Goal: Answer question/provide support: Share knowledge or assist other users

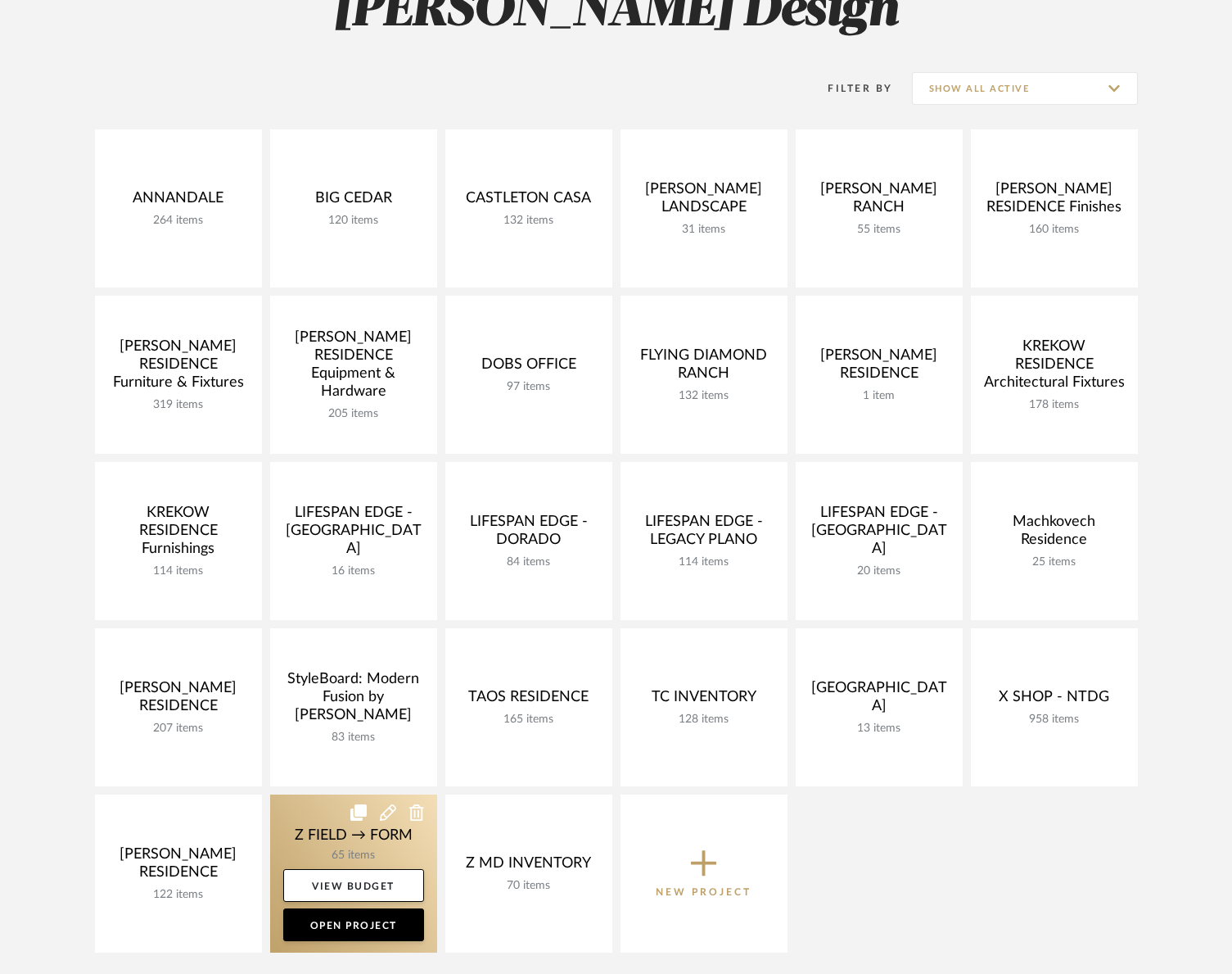
scroll to position [270, 0]
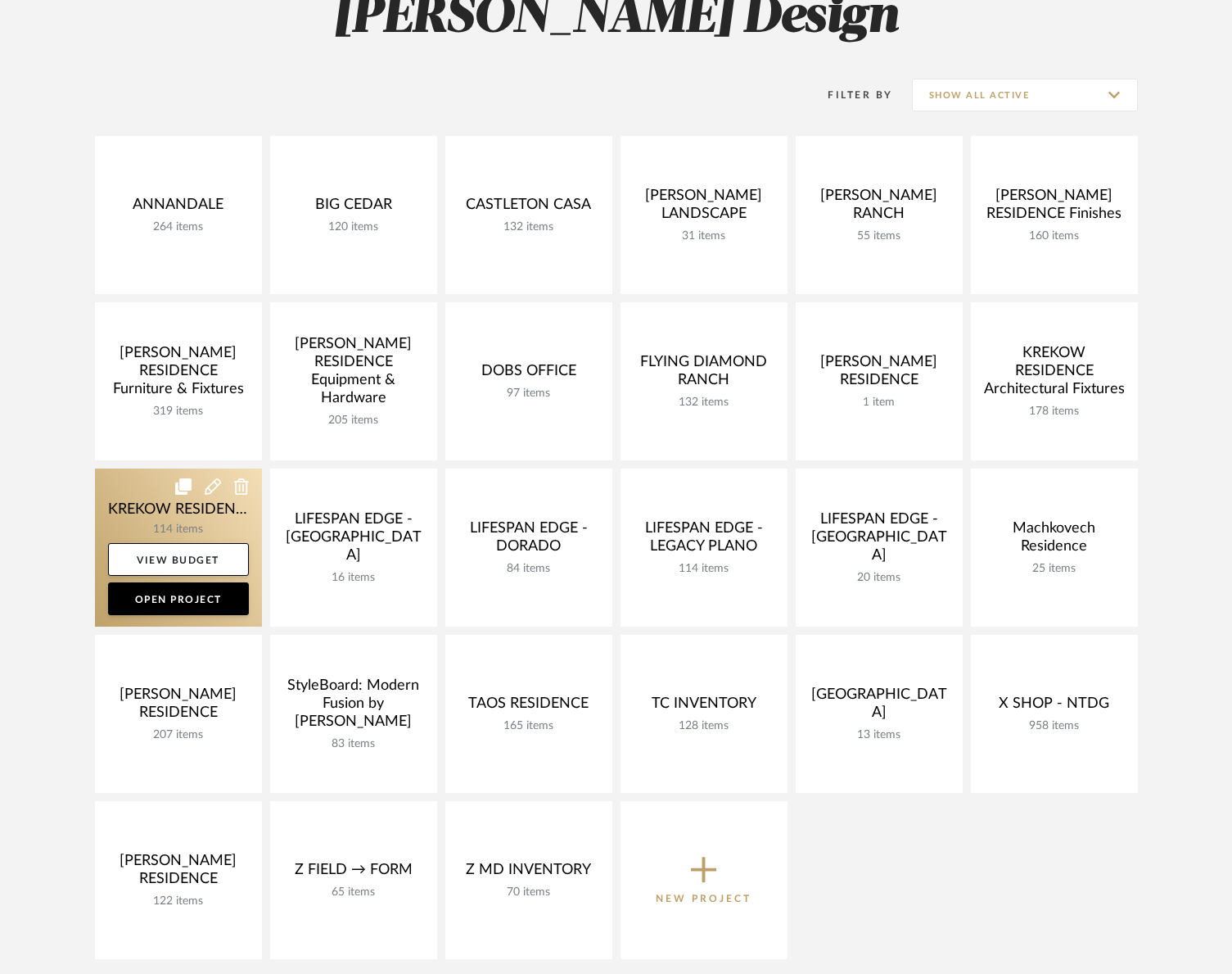
click at [145, 501] on link at bounding box center [178, 548] width 167 height 158
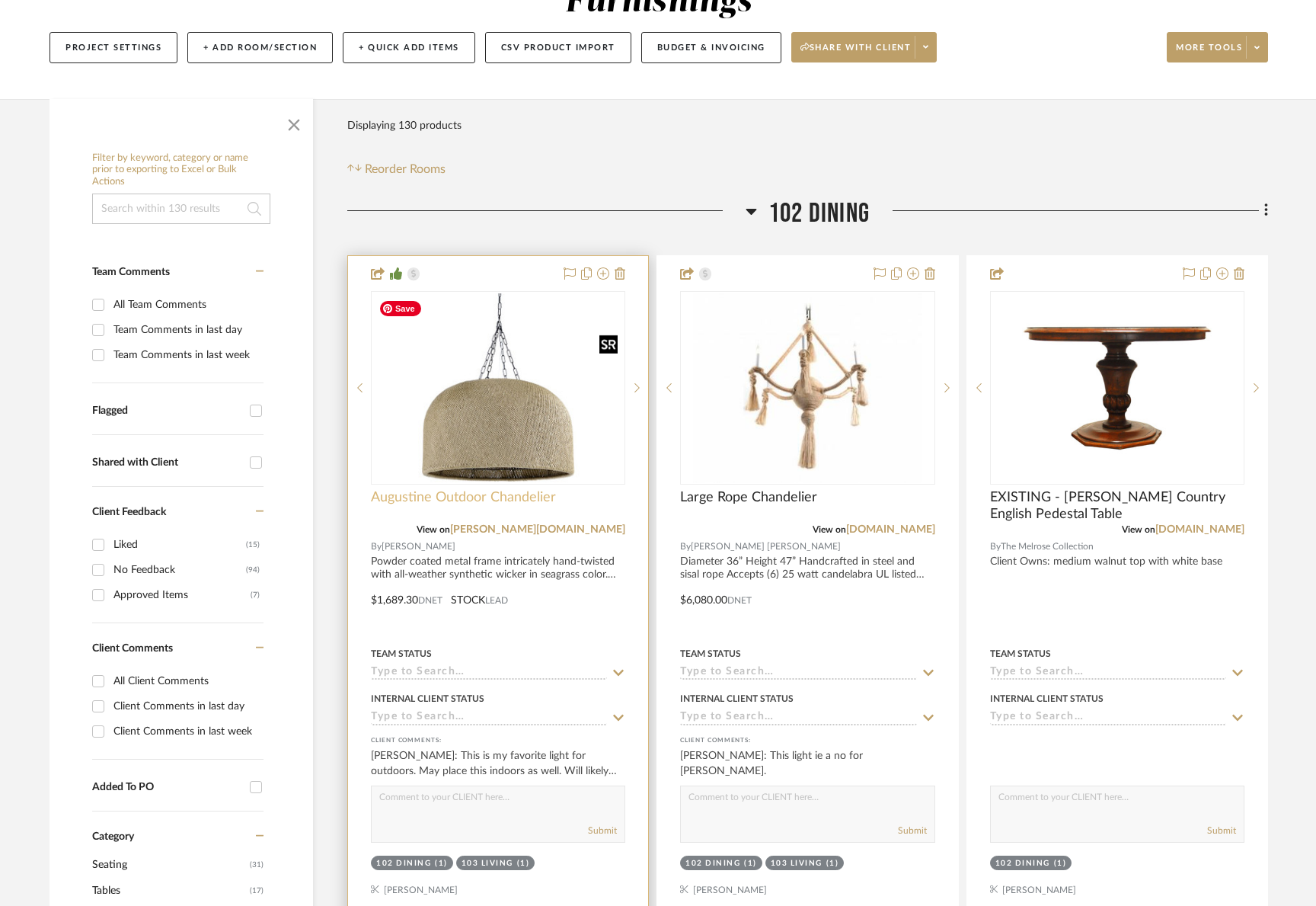
scroll to position [199, 0]
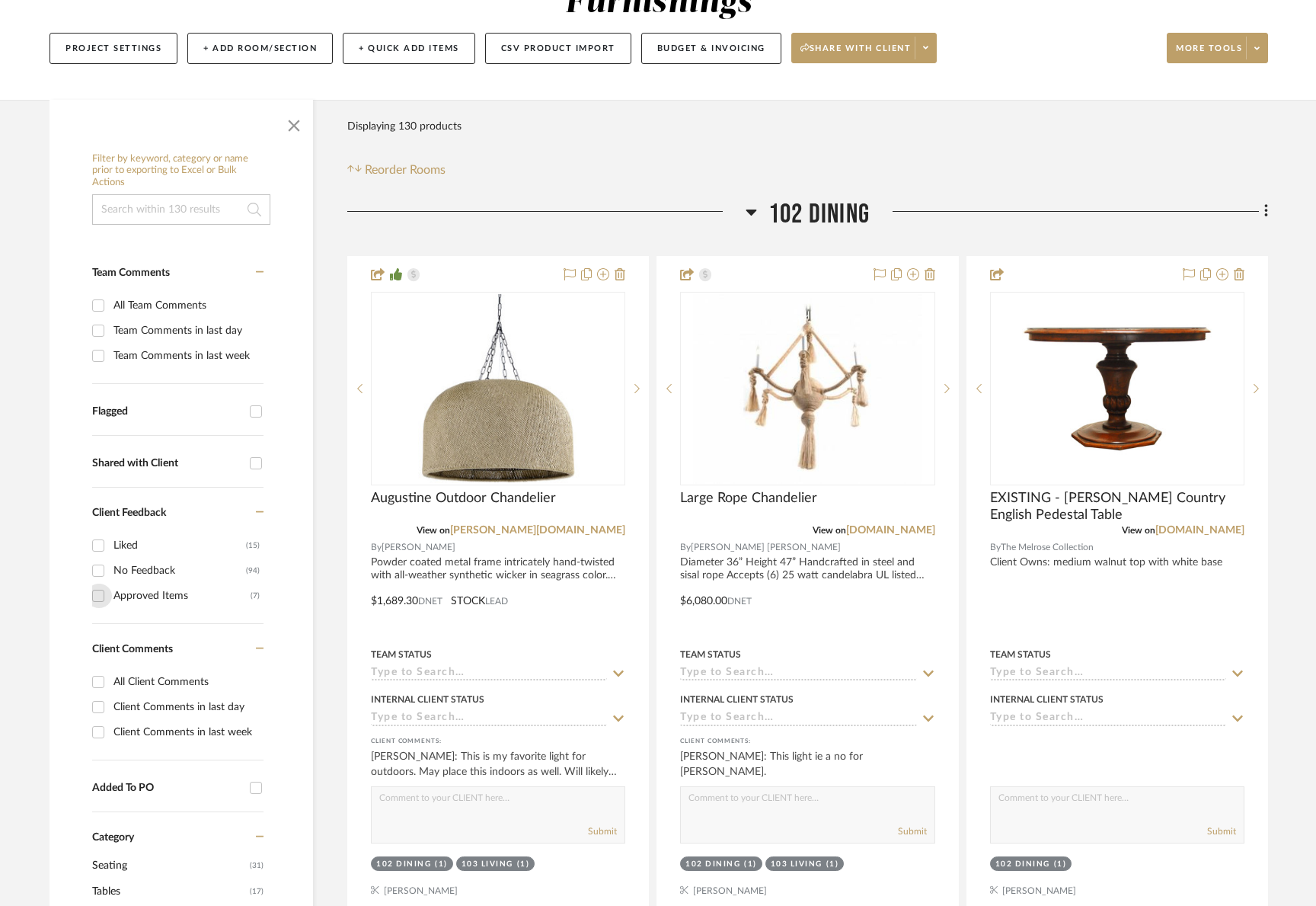
click at [99, 594] on input "Approved Items (7)" at bounding box center [98, 596] width 25 height 25
checkbox input "true"
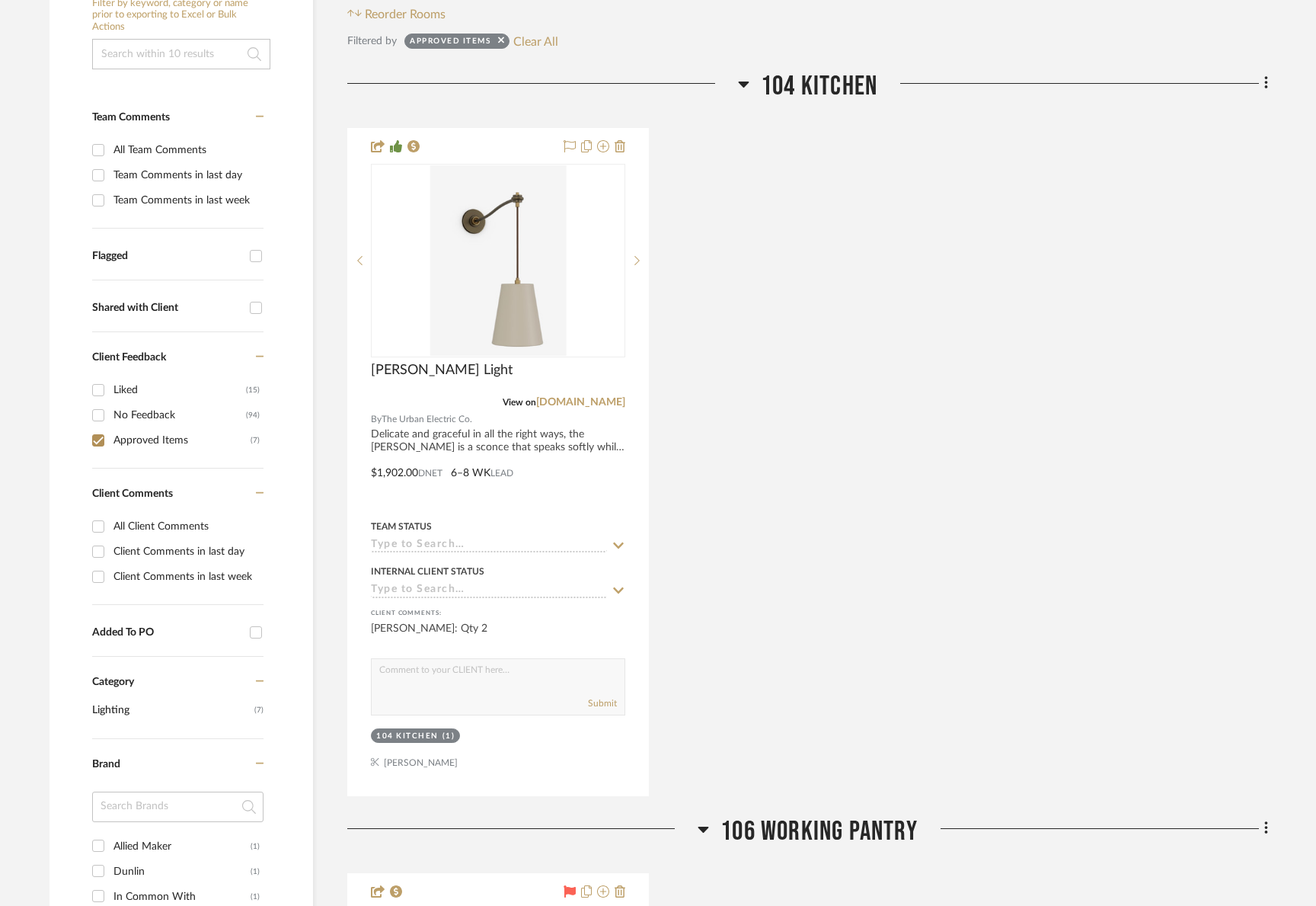
scroll to position [456, 0]
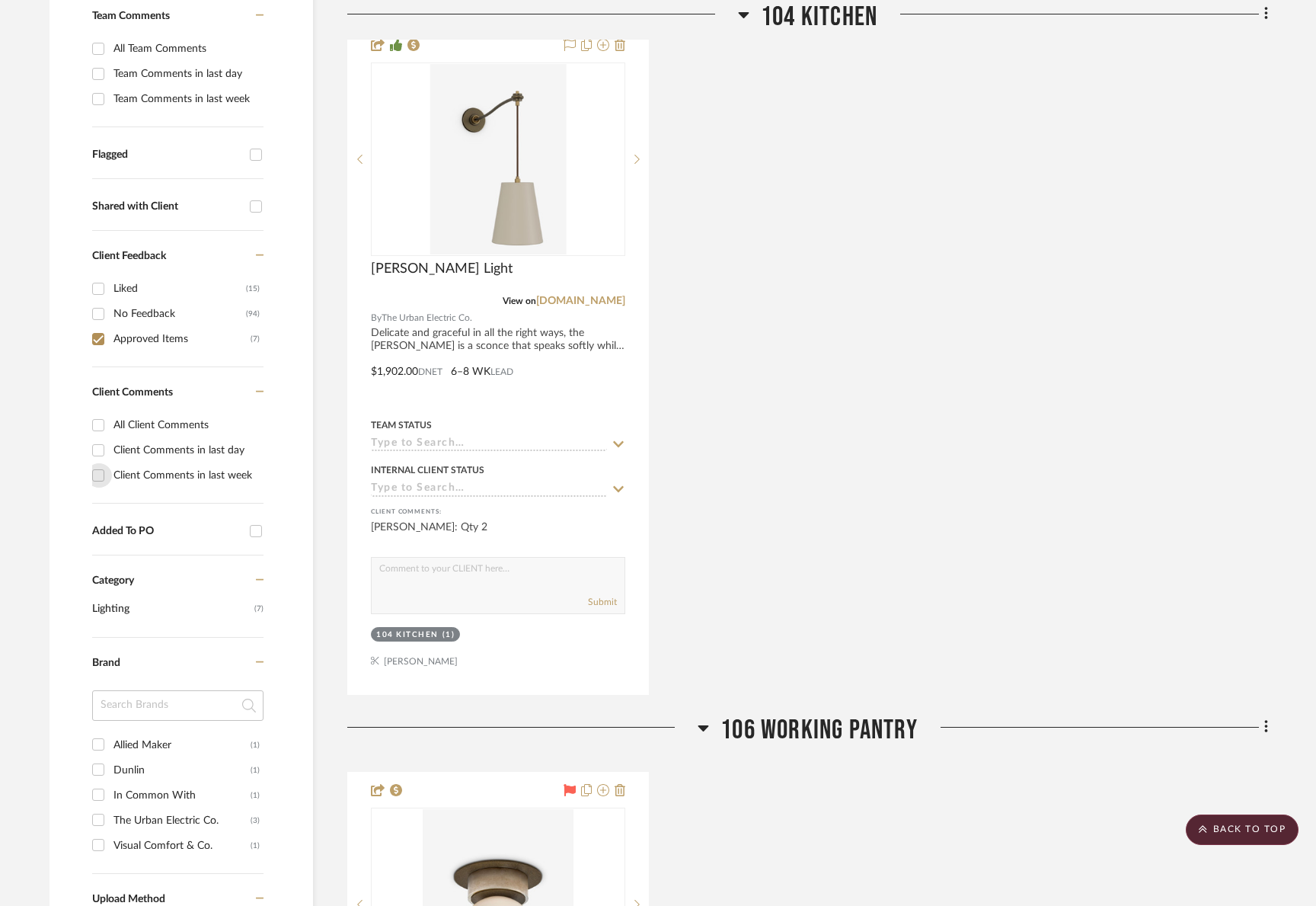
click at [96, 474] on input "Client Comments in last week" at bounding box center [98, 475] width 25 height 25
checkbox input "true"
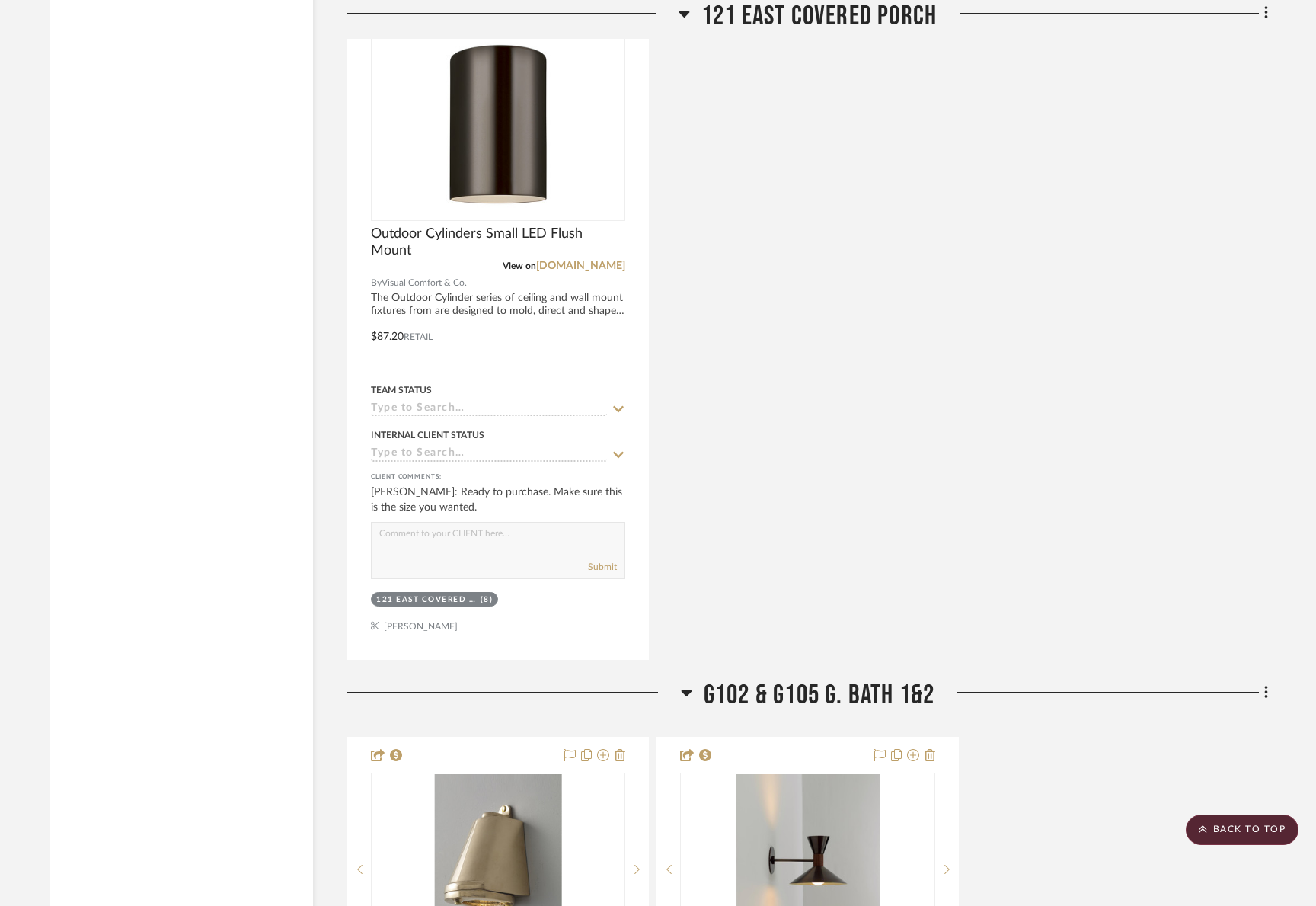
scroll to position [4942, 0]
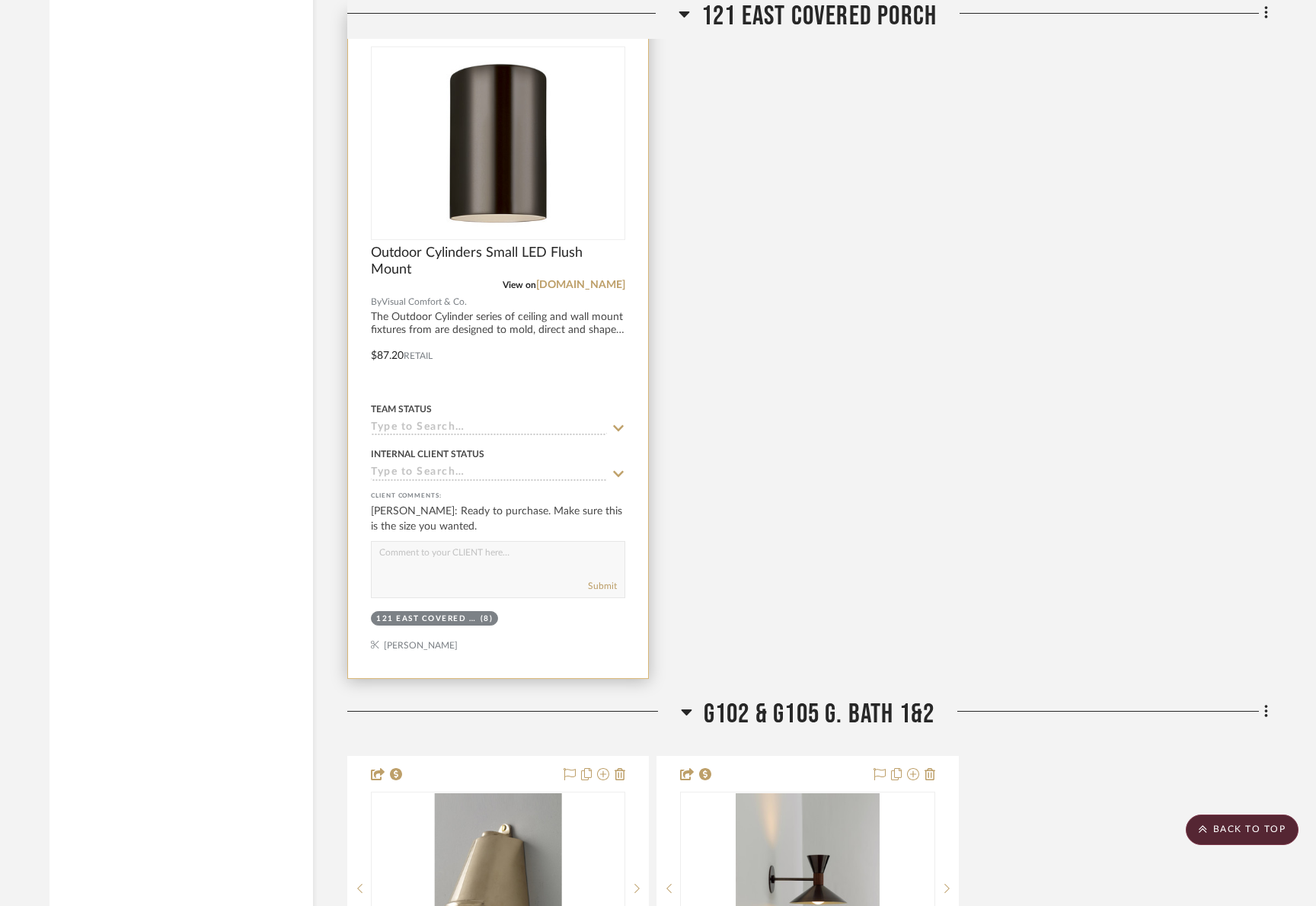
click at [399, 550] on textarea at bounding box center [498, 556] width 253 height 29
type textarea "Size is corrected. Thanks [PERSON_NAME]"
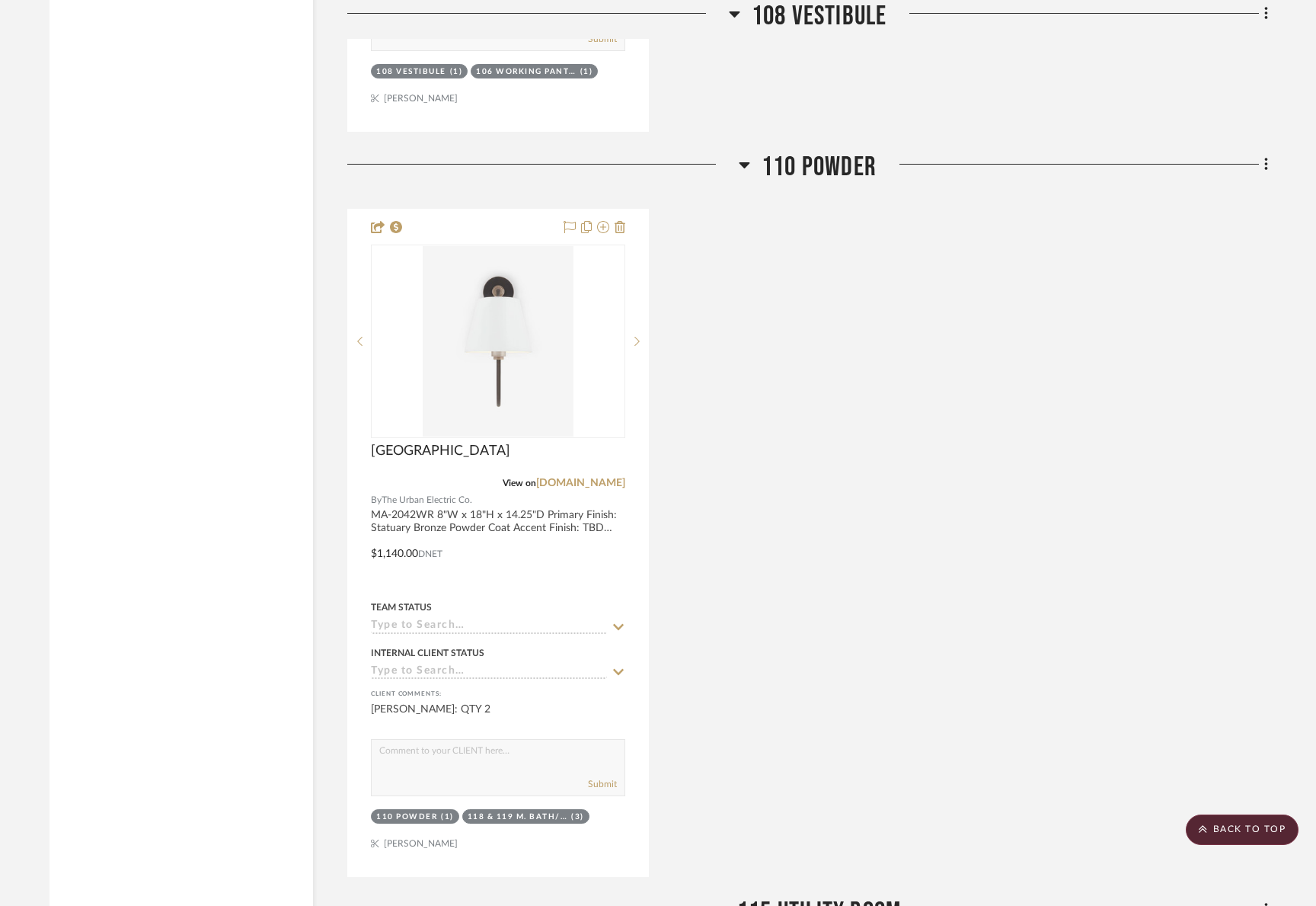
scroll to position [2532, 0]
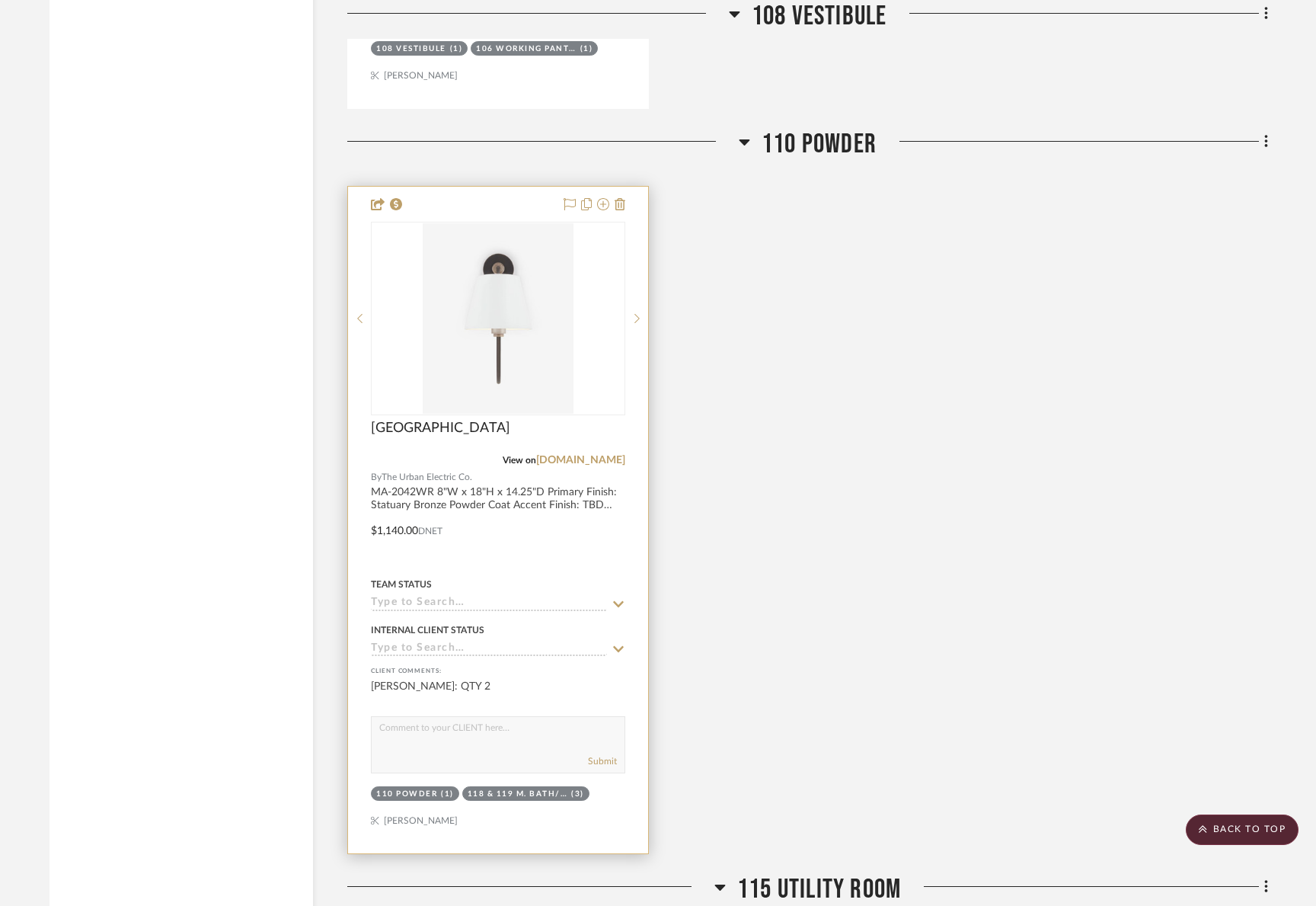
click at [431, 791] on div "110 POWDER" at bounding box center [406, 793] width 61 height 11
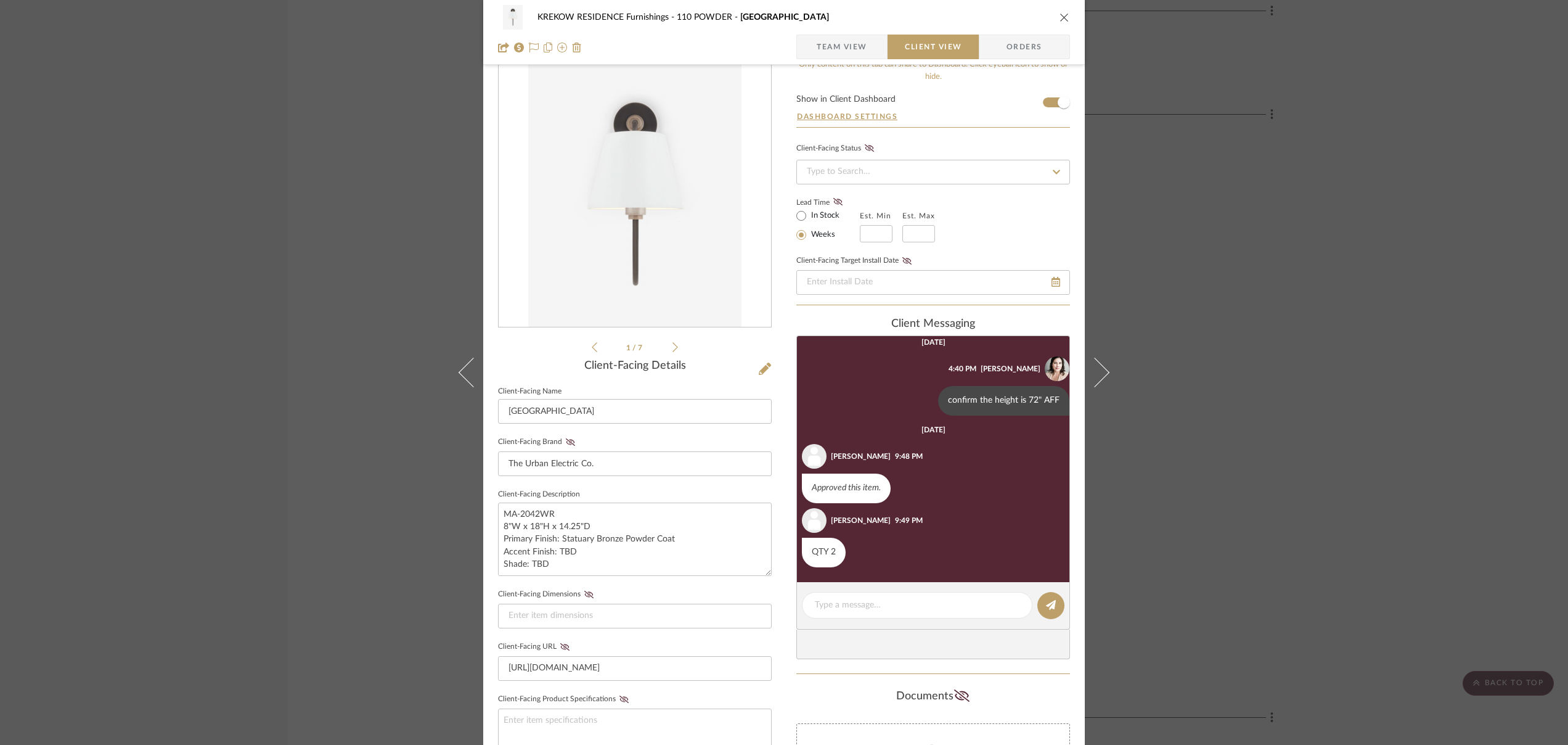
scroll to position [0, 0]
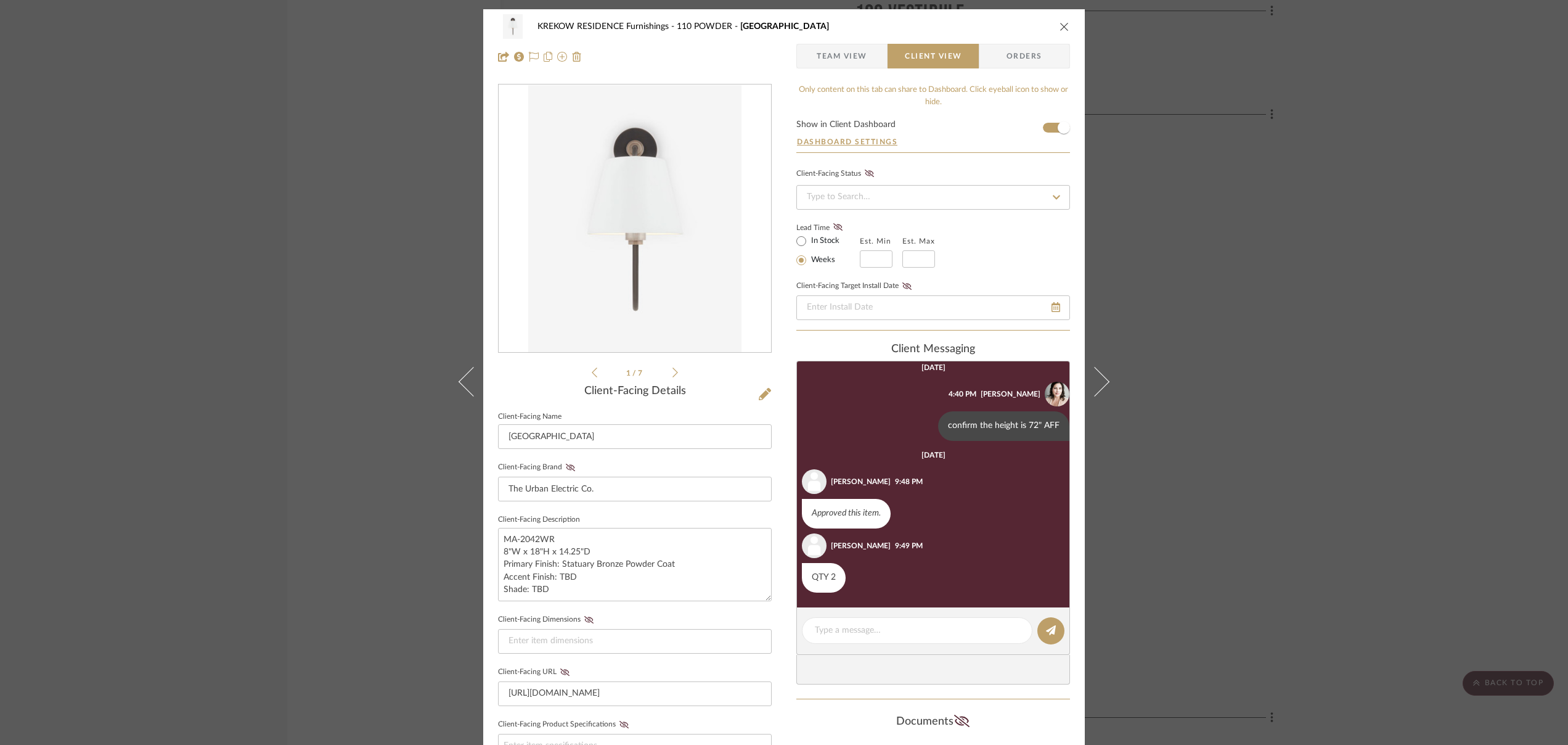
click at [837, 60] on span "Team View" at bounding box center [842, 56] width 50 height 25
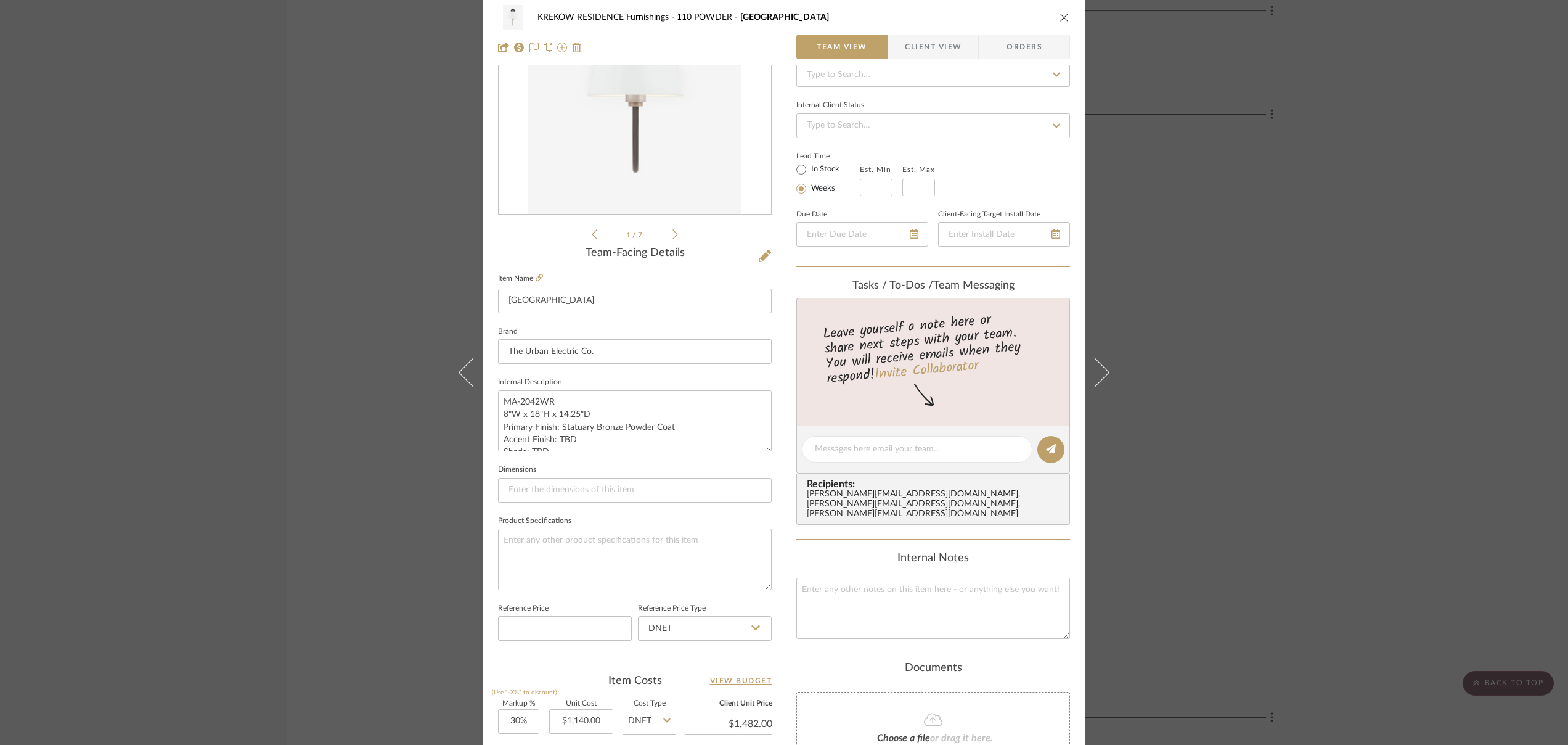
scroll to position [390, 0]
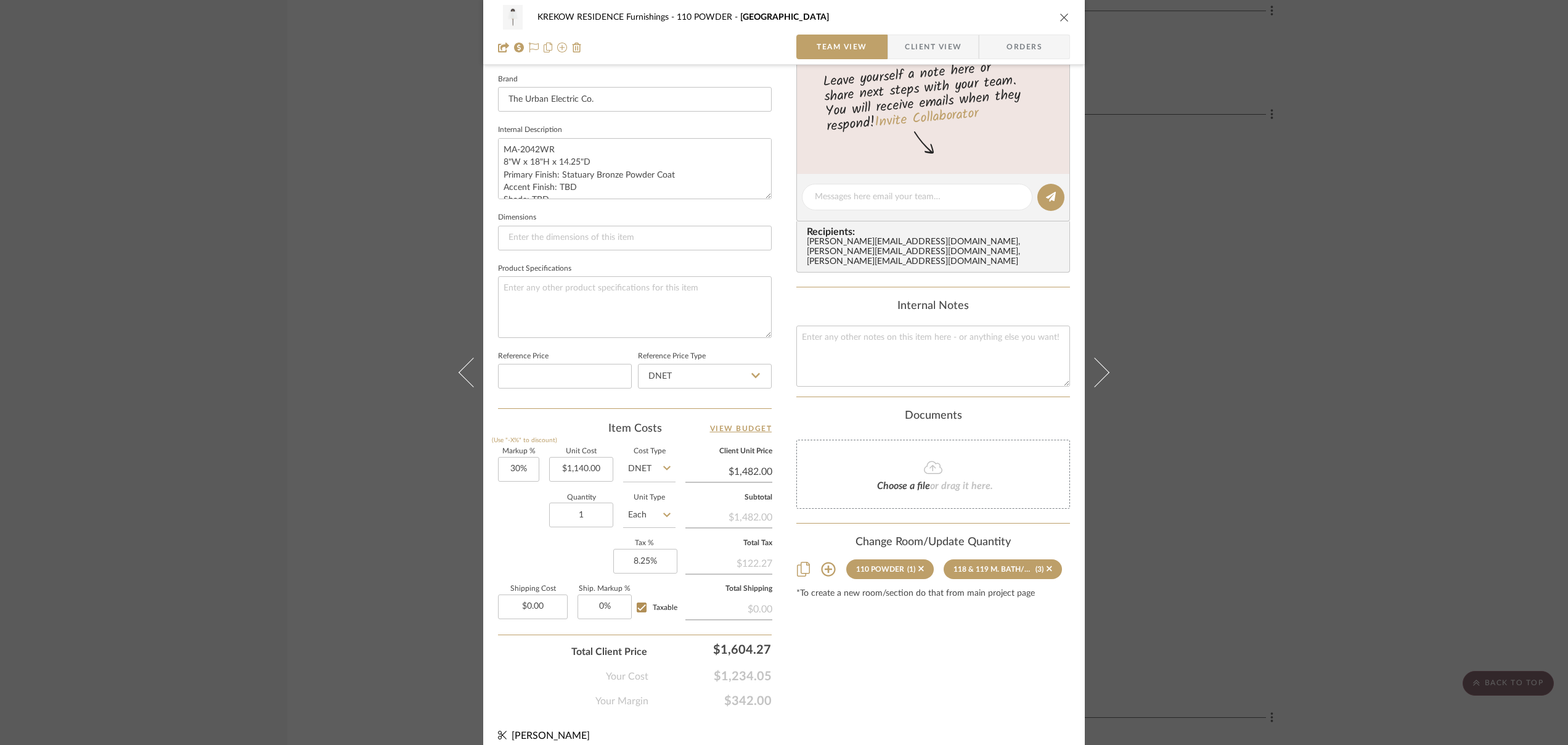
click at [821, 562] on icon at bounding box center [828, 569] width 15 height 15
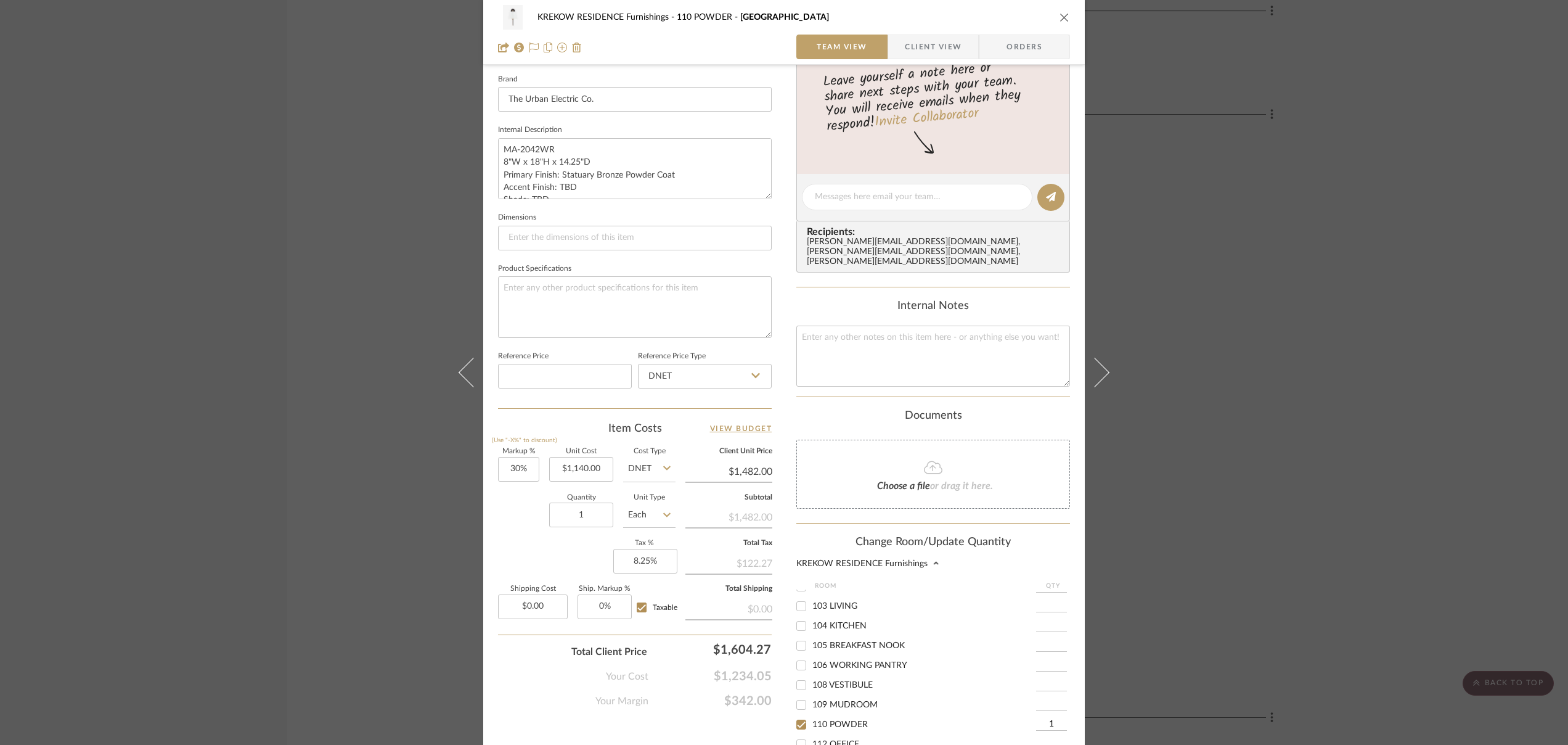
scroll to position [15, 0]
drag, startPoint x: 1049, startPoint y: 708, endPoint x: 1037, endPoint y: 715, distance: 13.9
click at [936, 715] on div "1" at bounding box center [1053, 721] width 34 height 20
click at [936, 600] on input "1" at bounding box center [1051, 606] width 31 height 12
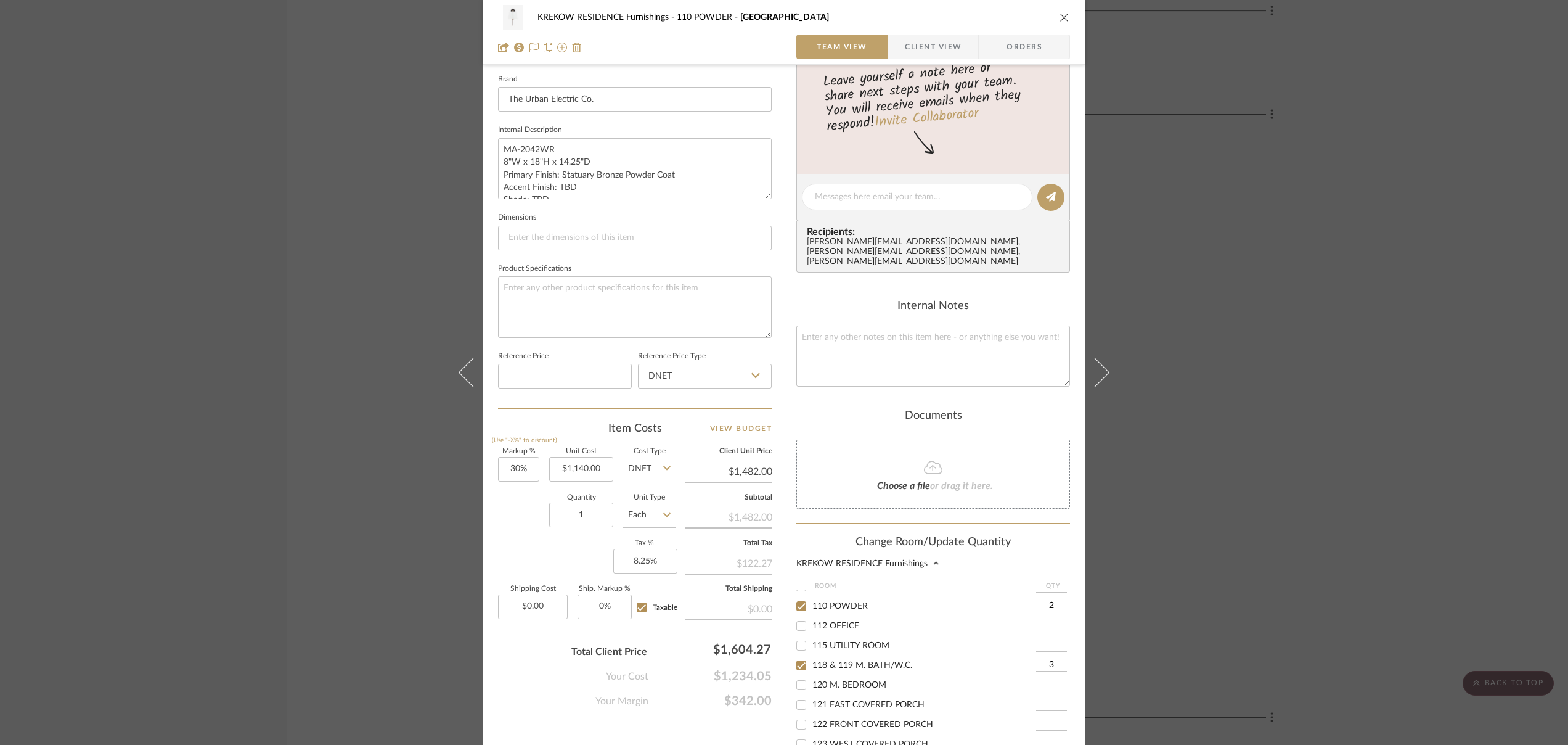
type input "2"
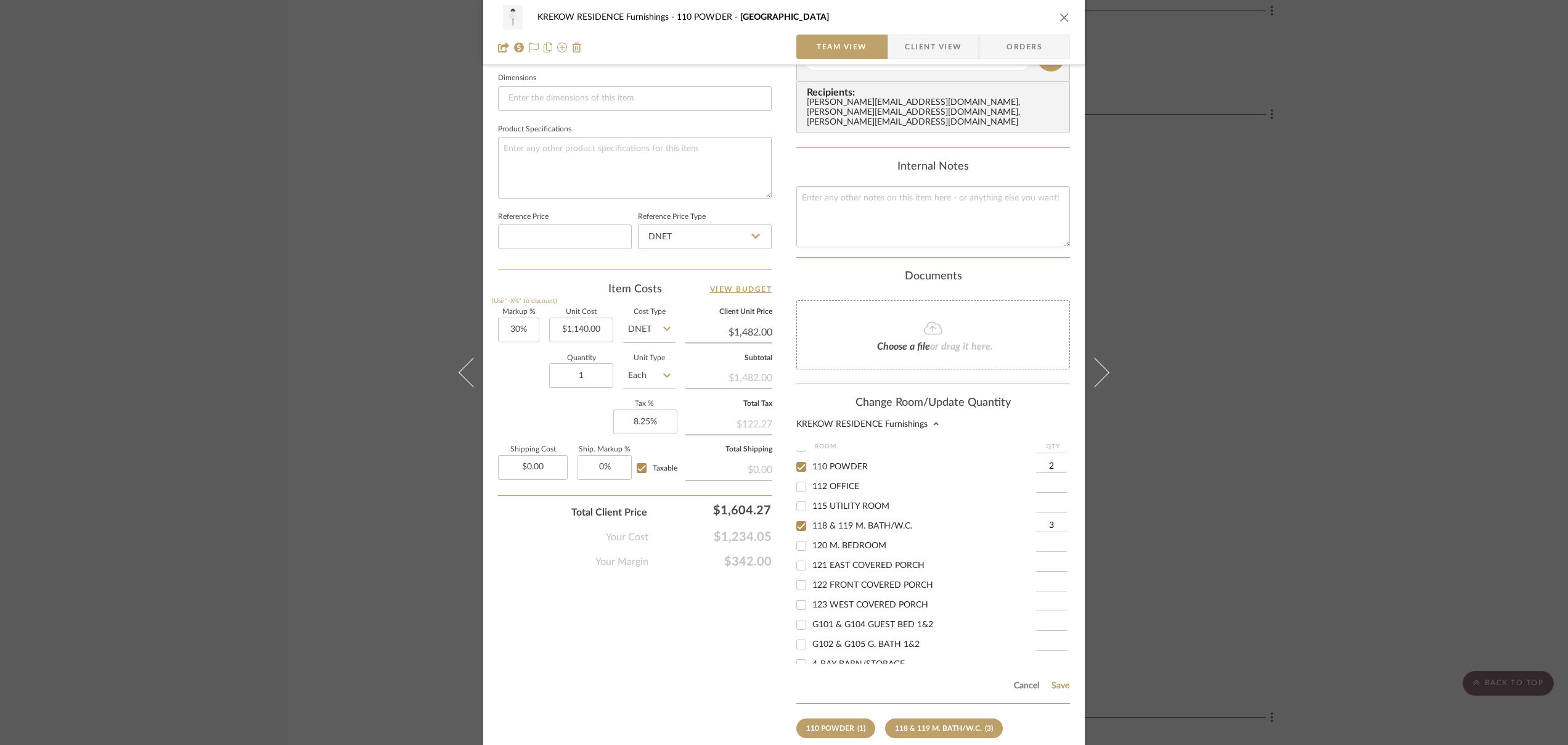
scroll to position [581, 0]
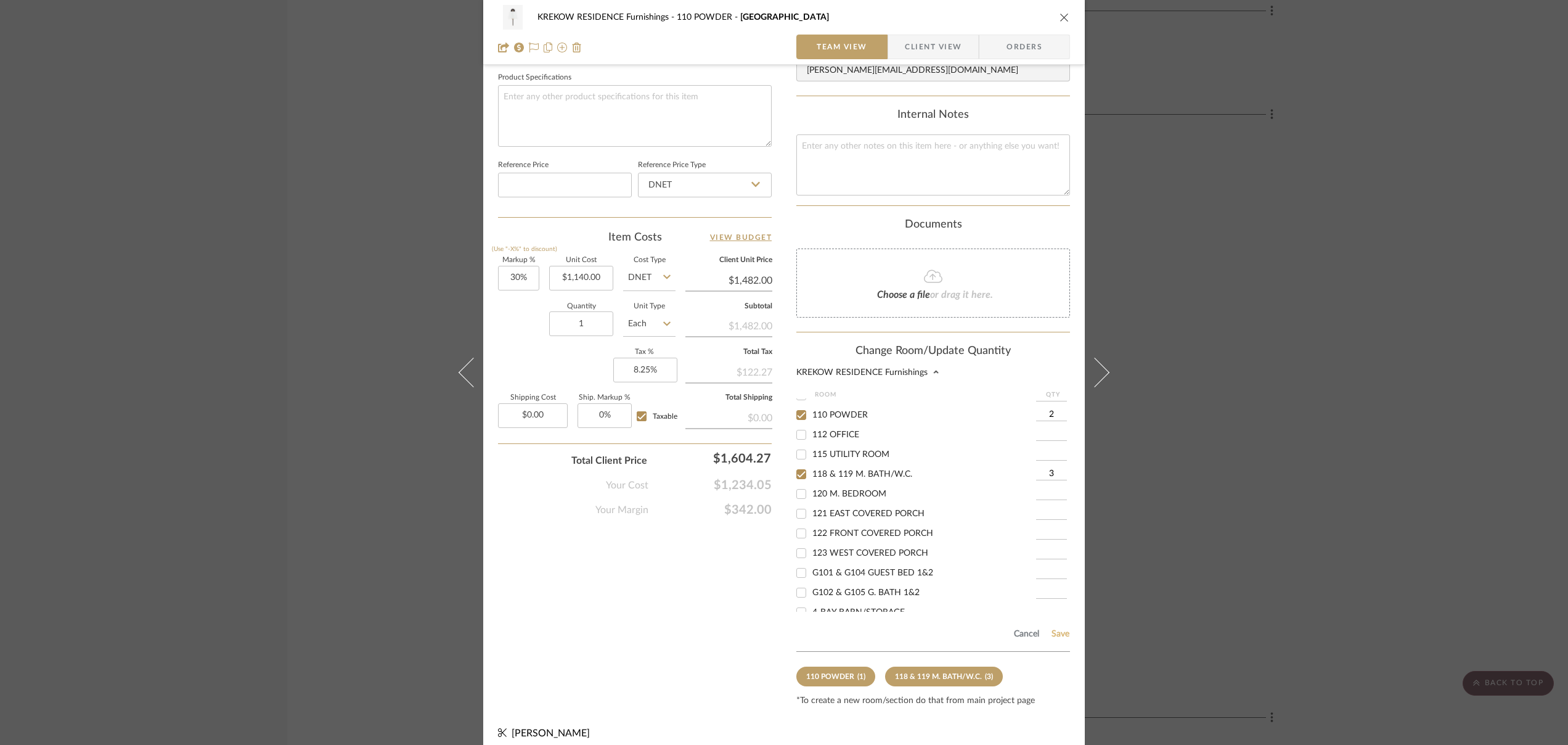
click at [936, 629] on button "Save" at bounding box center [1061, 634] width 19 height 10
type input "2"
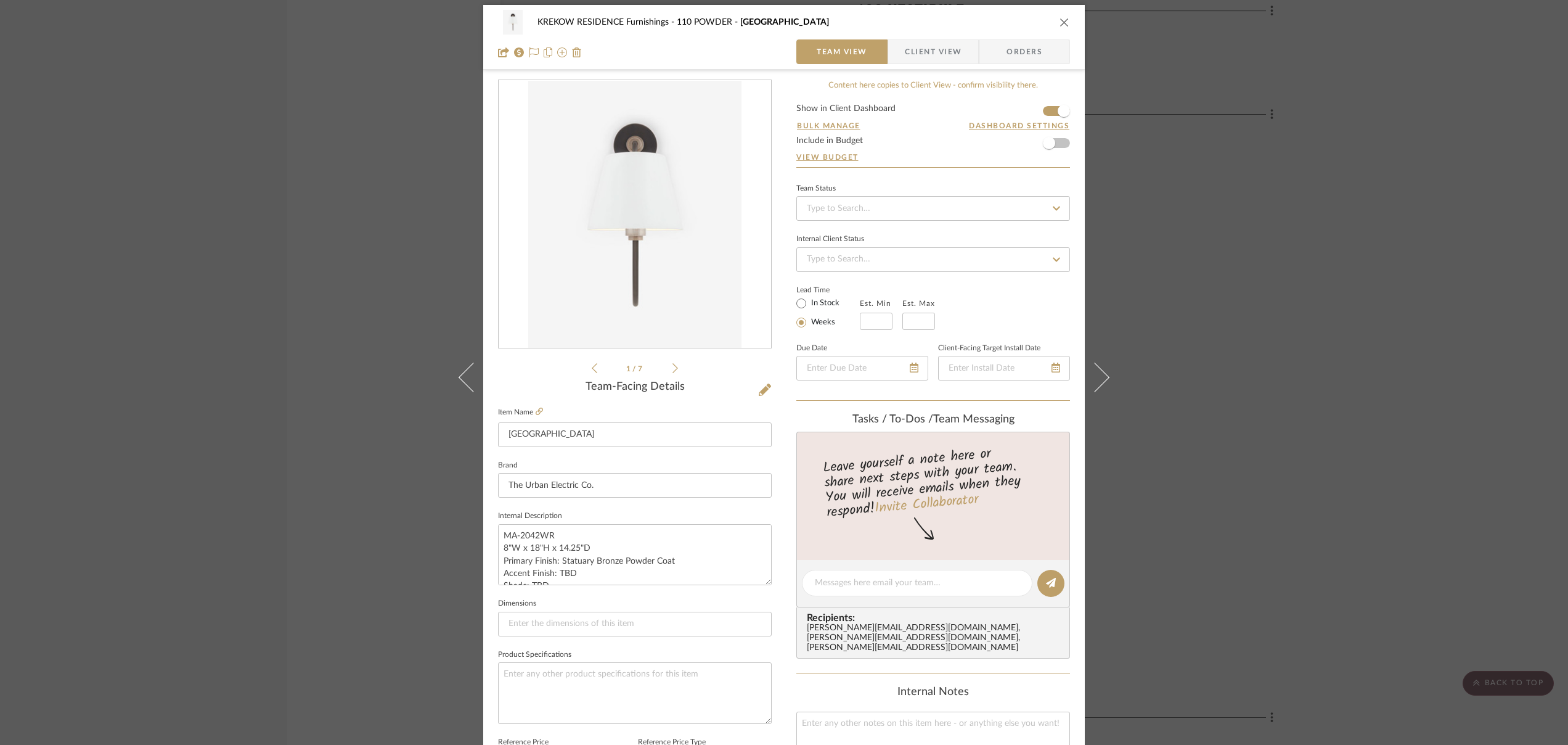
scroll to position [0, 0]
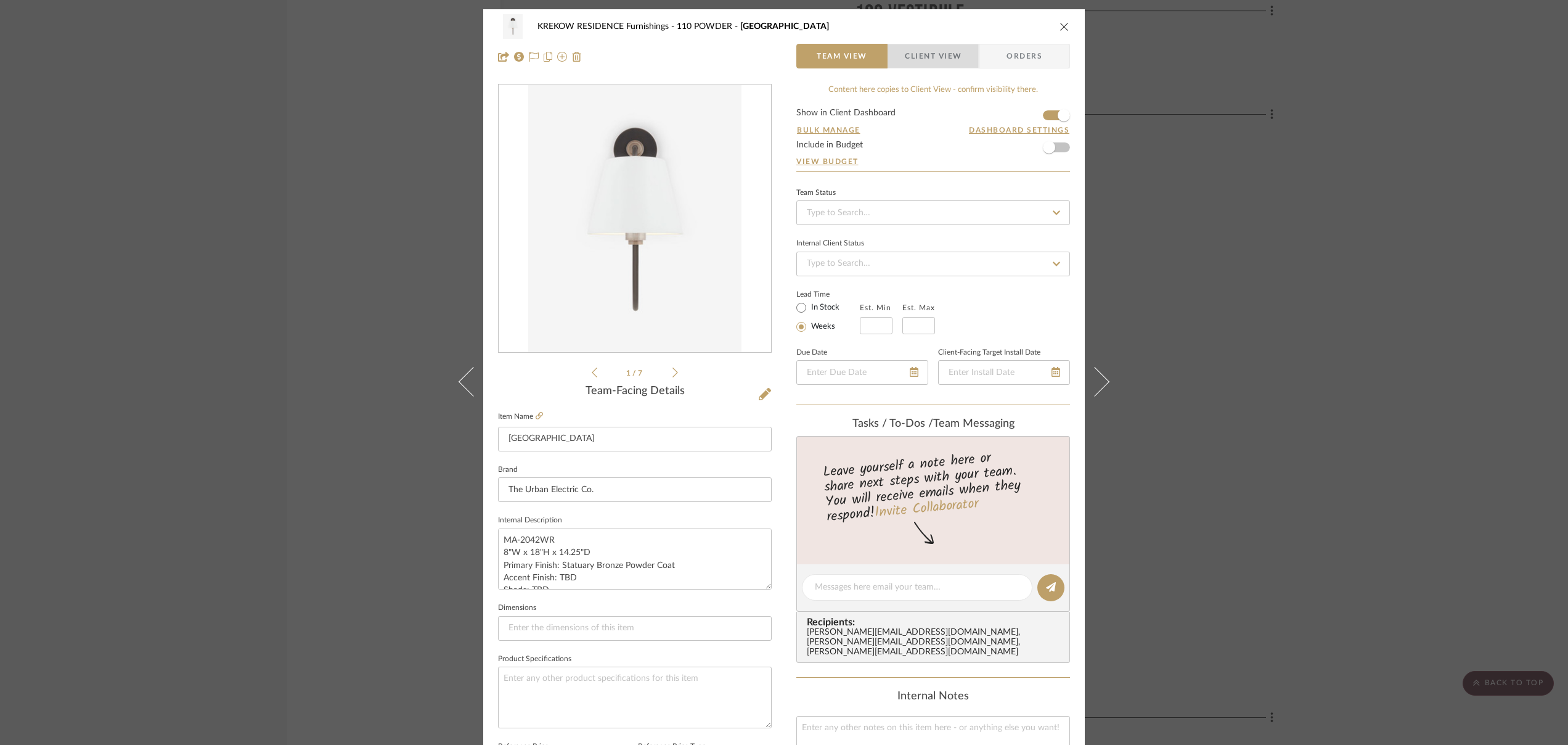
click at [928, 55] on span "Client View" at bounding box center [933, 56] width 57 height 25
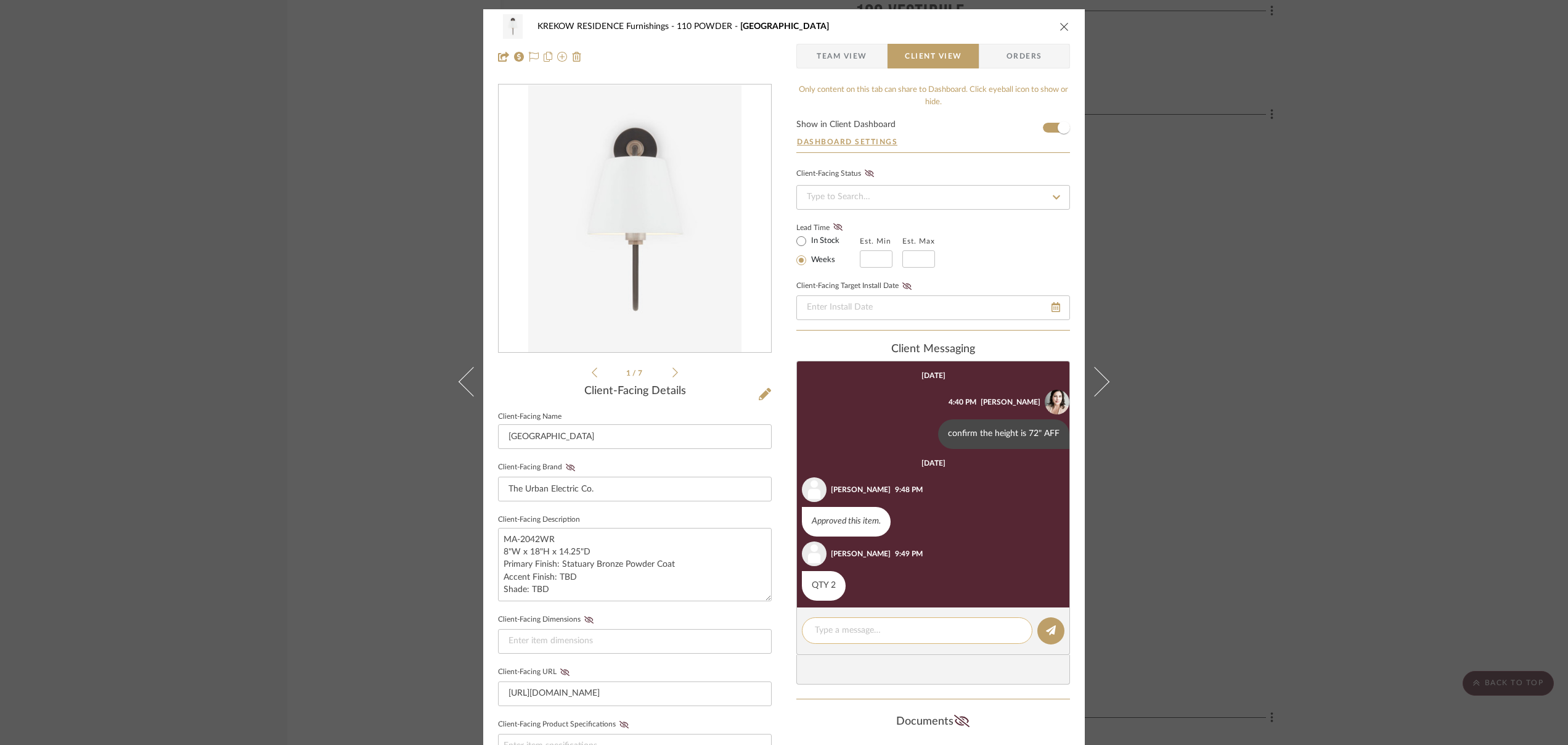
click at [862, 629] on textarea at bounding box center [917, 630] width 205 height 13
type textarea "corrected"
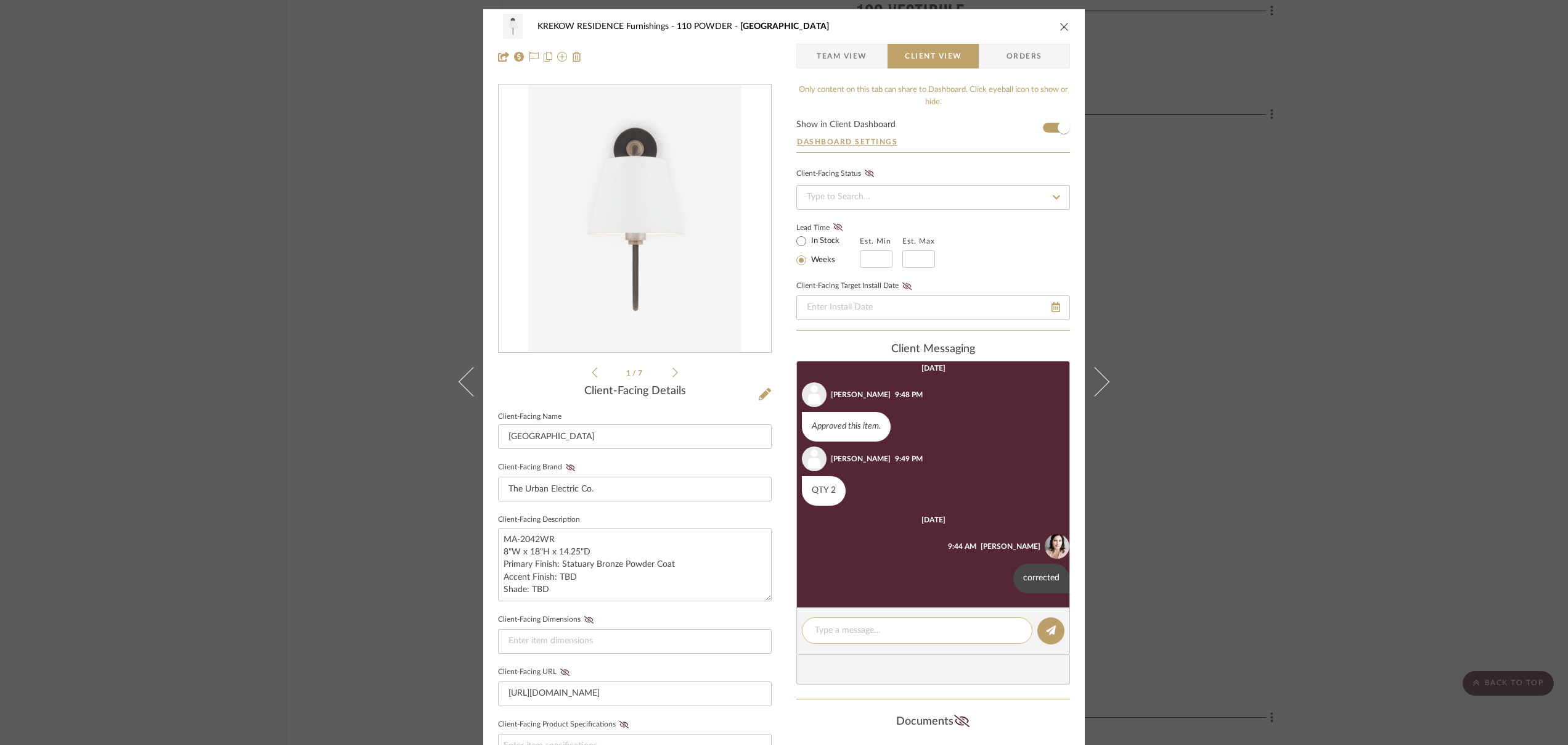
scroll to position [96, 0]
click at [936, 24] on icon "close" at bounding box center [1064, 26] width 10 height 10
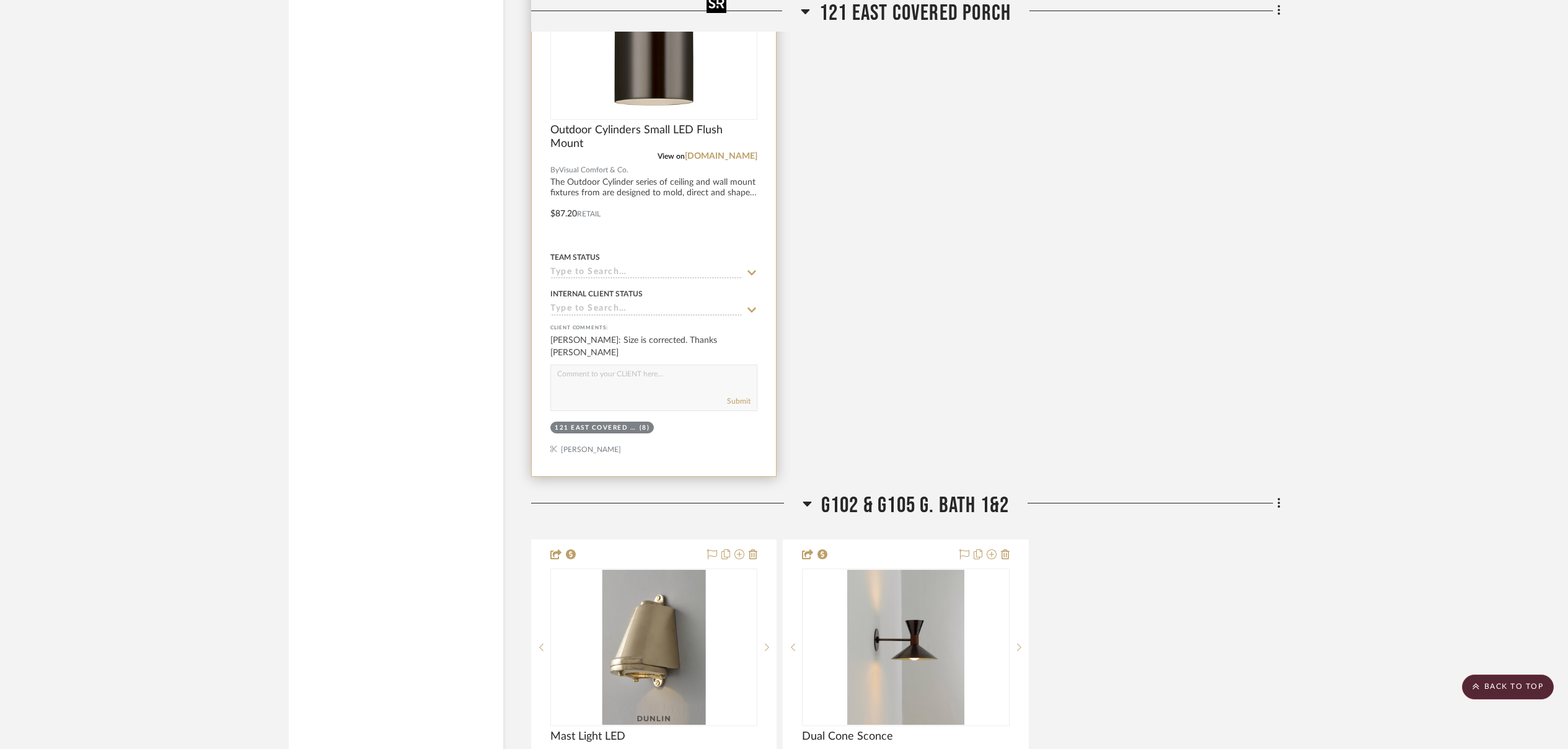
scroll to position [4508, 0]
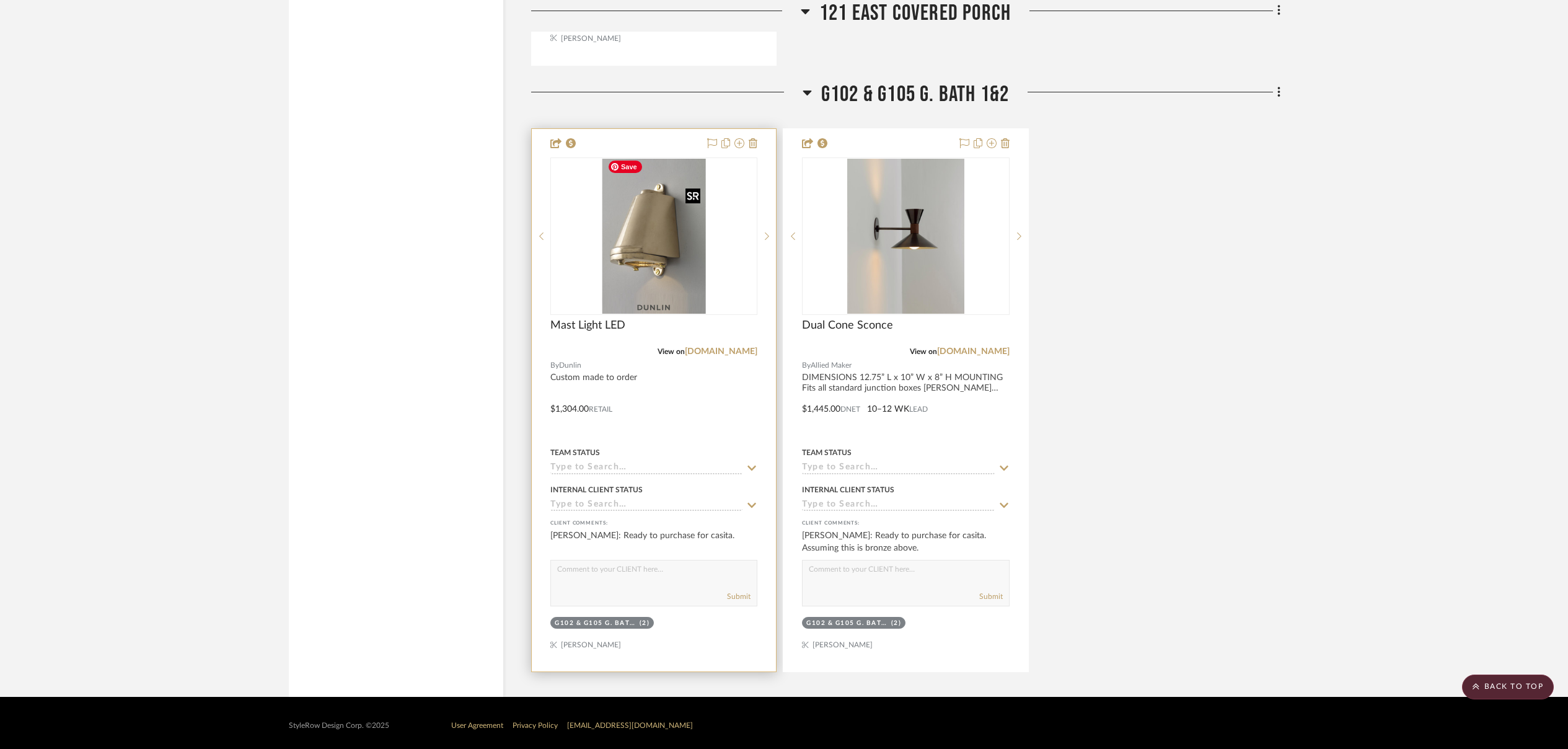
click at [640, 300] on img "0" at bounding box center [654, 236] width 103 height 155
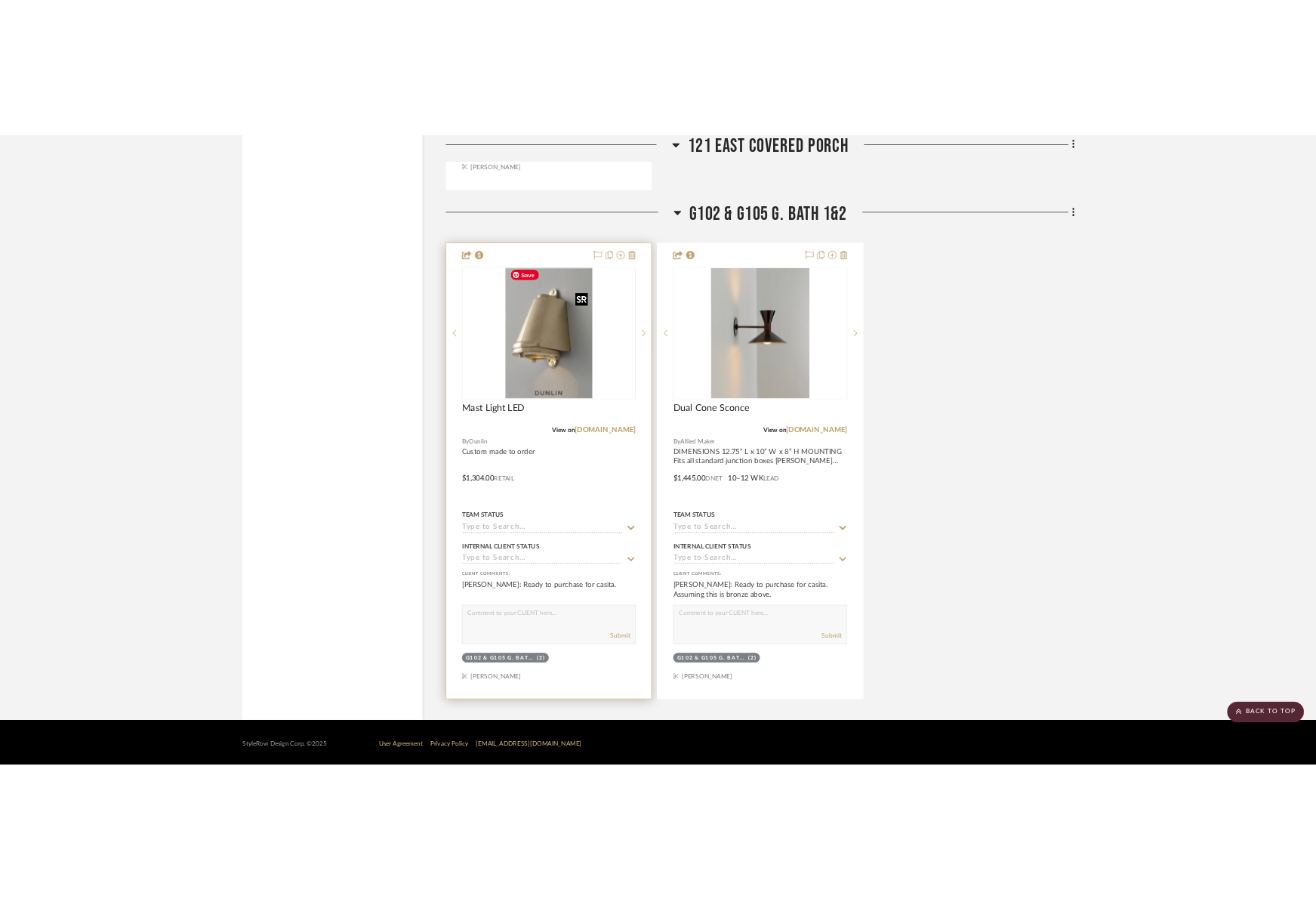
scroll to position [0, 0]
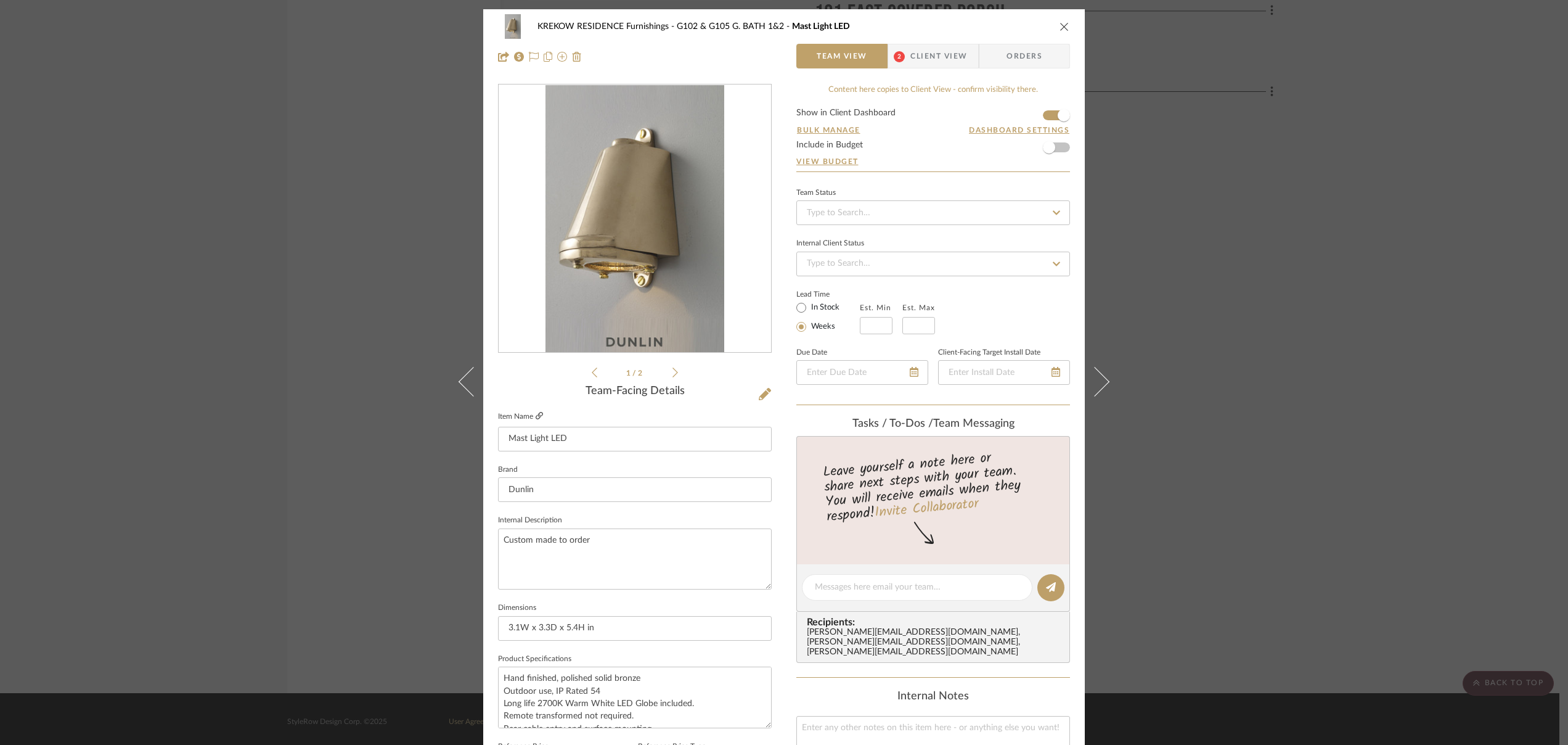
click at [535, 415] on icon at bounding box center [539, 415] width 8 height 8
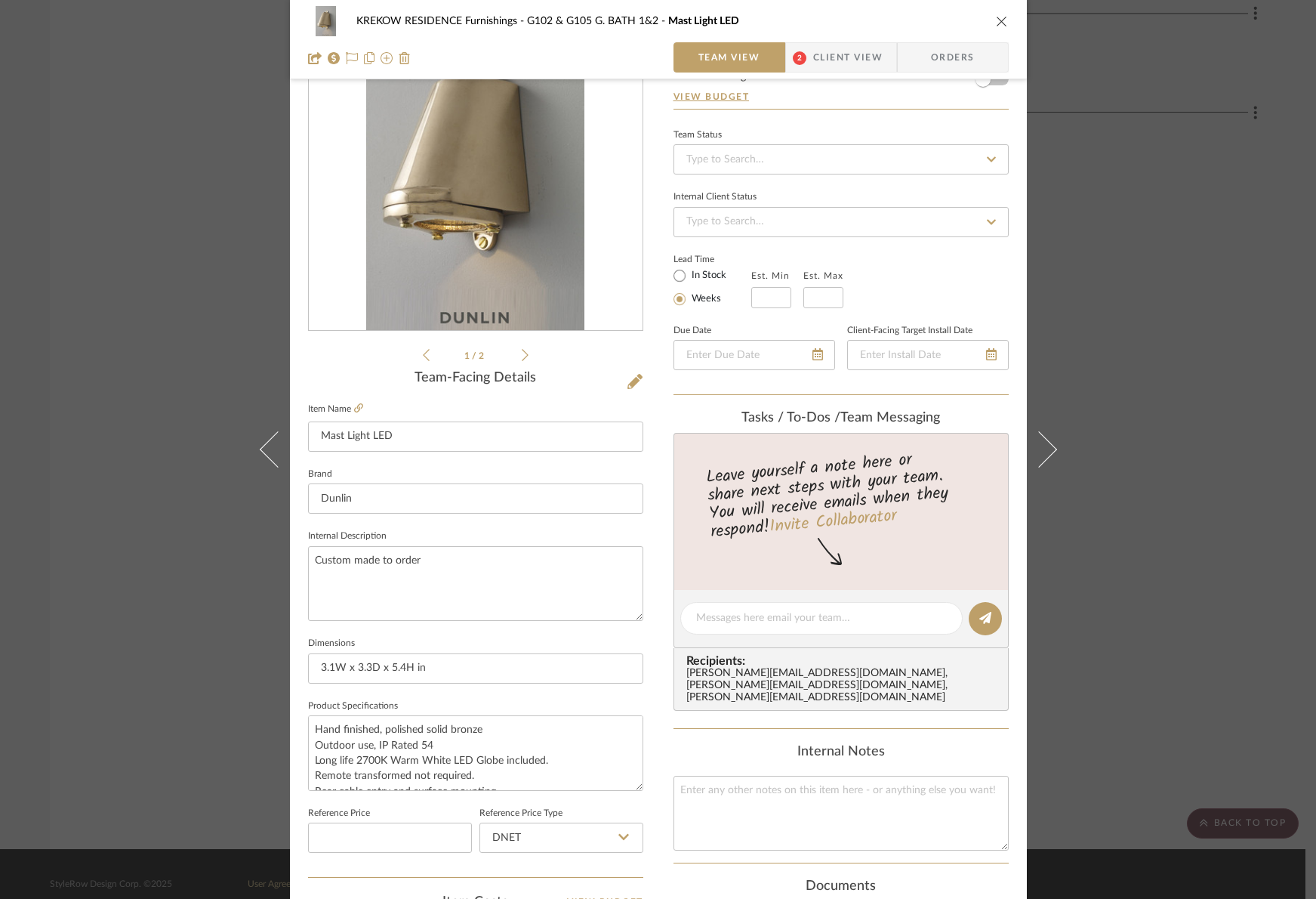
click at [997, 25] on icon "close" at bounding box center [1002, 21] width 12 height 12
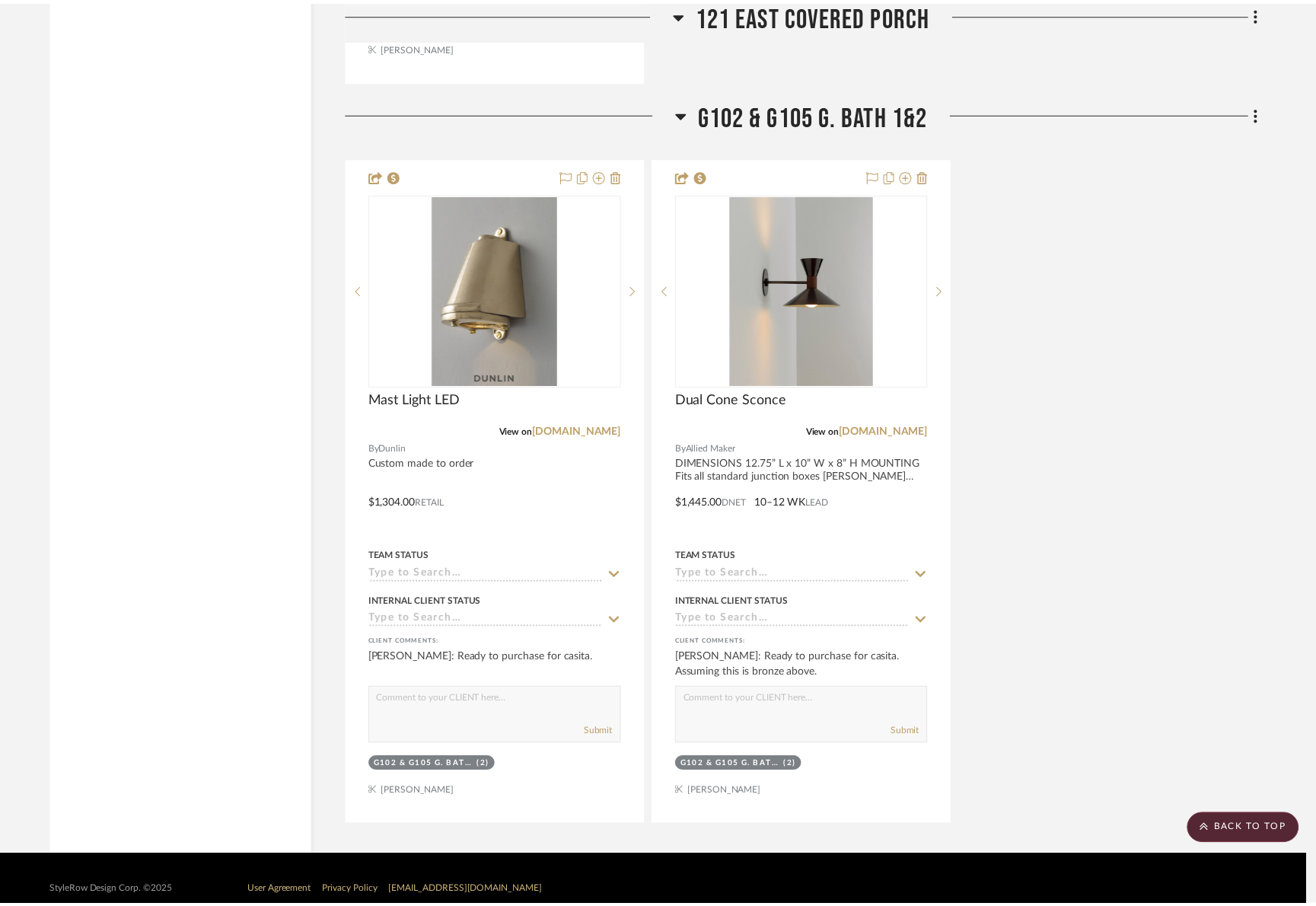
scroll to position [5535, 0]
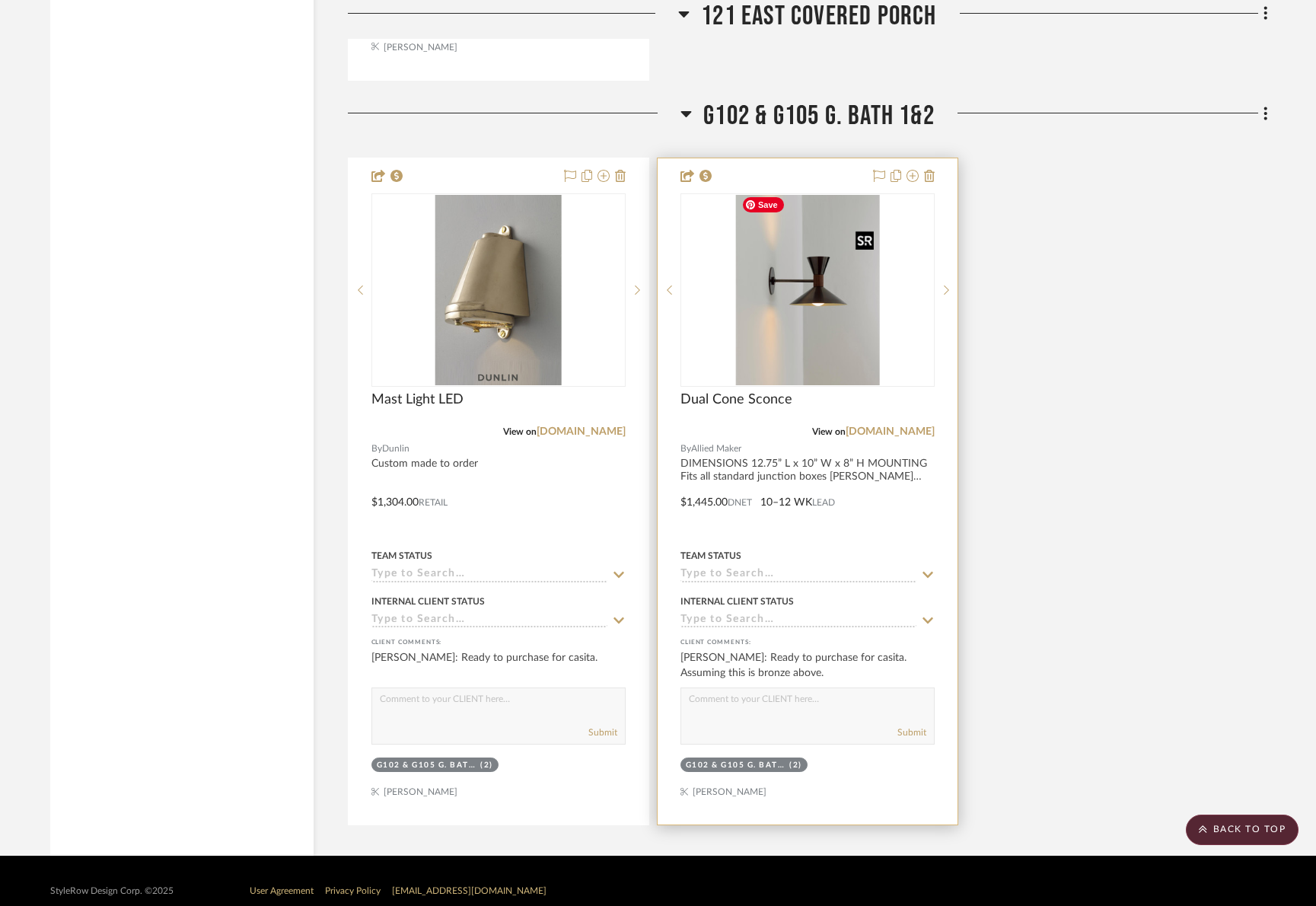
click at [820, 309] on img "0" at bounding box center [807, 289] width 143 height 190
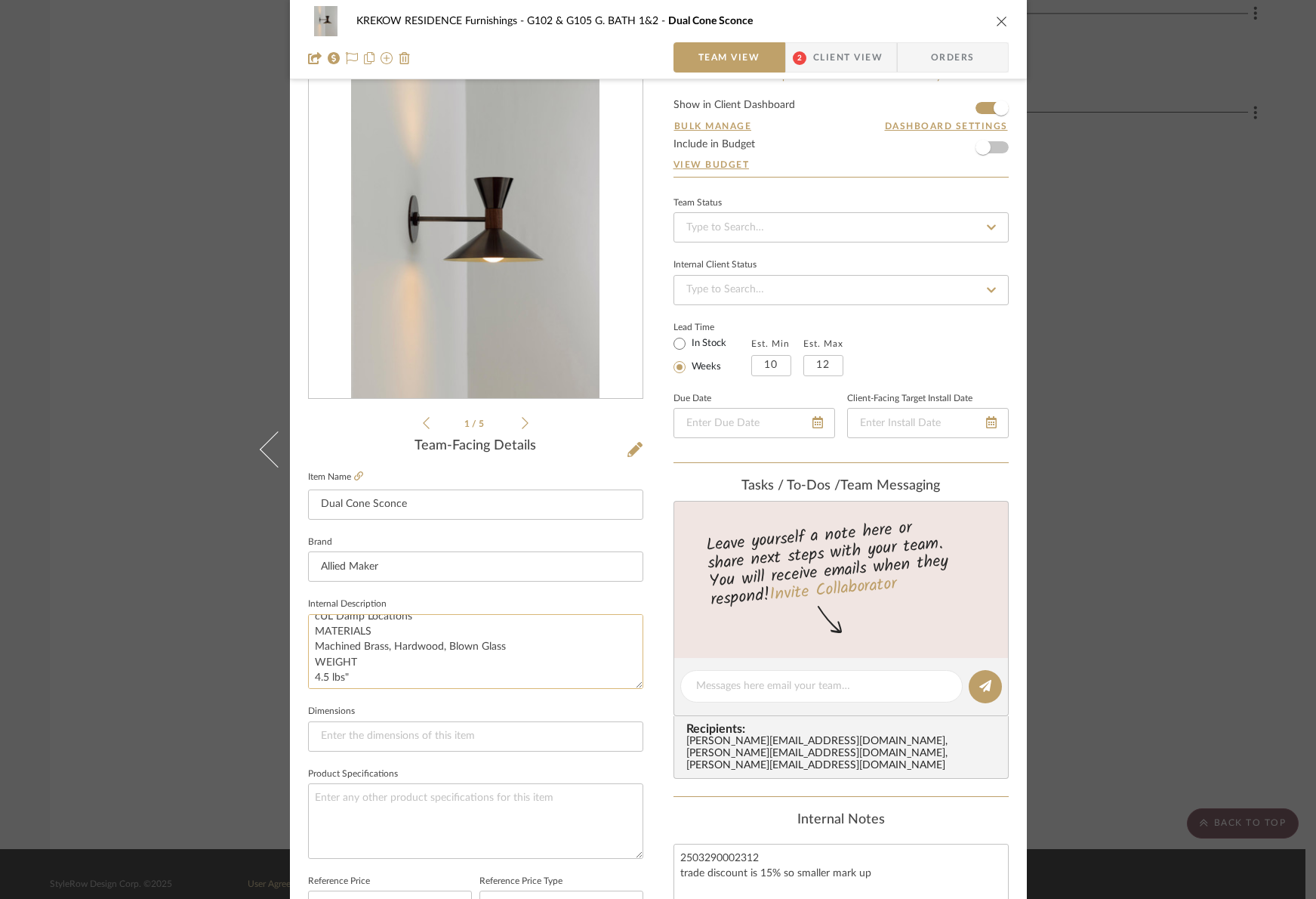
scroll to position [258, 0]
click at [358, 475] on icon at bounding box center [358, 475] width 9 height 9
click at [354, 474] on icon at bounding box center [358, 475] width 9 height 9
click at [818, 58] on span "Client View" at bounding box center [848, 58] width 69 height 31
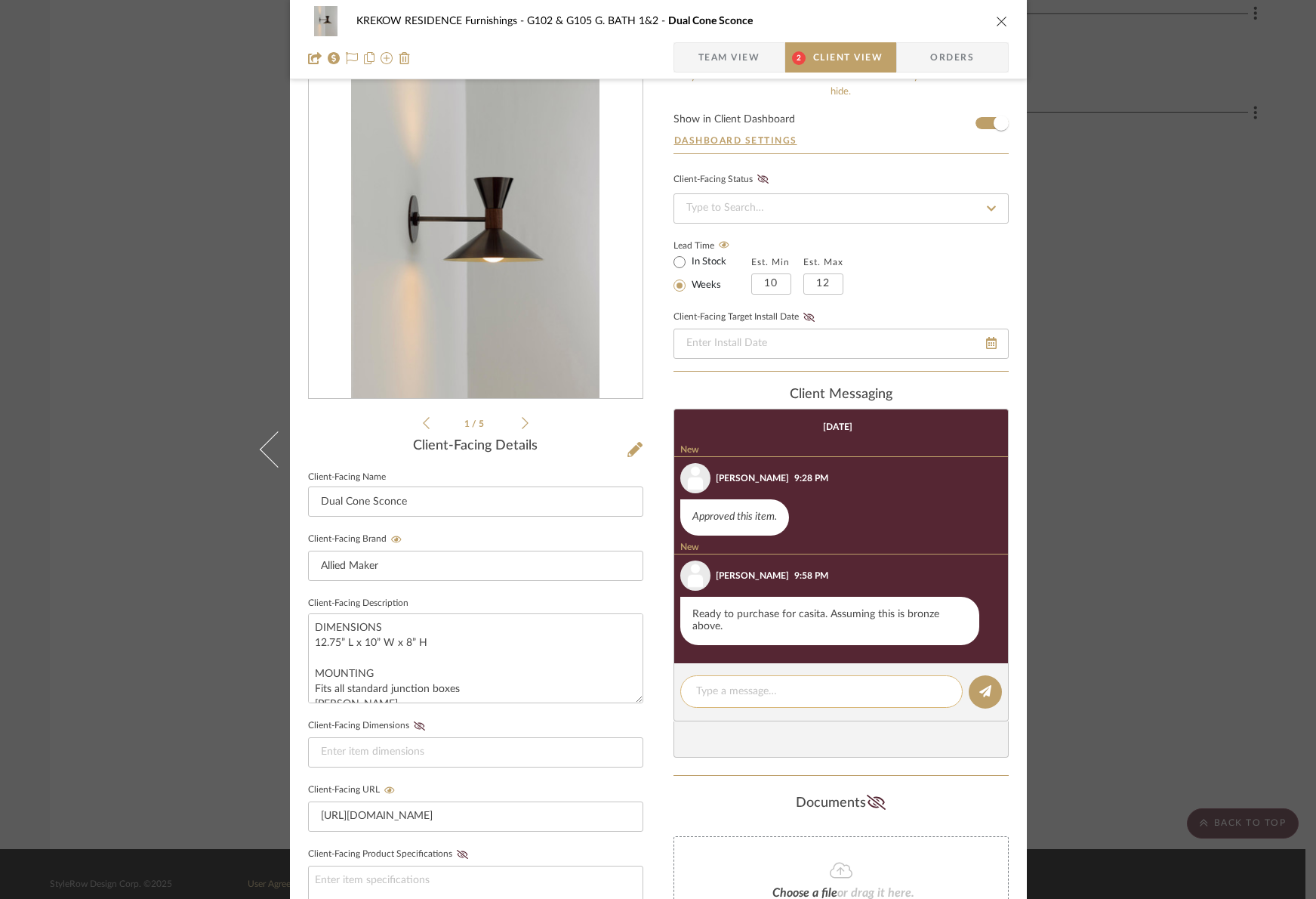
click at [742, 687] on textarea at bounding box center [822, 691] width 251 height 16
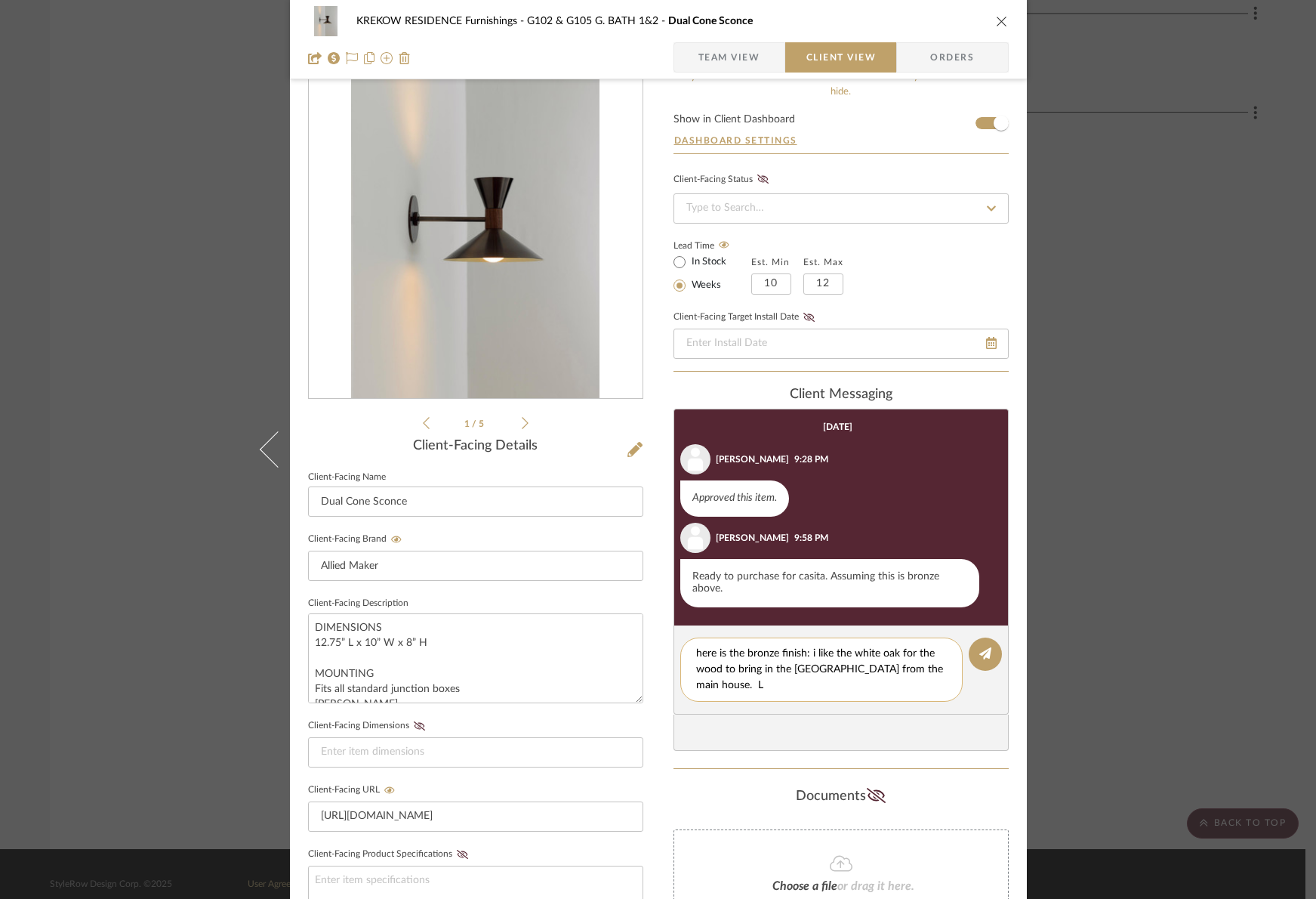
scroll to position [0, 0]
paste textarea "[URL][DOMAIN_NAME]"
type textarea "here is the bronze finish: i like the white oak for the wood to bring in the [G…"
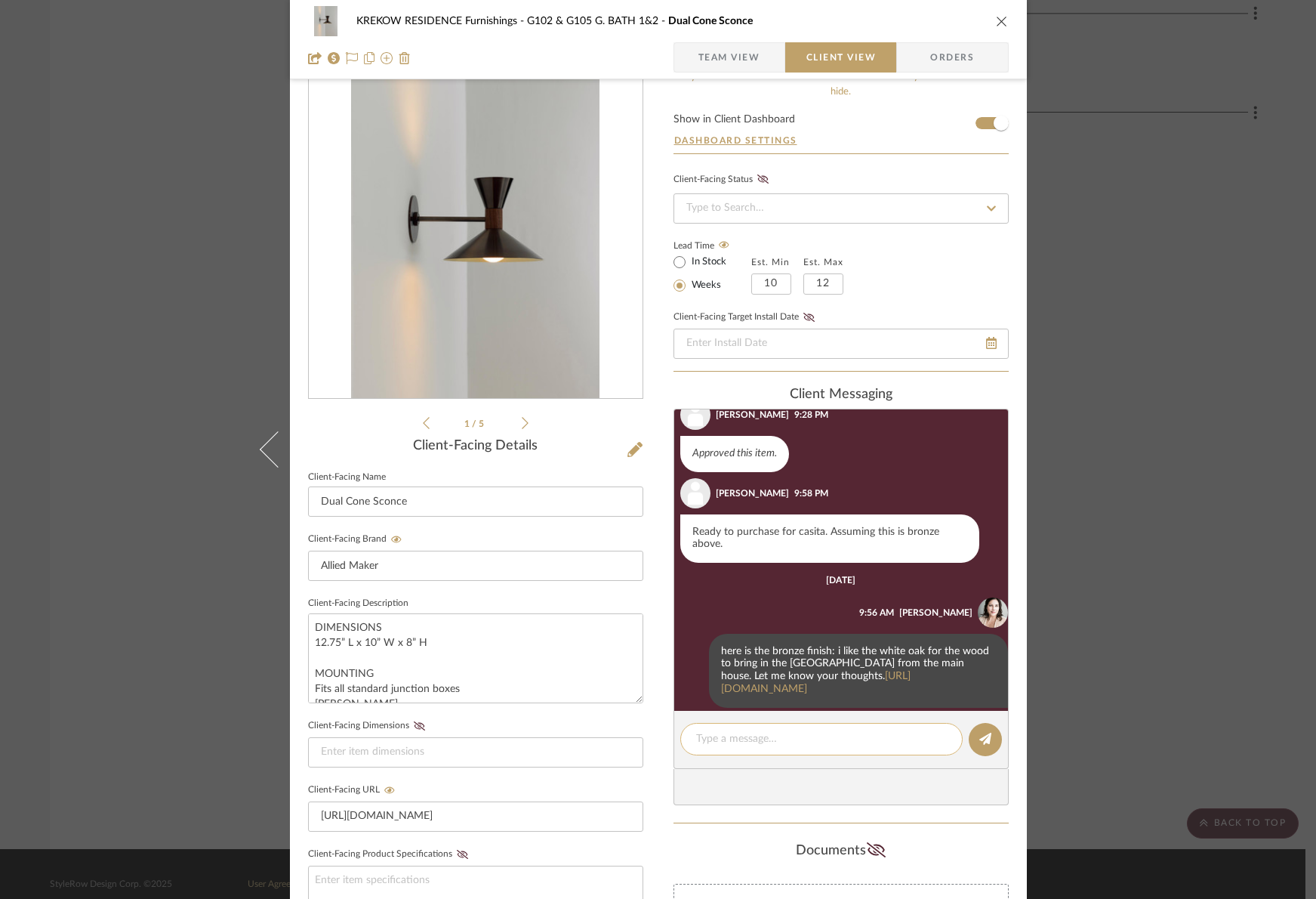
scroll to position [47, 0]
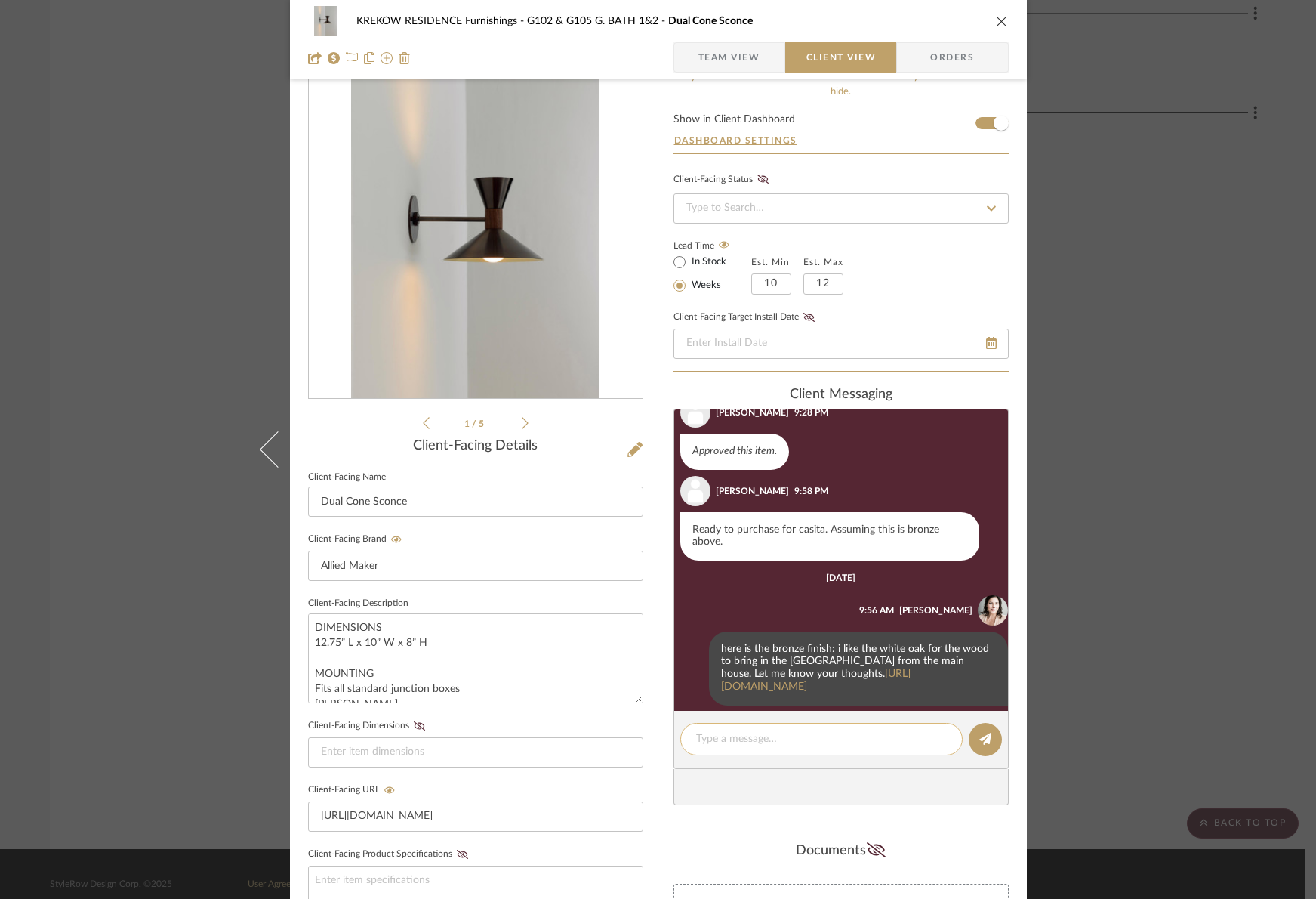
click at [781, 743] on textarea at bounding box center [822, 739] width 251 height 16
paste textarea "[URL][DOMAIN_NAME]"
type textarea "[URL][DOMAIN_NAME]"
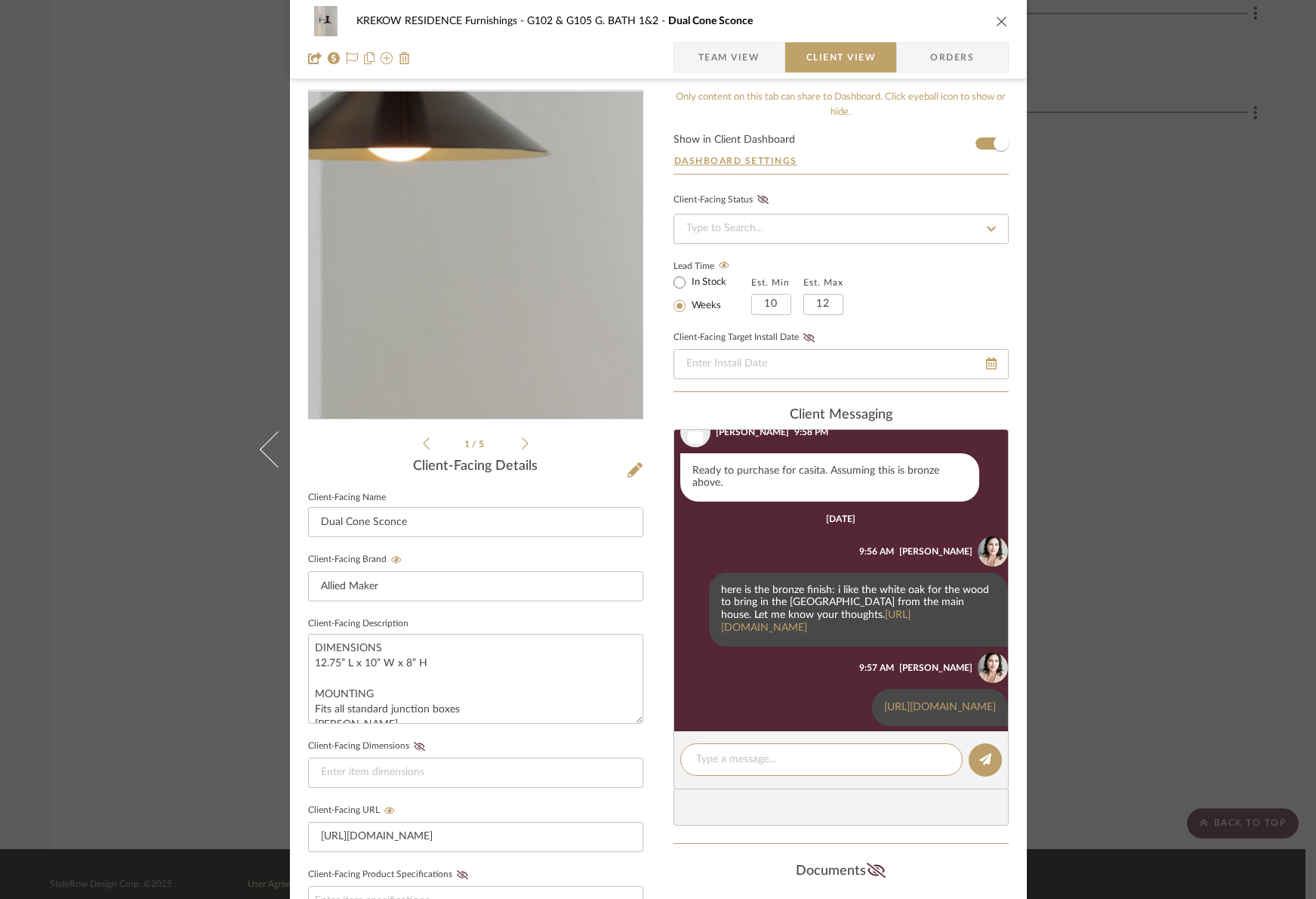
scroll to position [0, 0]
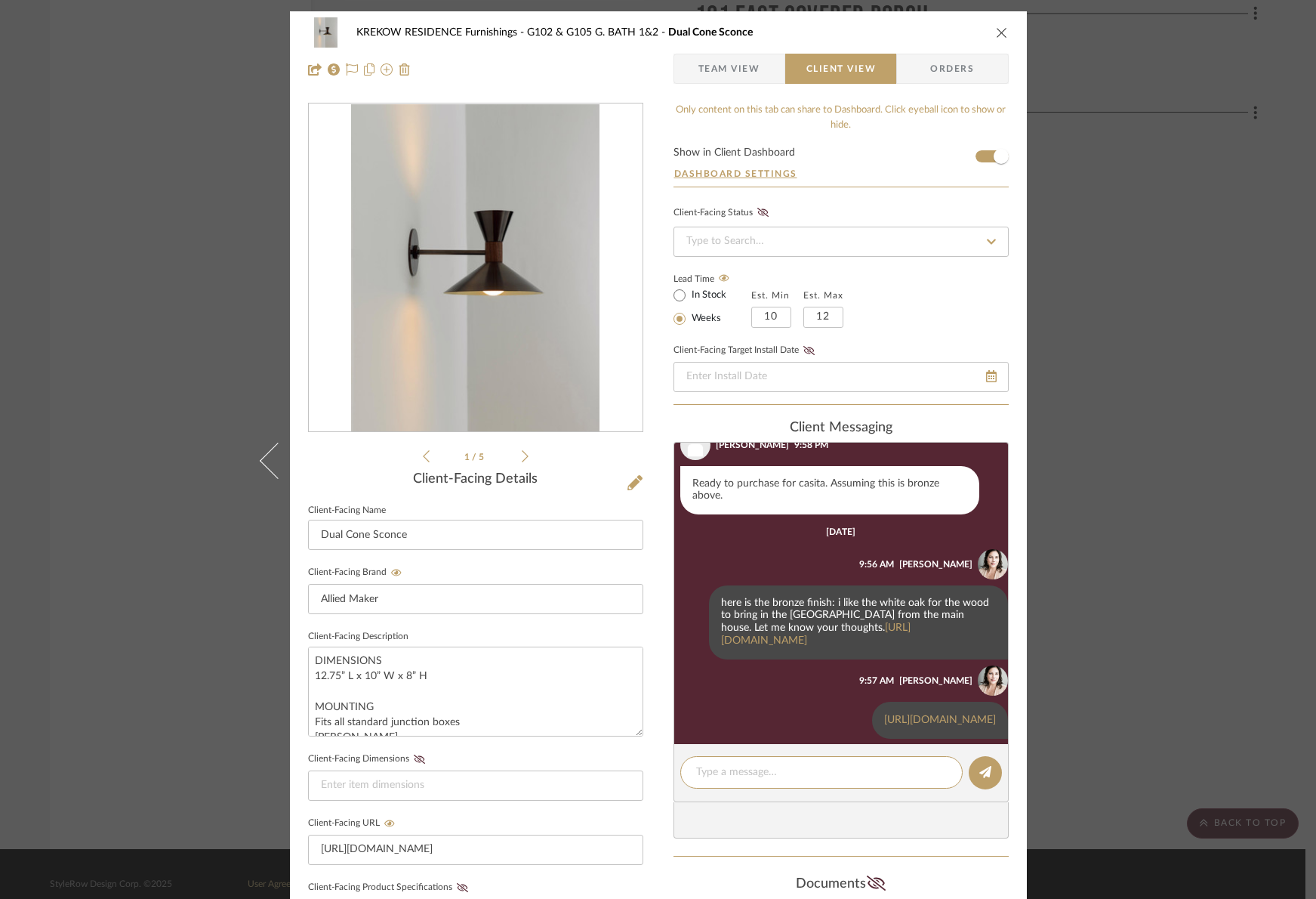
click at [997, 32] on icon "close" at bounding box center [1002, 32] width 12 height 12
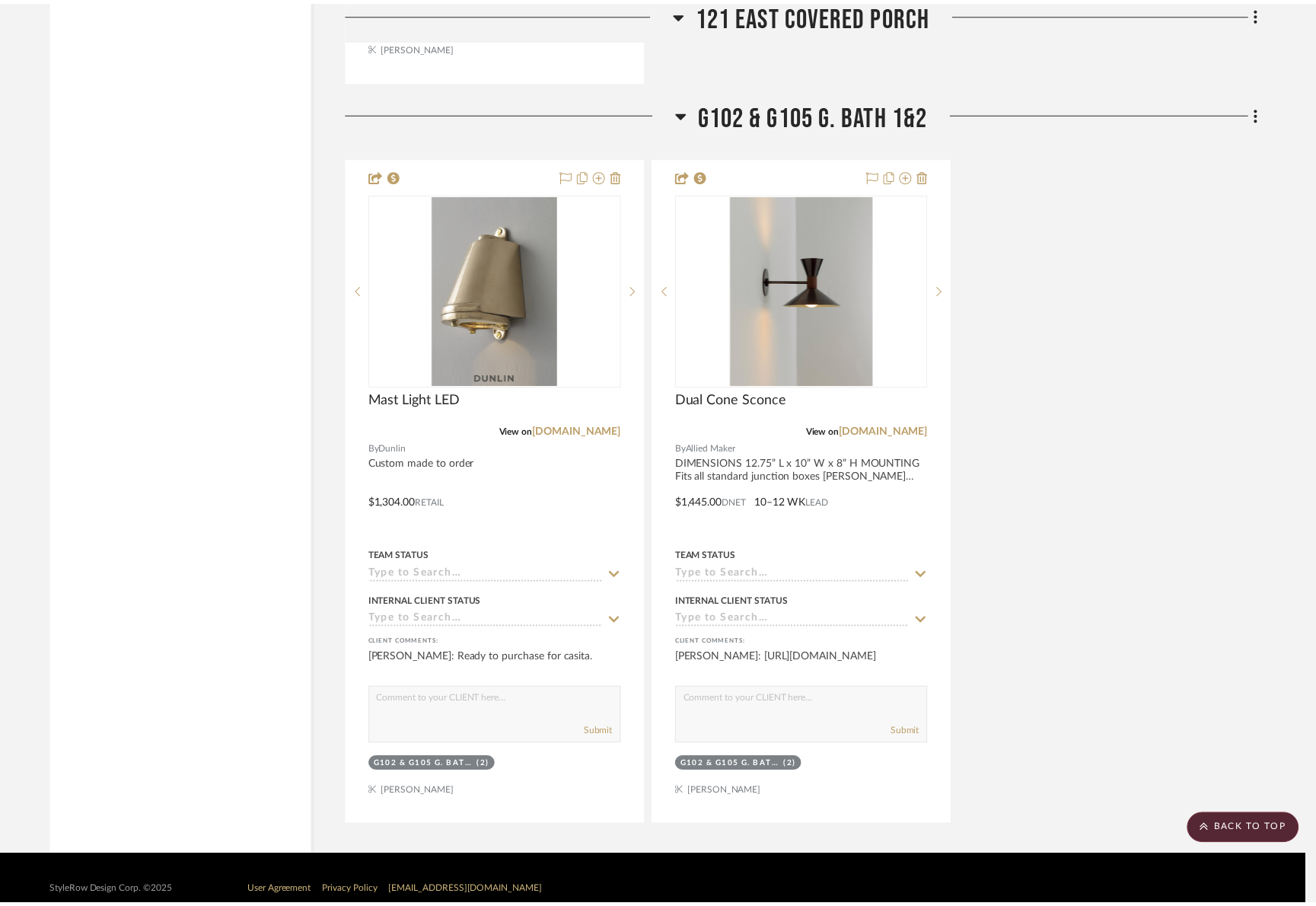
scroll to position [5535, 0]
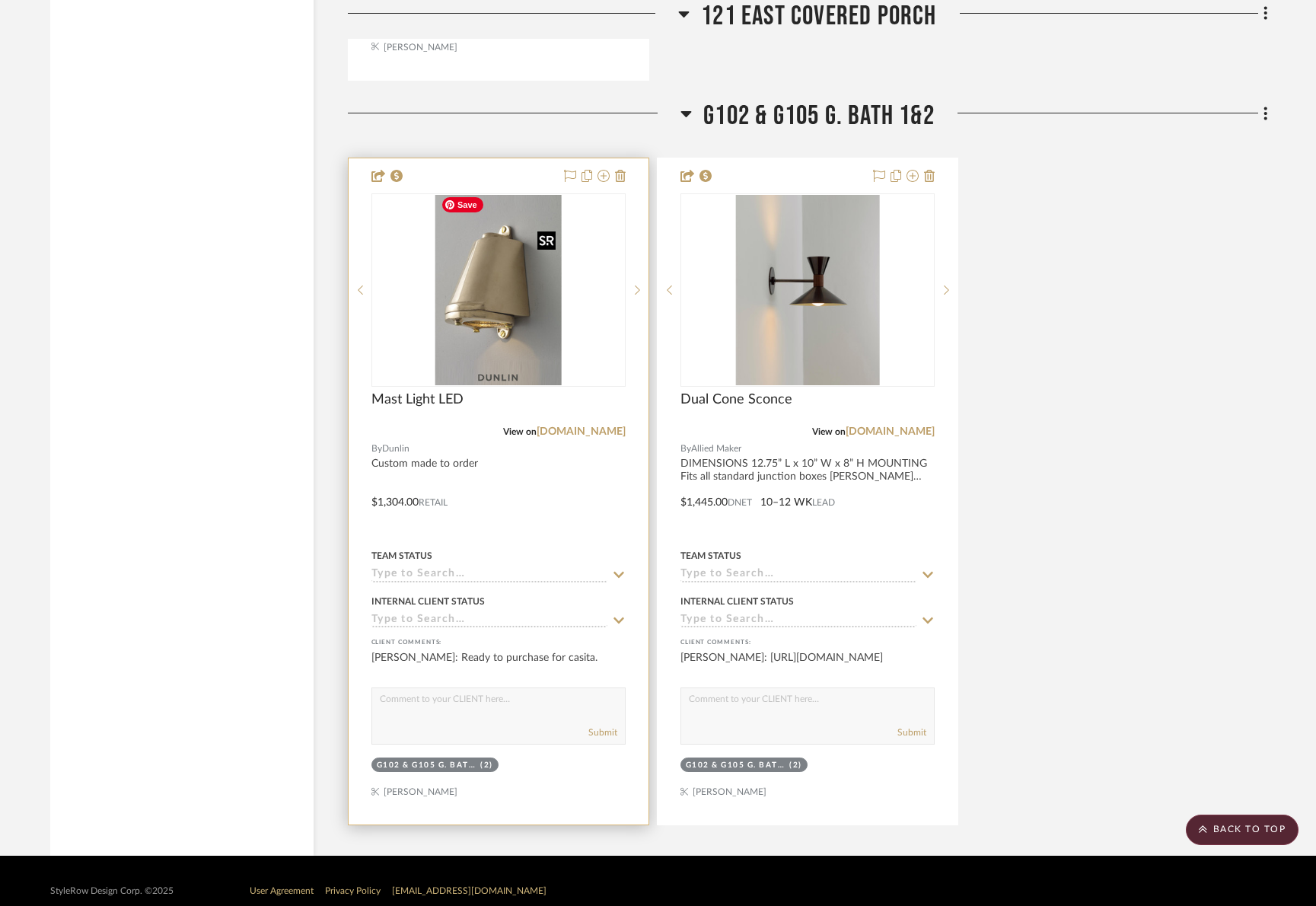
click at [514, 302] on img "0" at bounding box center [498, 289] width 126 height 190
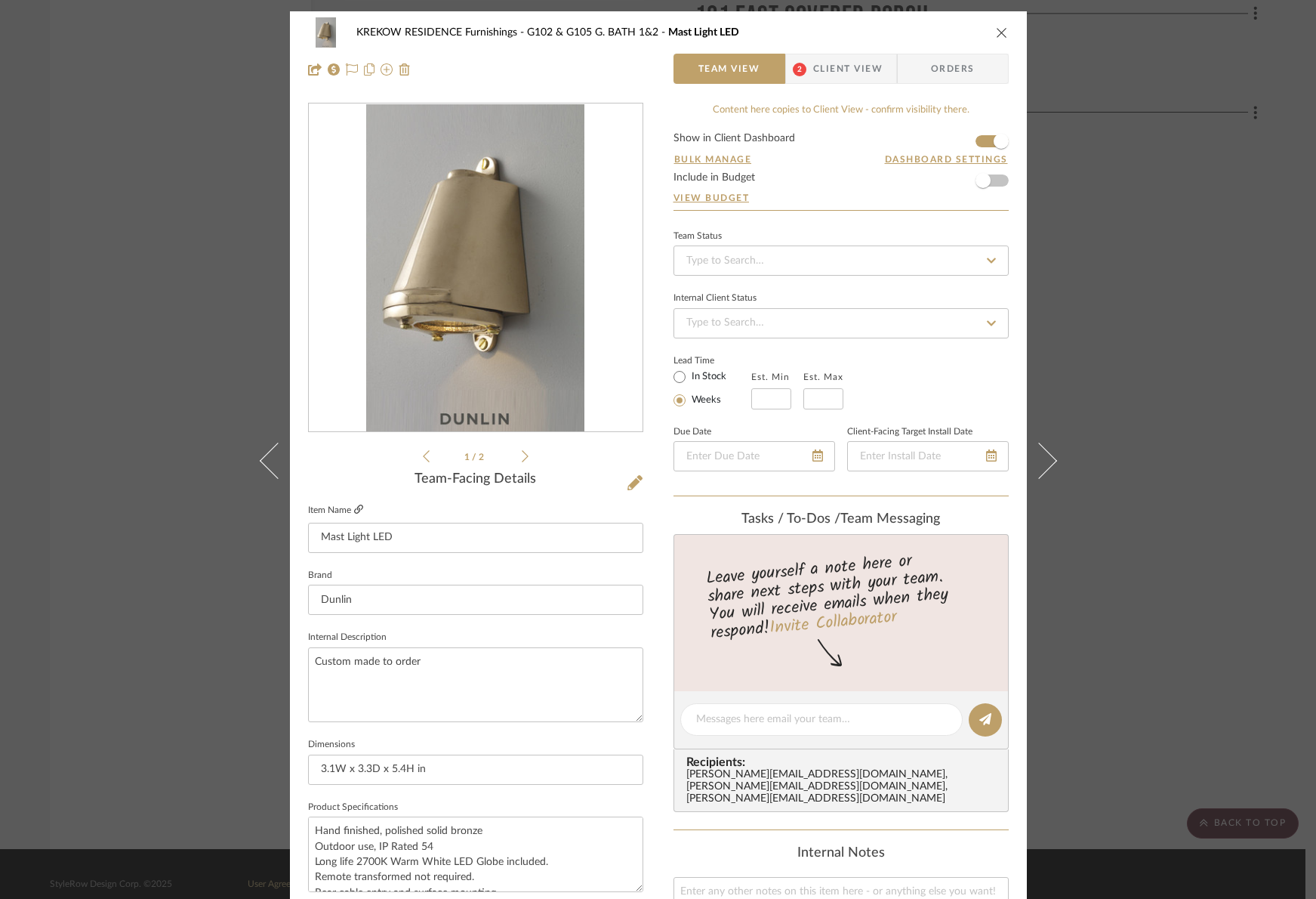
click at [357, 509] on icon at bounding box center [358, 508] width 9 height 9
click at [53, 169] on div "KREKOW RESIDENCE Furnishings G102 & G105 G. BATH 1&2 Mast Light LED Team View 2…" at bounding box center [658, 449] width 1316 height 899
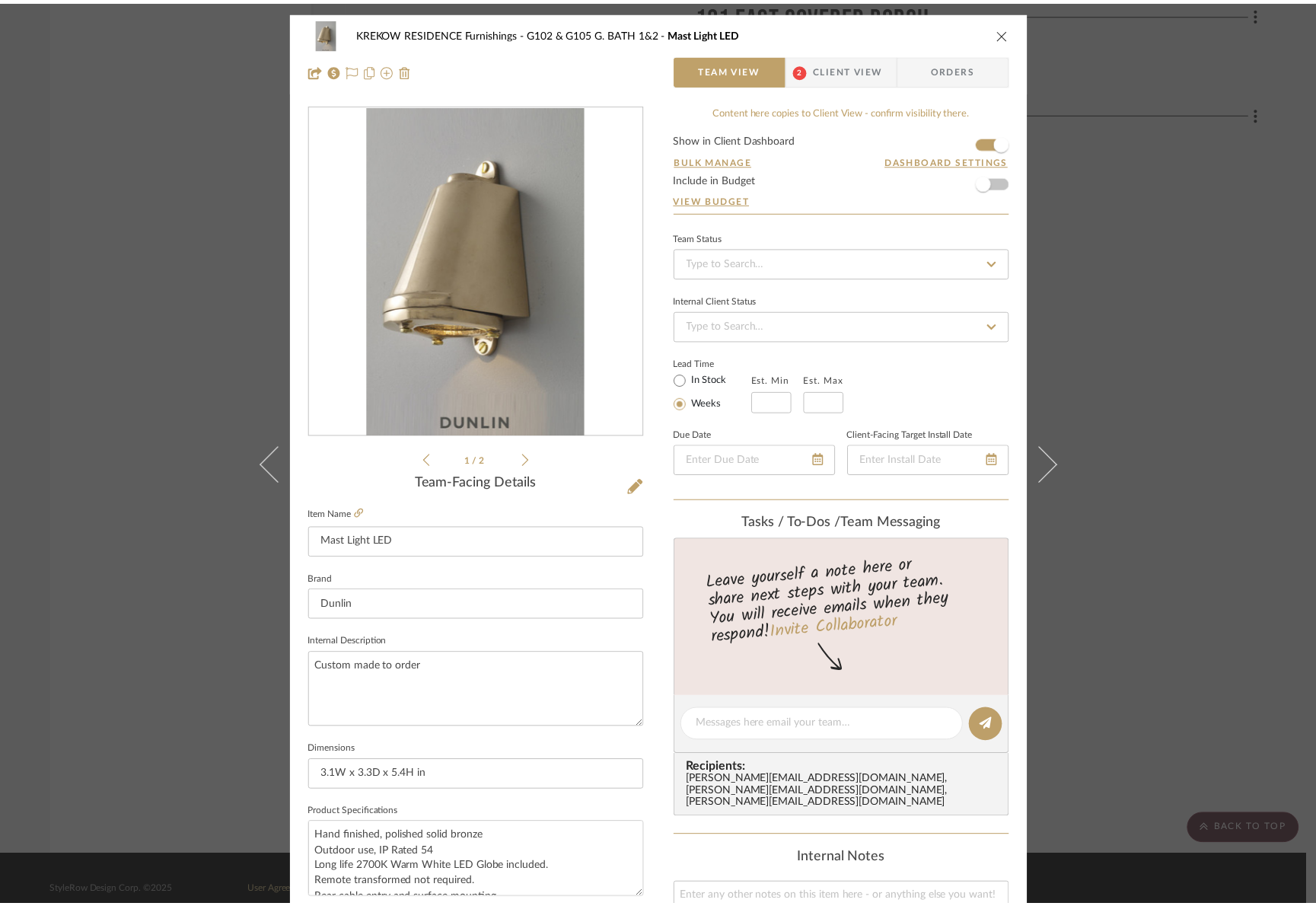
scroll to position [5535, 0]
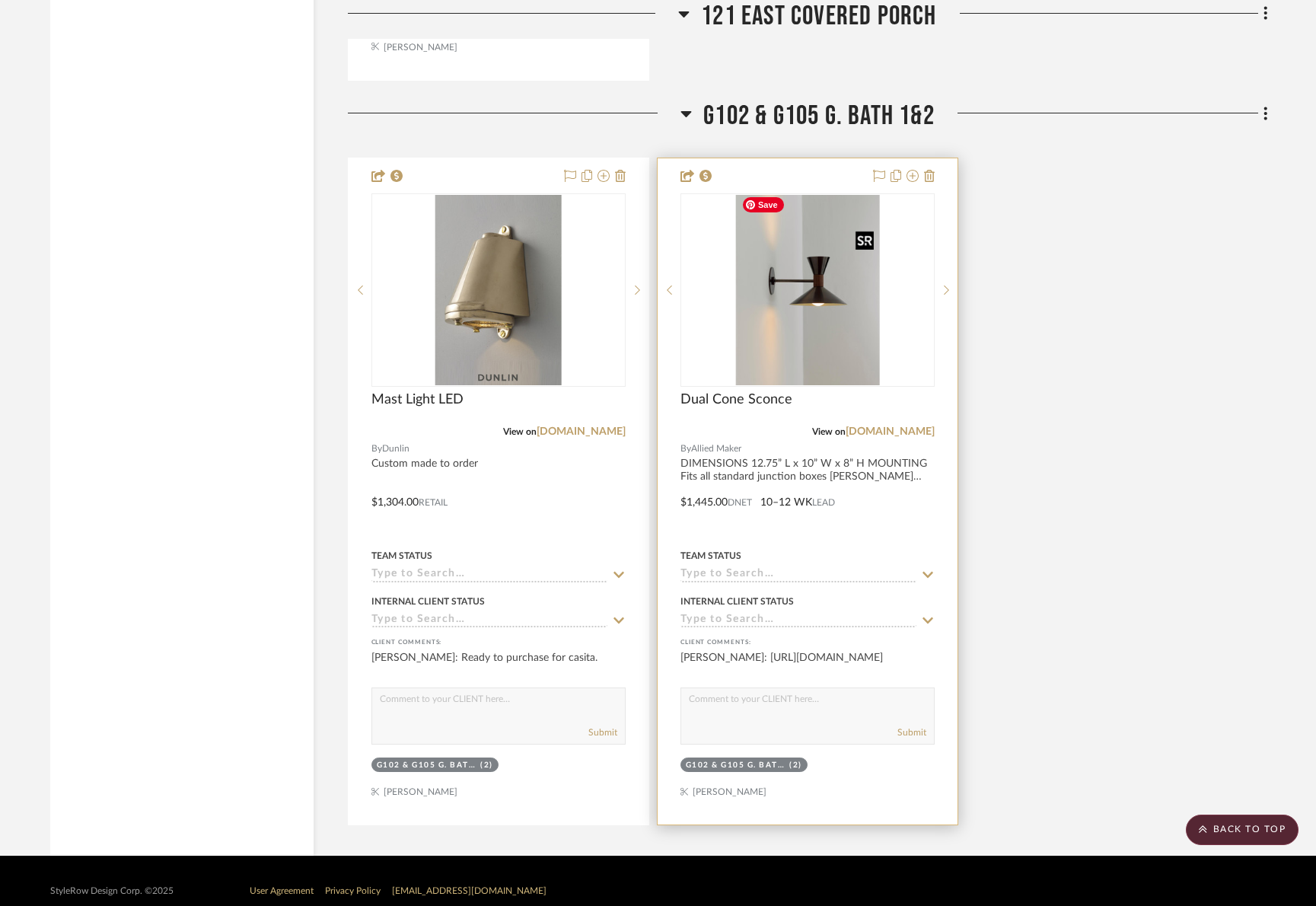
click at [787, 277] on img "0" at bounding box center [807, 289] width 143 height 190
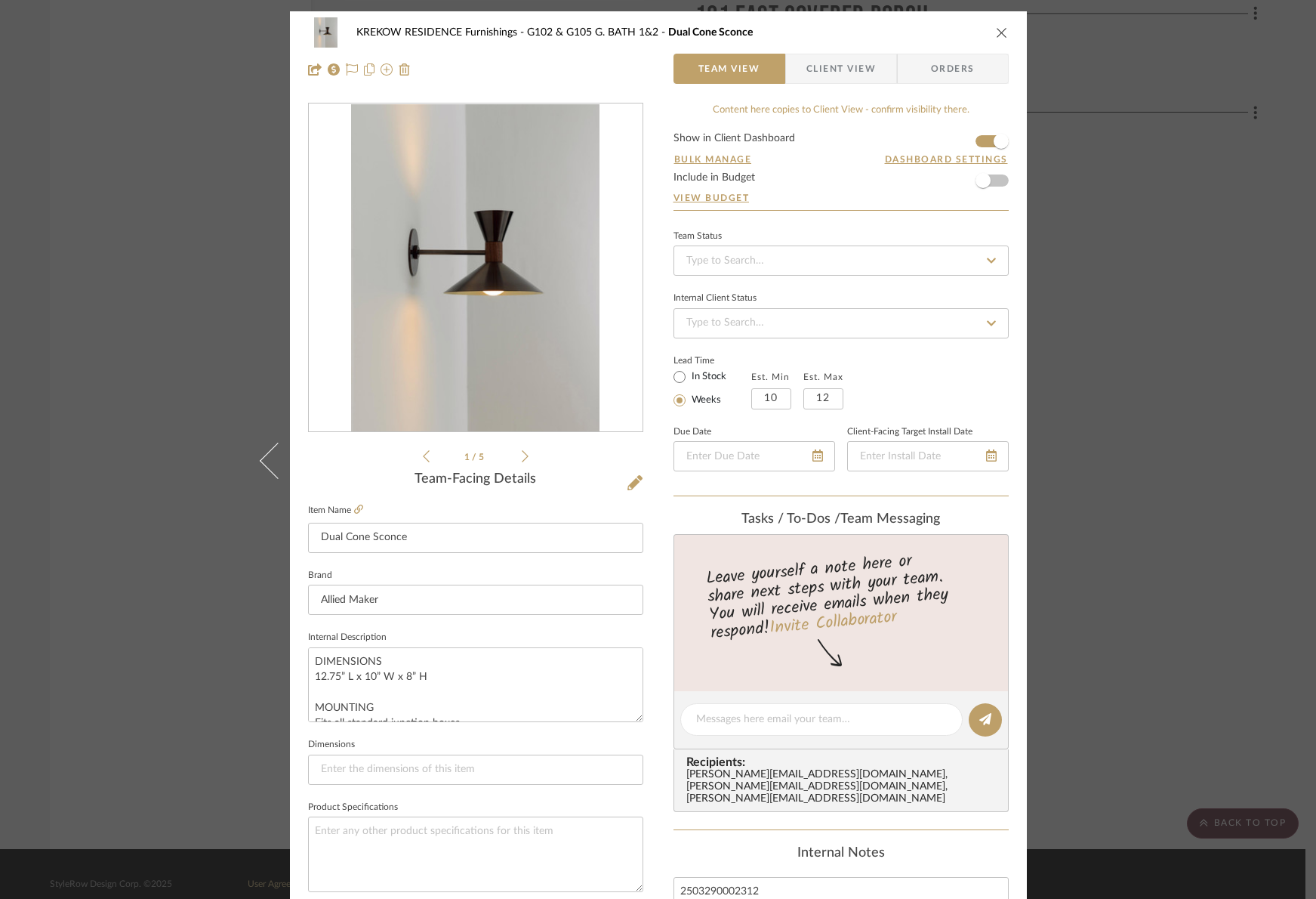
click at [522, 459] on icon at bounding box center [525, 456] width 7 height 14
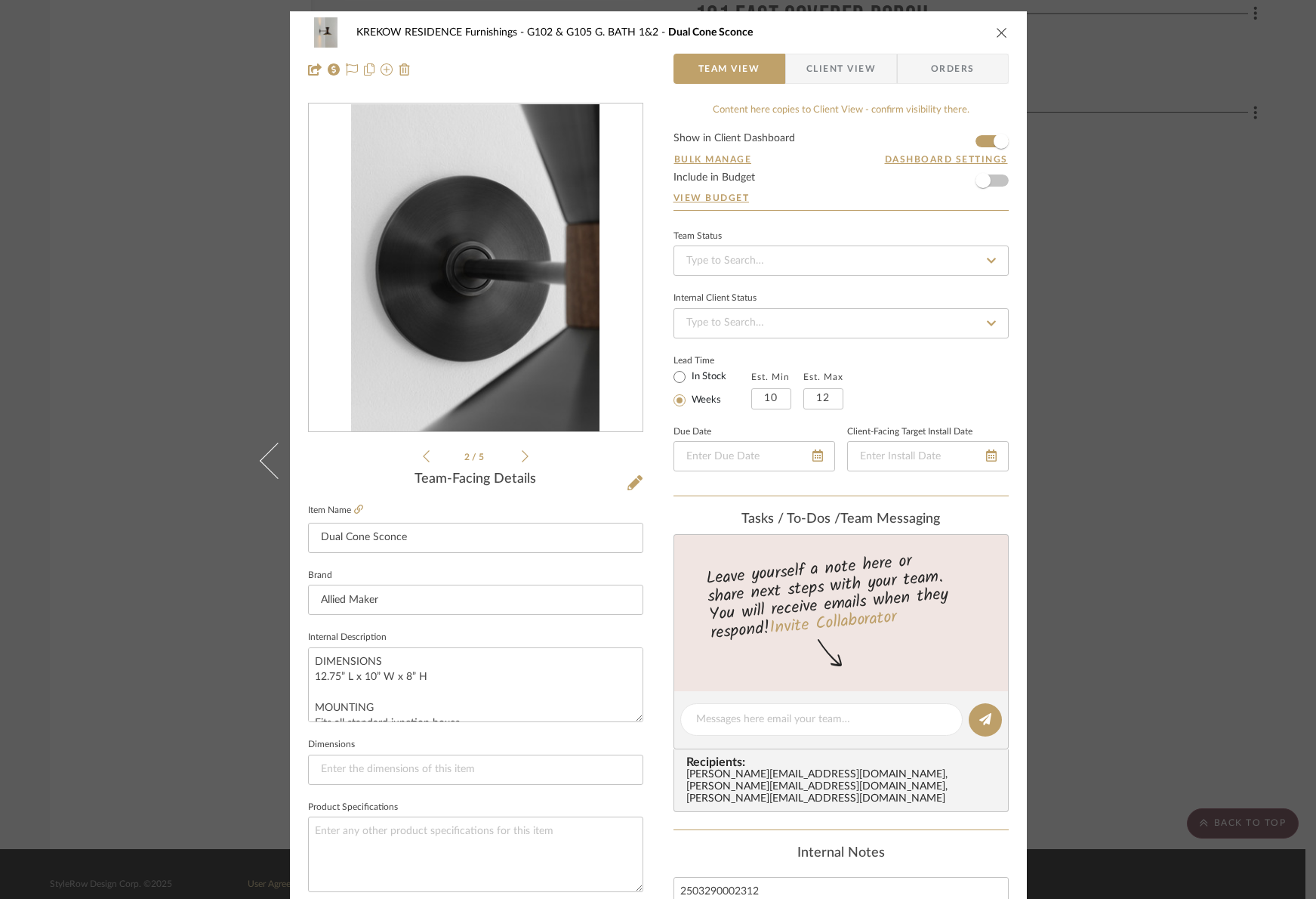
click at [522, 458] on icon at bounding box center [525, 456] width 7 height 14
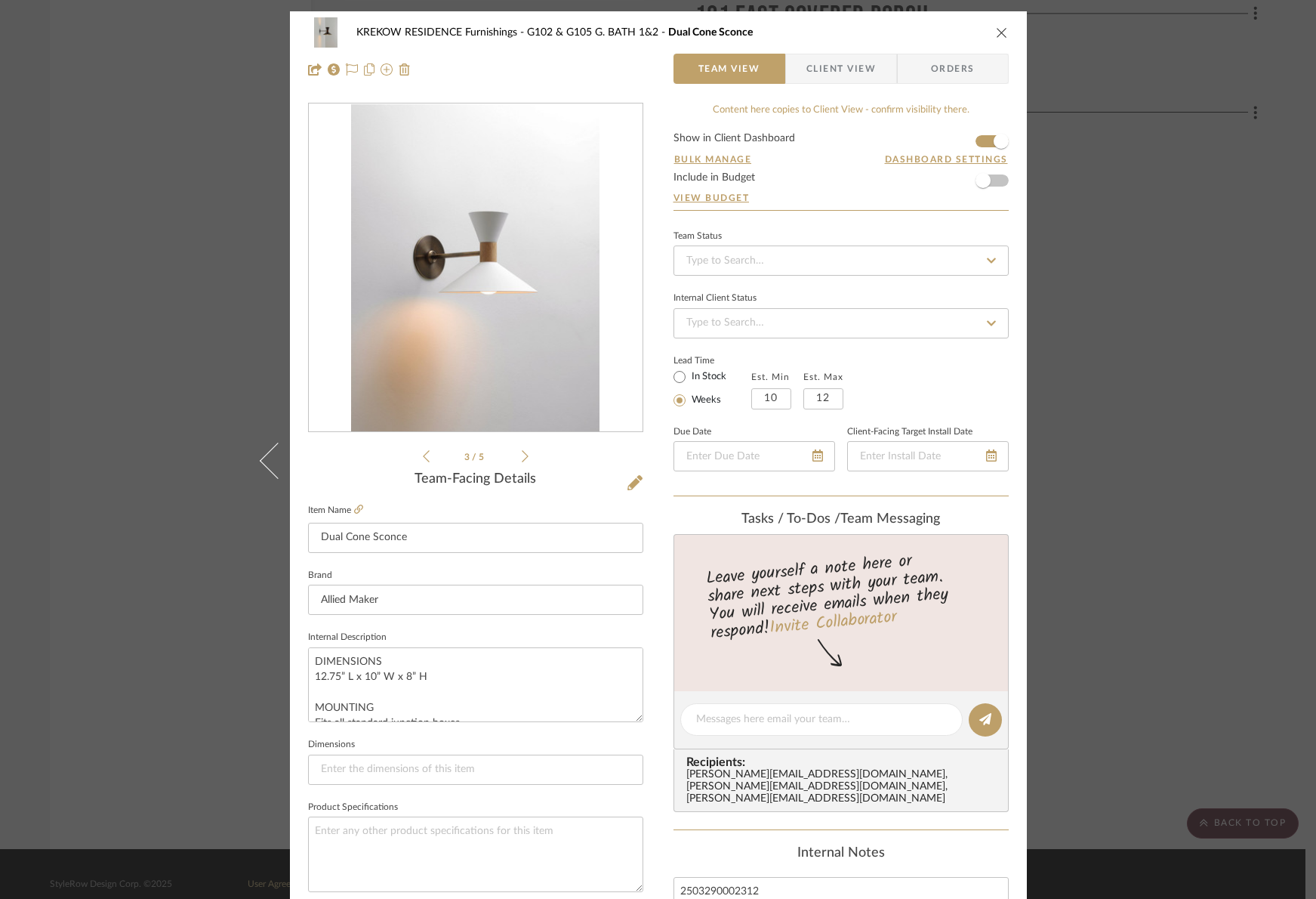
click at [522, 458] on icon at bounding box center [525, 456] width 7 height 14
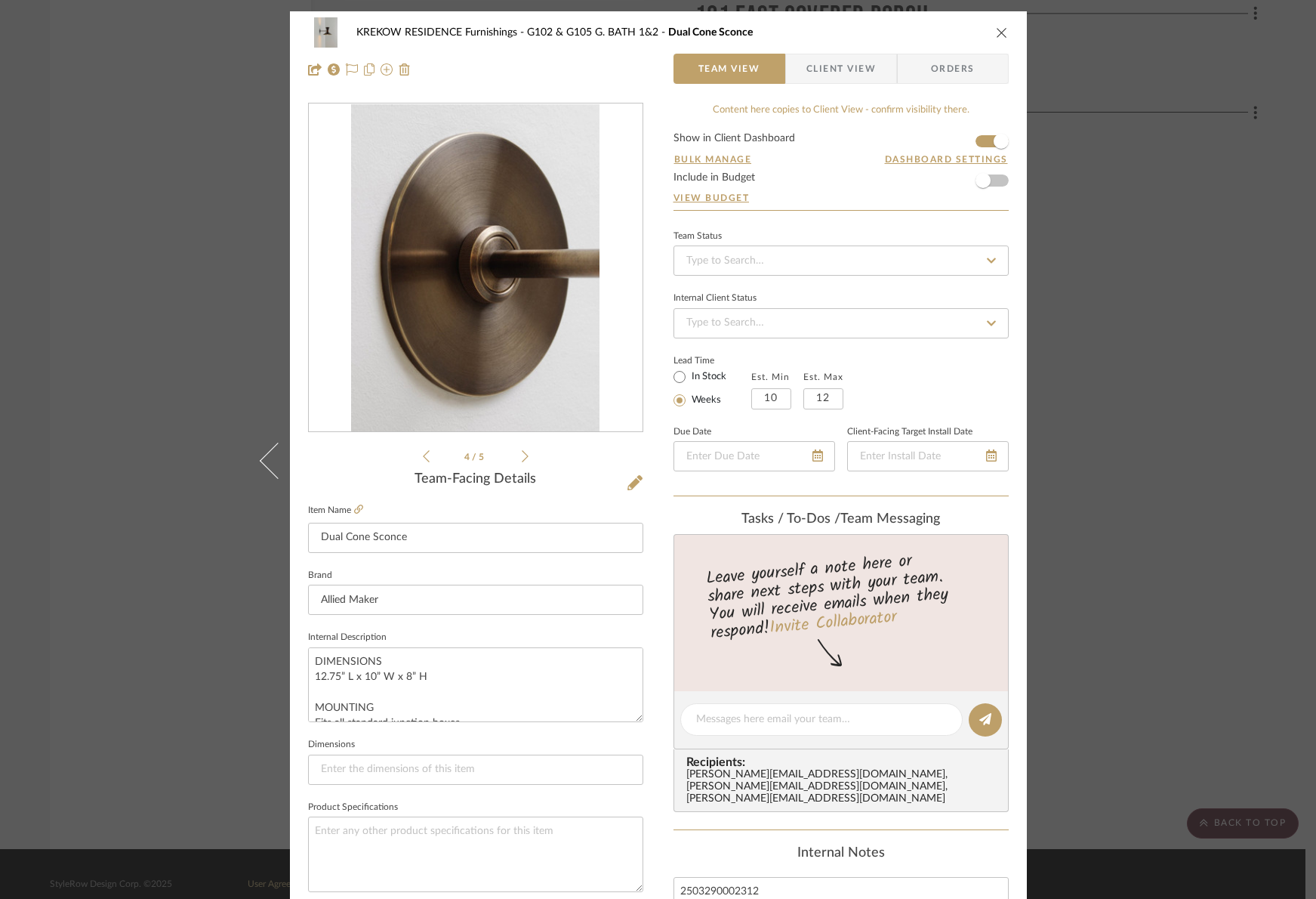
click at [522, 458] on icon at bounding box center [525, 456] width 7 height 14
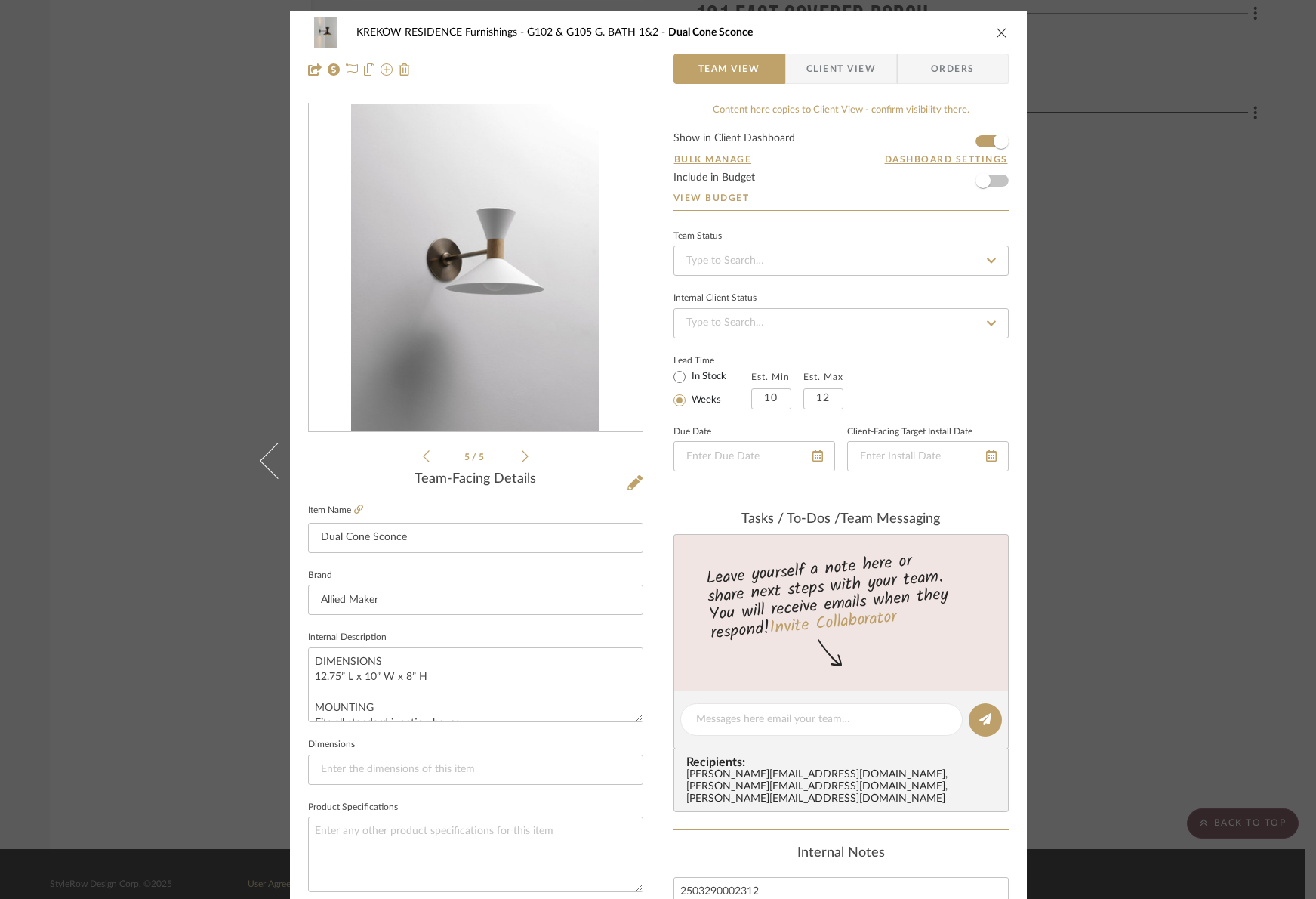
click at [522, 458] on icon at bounding box center [525, 456] width 7 height 14
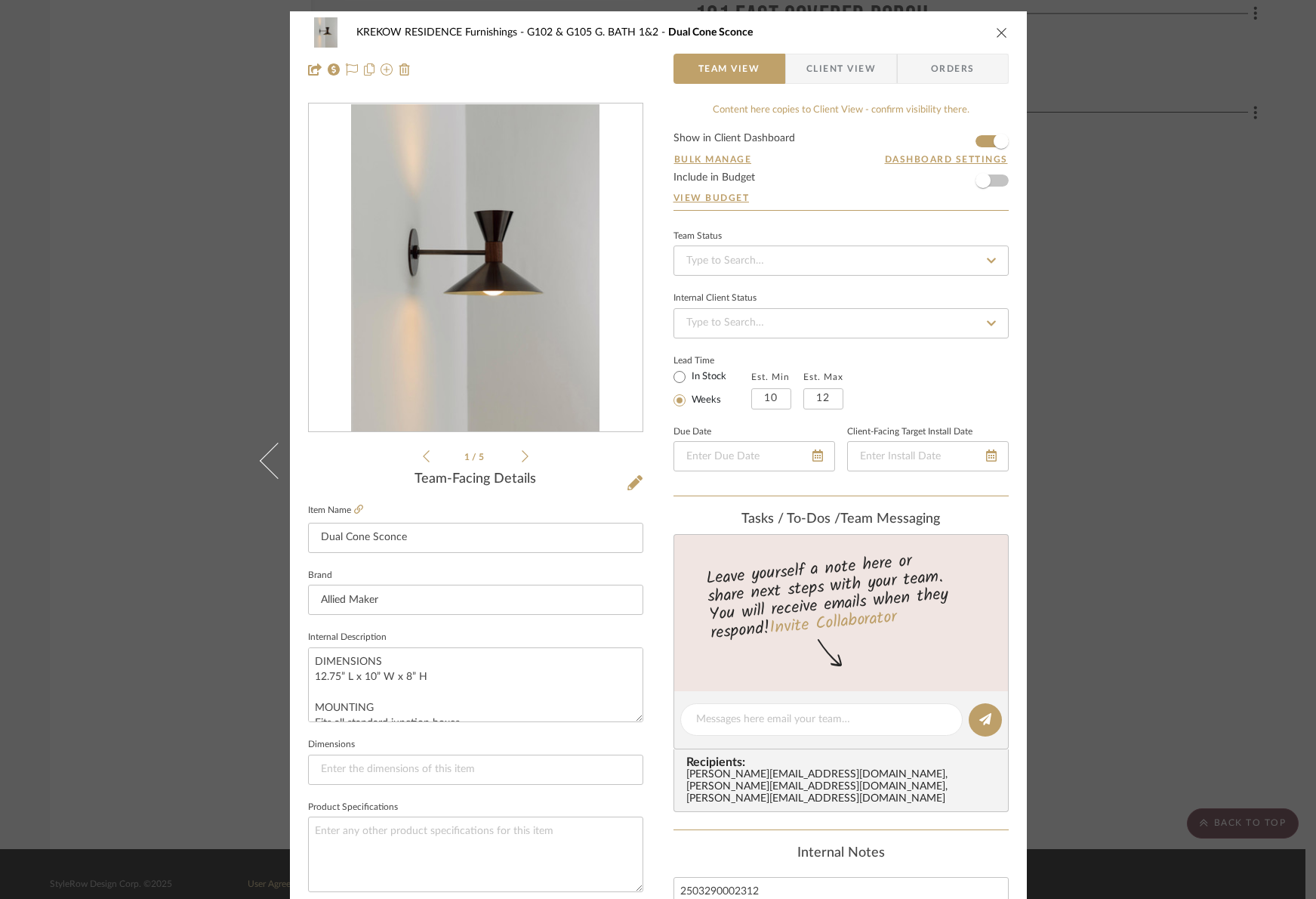
click at [423, 452] on icon at bounding box center [426, 456] width 7 height 14
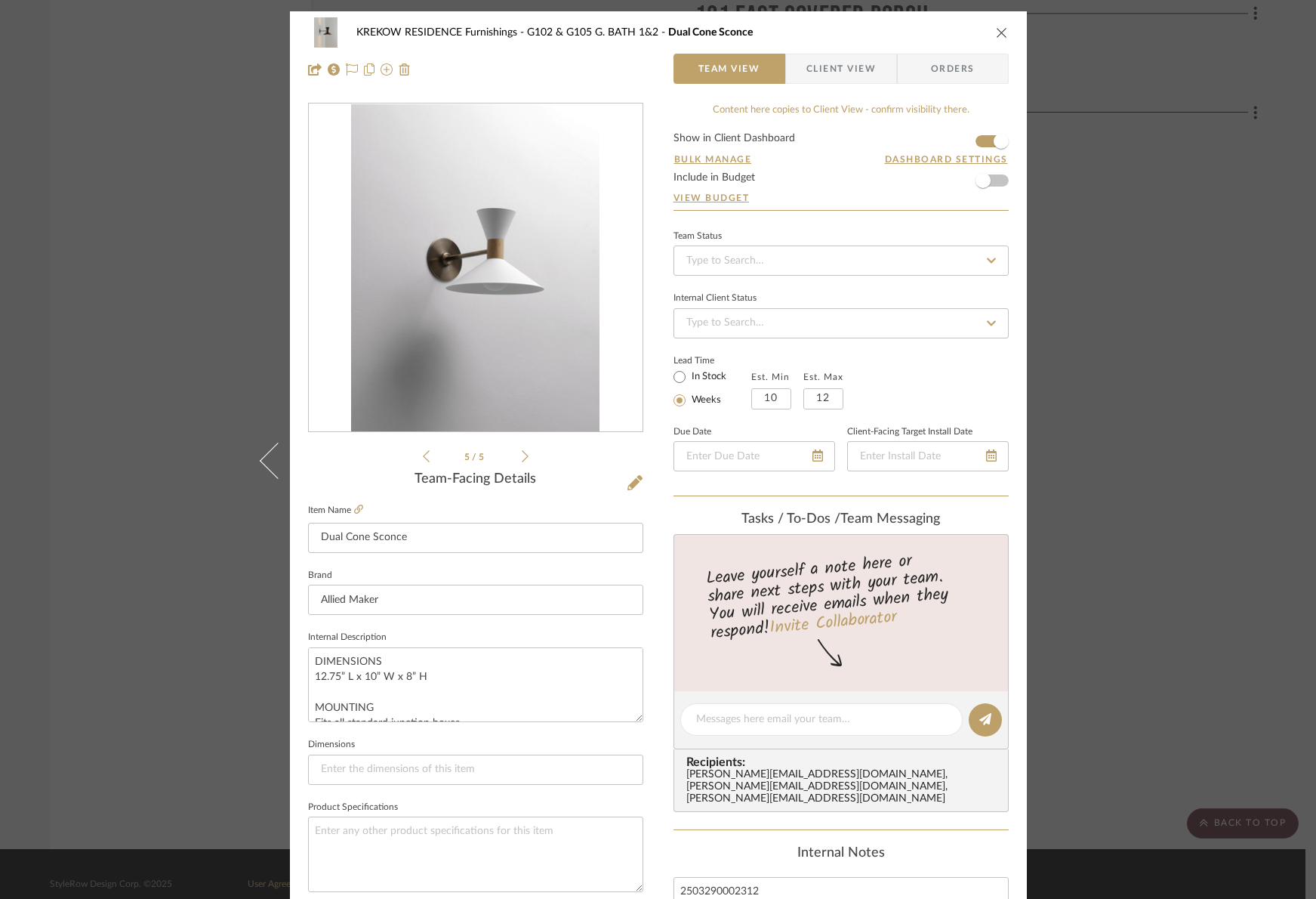
click at [423, 452] on icon at bounding box center [426, 456] width 7 height 12
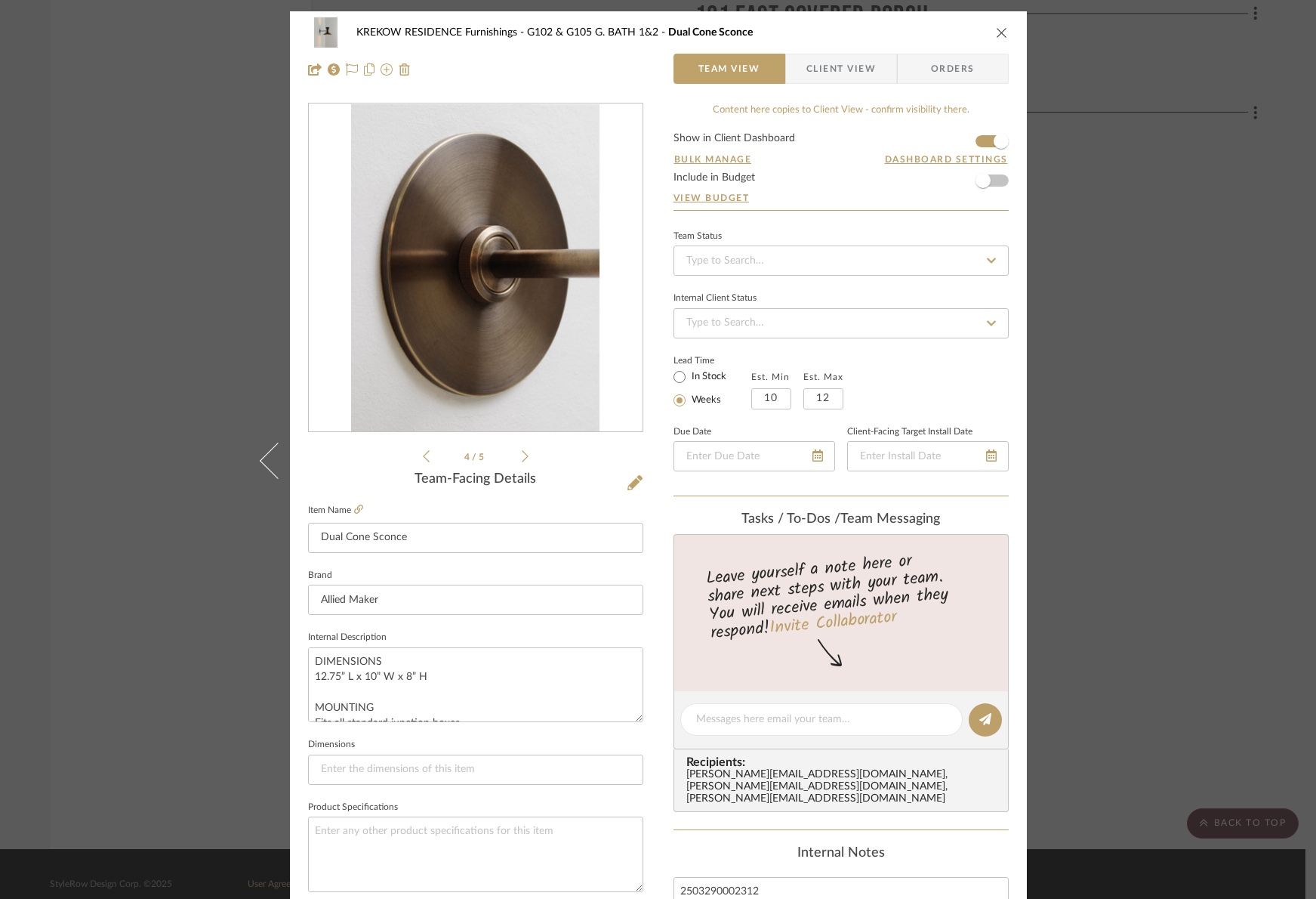
click at [523, 456] on icon at bounding box center [525, 456] width 7 height 14
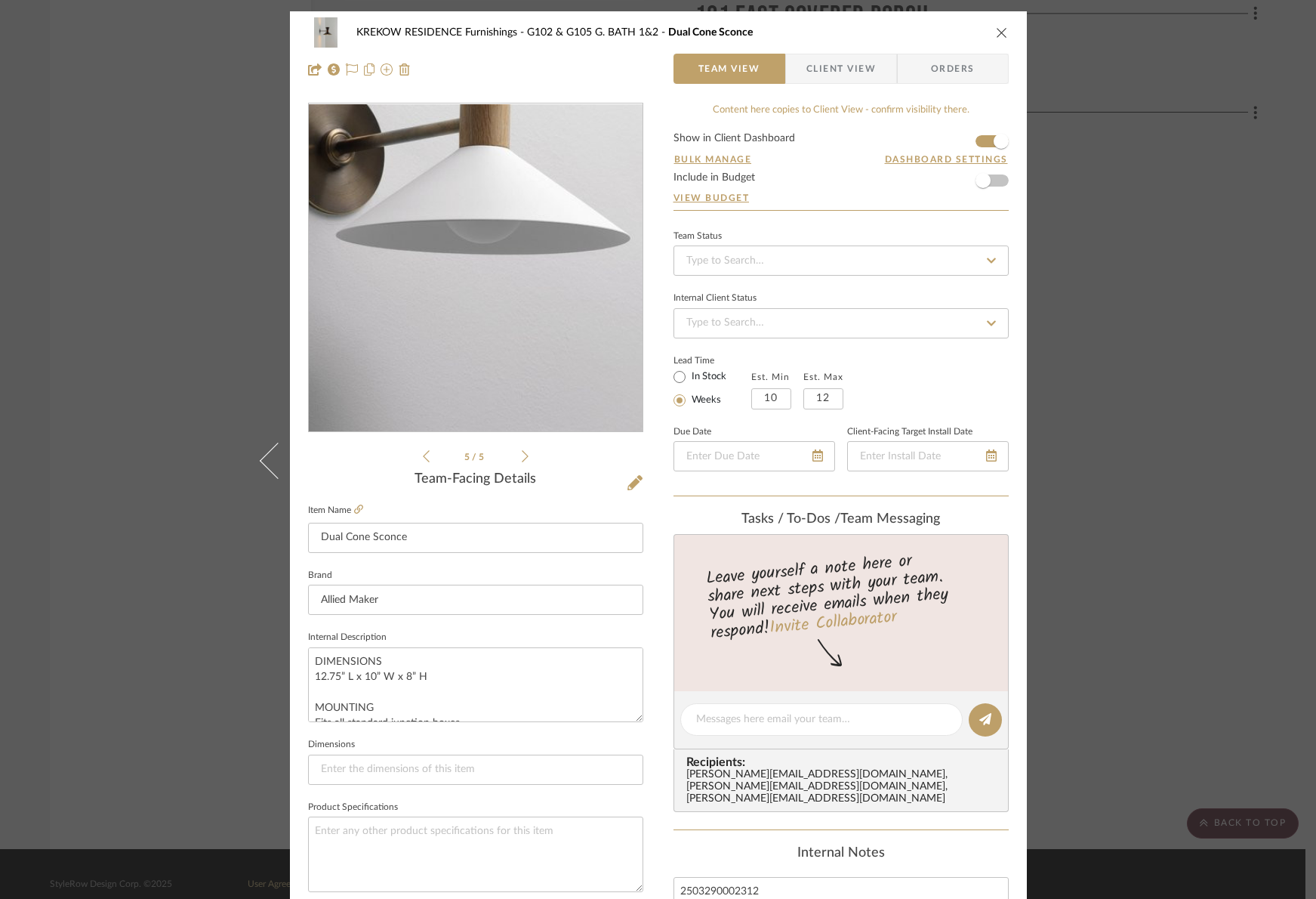
click at [487, 299] on img "4" at bounding box center [475, 268] width 248 height 328
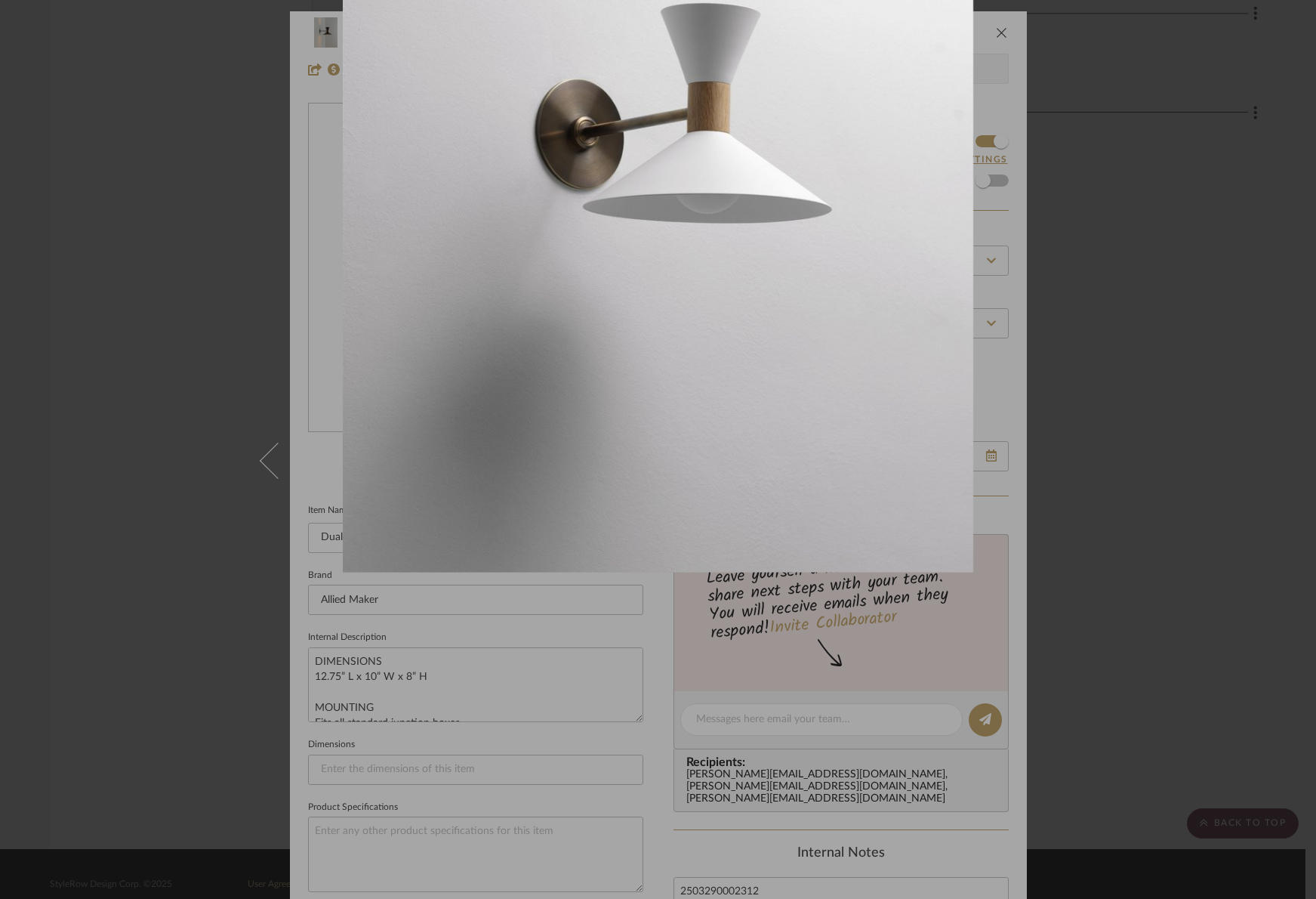
click at [1116, 290] on div at bounding box center [1001, 189] width 1316 height 899
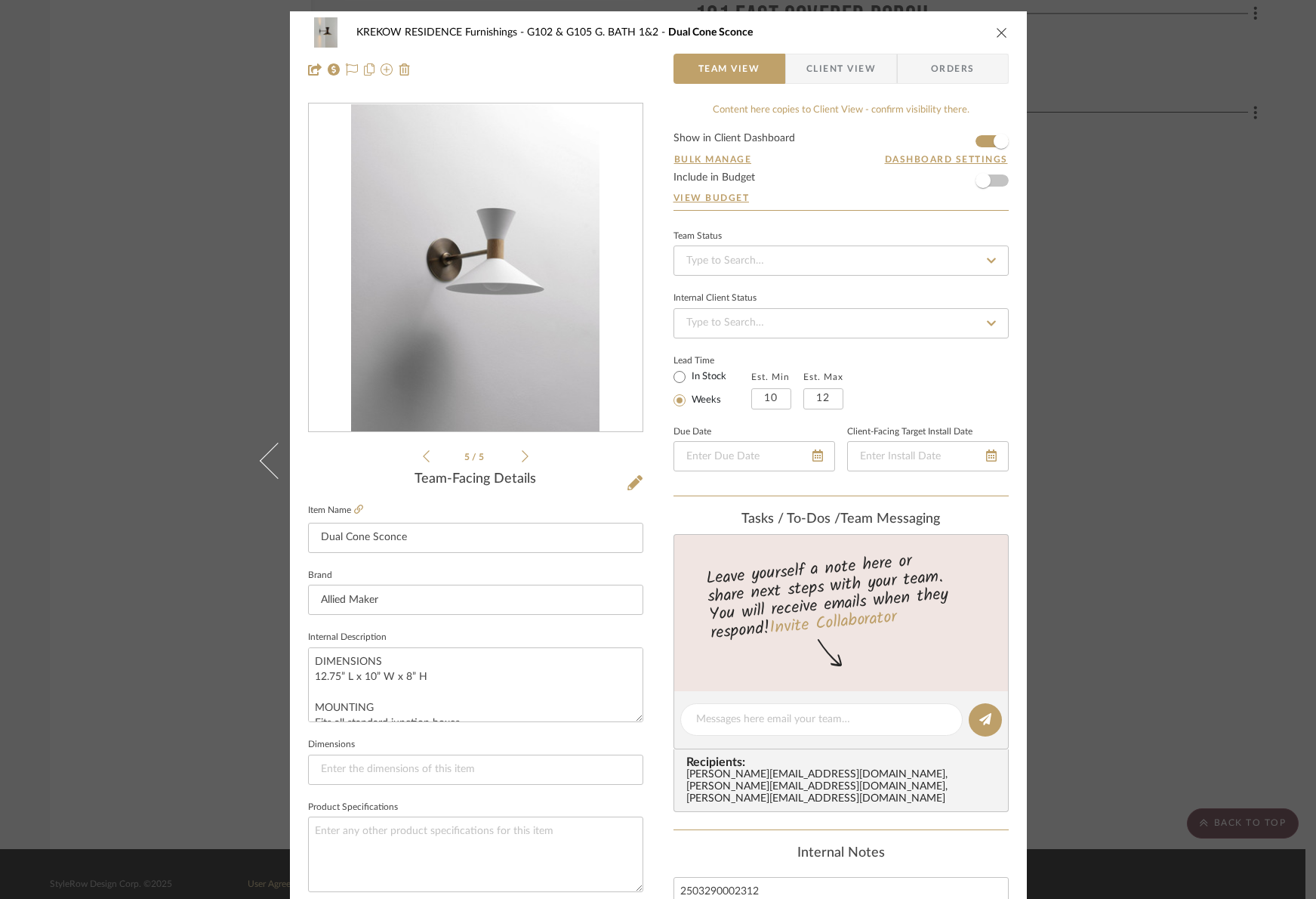
click at [1002, 29] on icon "close" at bounding box center [1002, 32] width 12 height 12
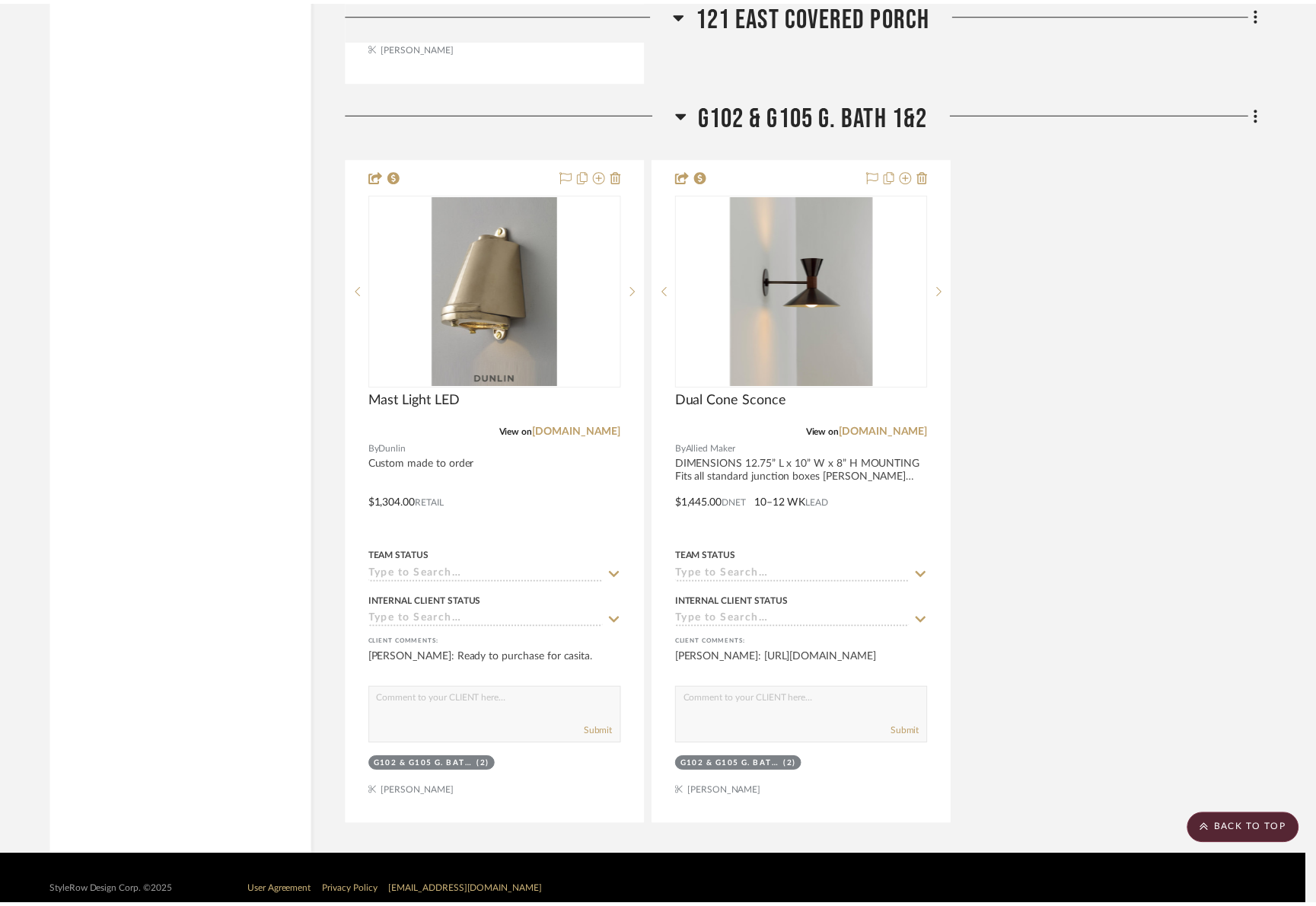
scroll to position [5535, 0]
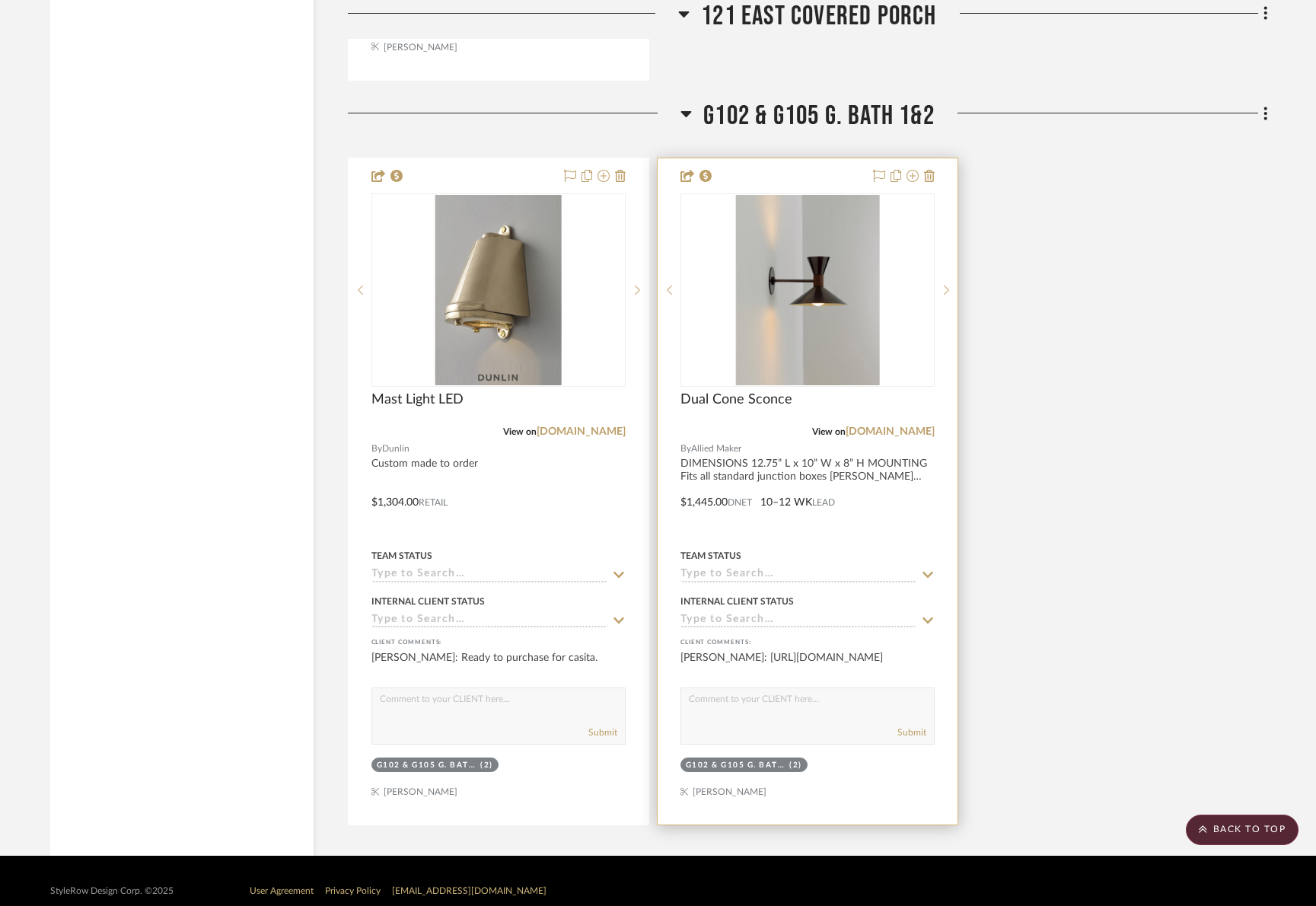
click at [707, 693] on textarea at bounding box center [808, 703] width 253 height 29
click at [711, 697] on textarea at bounding box center [808, 703] width 253 height 29
click at [945, 285] on icon at bounding box center [946, 289] width 5 height 9
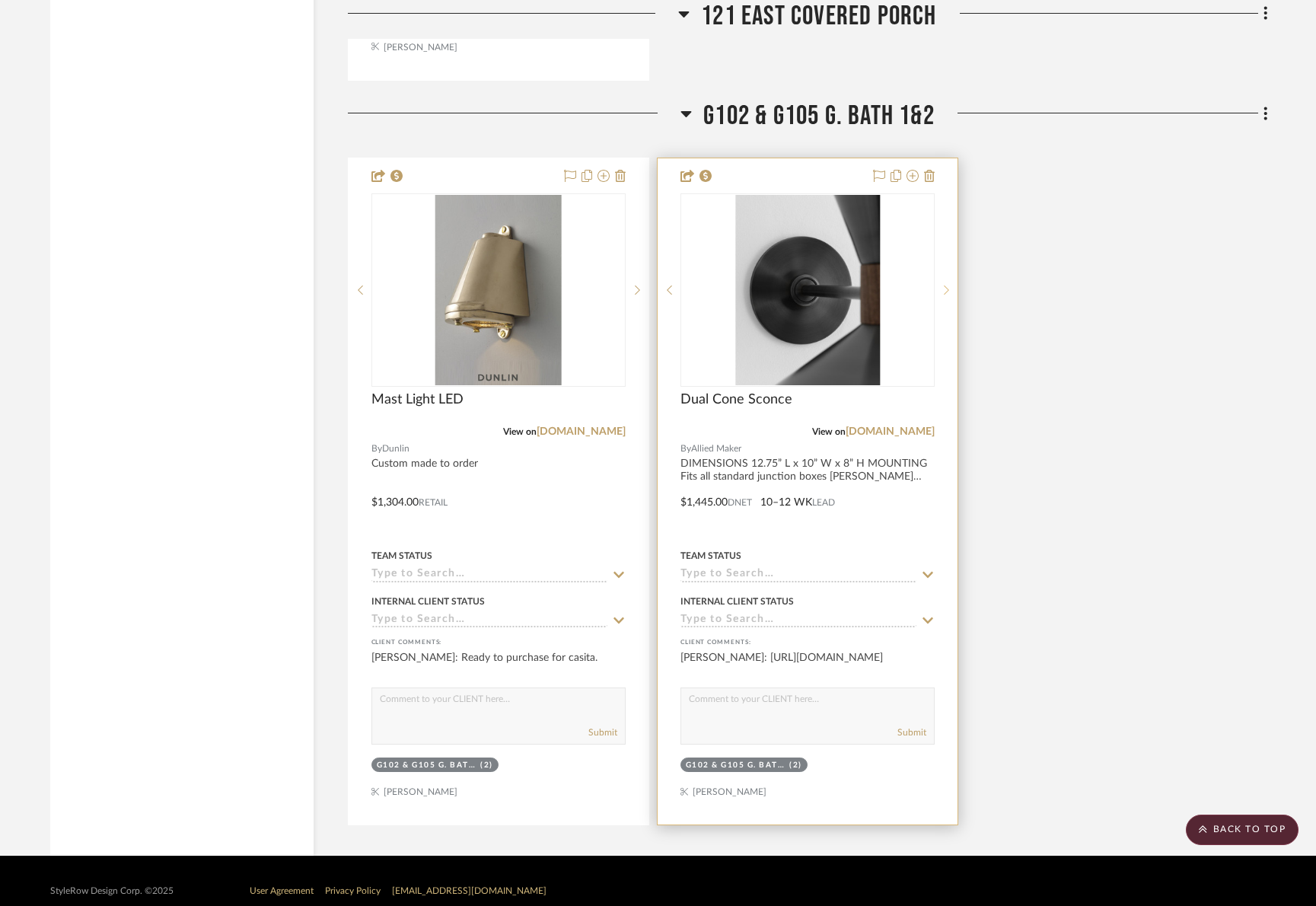
click at [945, 285] on icon at bounding box center [946, 289] width 5 height 9
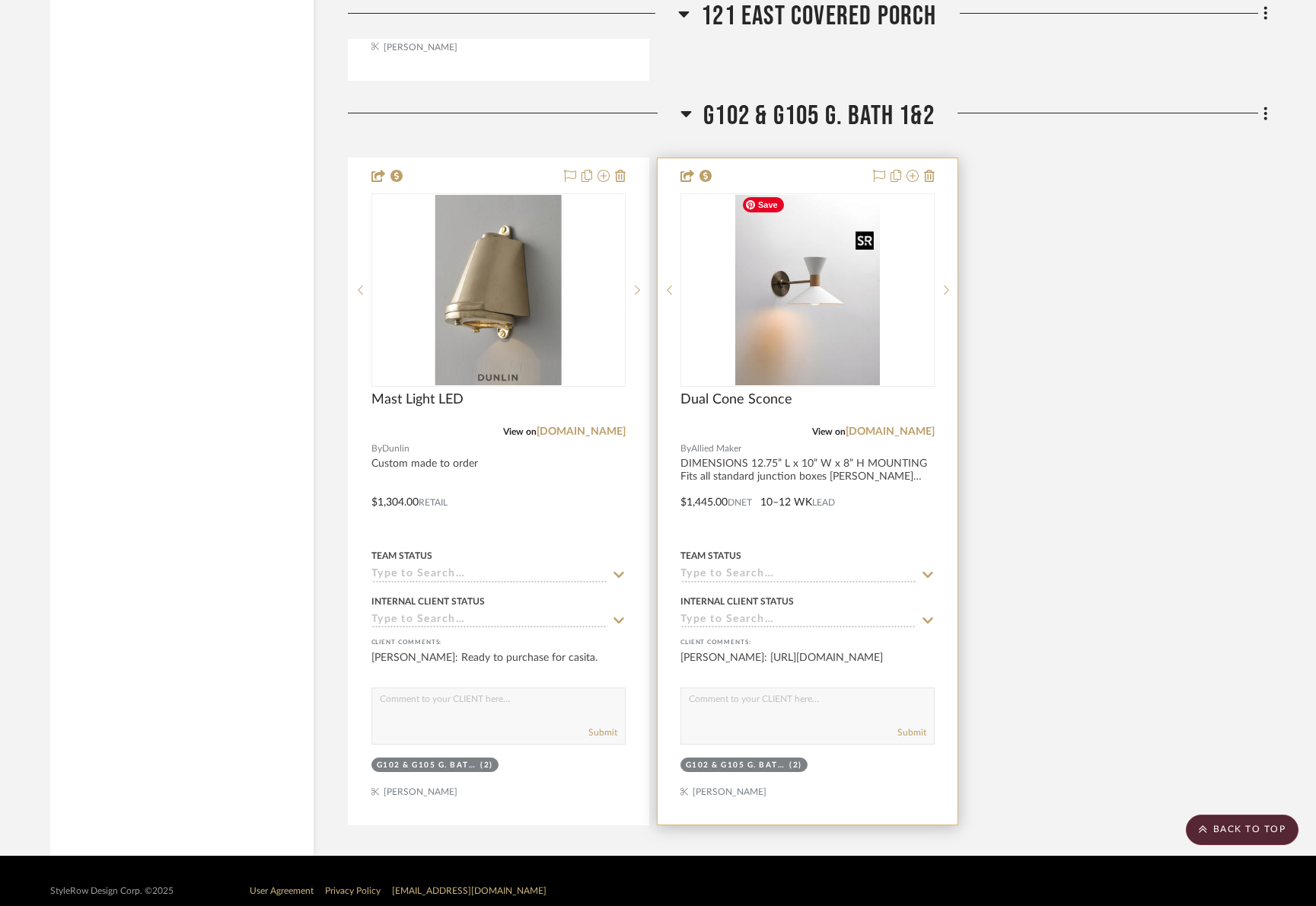
click at [828, 338] on img "2" at bounding box center [807, 289] width 143 height 190
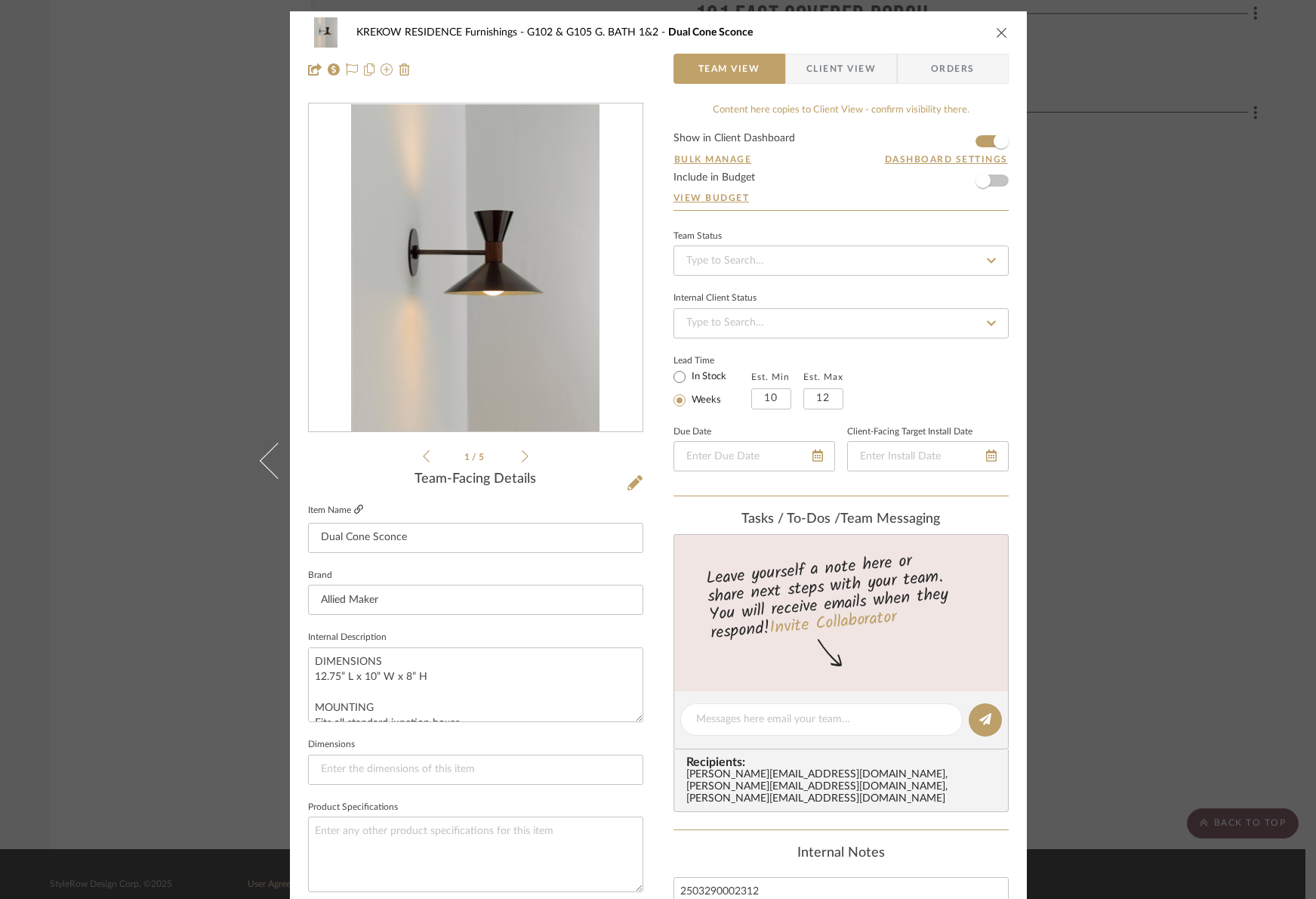
click at [354, 508] on icon at bounding box center [358, 508] width 9 height 9
drag, startPoint x: 825, startPoint y: 64, endPoint x: 825, endPoint y: 75, distance: 11.0
click at [825, 65] on span "Client View" at bounding box center [841, 69] width 69 height 31
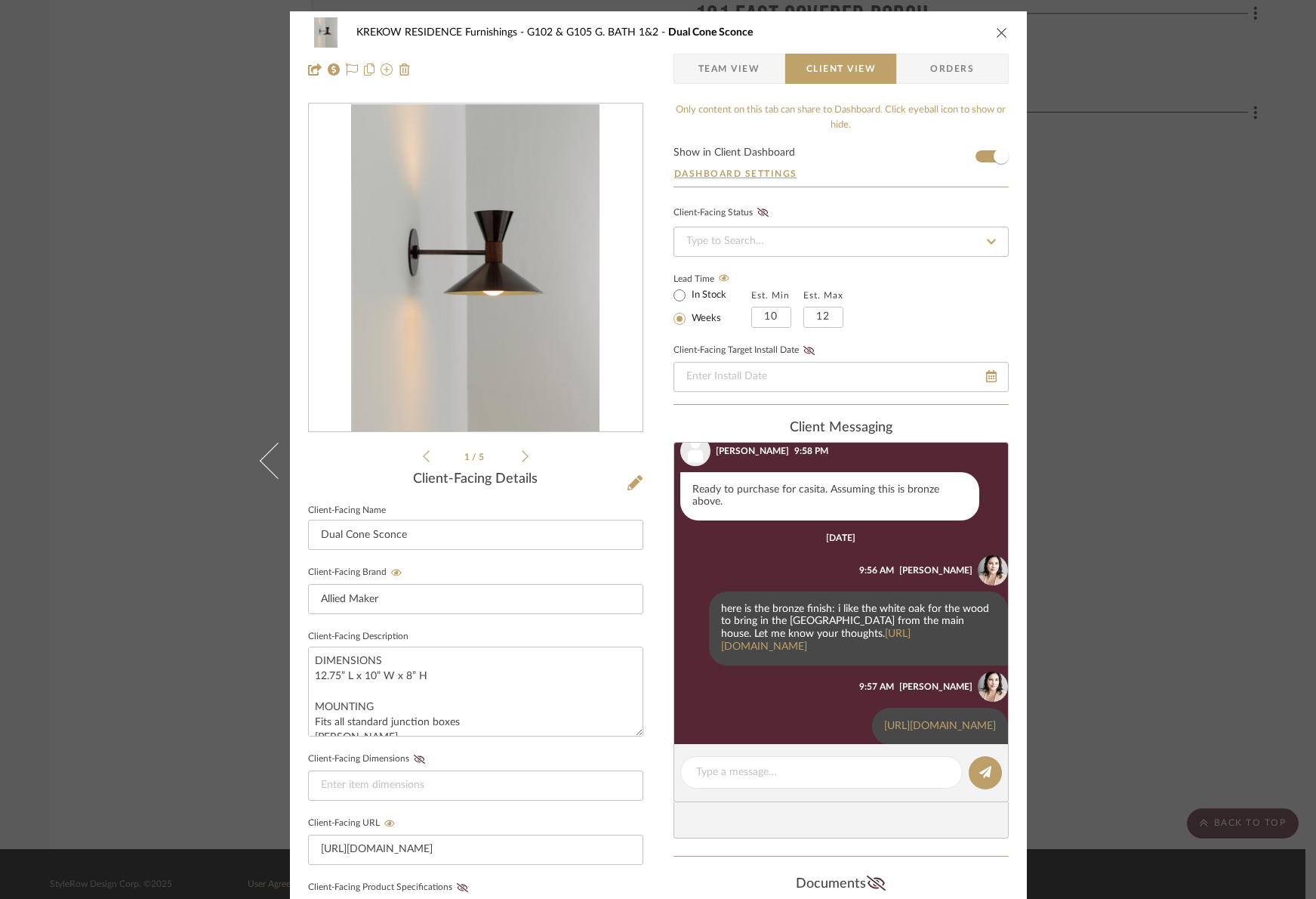
scroll to position [126, 0]
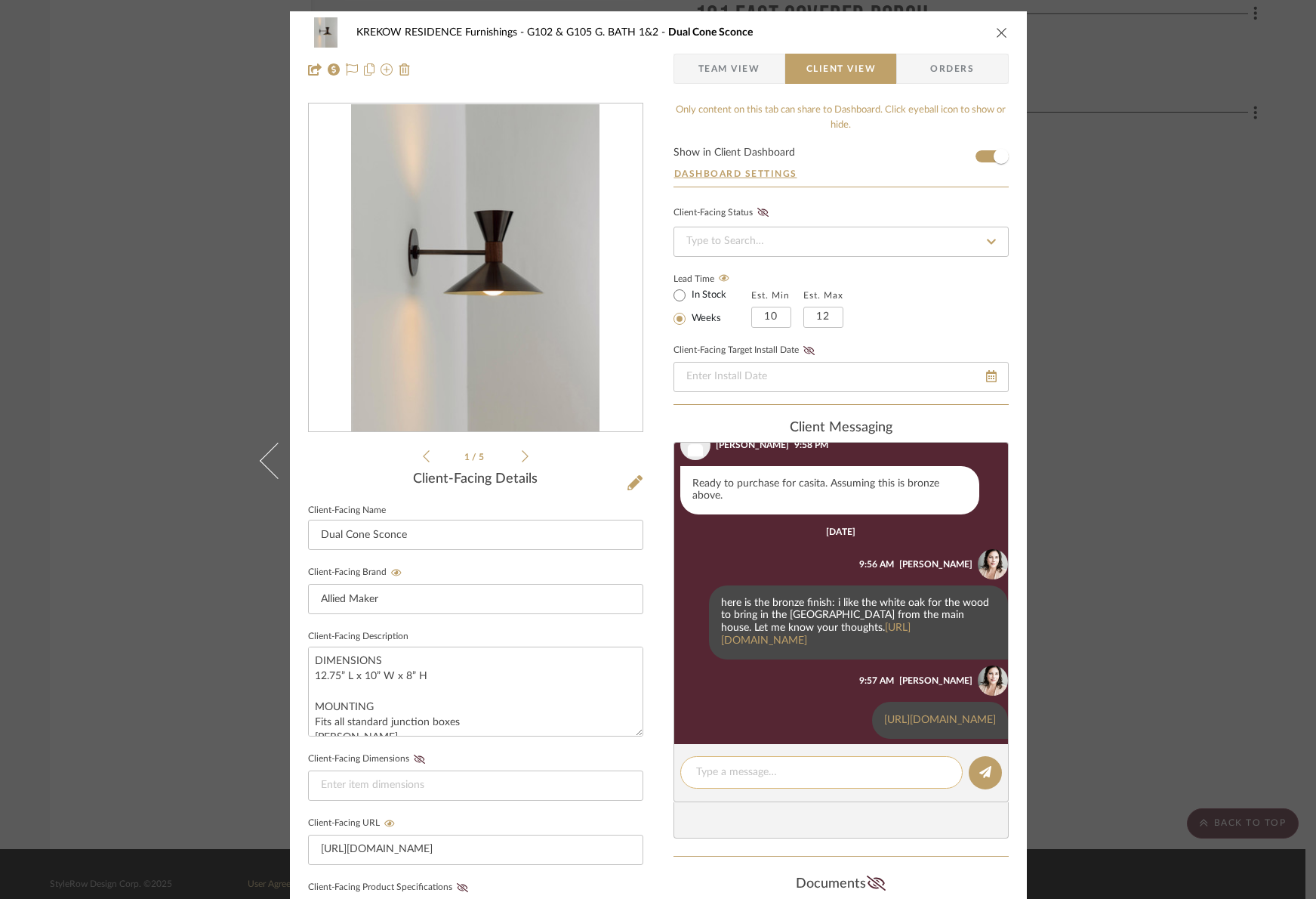
click at [726, 768] on textarea at bounding box center [822, 772] width 251 height 16
paste textarea "[URL][DOMAIN_NAME]"
type textarea "Here is a link with the first image and the finishes detailed. [URL][DOMAIN_NAM…"
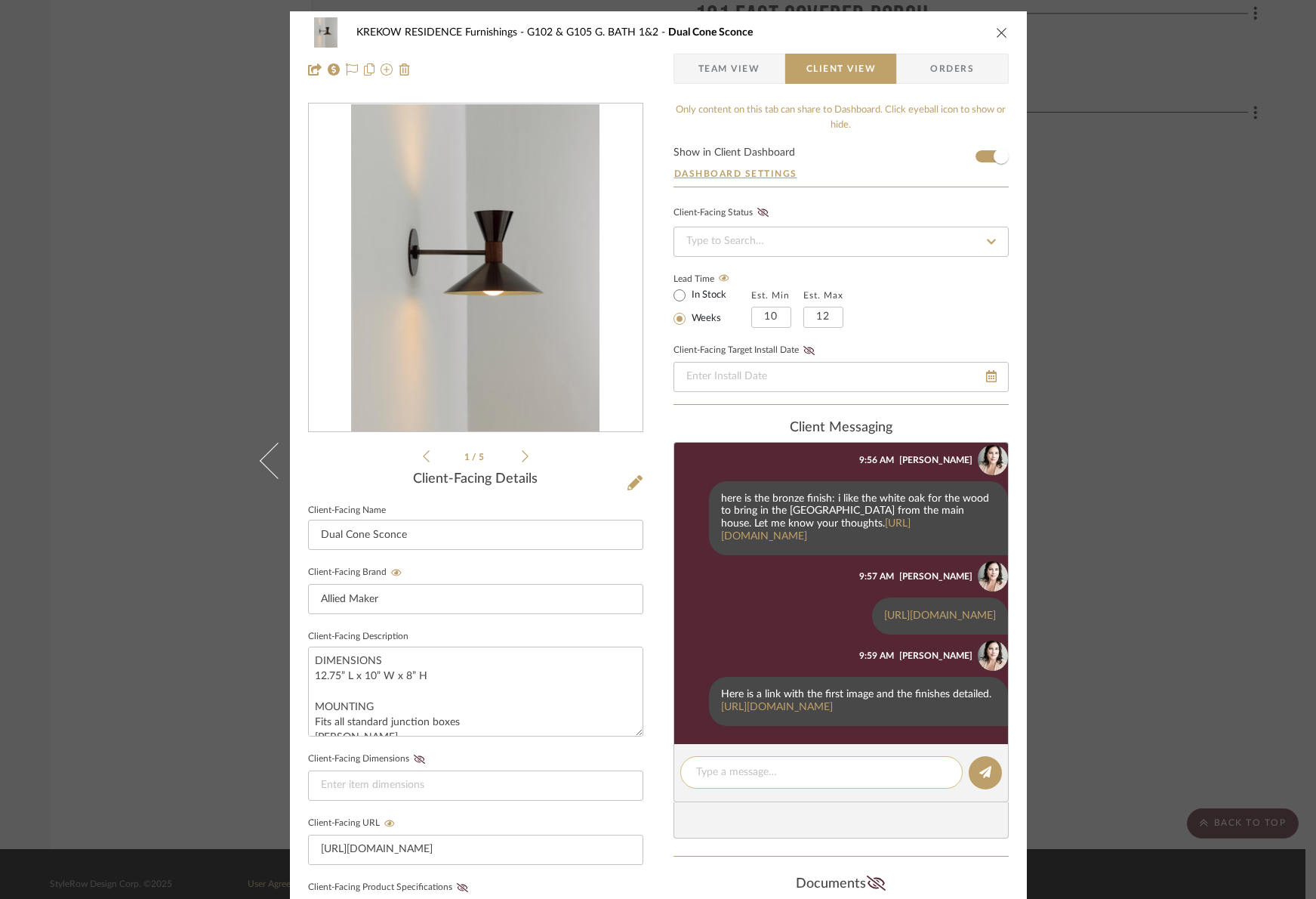
scroll to position [243, 0]
click at [774, 702] on link "[URL][DOMAIN_NAME]" at bounding box center [777, 707] width 112 height 10
click at [748, 775] on textarea at bounding box center [822, 772] width 251 height 16
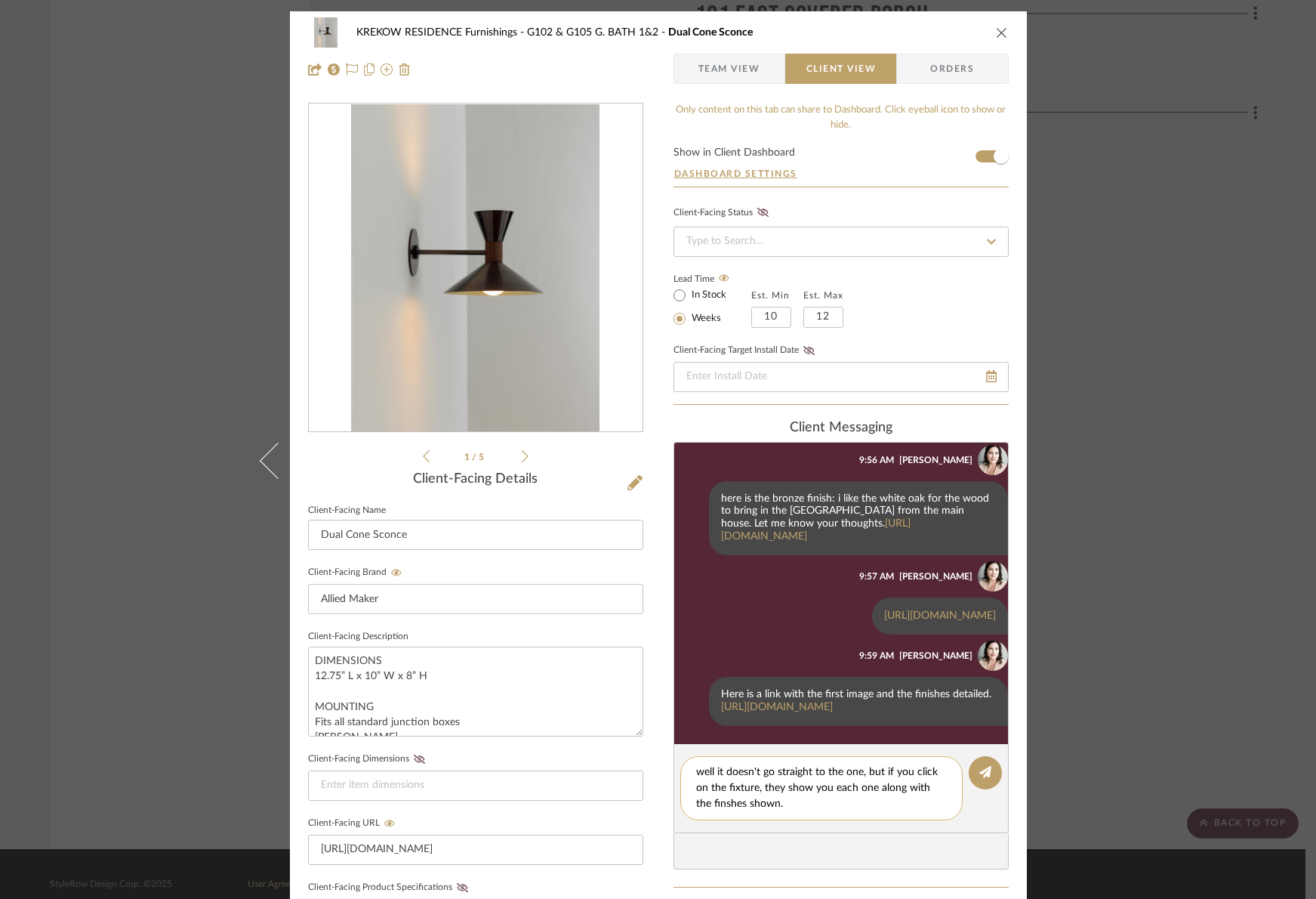
click at [703, 807] on textarea "well it doesn't go straight to the one, but if you click on the fixture, they s…" at bounding box center [822, 788] width 251 height 47
click at [767, 809] on textarea "well it doesn't go straight to the one, but if you click on the fixture, they s…" at bounding box center [822, 788] width 251 height 47
type textarea "well it doesn't go straight to the one, but if you click on the fixture, they s…"
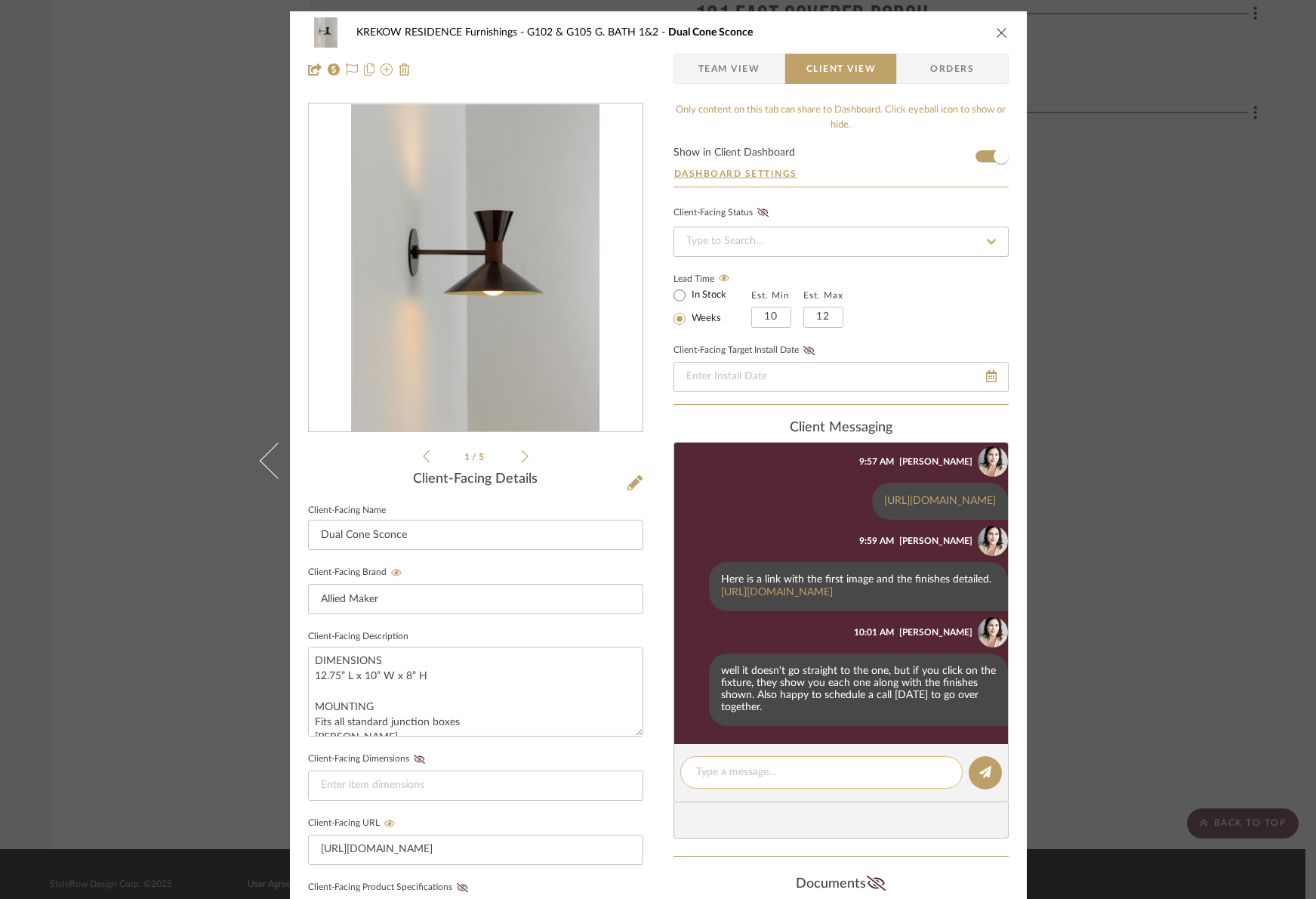
scroll to position [358, 0]
click at [1002, 33] on icon "close" at bounding box center [1002, 32] width 12 height 12
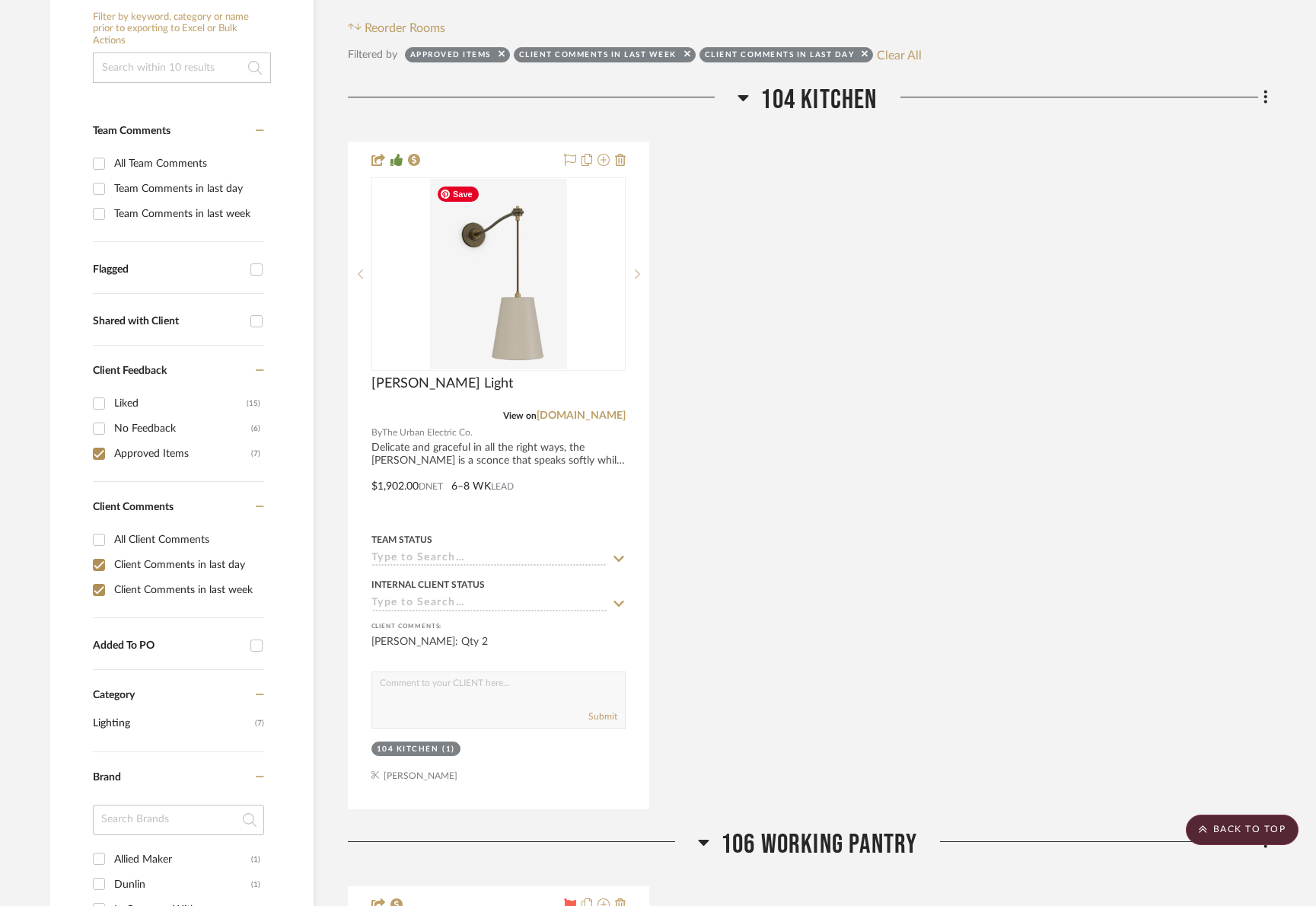
scroll to position [213, 0]
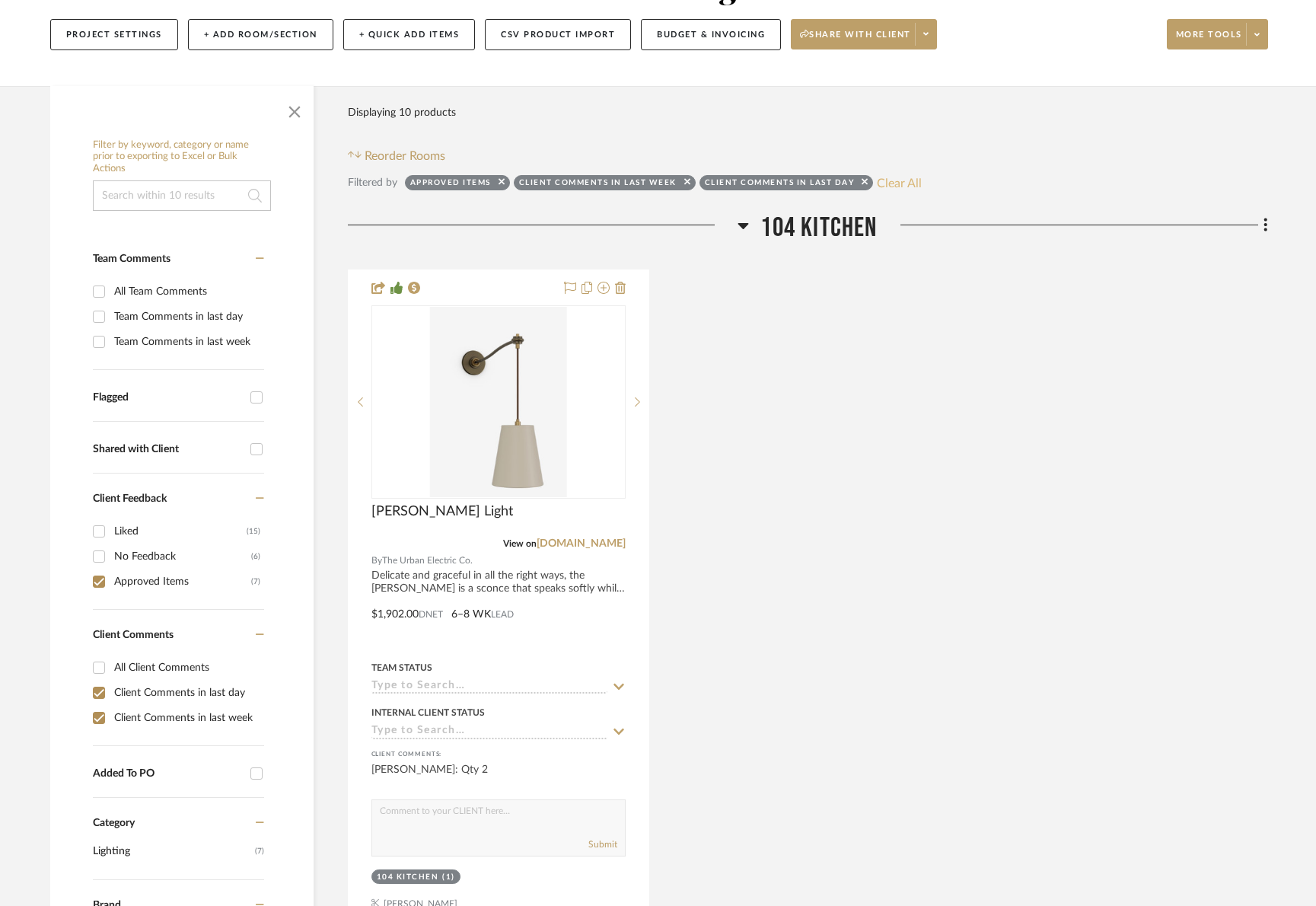
click at [901, 185] on button "Clear All" at bounding box center [899, 182] width 45 height 20
checkbox input "false"
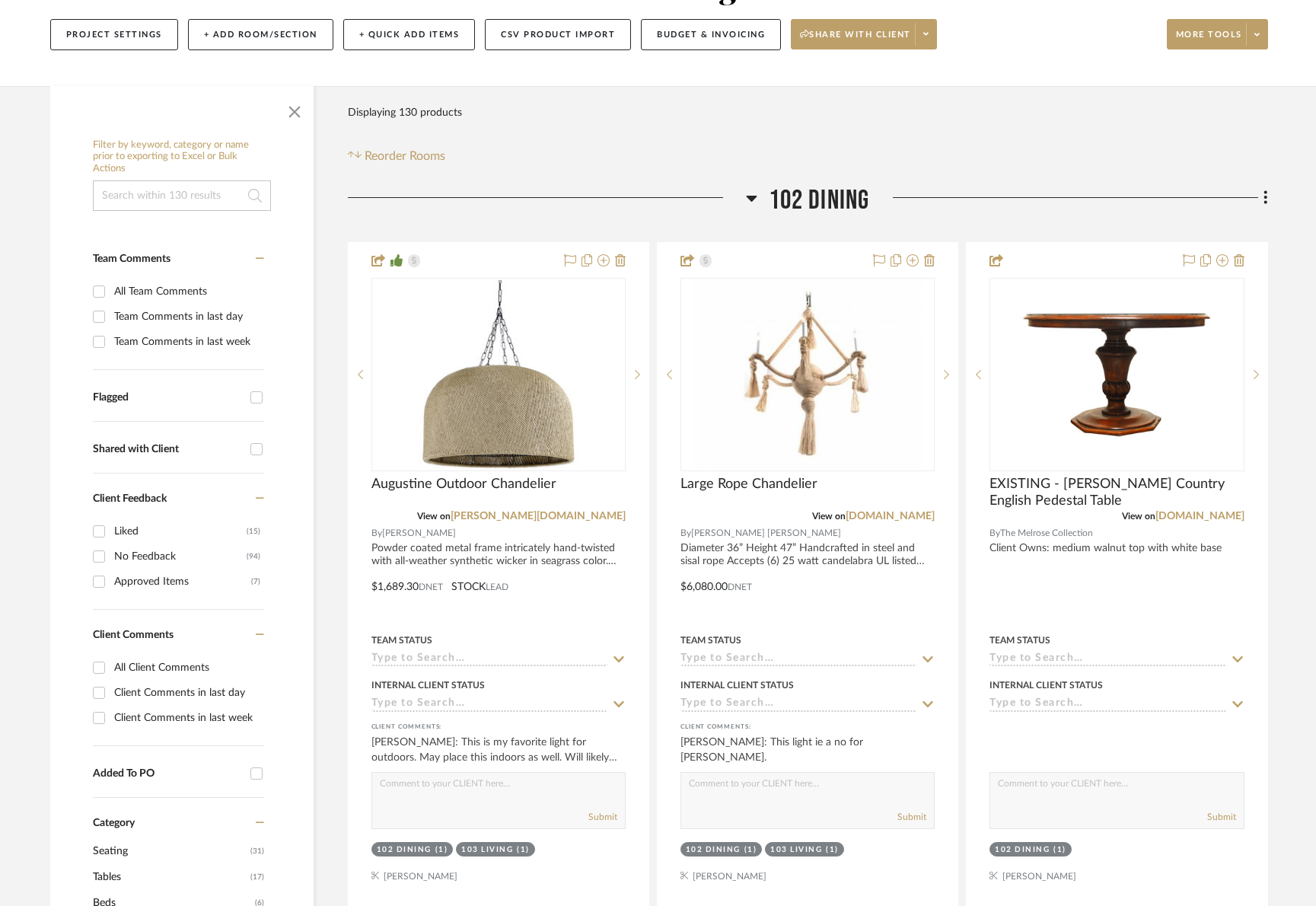
scroll to position [704, 0]
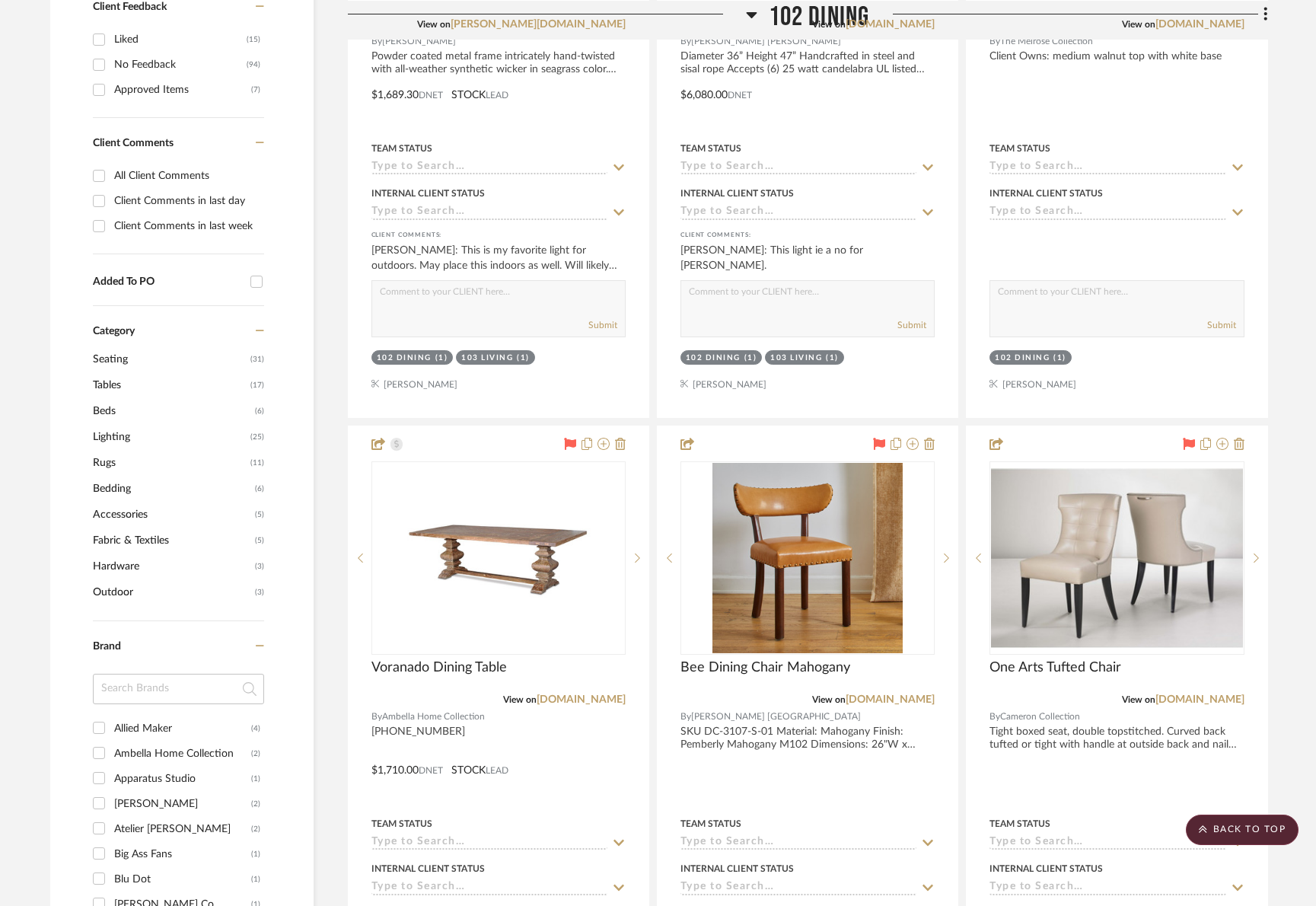
click at [118, 435] on span "Lighting" at bounding box center [170, 436] width 154 height 26
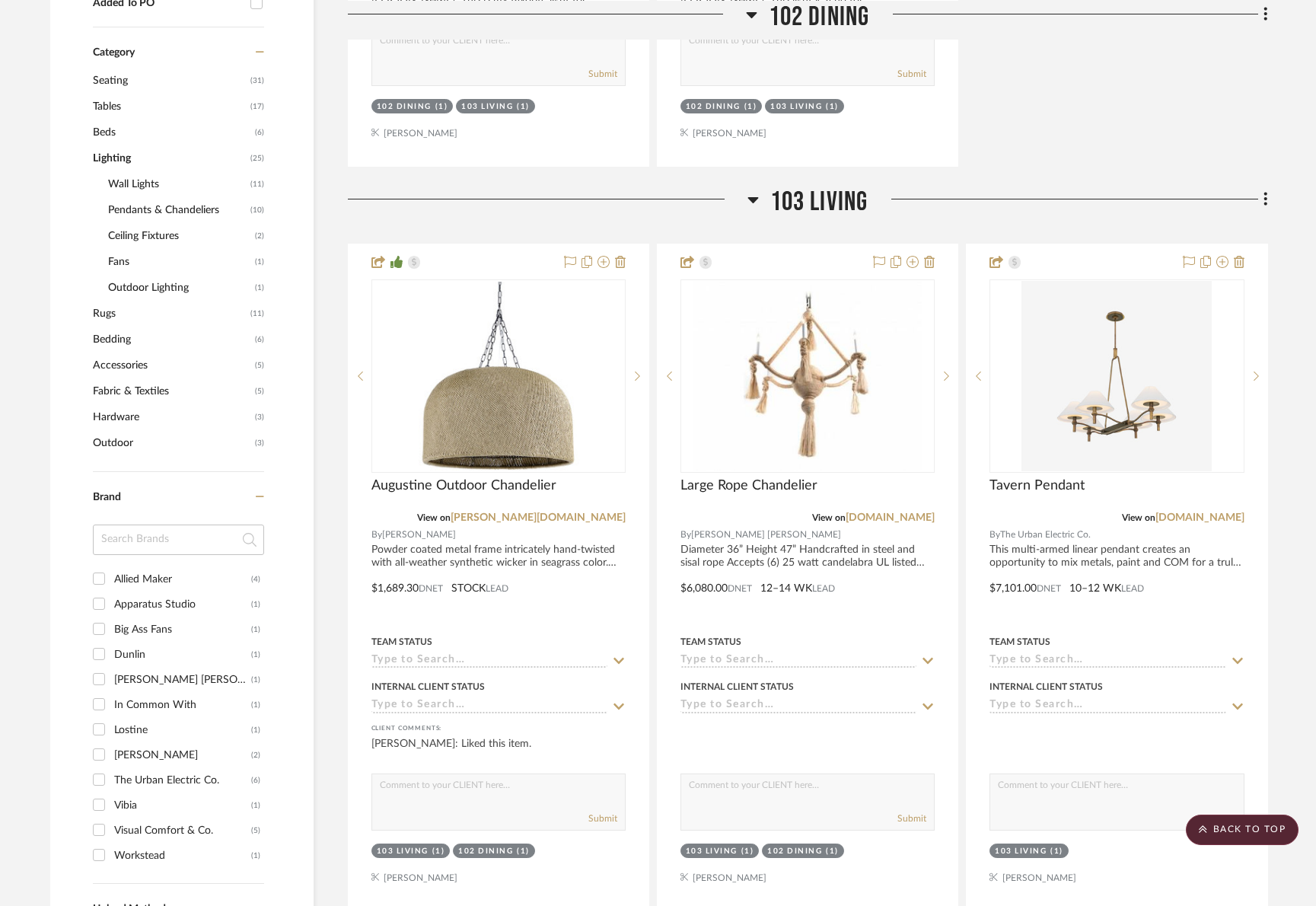
scroll to position [1333, 0]
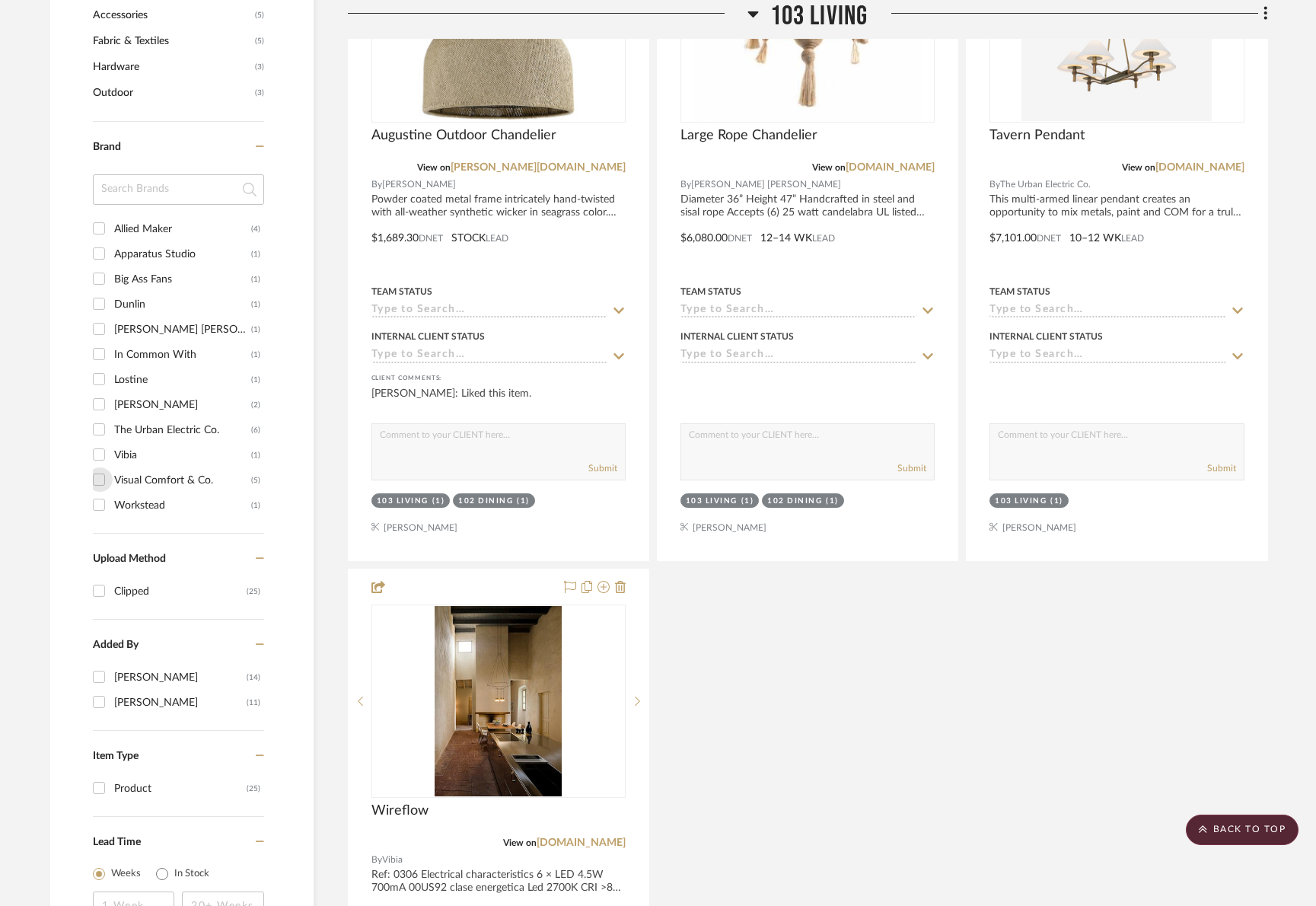
click at [99, 480] on input "Visual Comfort & Co. (5)" at bounding box center [99, 479] width 25 height 25
checkbox input "true"
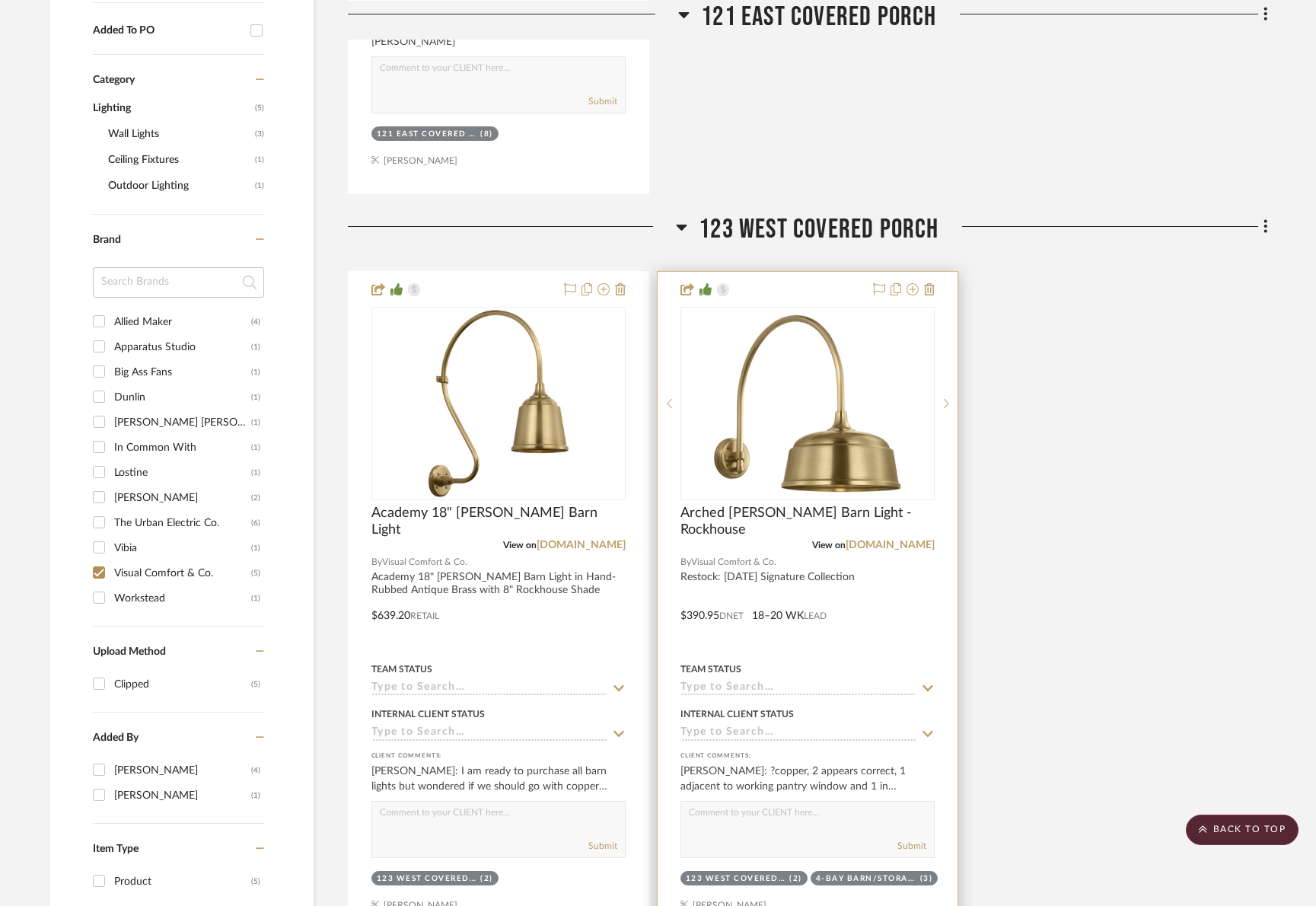
scroll to position [1008, 0]
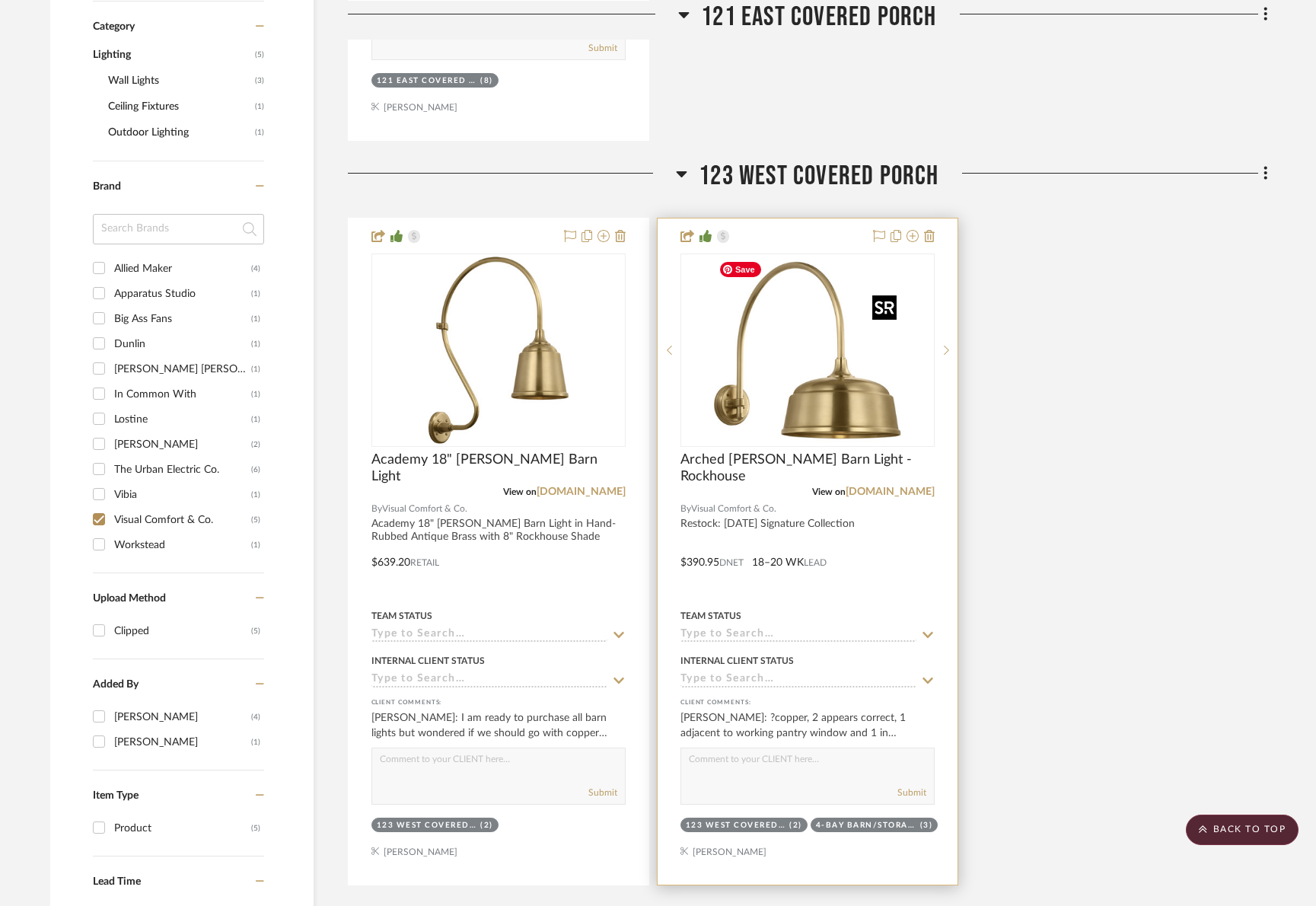
click at [838, 394] on img "0" at bounding box center [807, 350] width 190 height 190
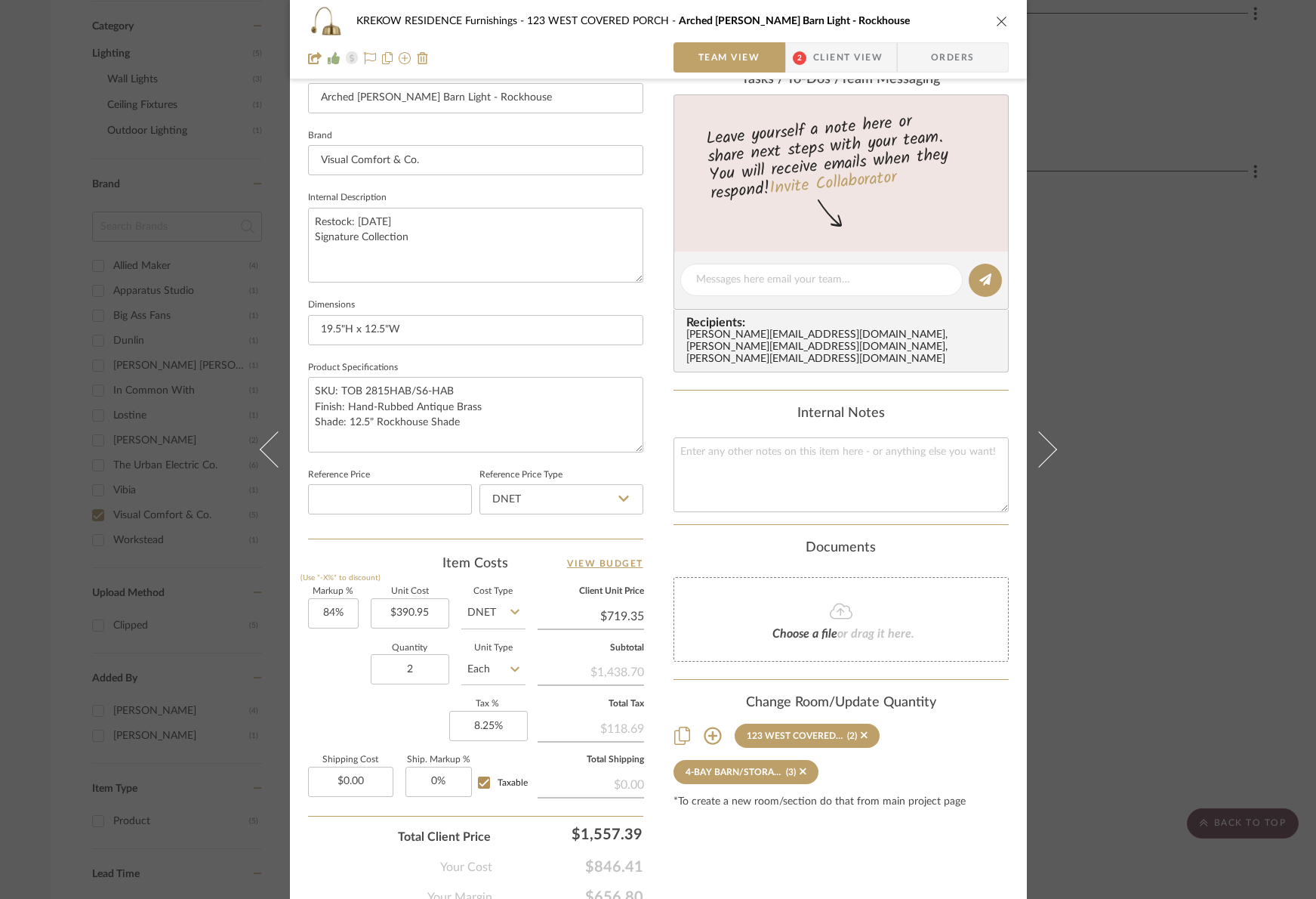
scroll to position [504, 0]
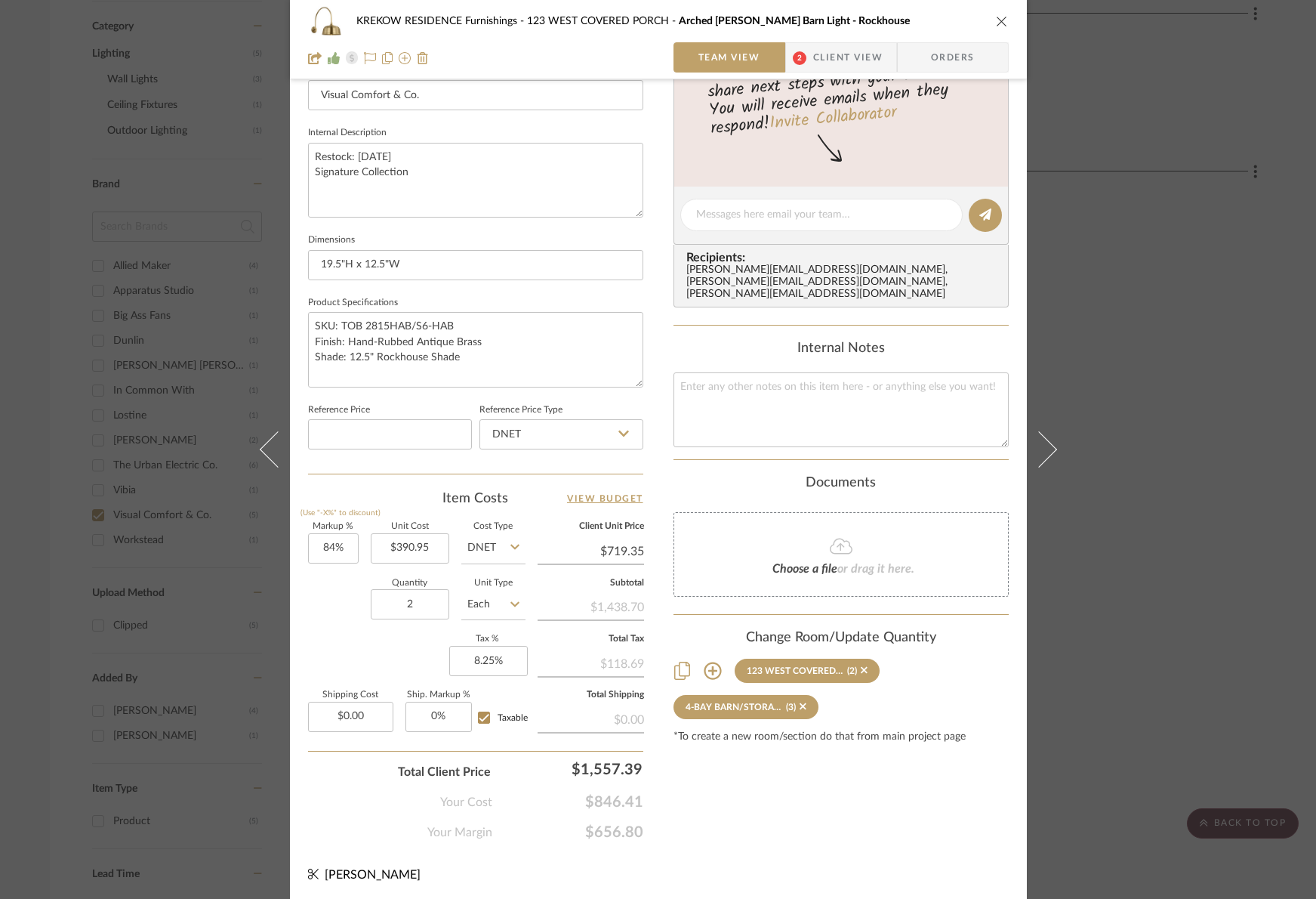
click at [709, 662] on icon at bounding box center [713, 670] width 18 height 18
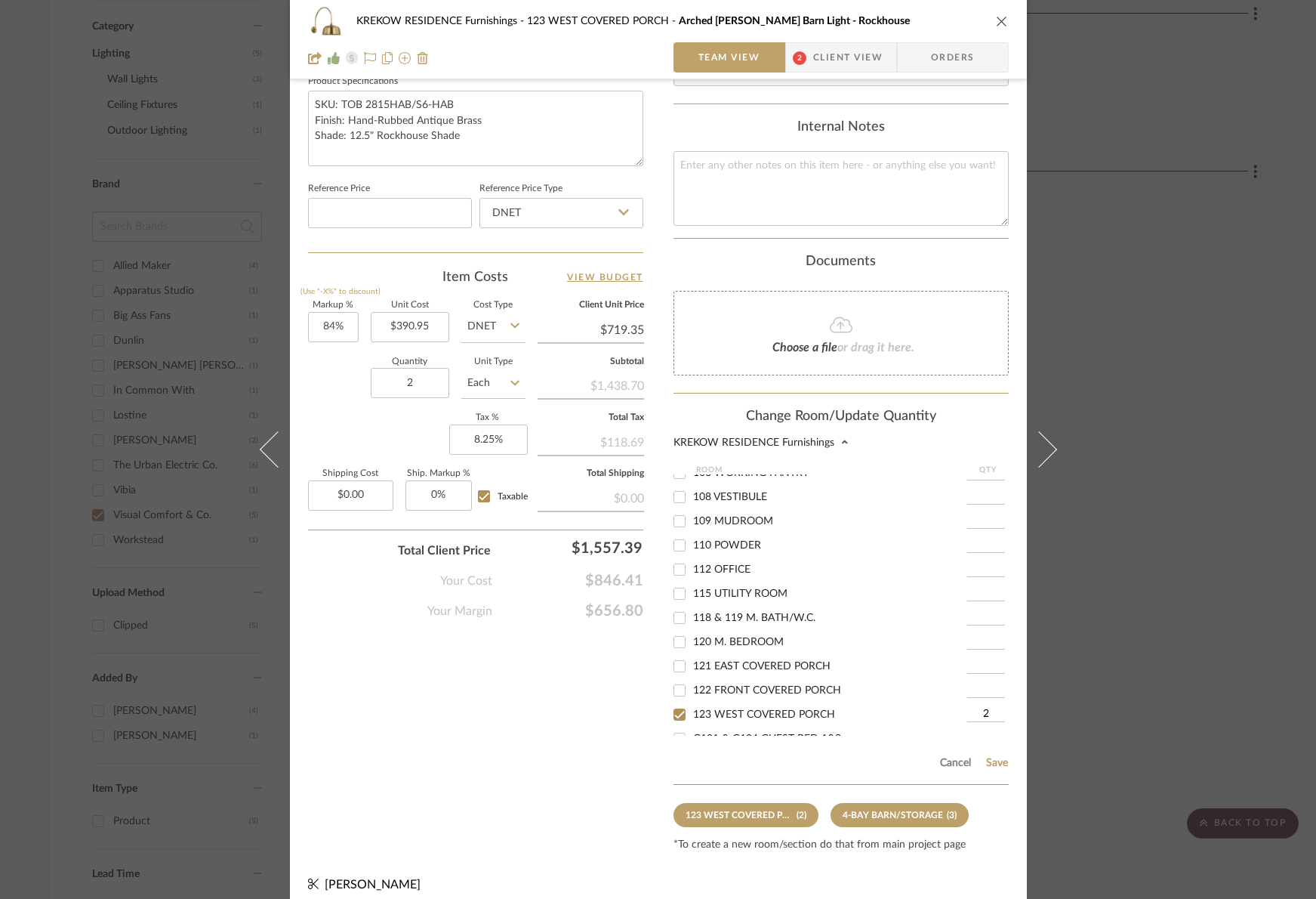
scroll to position [290, 0]
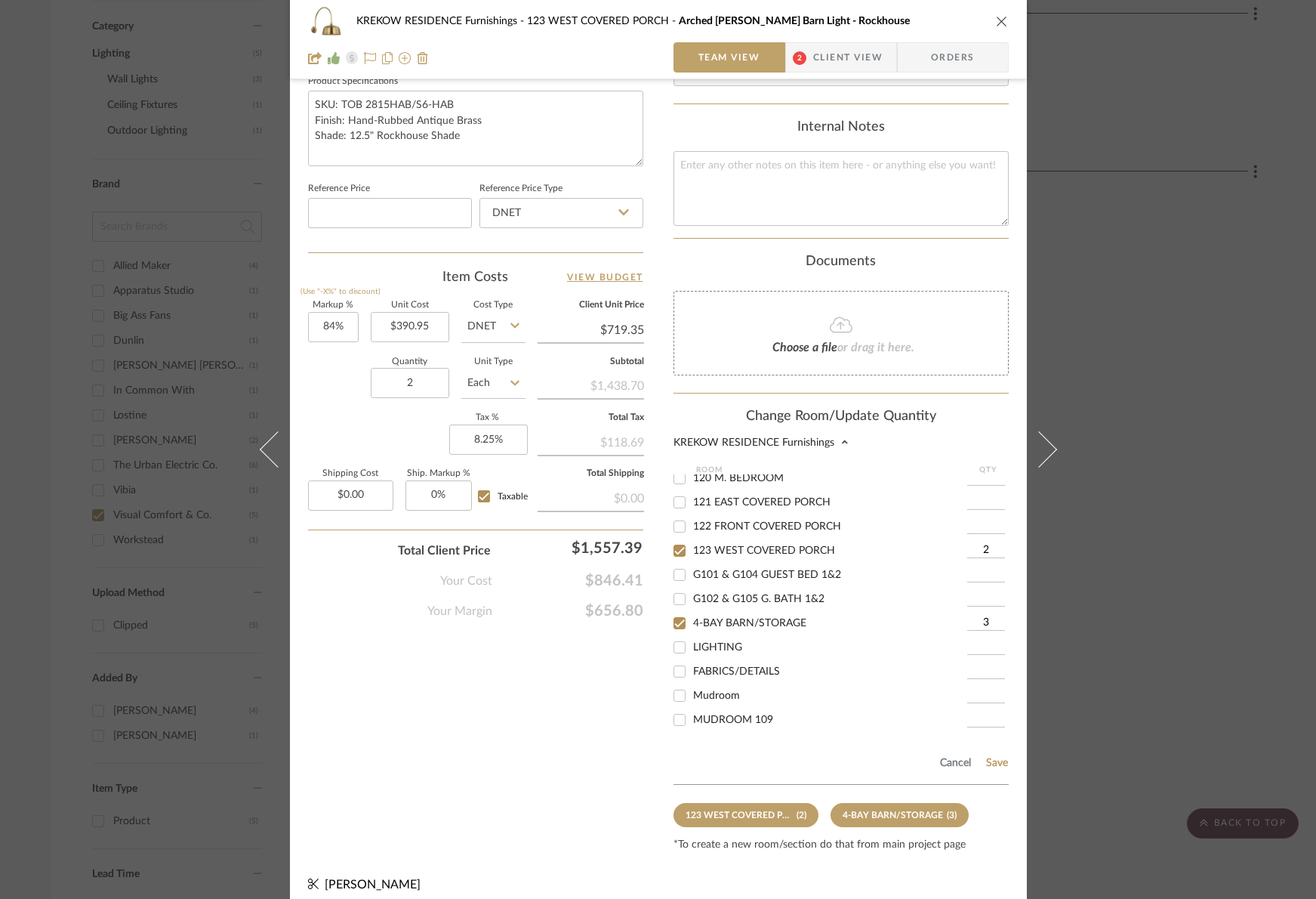
click at [979, 615] on input "3" at bounding box center [986, 623] width 38 height 15
type input "6"
click at [990, 757] on button "Save" at bounding box center [997, 763] width 24 height 12
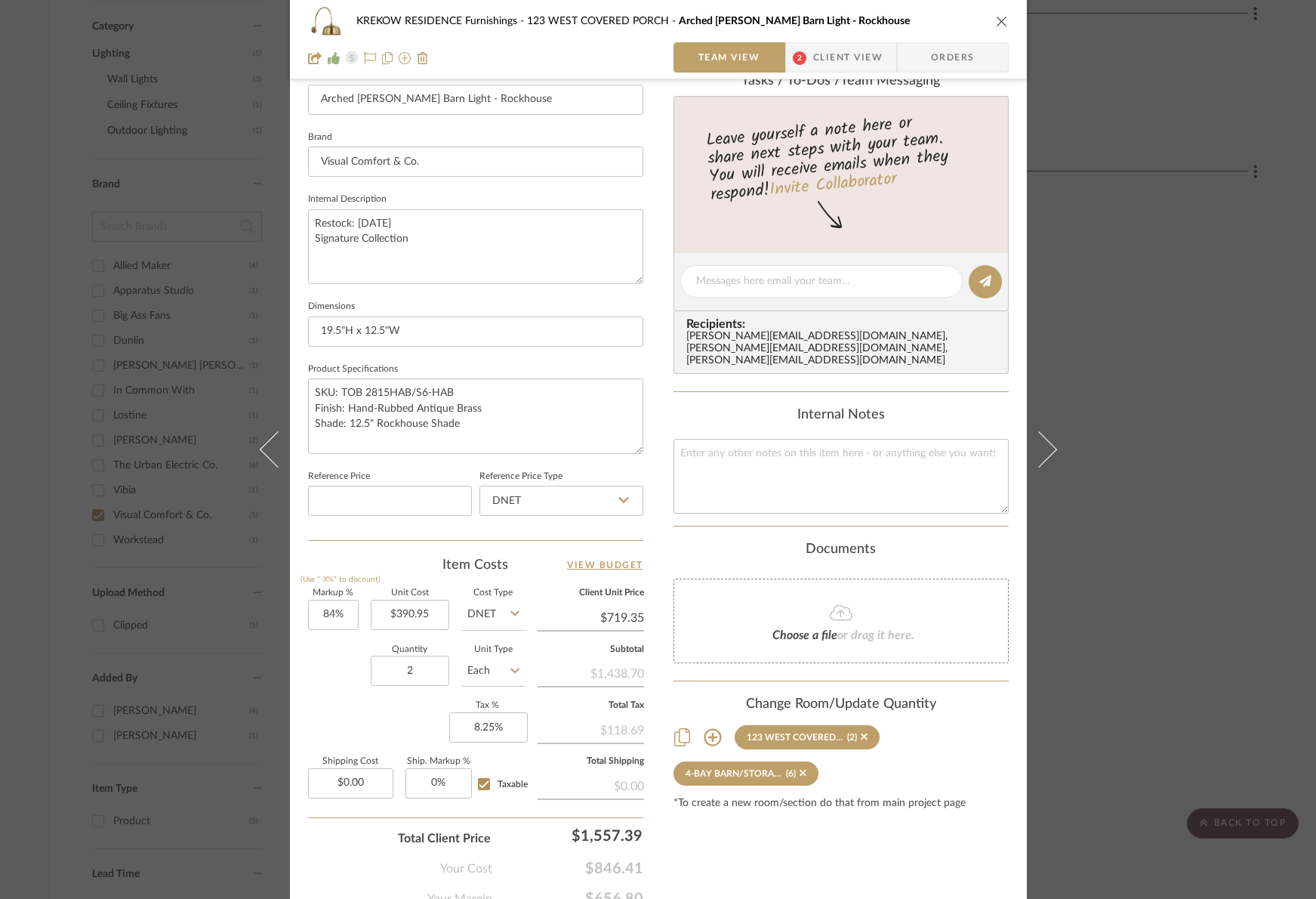
scroll to position [275, 0]
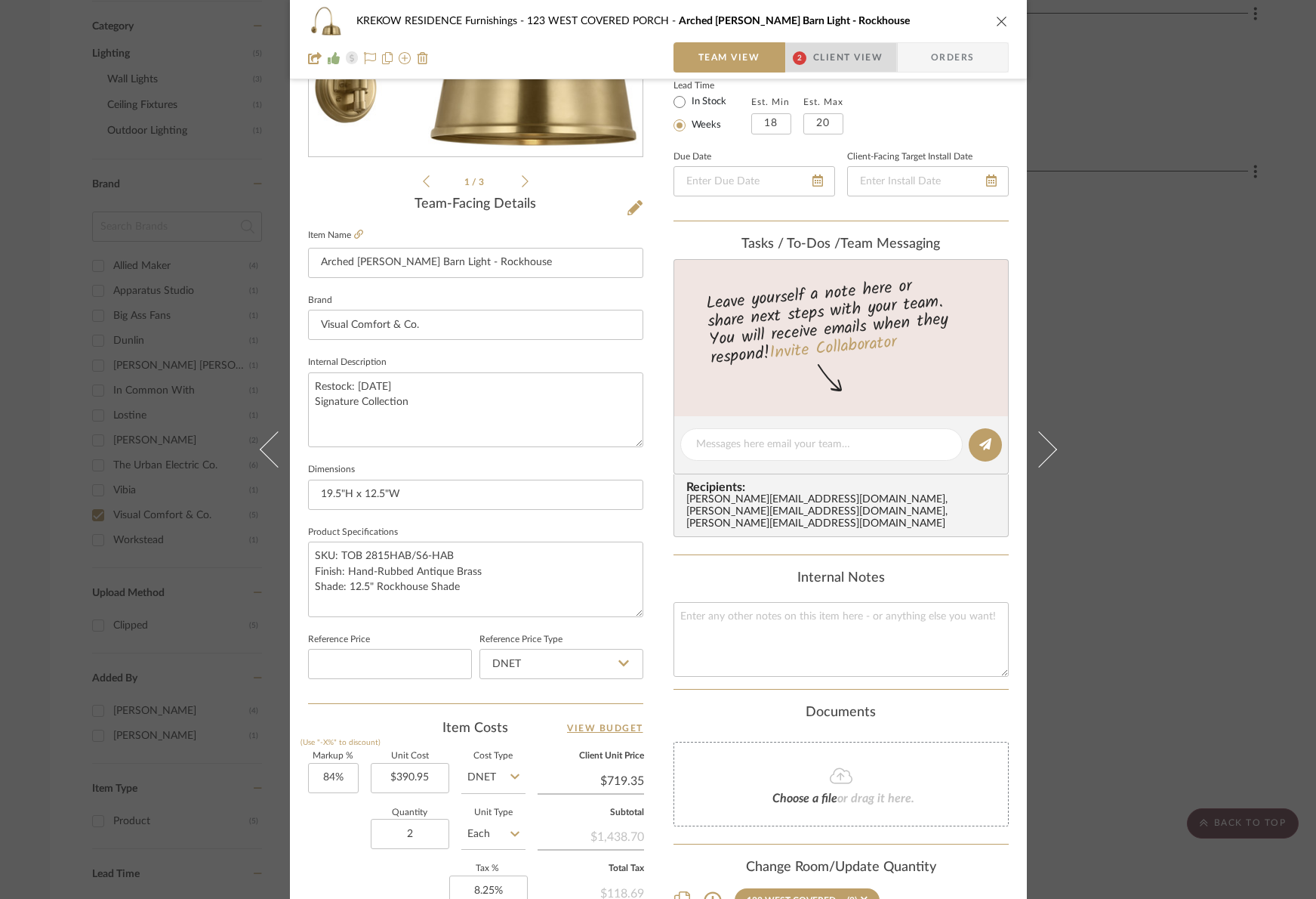
click at [803, 66] on span "2" at bounding box center [800, 58] width 27 height 31
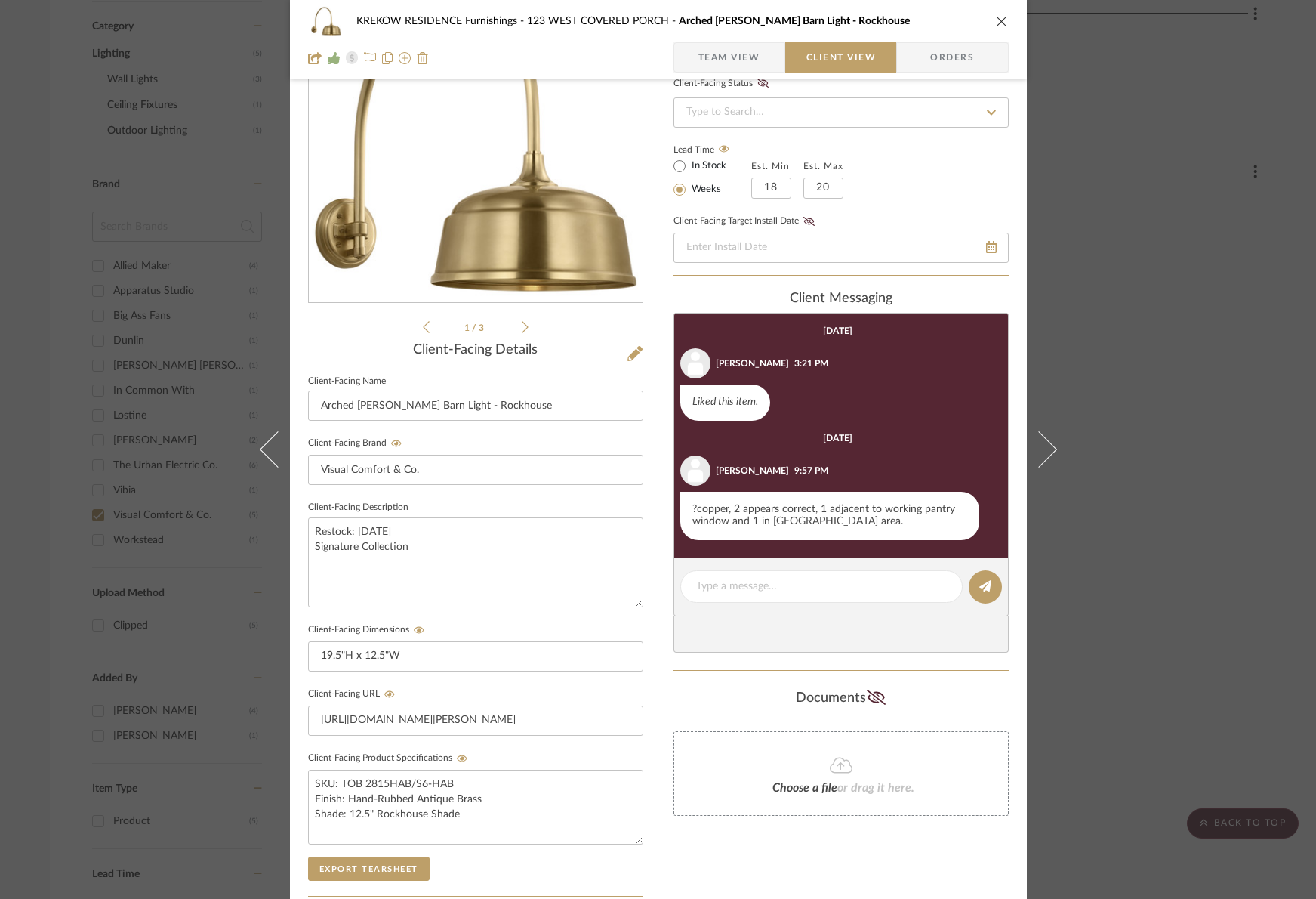
scroll to position [10, 0]
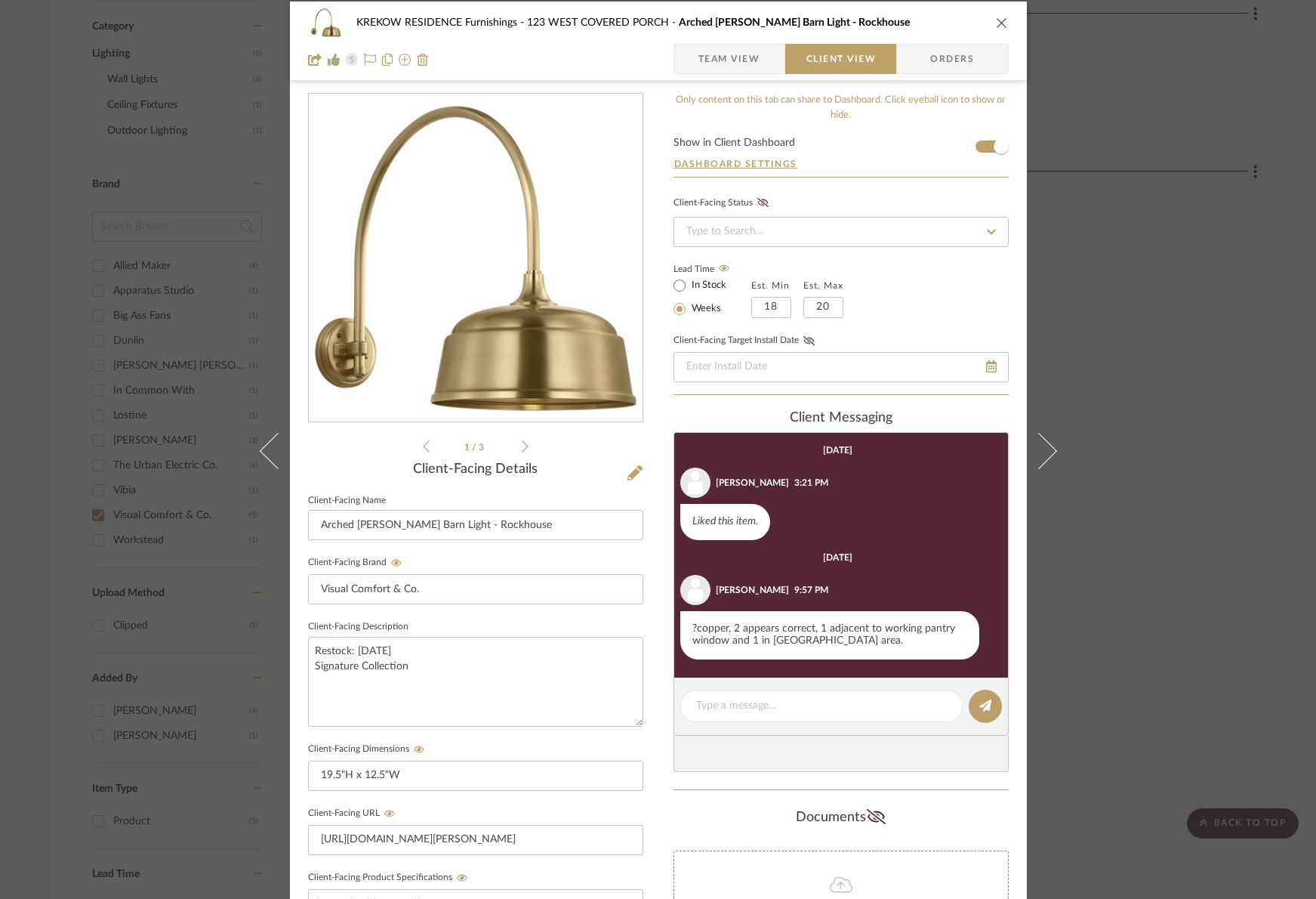
click at [1003, 24] on button "close" at bounding box center [1002, 23] width 14 height 14
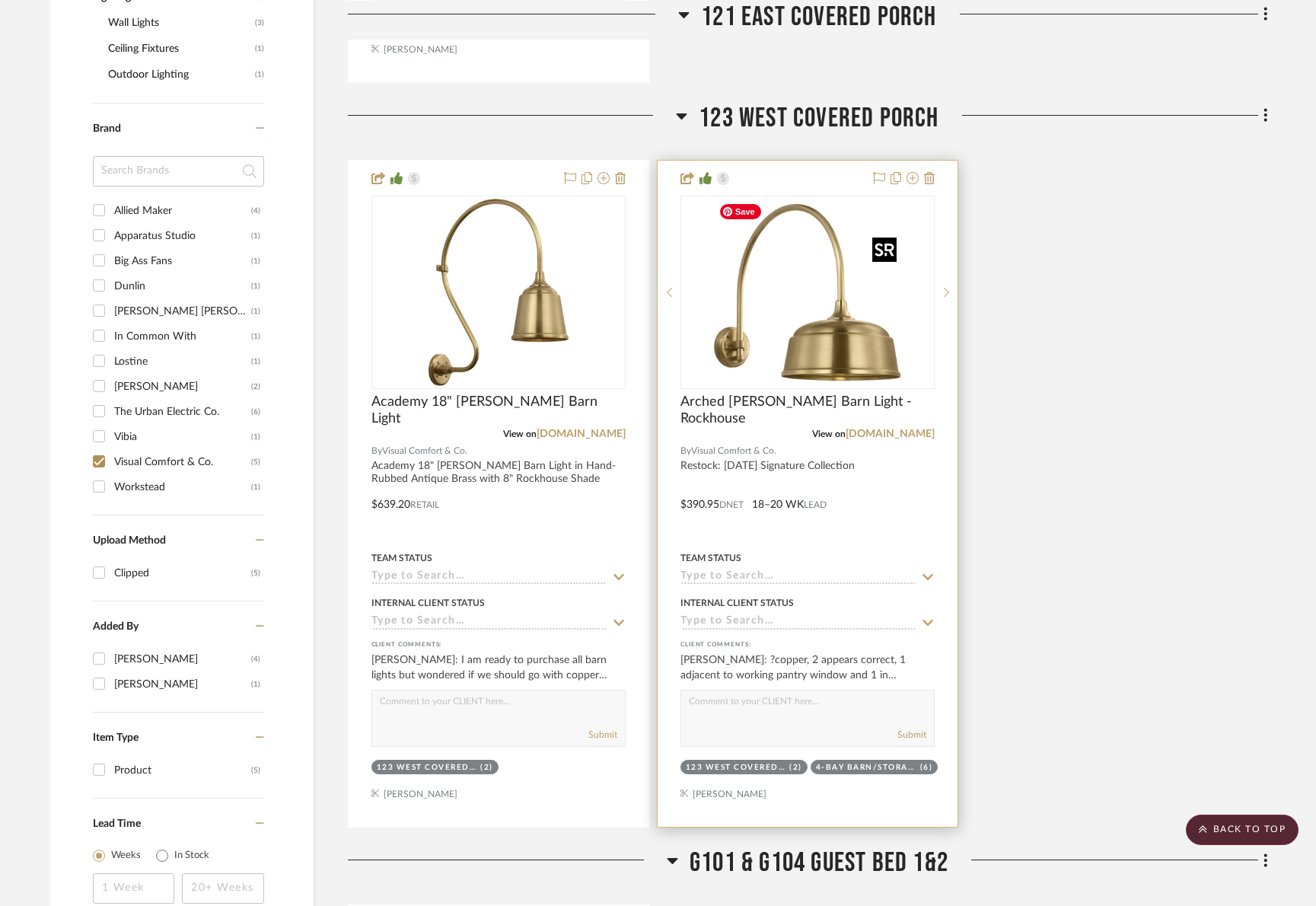
scroll to position [1076, 0]
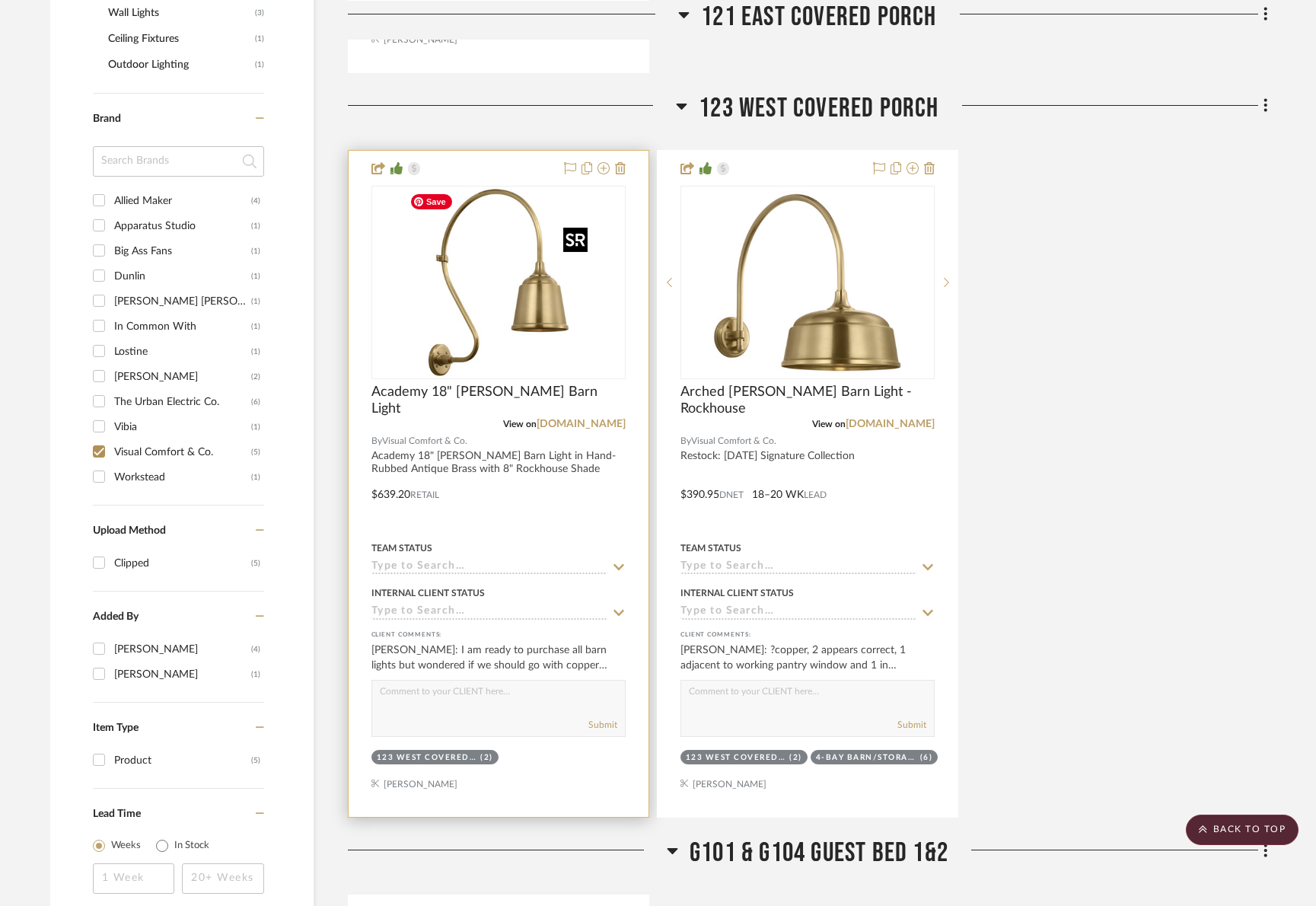
click at [537, 324] on img "0" at bounding box center [498, 282] width 190 height 190
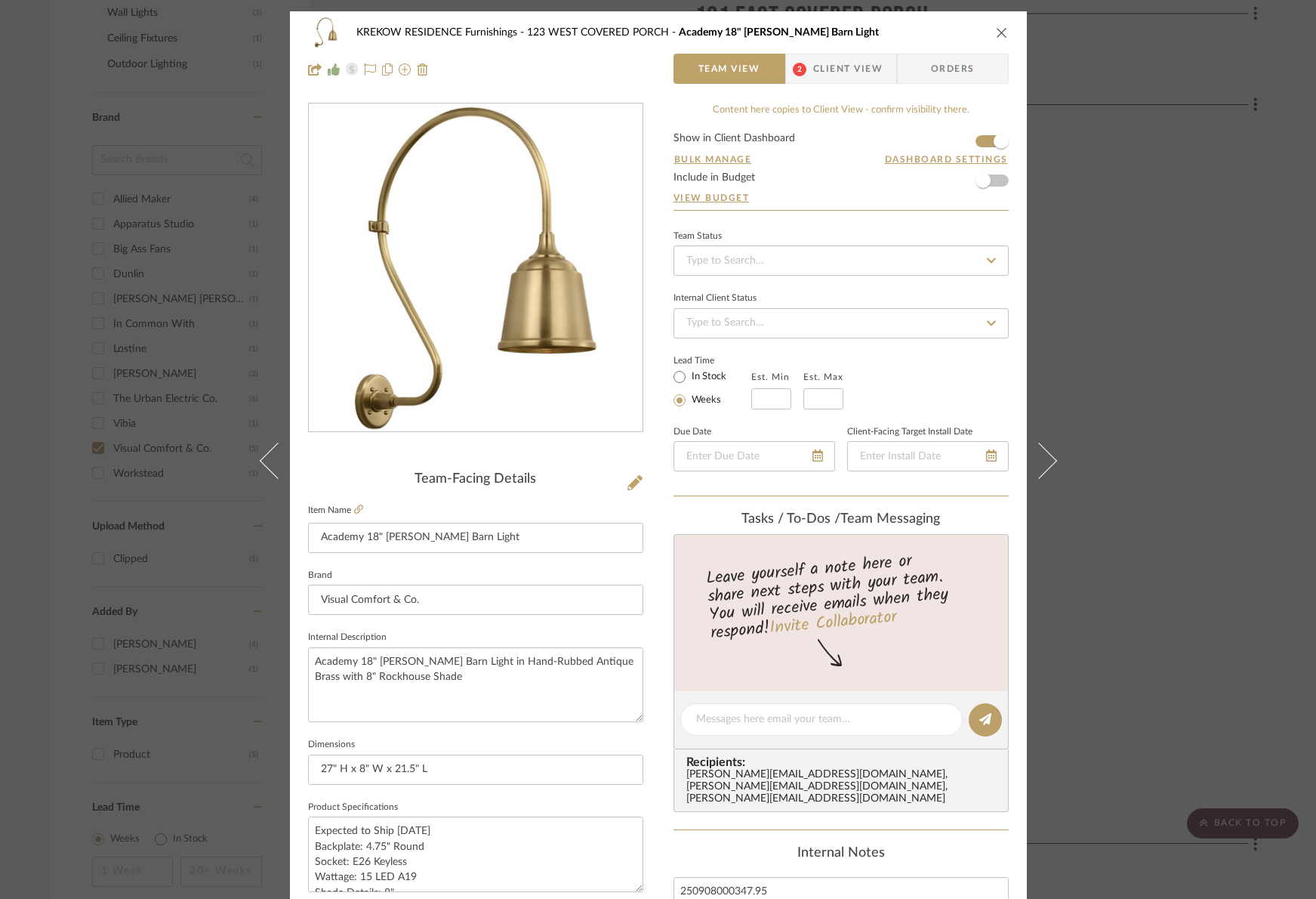
click at [836, 62] on span "Client View" at bounding box center [848, 69] width 69 height 31
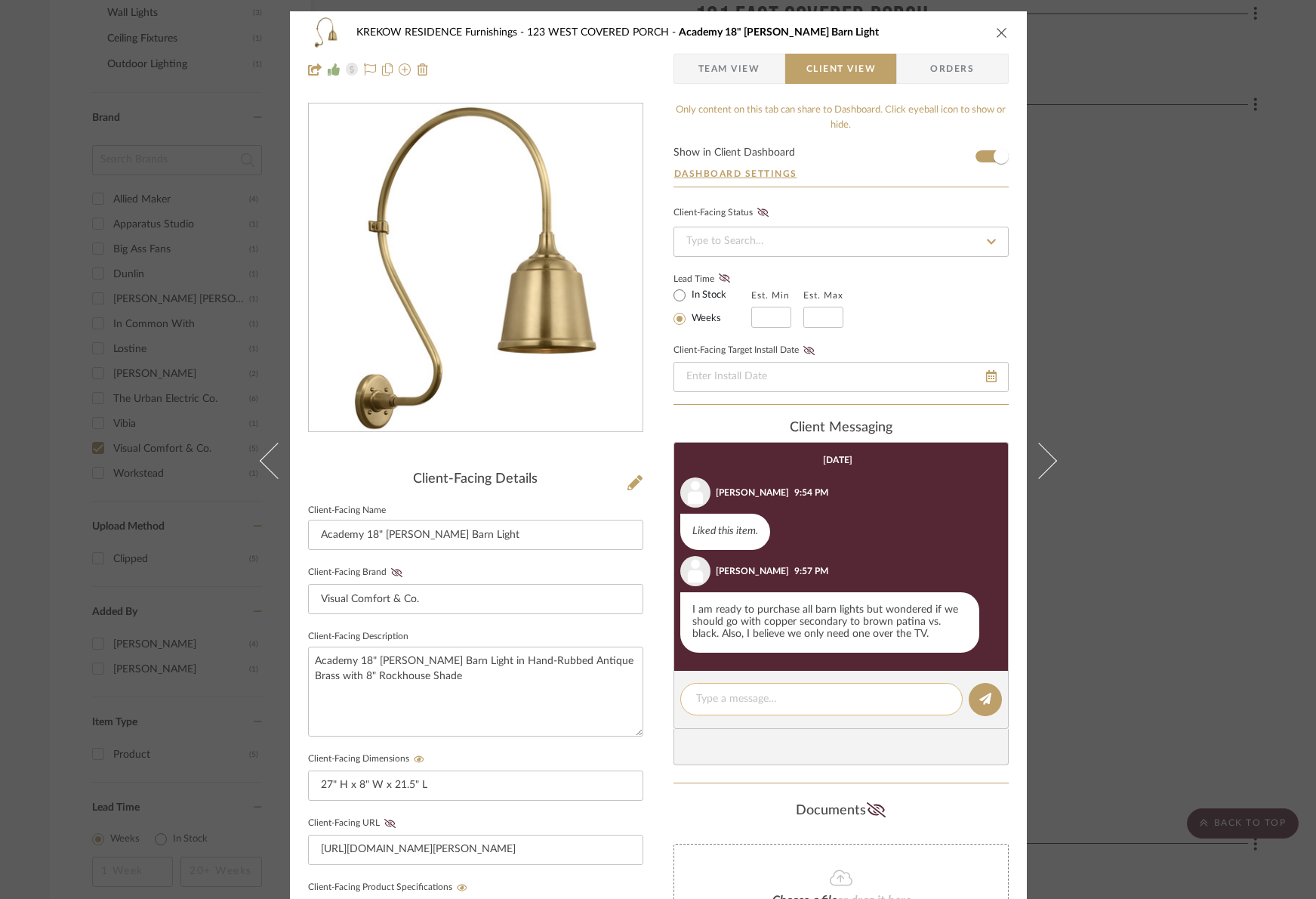
click at [715, 727] on editor-of-message at bounding box center [841, 699] width 336 height 58
click at [719, 699] on textarea at bounding box center [822, 698] width 251 height 16
type textarea "T"
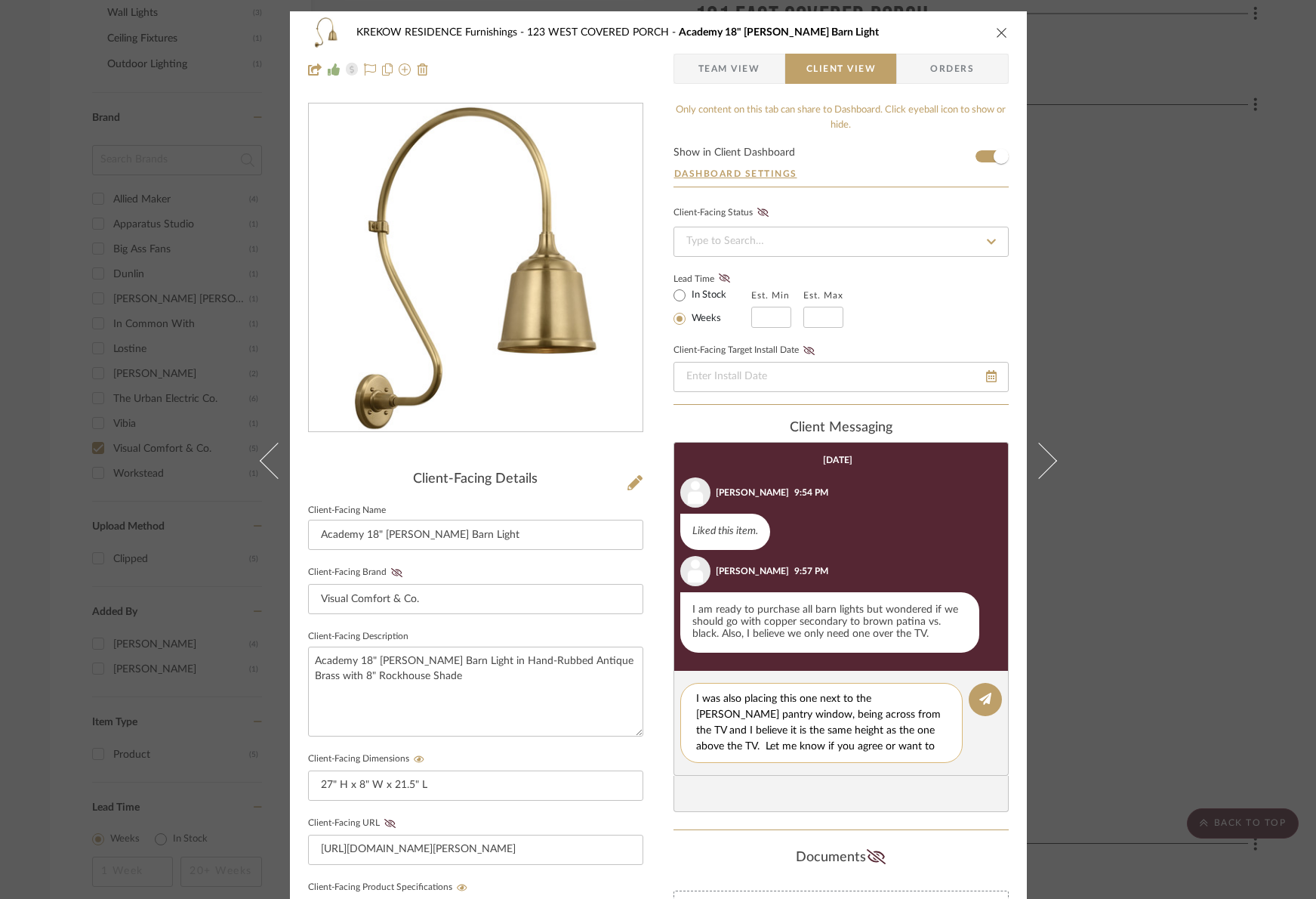
type textarea "I was also placing this one next to the [PERSON_NAME] pantry window, being acro…"
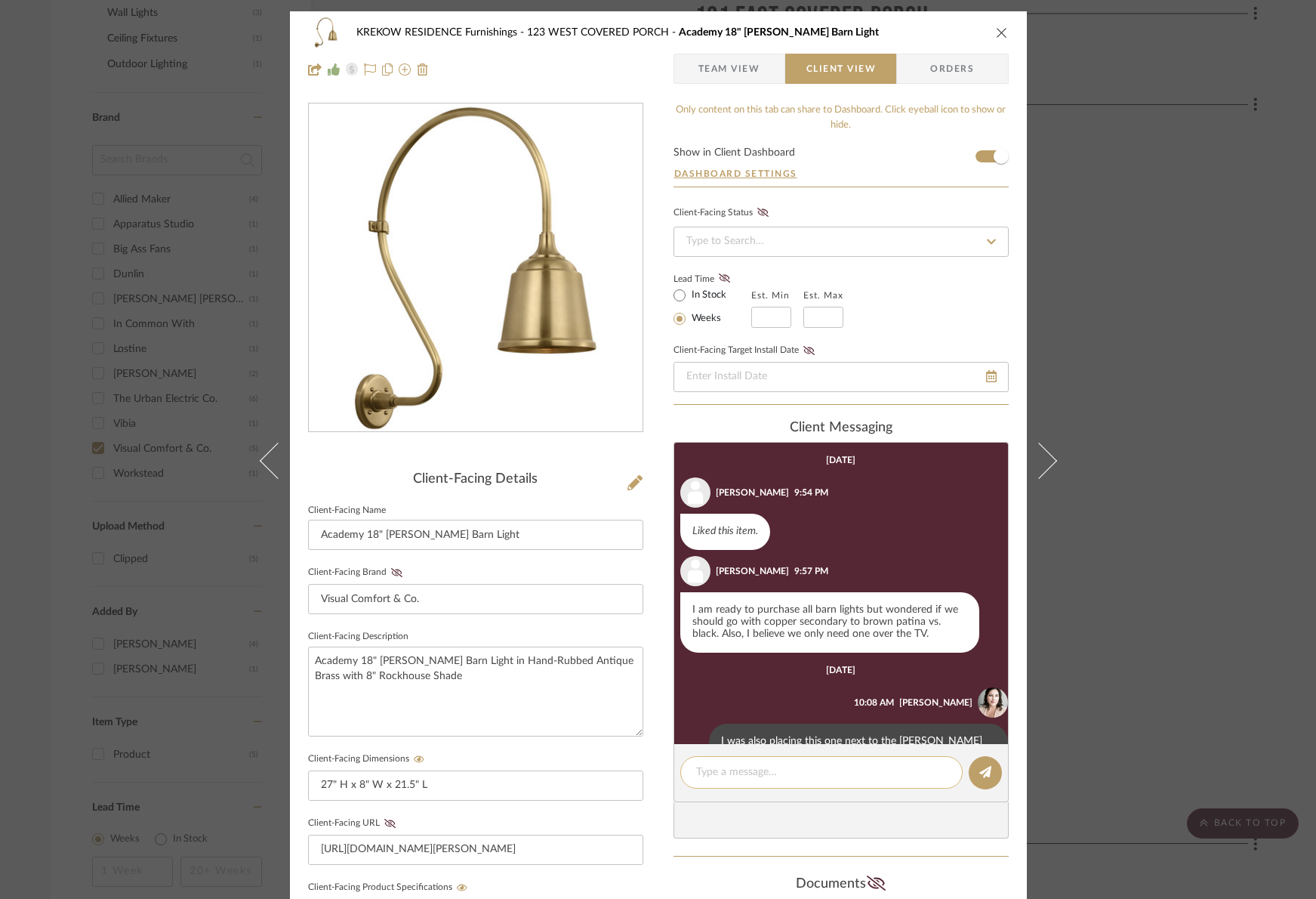
scroll to position [70, 0]
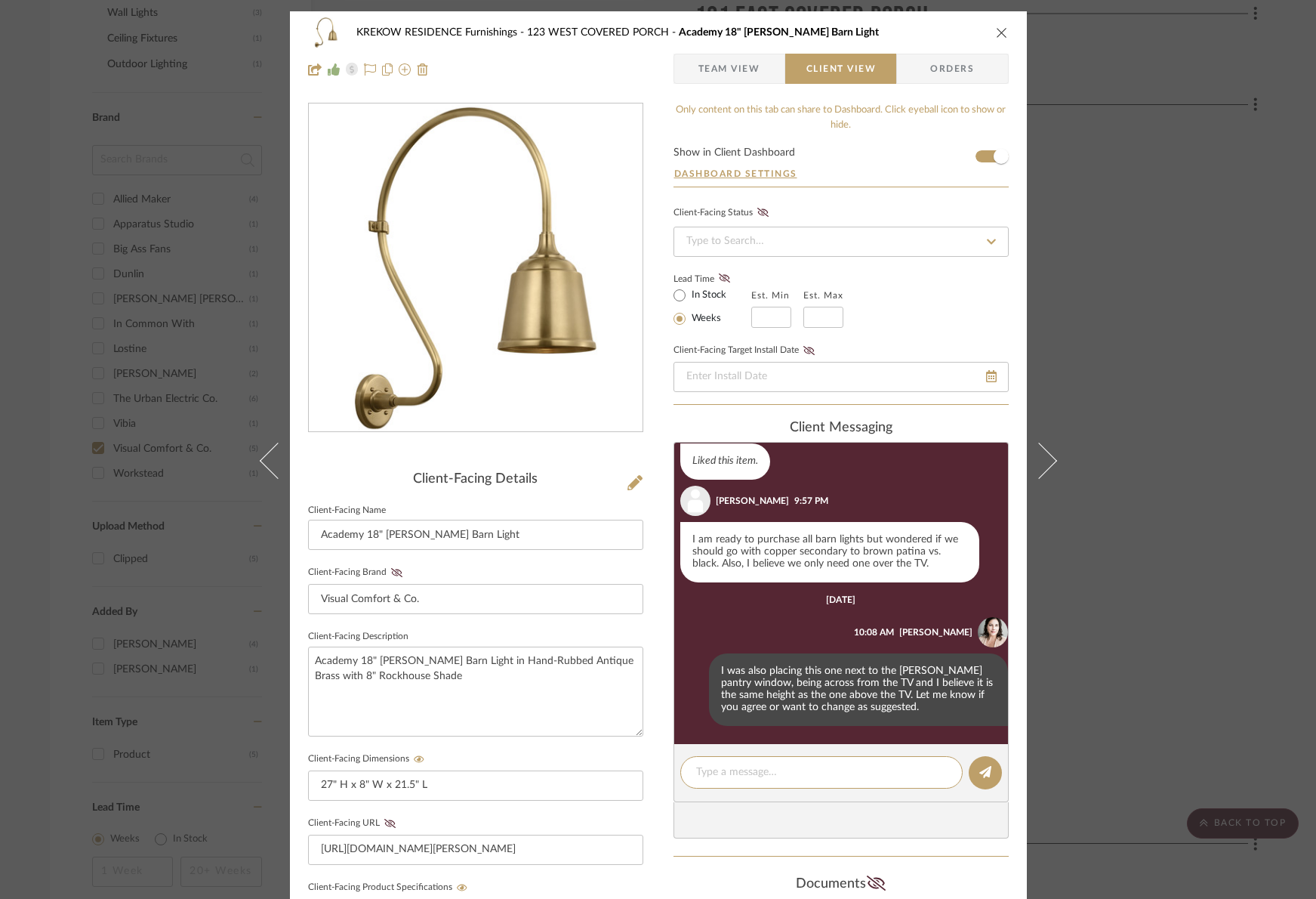
click at [999, 33] on icon "close" at bounding box center [1002, 32] width 12 height 12
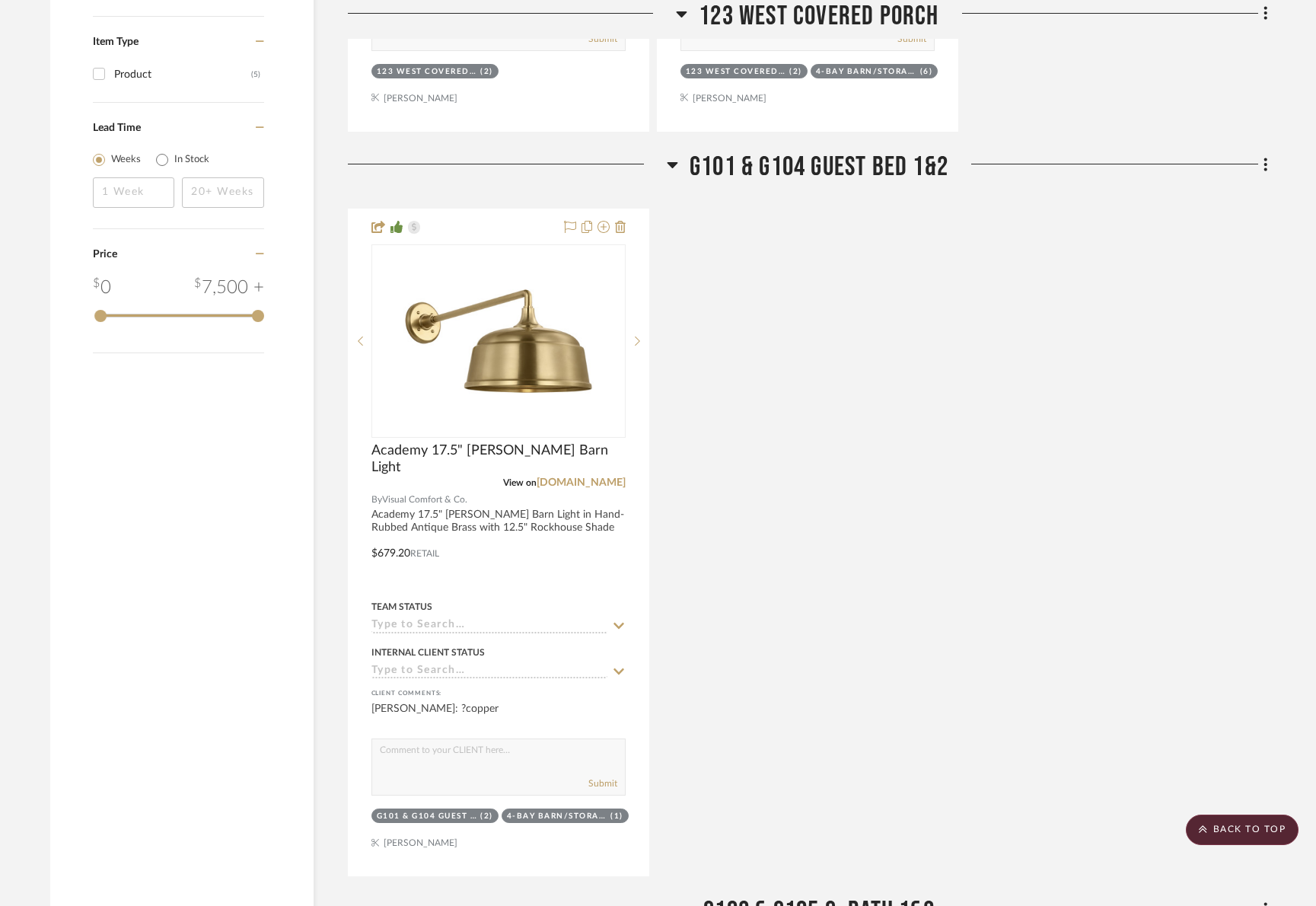
scroll to position [1763, 0]
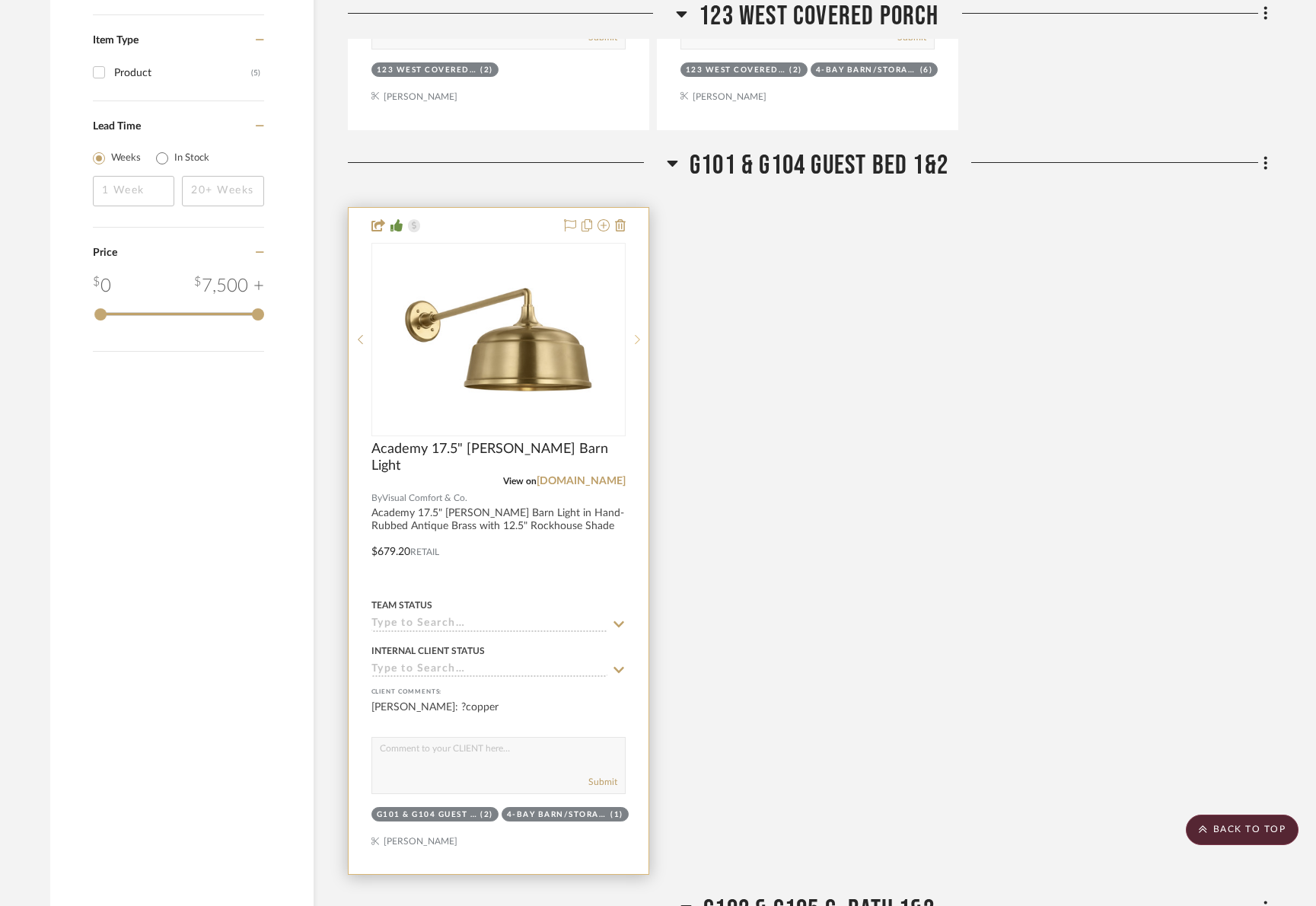
click at [640, 339] on icon at bounding box center [637, 339] width 5 height 10
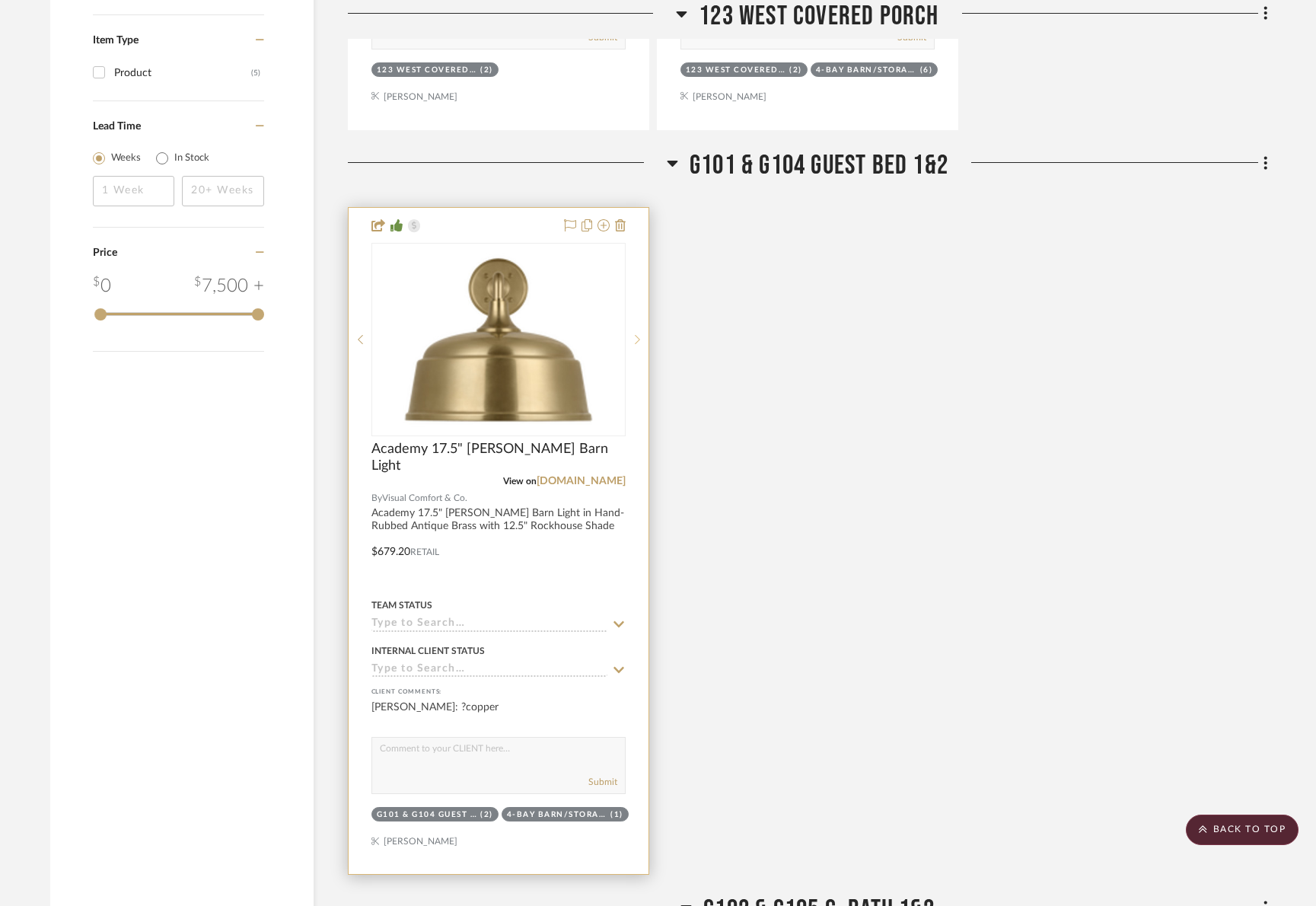
click at [640, 339] on icon at bounding box center [637, 339] width 5 height 10
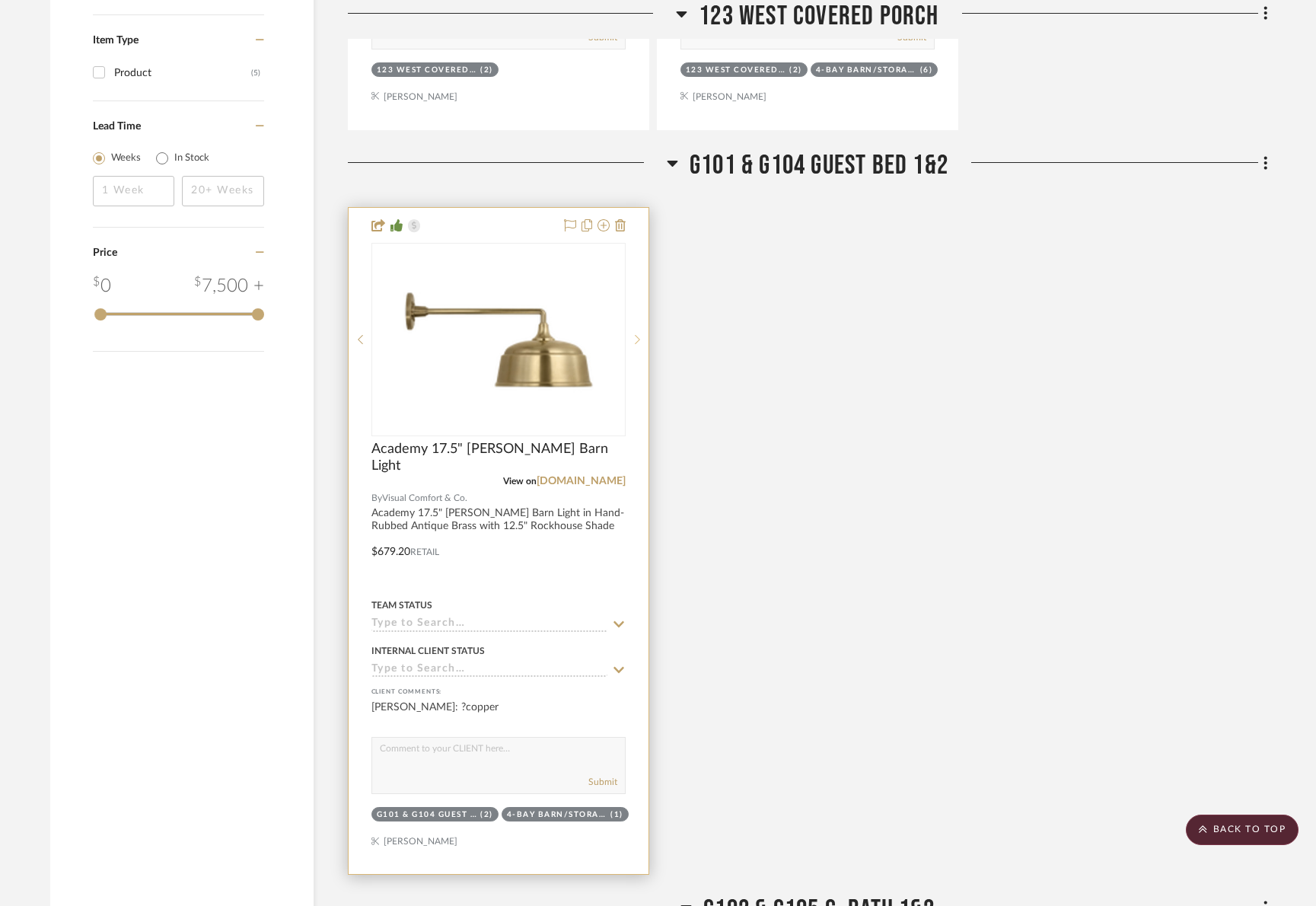
click at [640, 339] on icon at bounding box center [637, 339] width 5 height 10
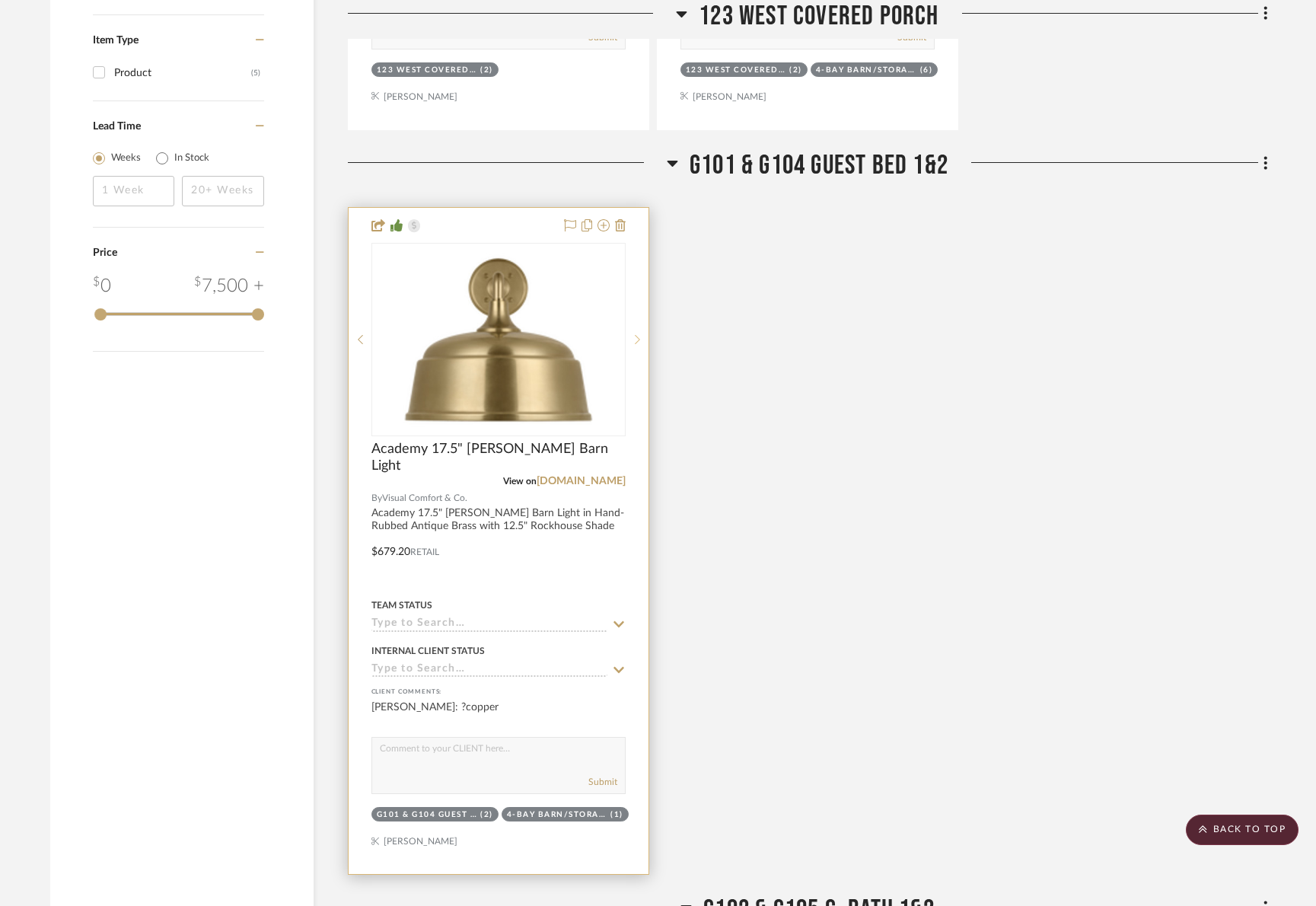
click at [640, 339] on icon at bounding box center [637, 339] width 5 height 10
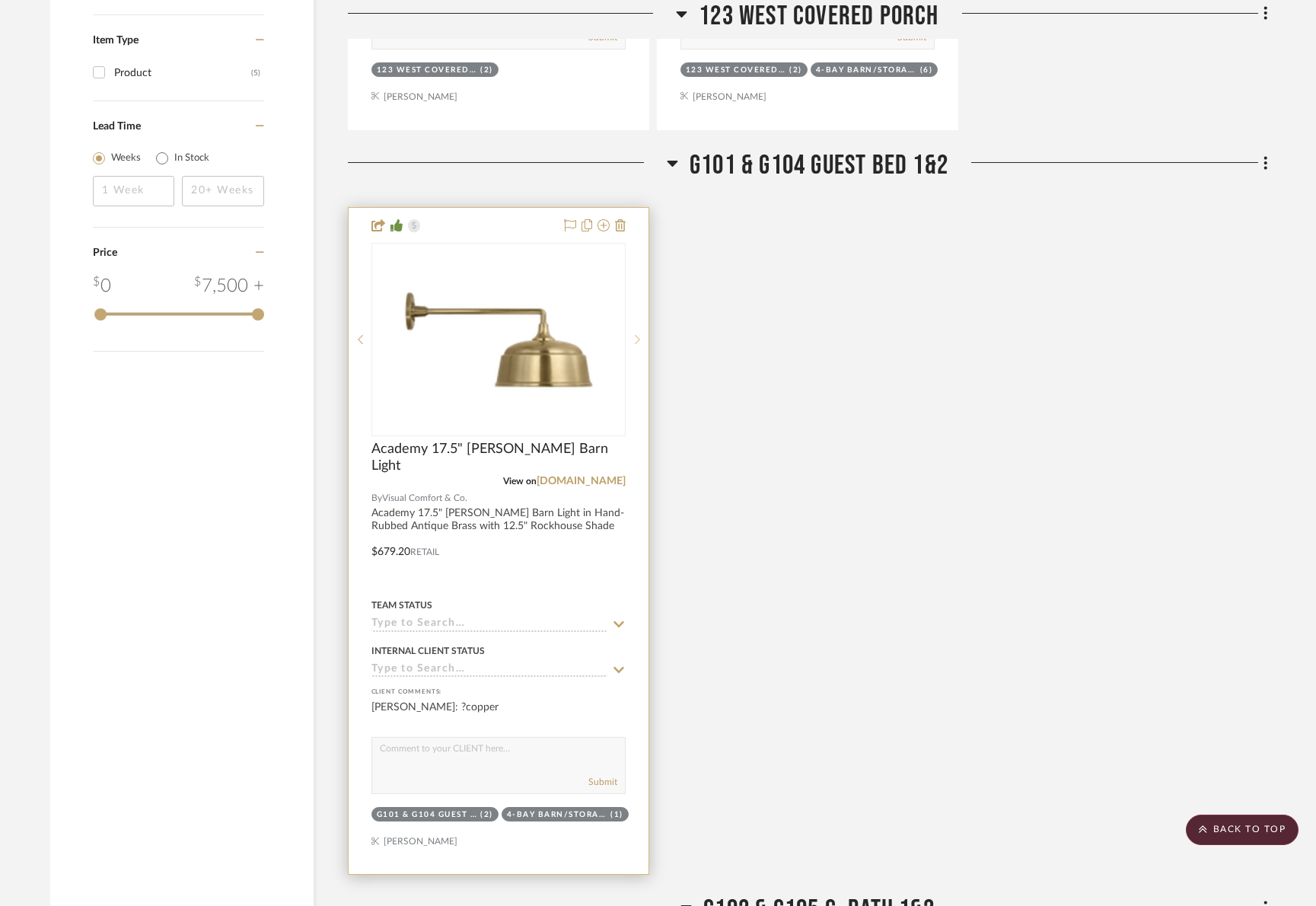
click at [640, 339] on icon at bounding box center [637, 339] width 5 height 10
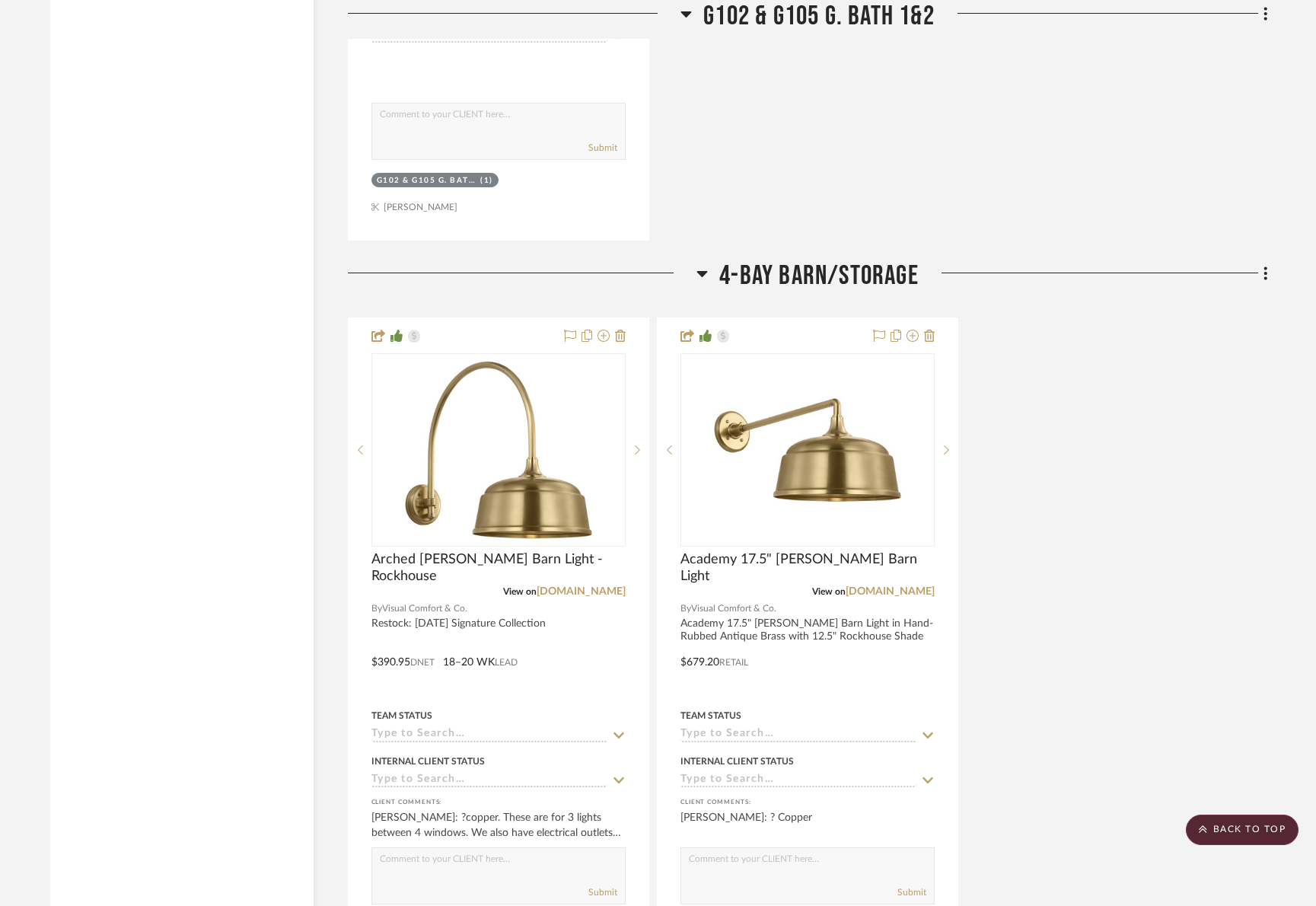
scroll to position [3317, 0]
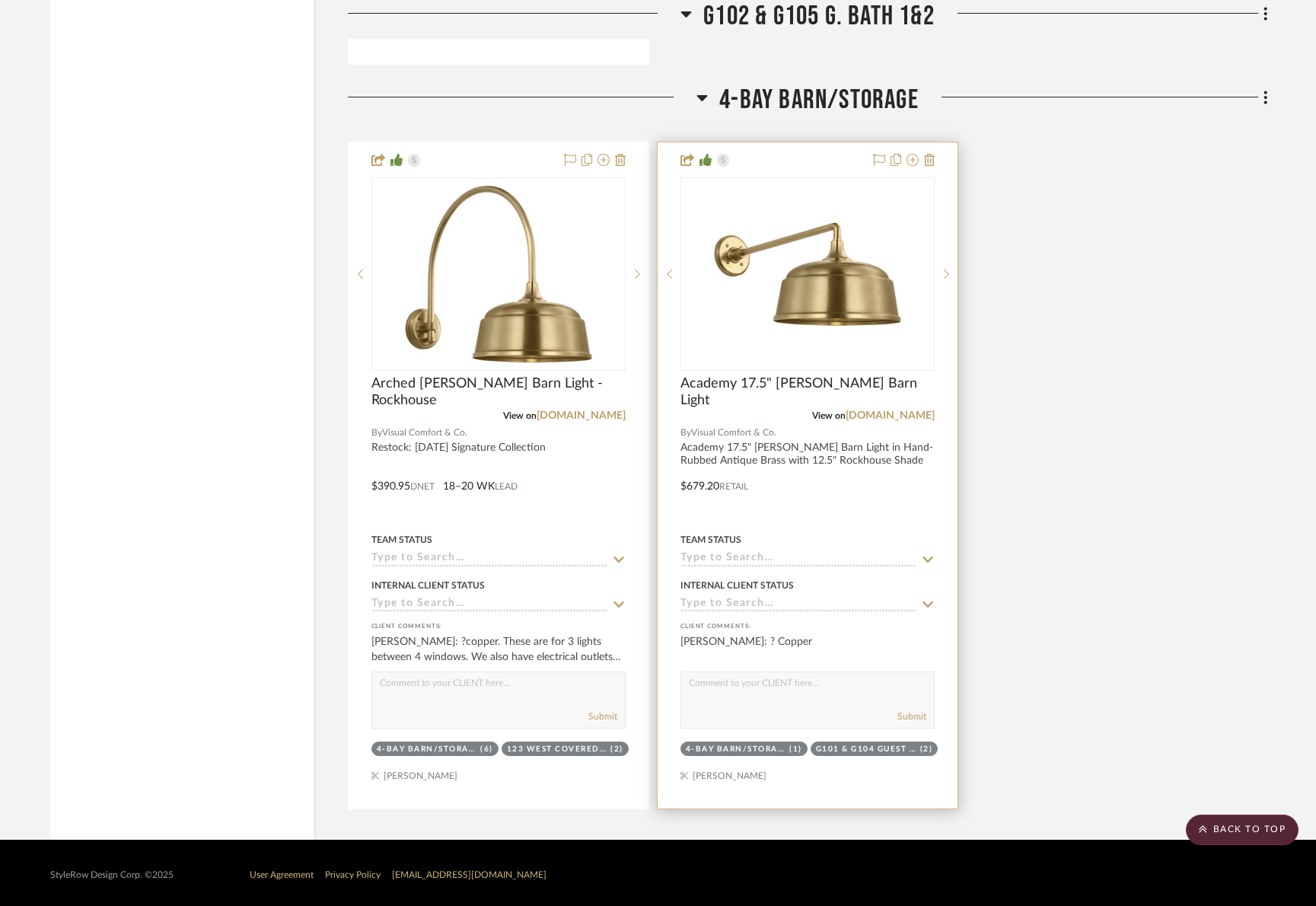
click at [727, 687] on textarea at bounding box center [808, 687] width 253 height 29
type textarea "yes we will revise to copper"
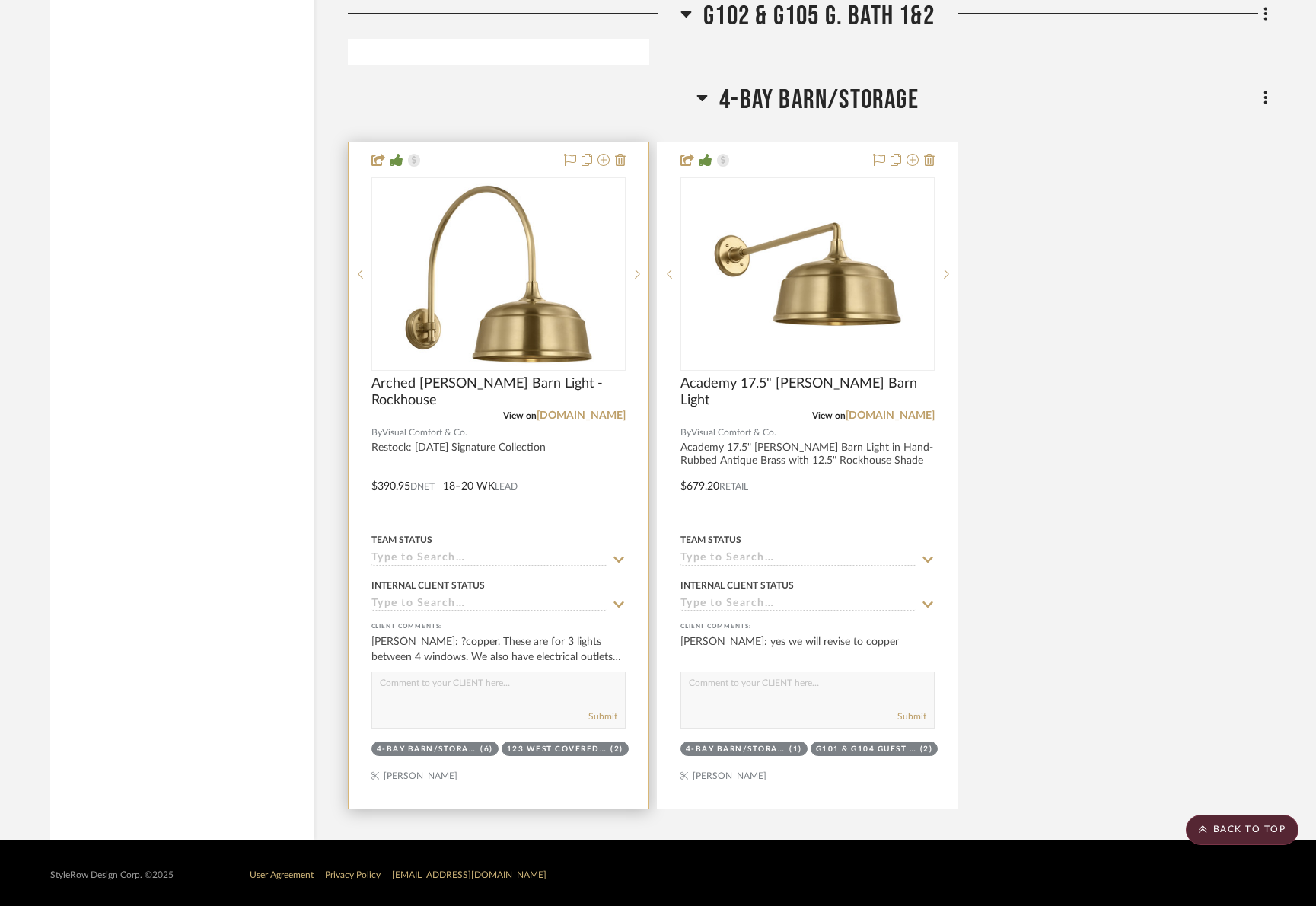
click at [550, 680] on textarea at bounding box center [499, 687] width 253 height 29
type textarea "updated for Garage quantity"
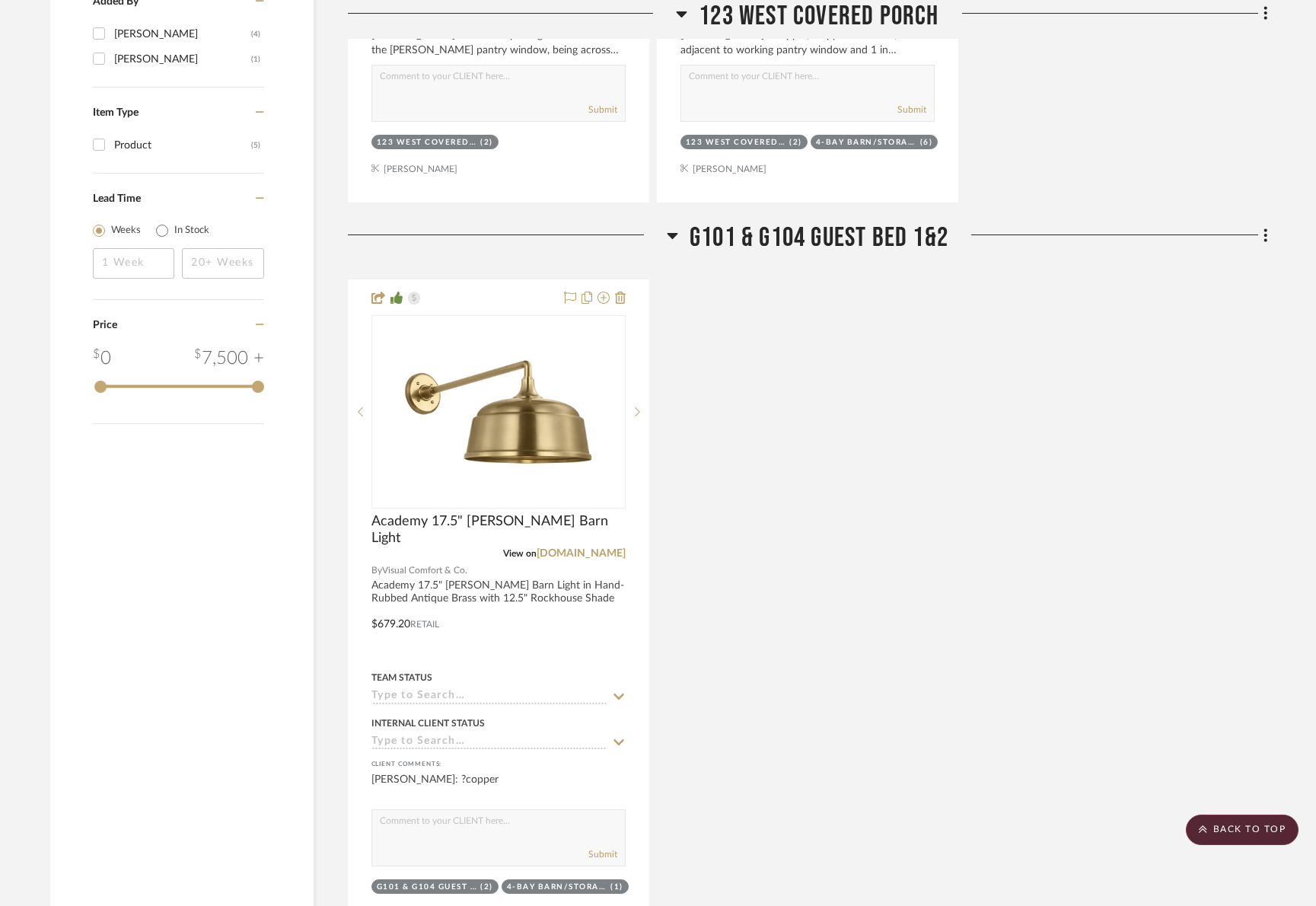
scroll to position [1728, 0]
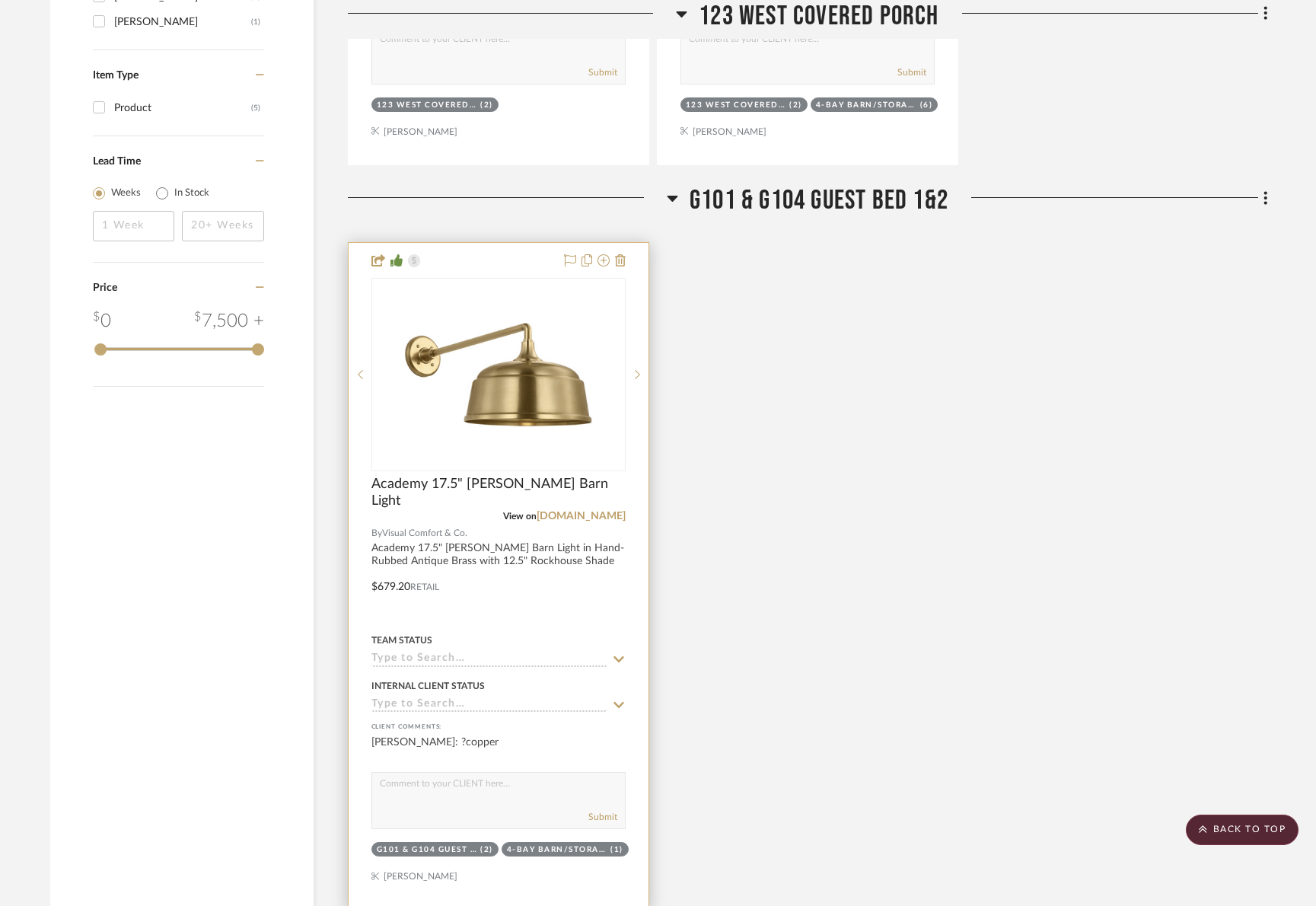
click at [518, 789] on textarea at bounding box center [499, 787] width 253 height 29
type textarea "yes, we will revise to copper"
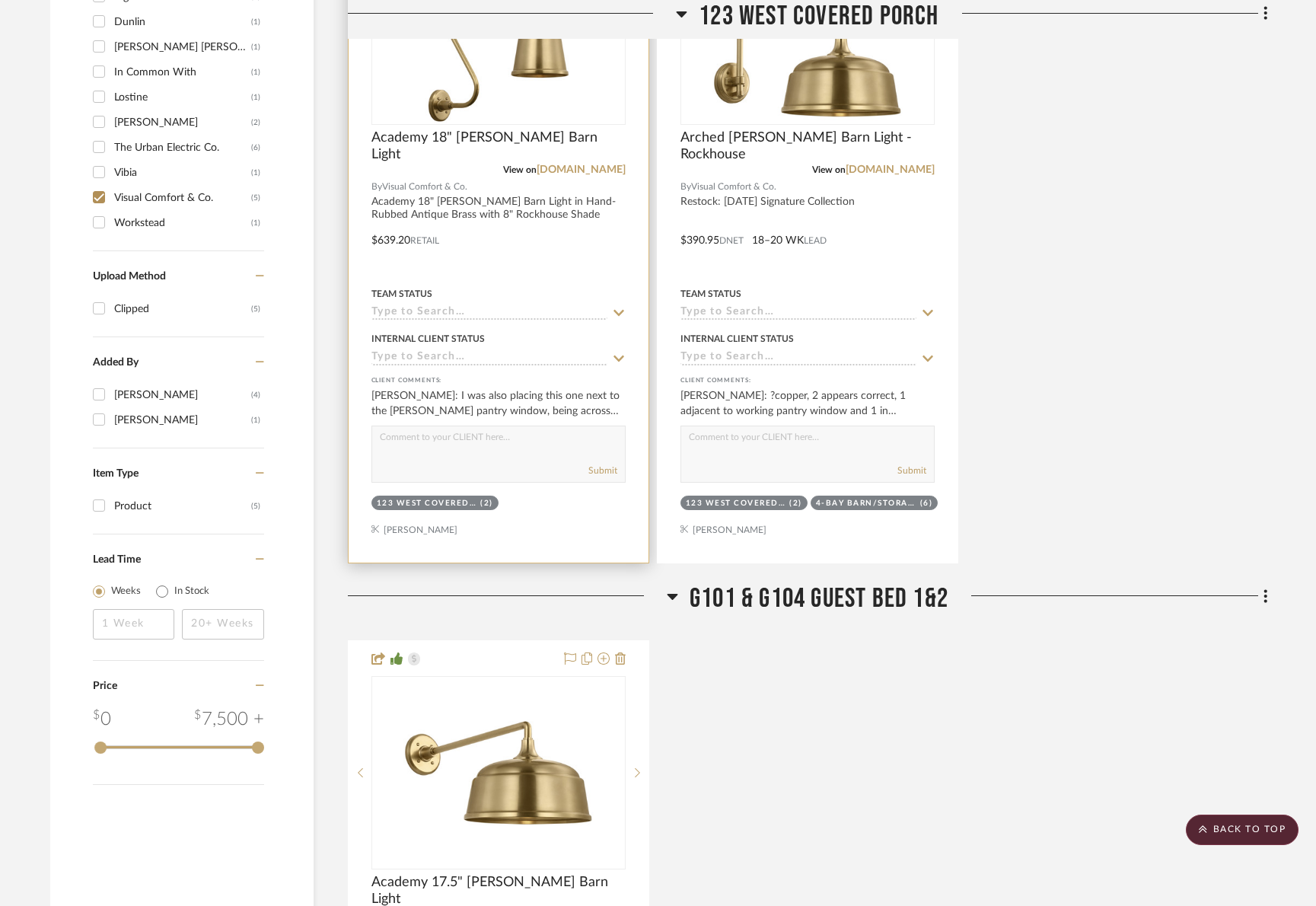
scroll to position [1028, 0]
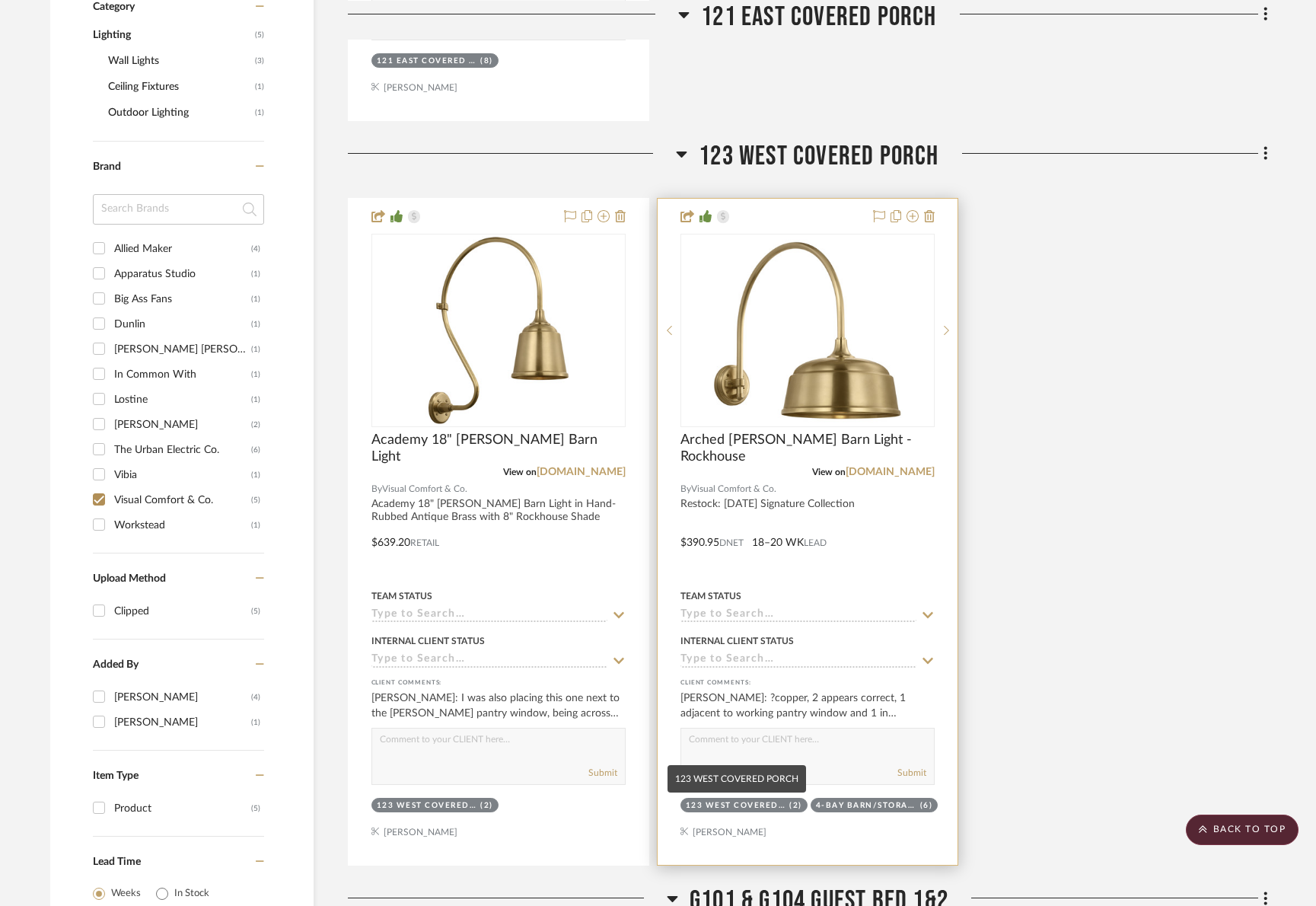
click at [731, 801] on div "123 WEST COVERED PORCH" at bounding box center [736, 805] width 101 height 11
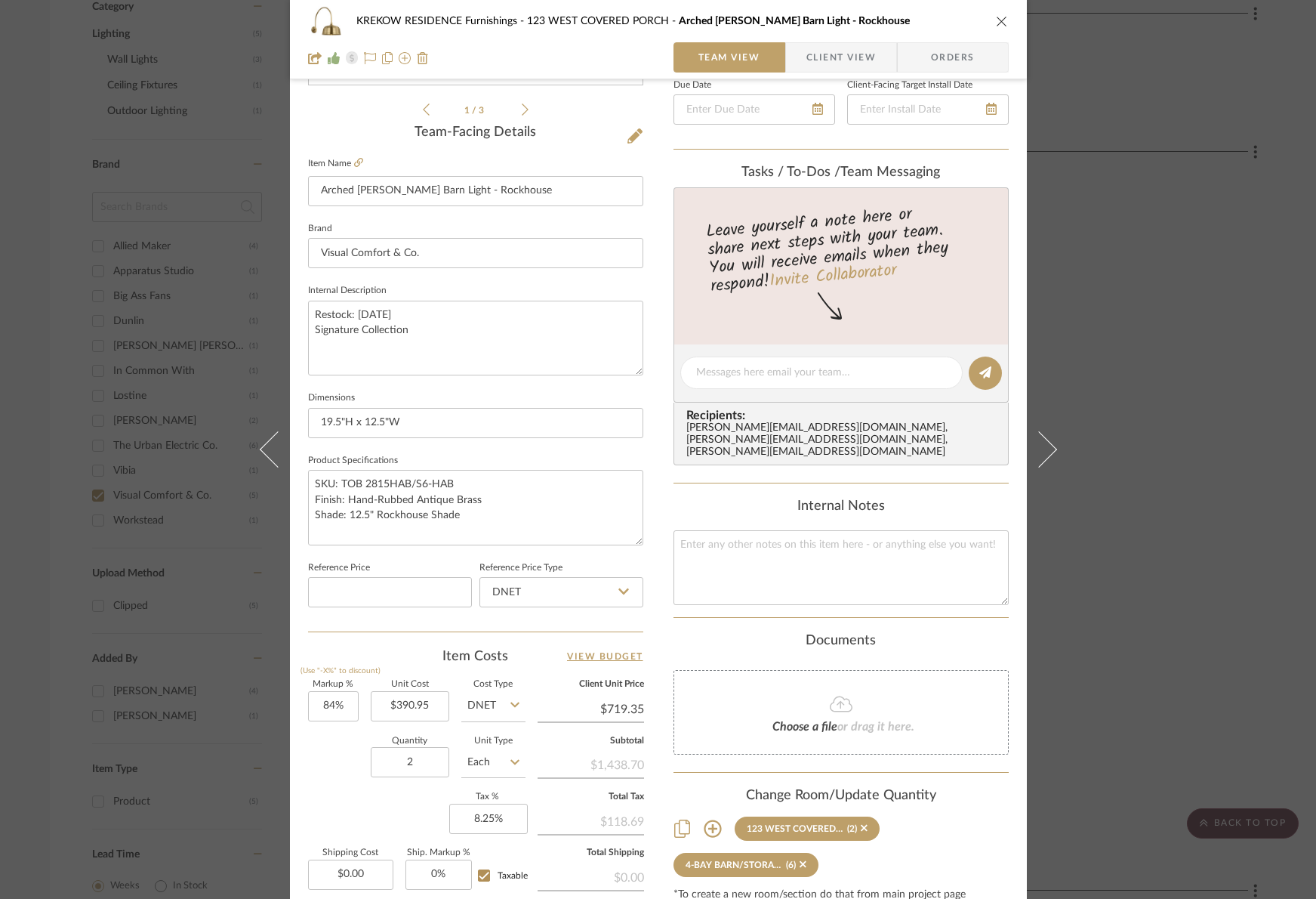
scroll to position [504, 0]
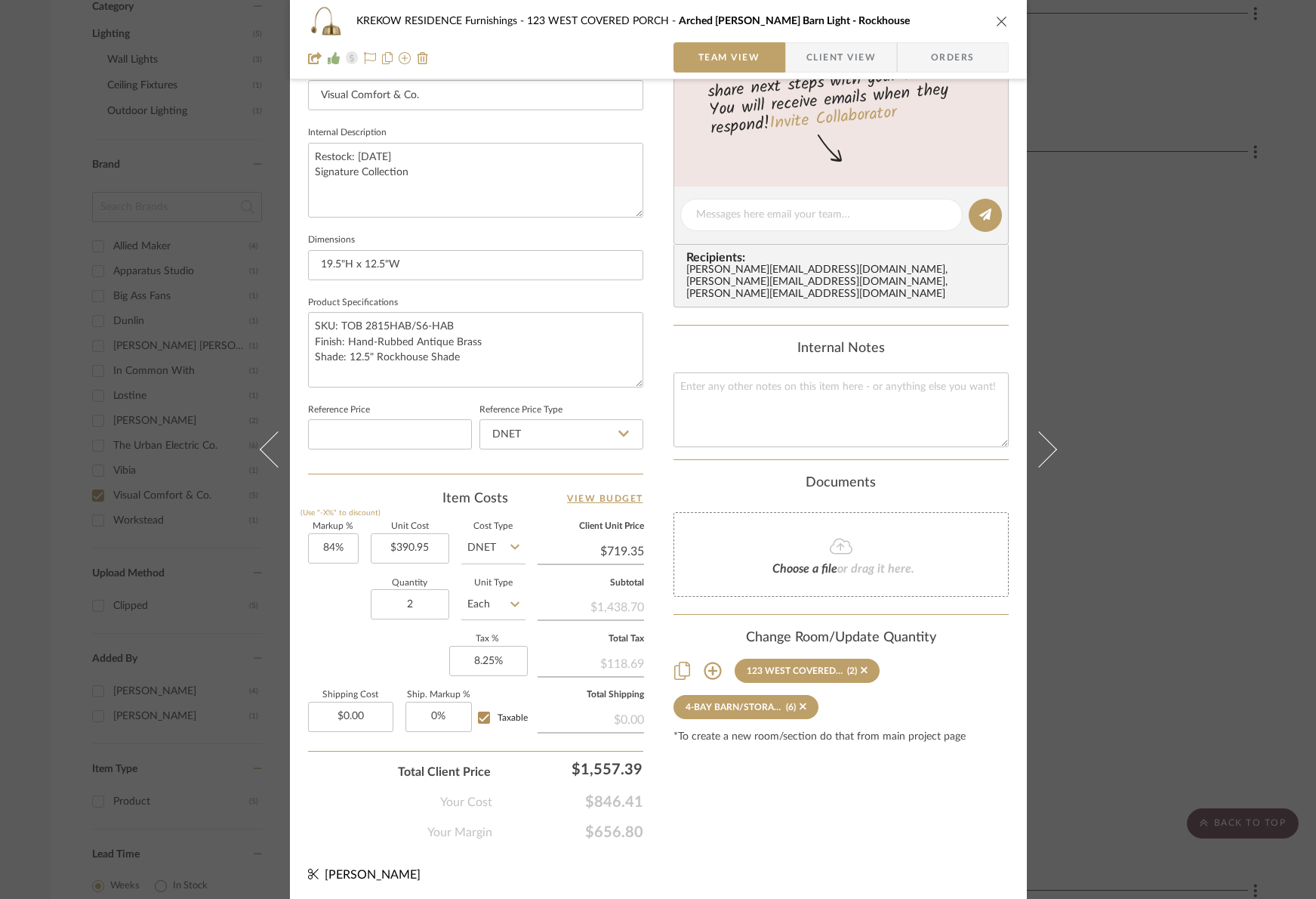
click at [704, 662] on icon at bounding box center [713, 670] width 18 height 18
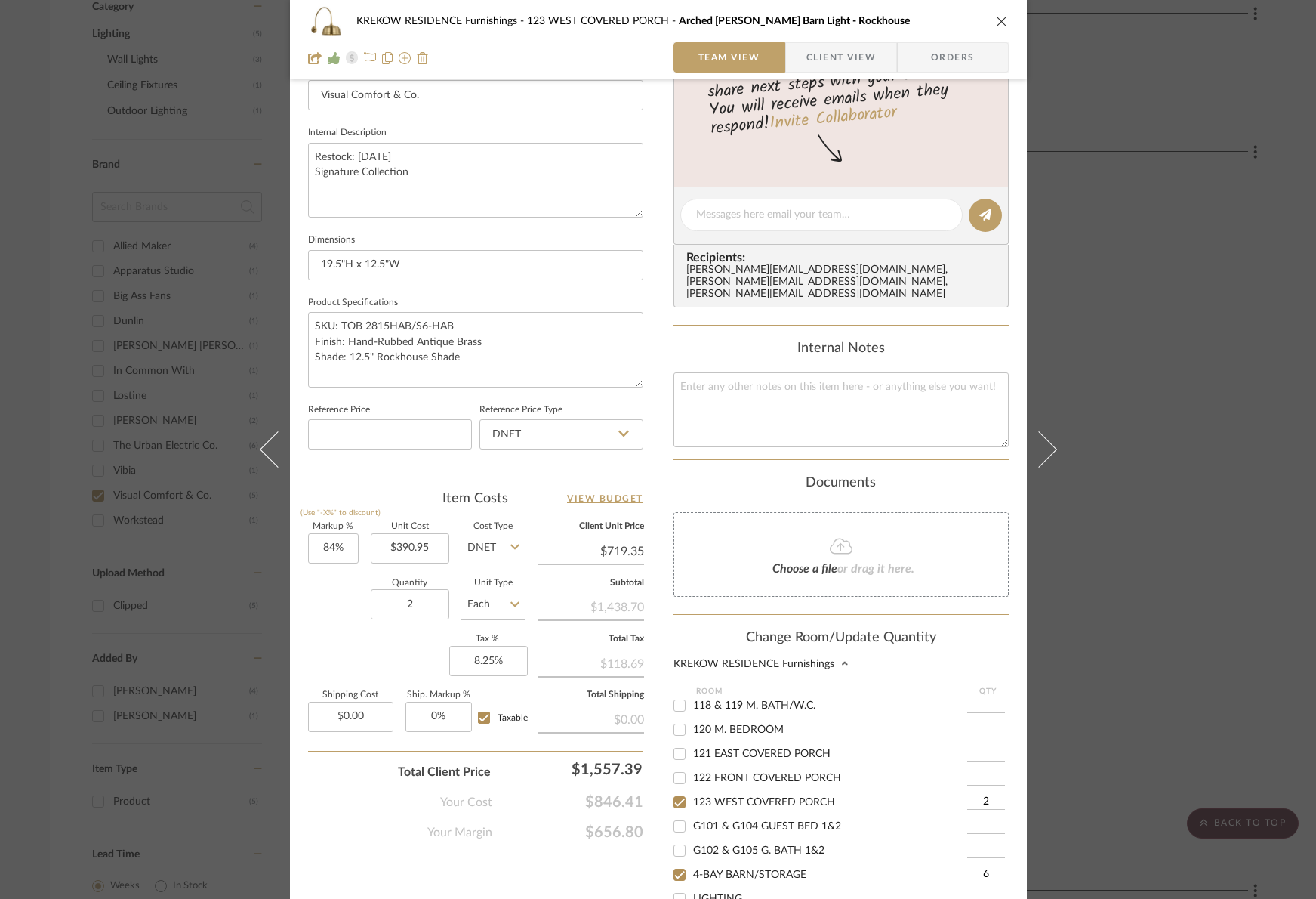
scroll to position [290, 0]
click at [968, 764] on input "2" at bounding box center [986, 772] width 38 height 15
drag, startPoint x: 983, startPoint y: 753, endPoint x: 972, endPoint y: 754, distance: 11.0
click at [972, 764] on input "2" at bounding box center [986, 772] width 38 height 15
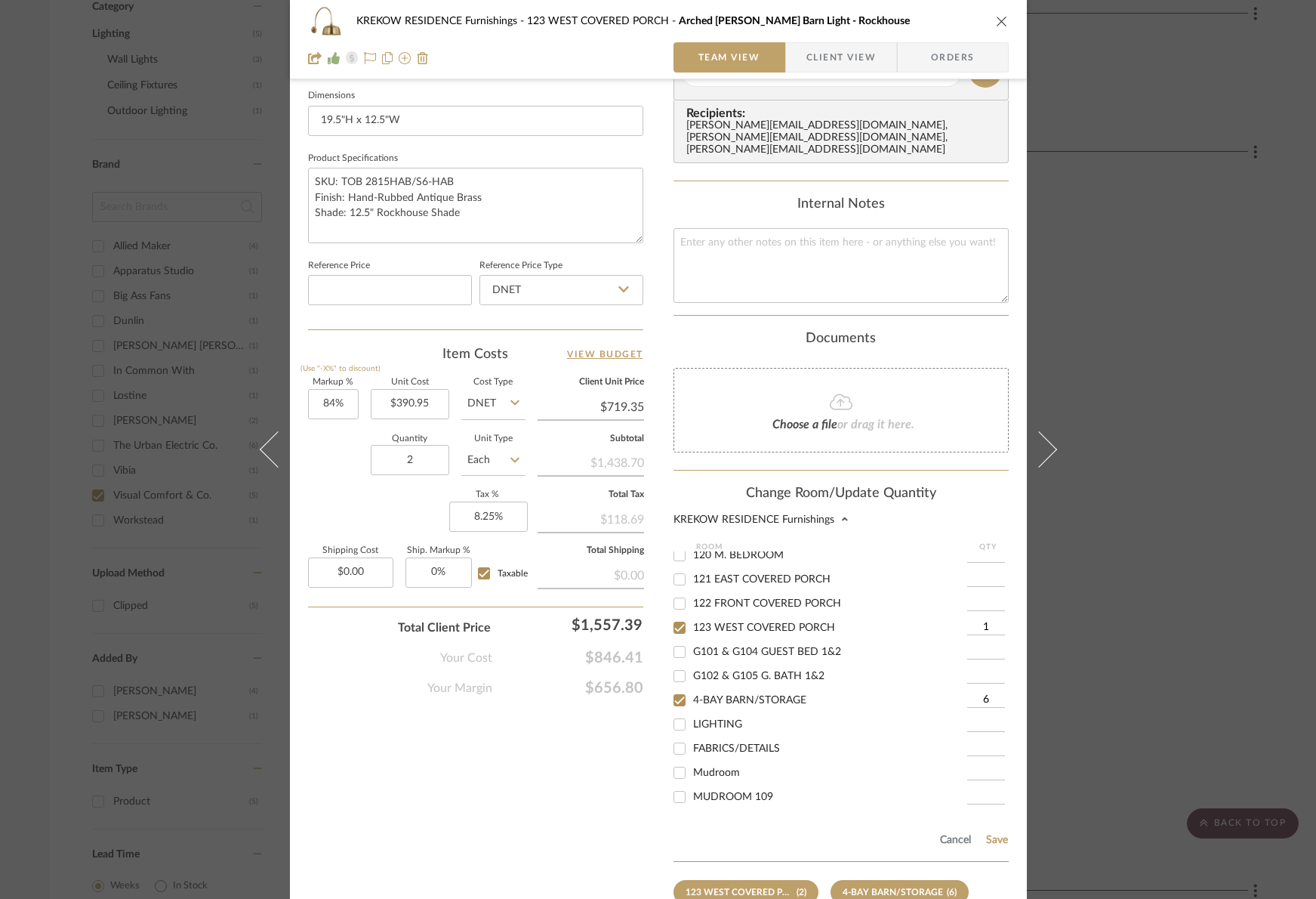
scroll to position [725, 0]
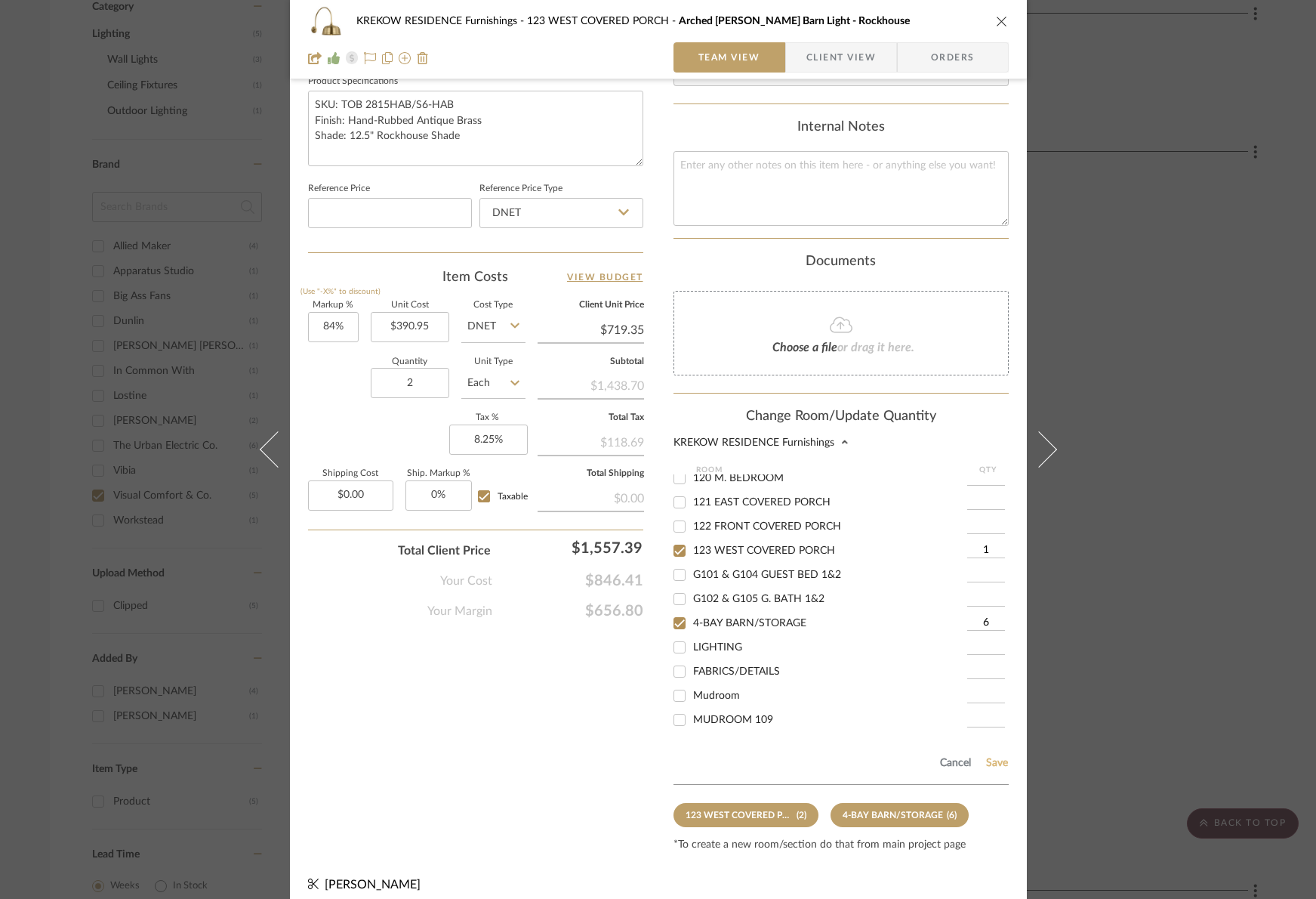
type input "1"
click at [988, 757] on button "Save" at bounding box center [997, 763] width 24 height 12
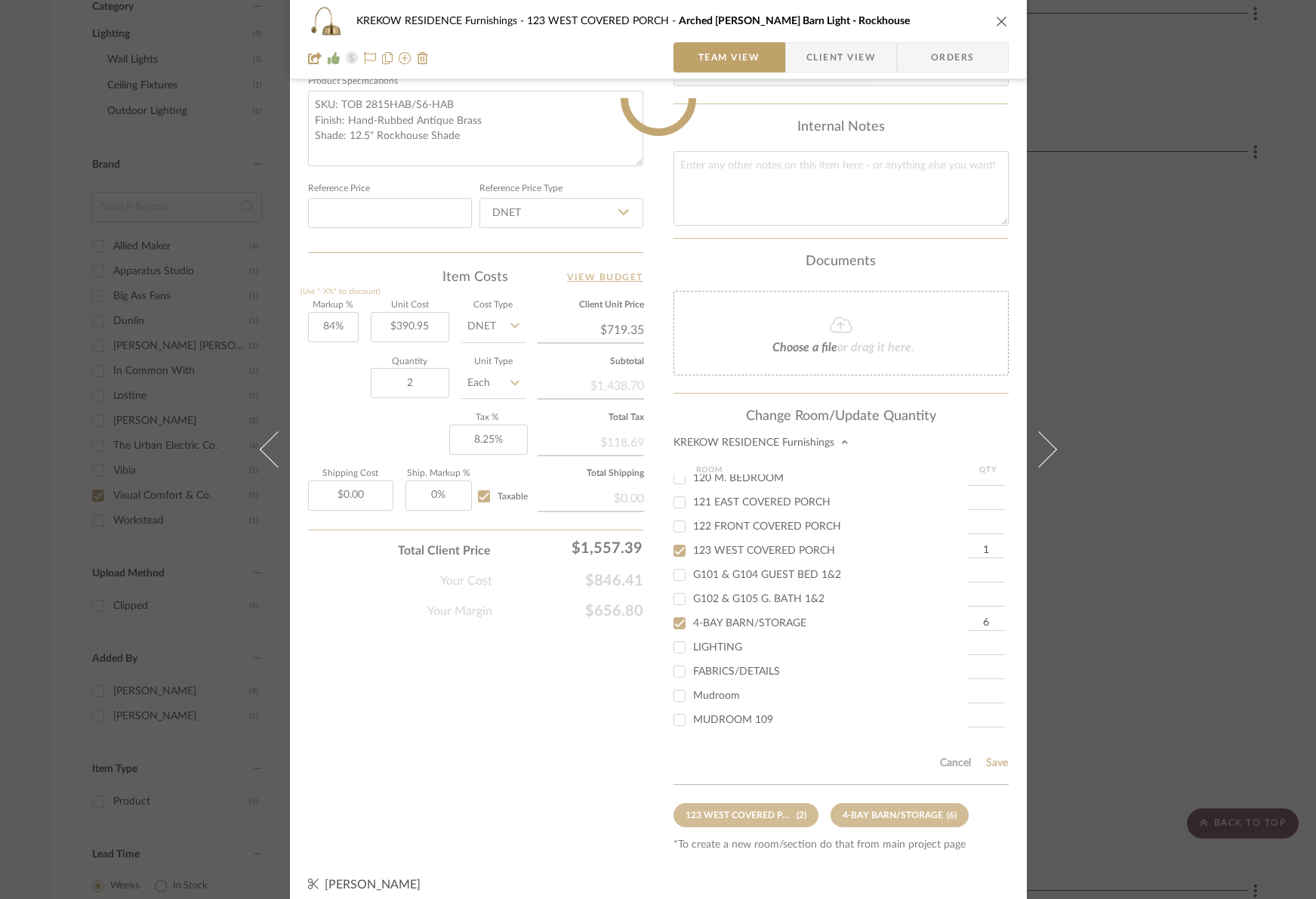
type input "1"
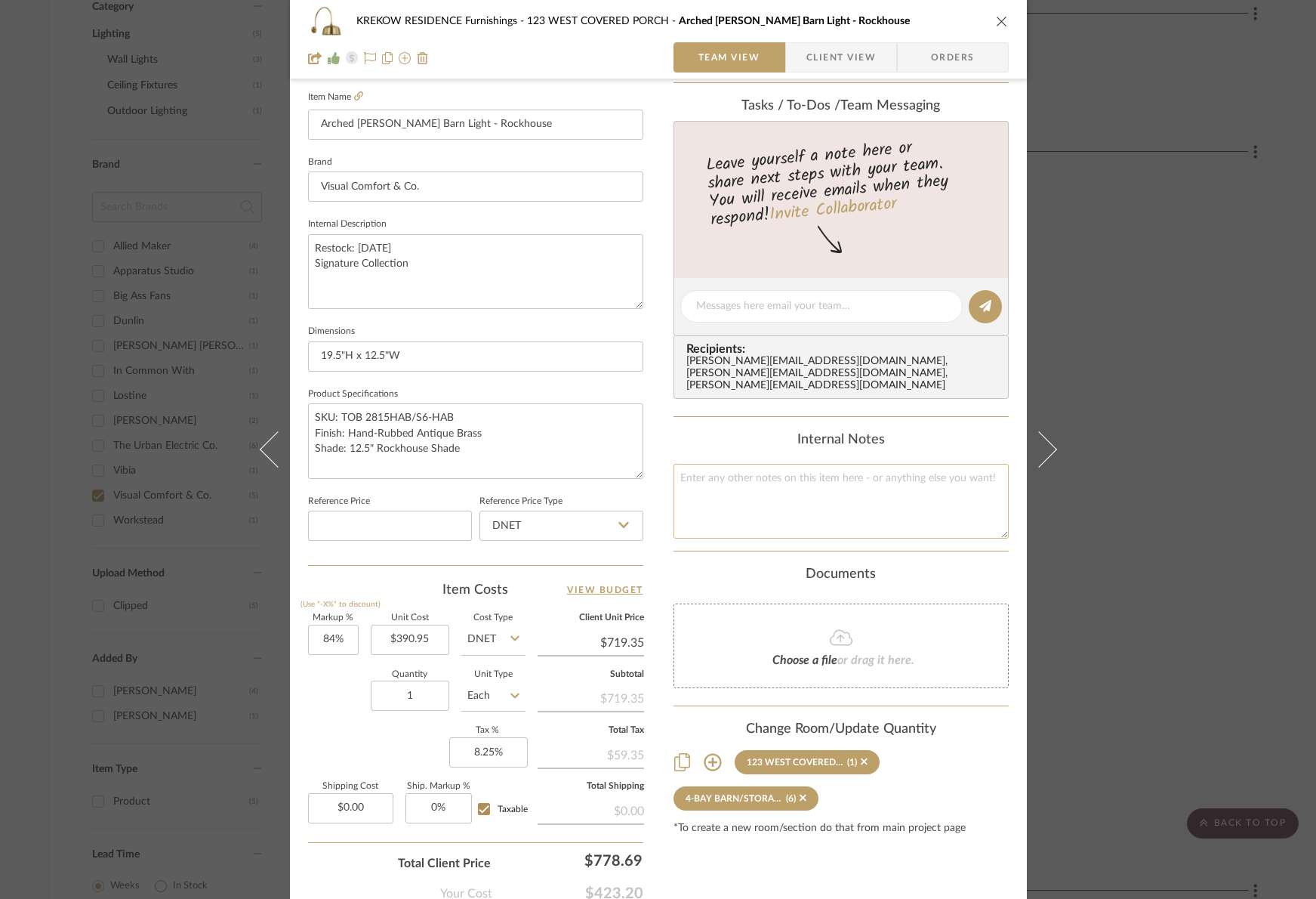
scroll to position [227, 0]
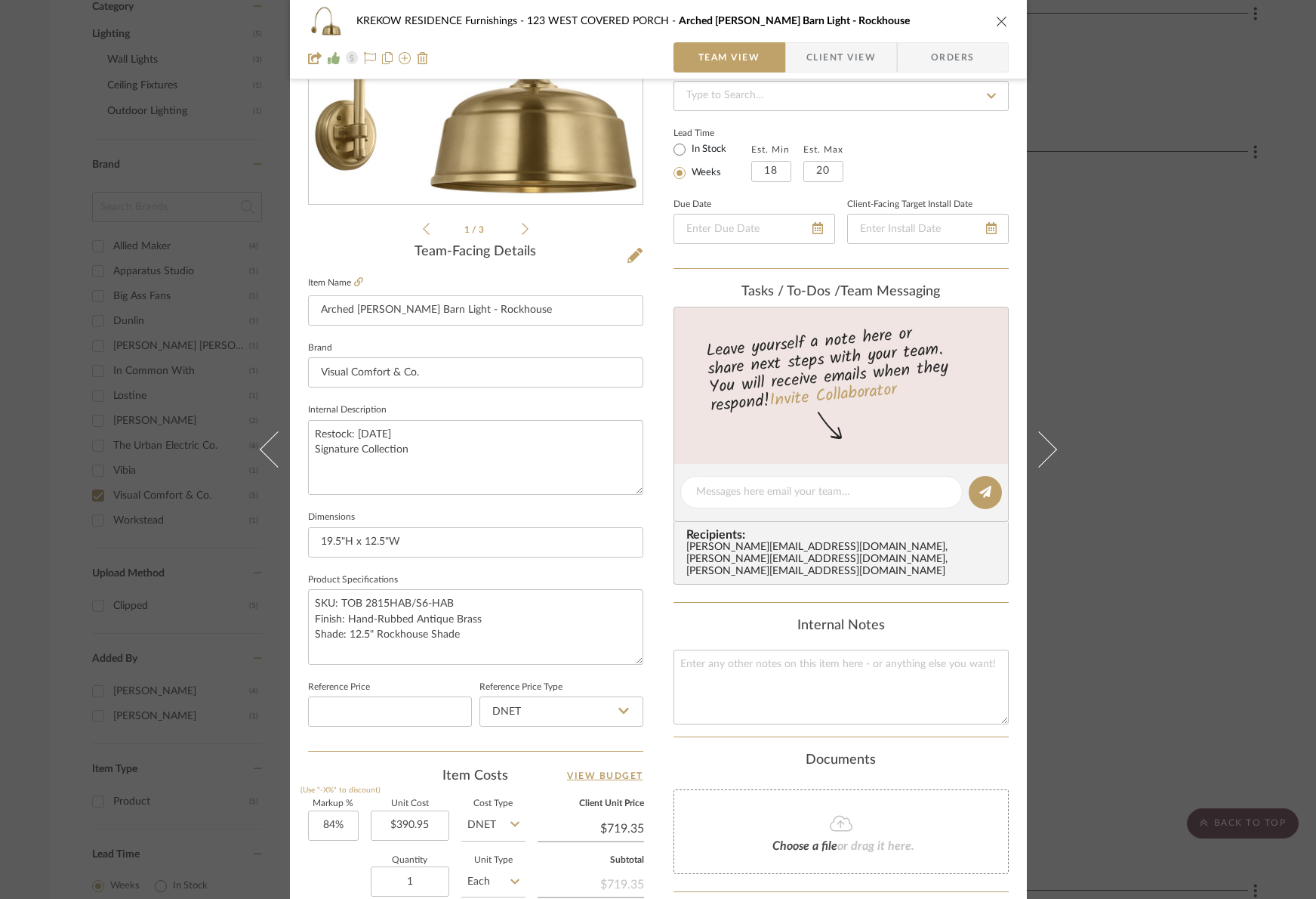
click at [807, 59] on span "Client View" at bounding box center [841, 58] width 69 height 31
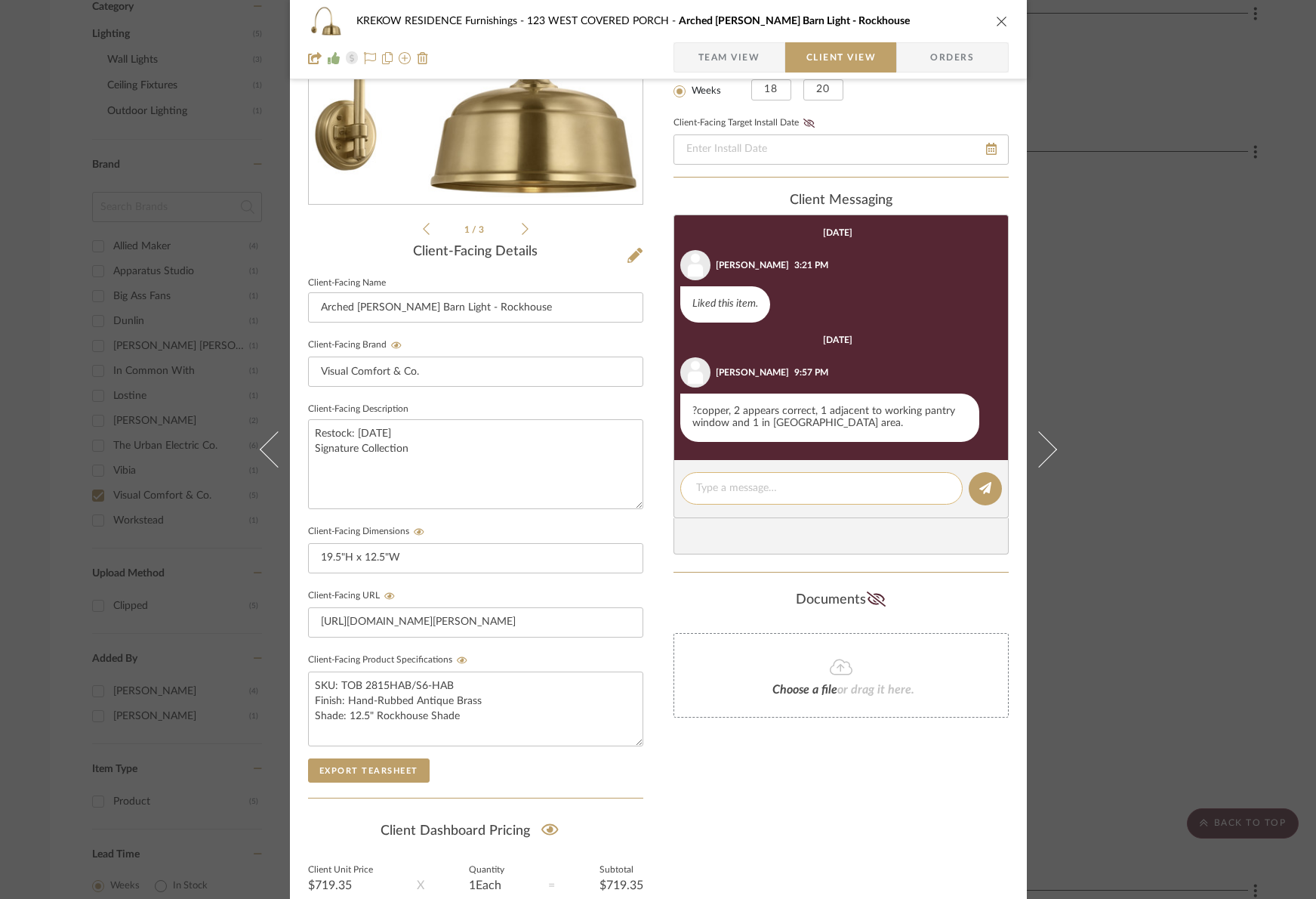
click at [747, 486] on textarea at bounding box center [822, 488] width 251 height 16
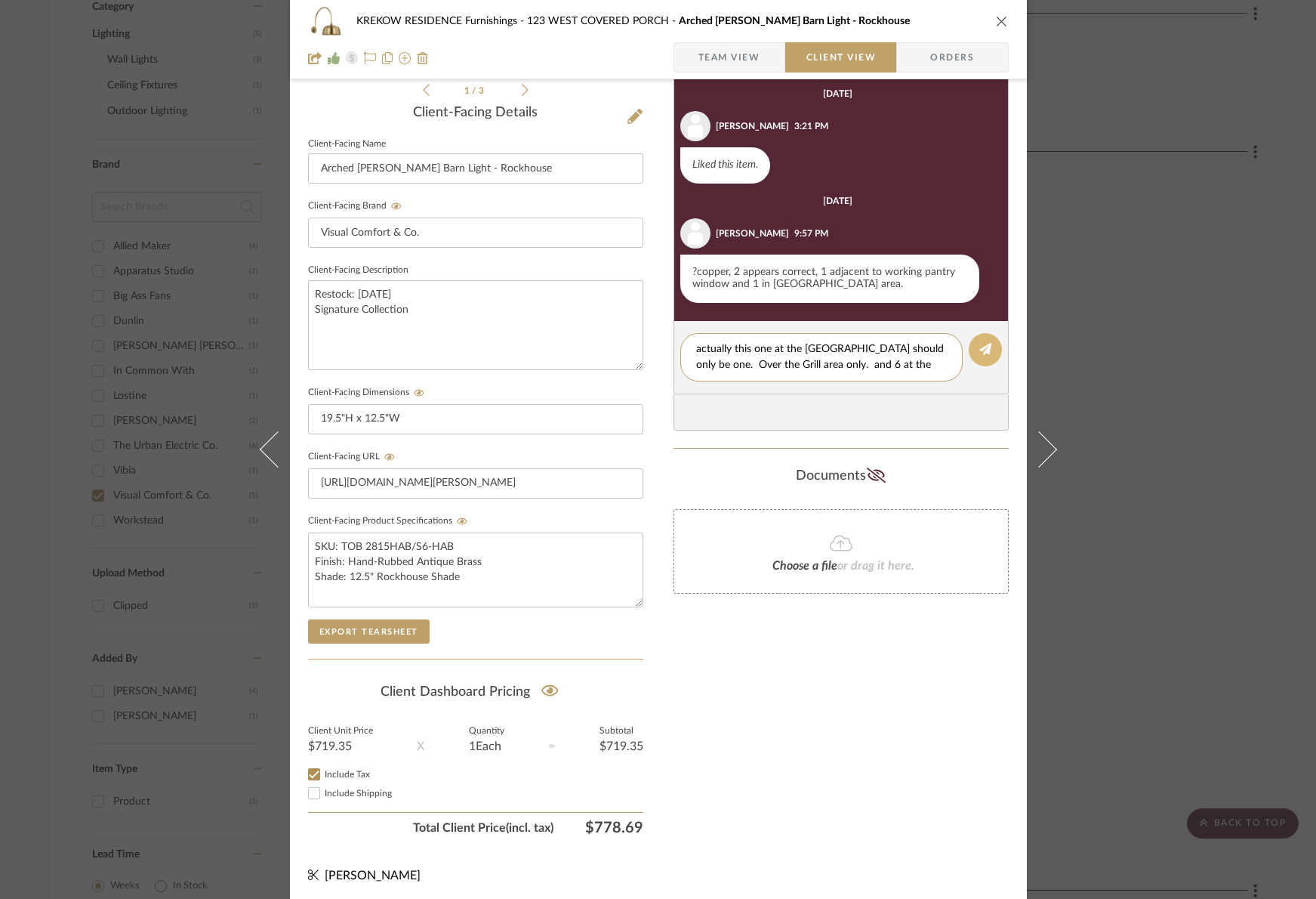
scroll to position [369, 0]
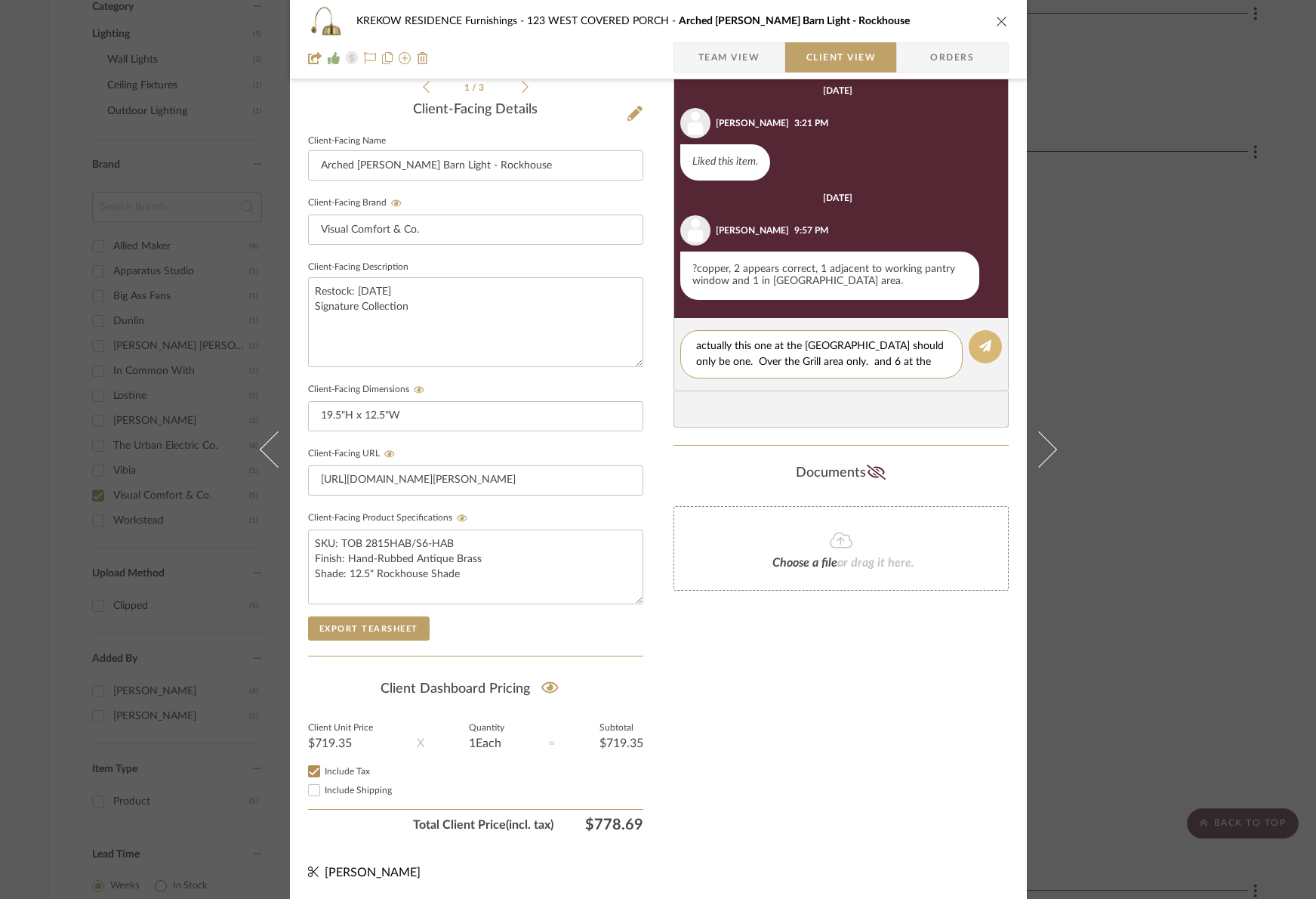
type textarea "actually this one at the [GEOGRAPHIC_DATA] should only be one. Over the Grill a…"
click at [980, 356] on button at bounding box center [985, 346] width 33 height 33
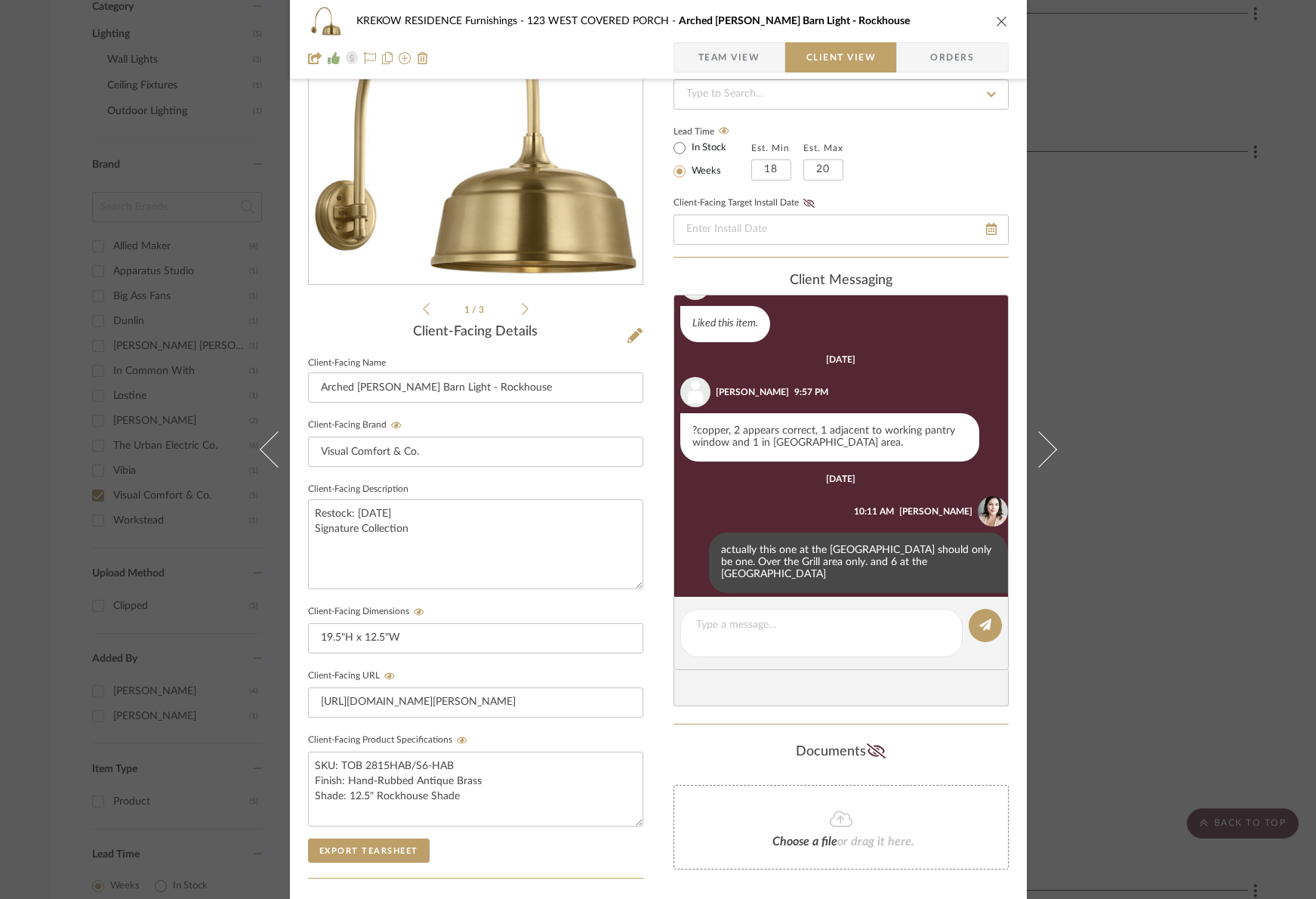
scroll to position [150, 0]
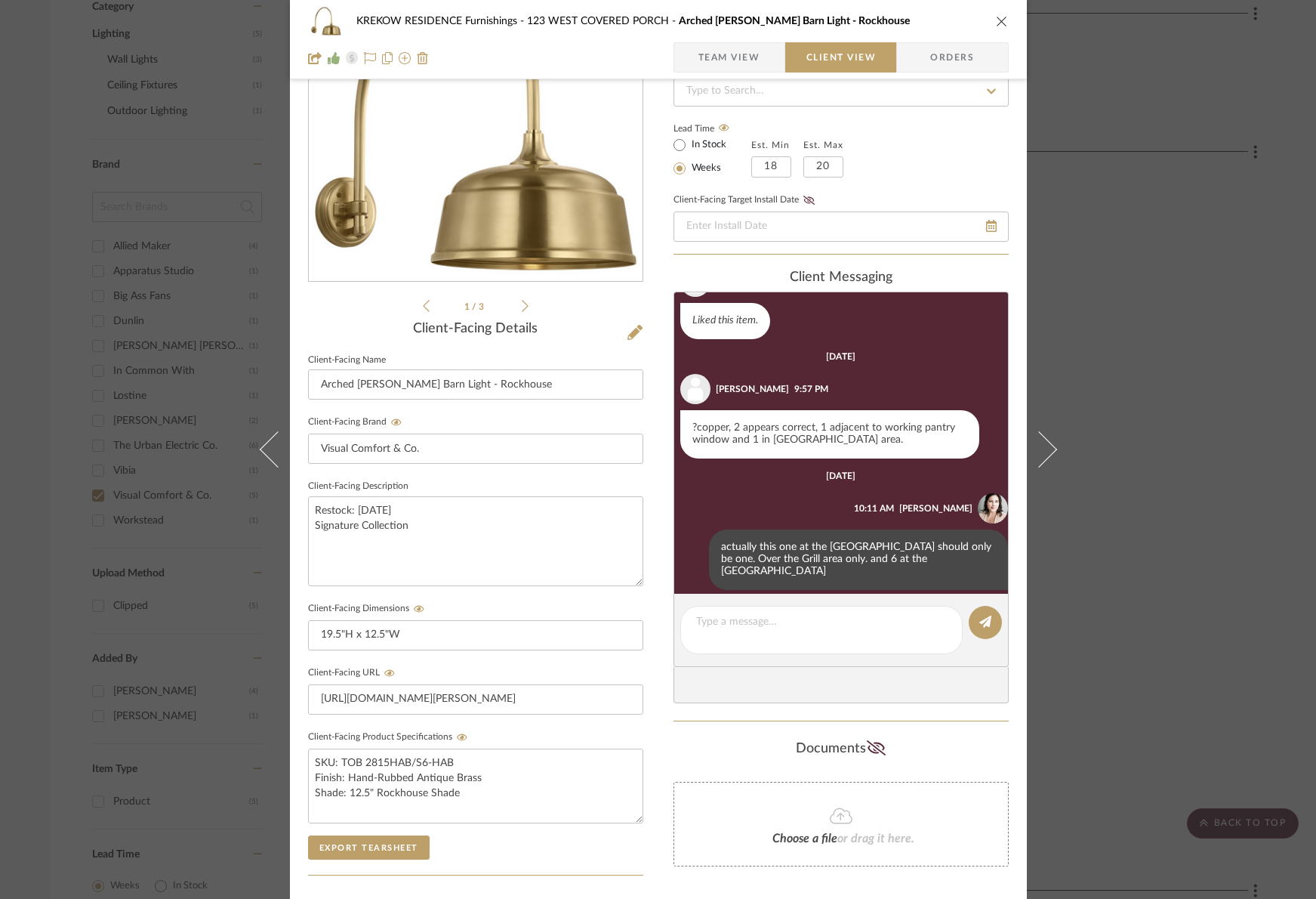
click at [997, 19] on icon "close" at bounding box center [1002, 21] width 12 height 12
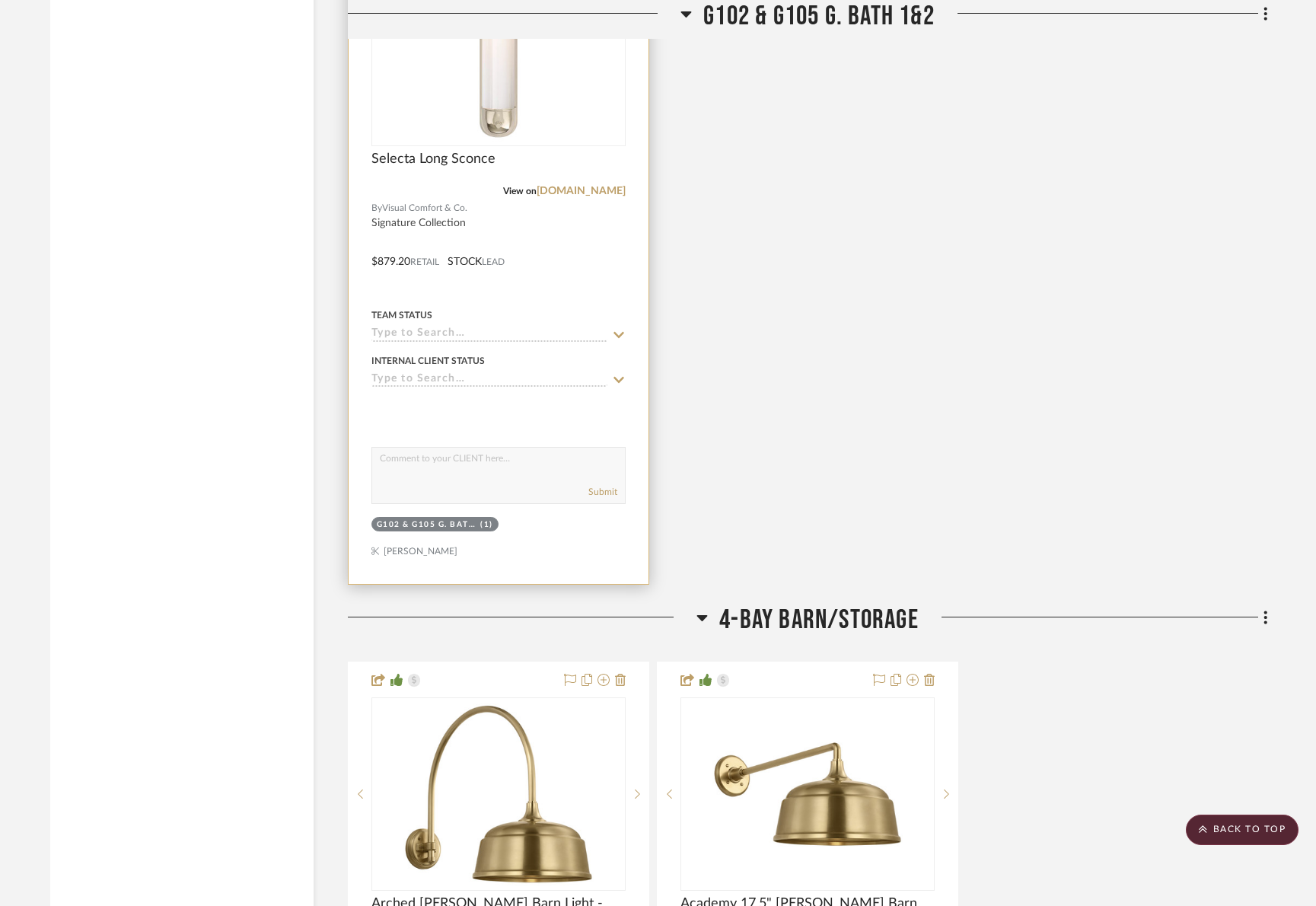
scroll to position [2322, 0]
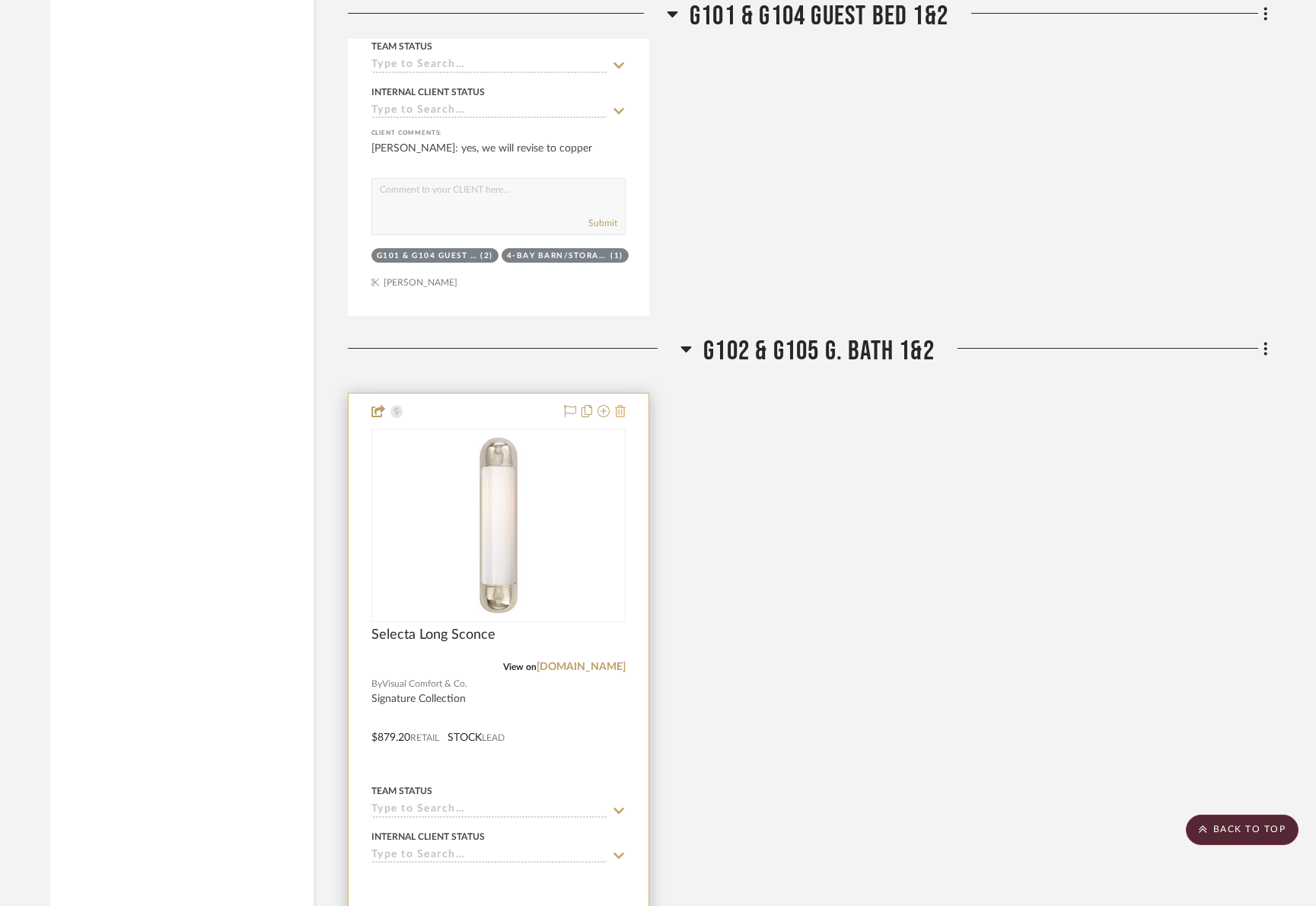
click at [618, 405] on icon at bounding box center [620, 411] width 10 height 12
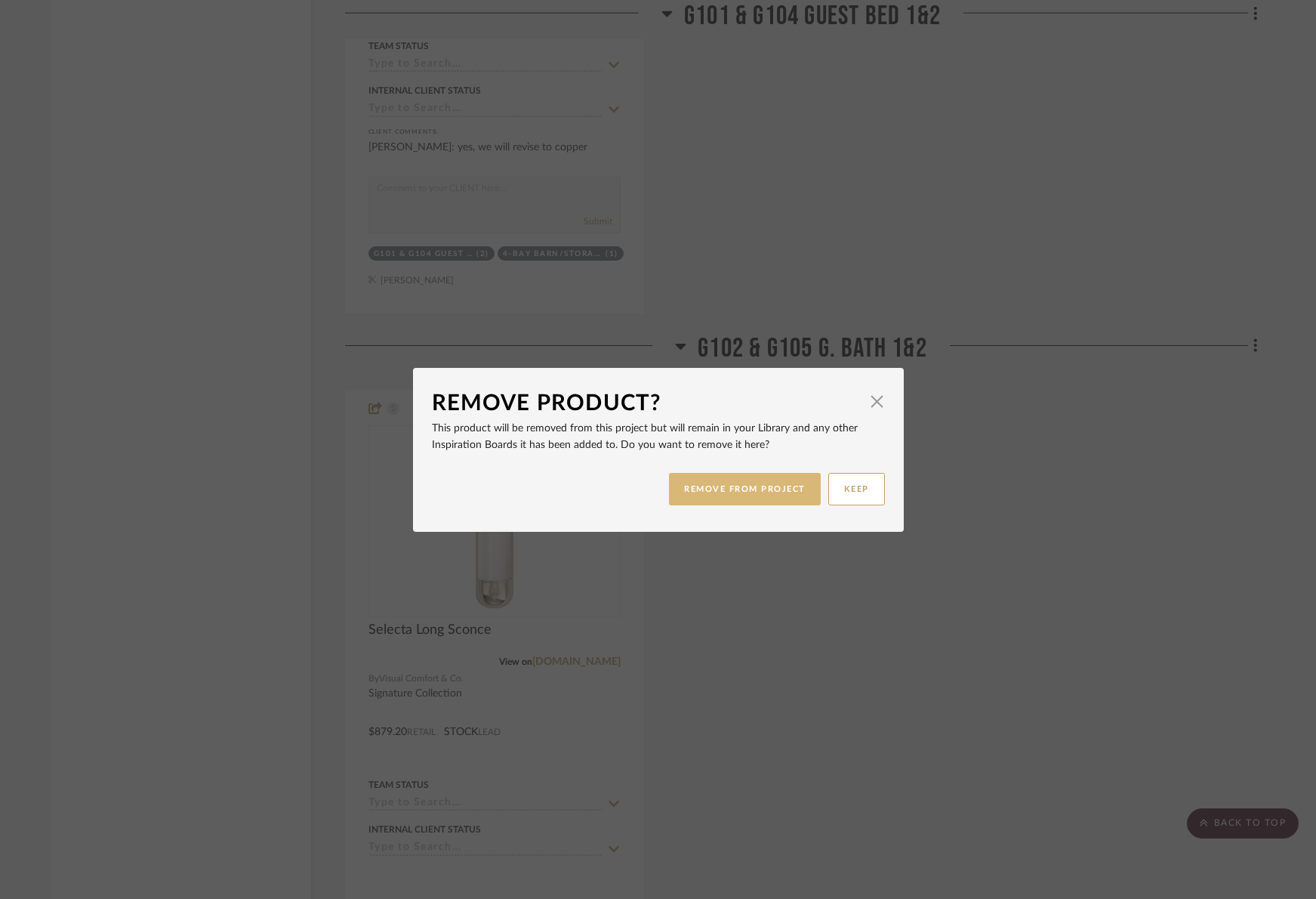
click at [697, 493] on button "REMOVE FROM PROJECT" at bounding box center [745, 489] width 152 height 32
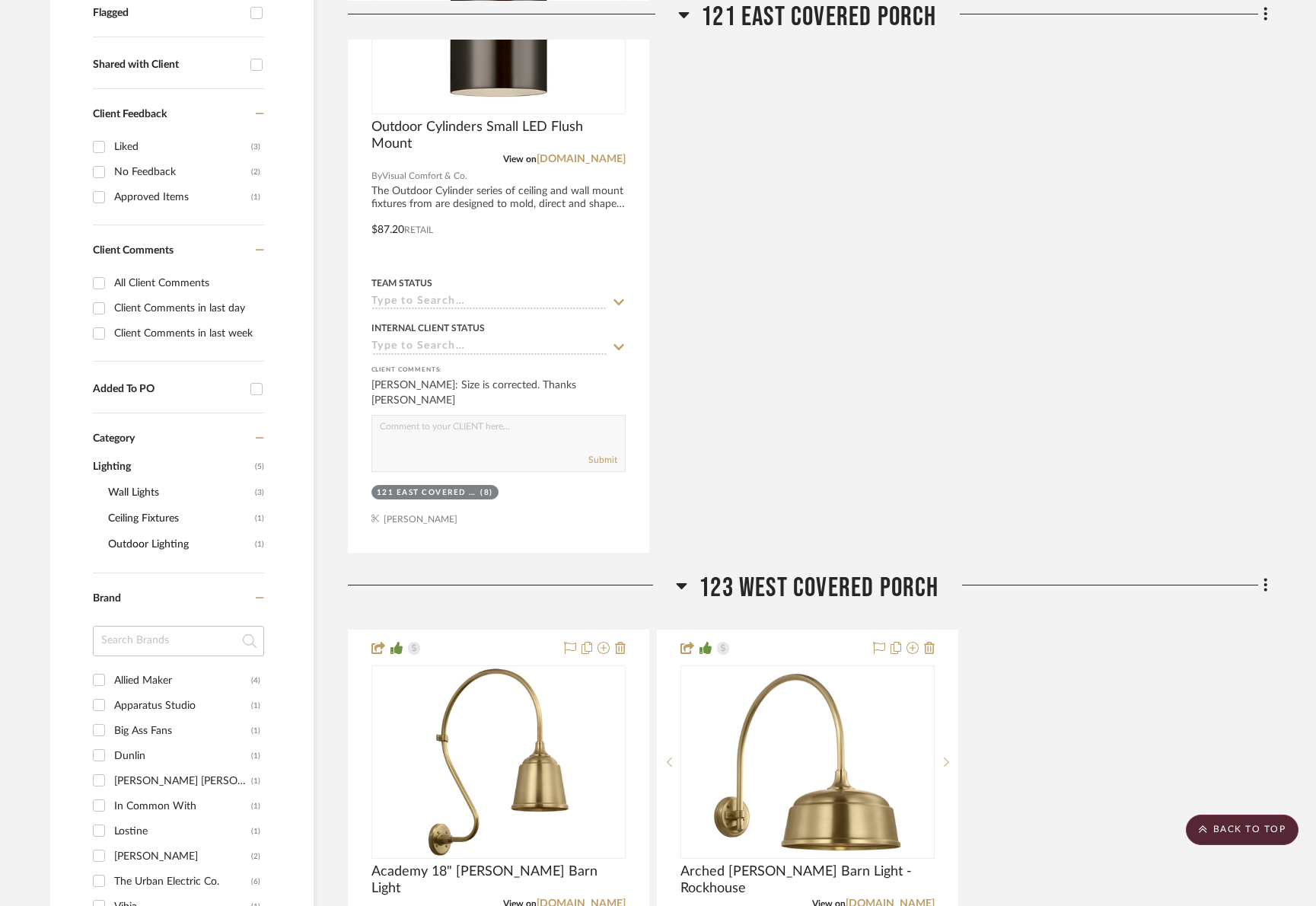
scroll to position [89, 0]
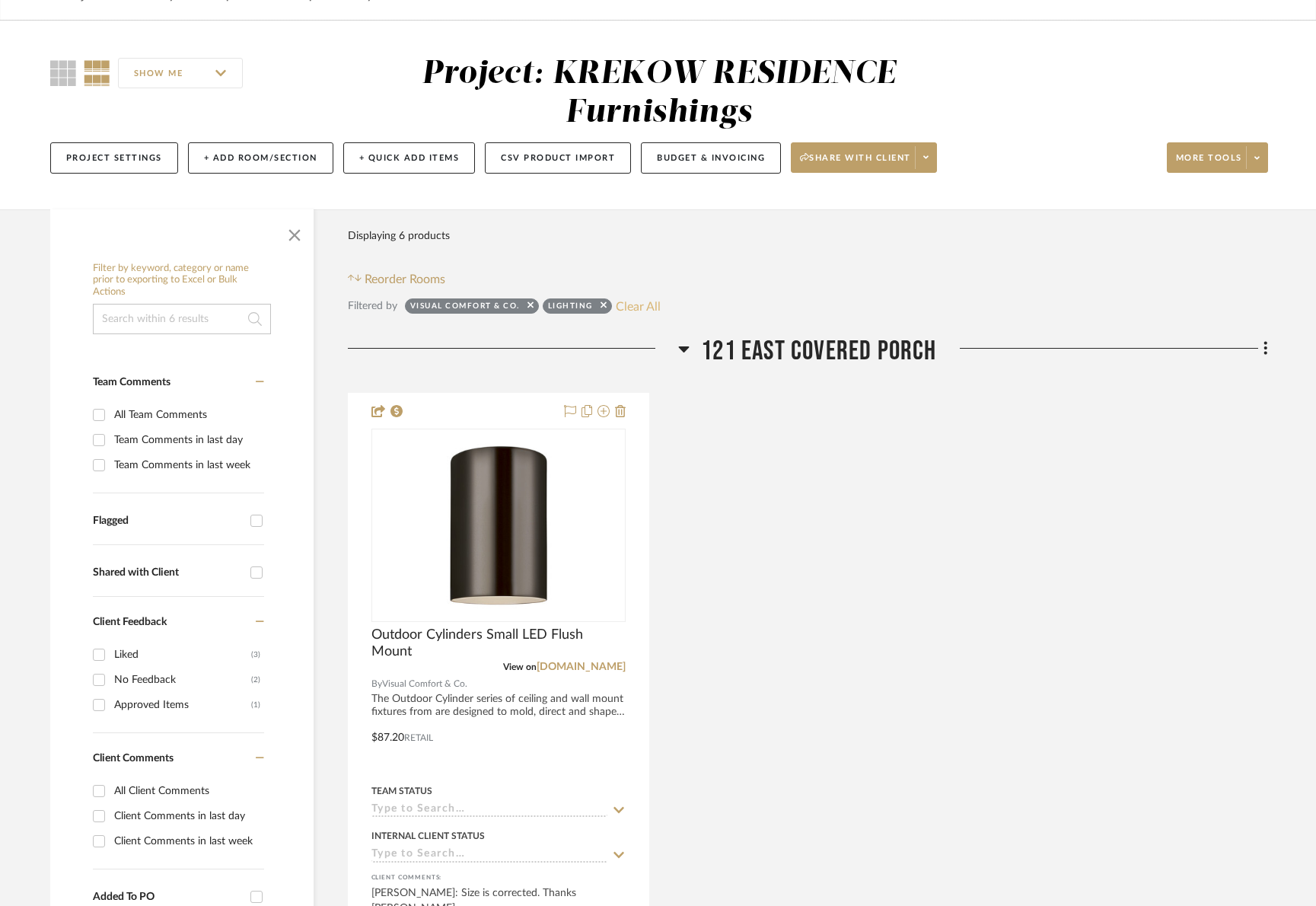
click at [636, 310] on button "Clear All" at bounding box center [638, 306] width 45 height 20
checkbox input "false"
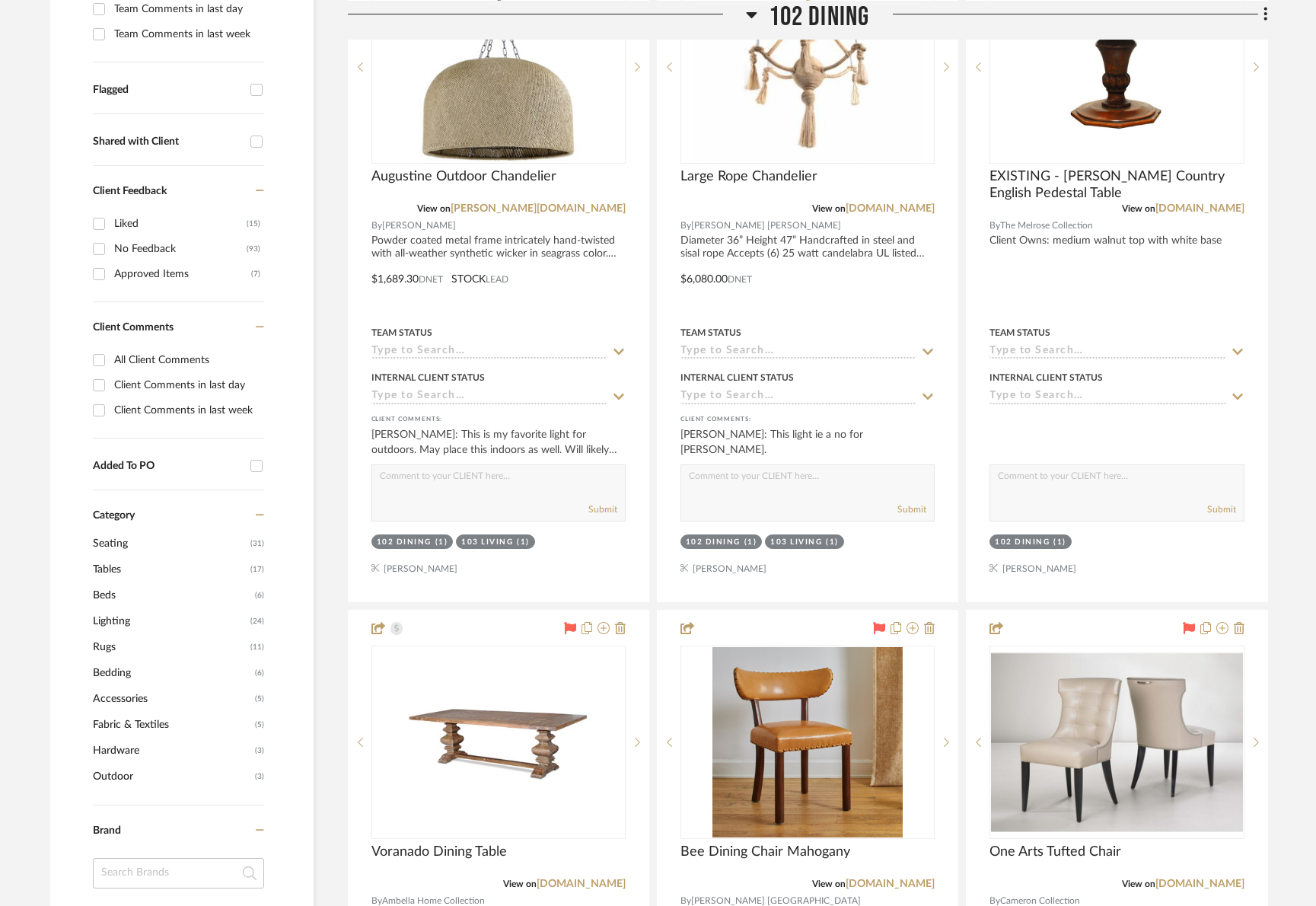
scroll to position [507, 0]
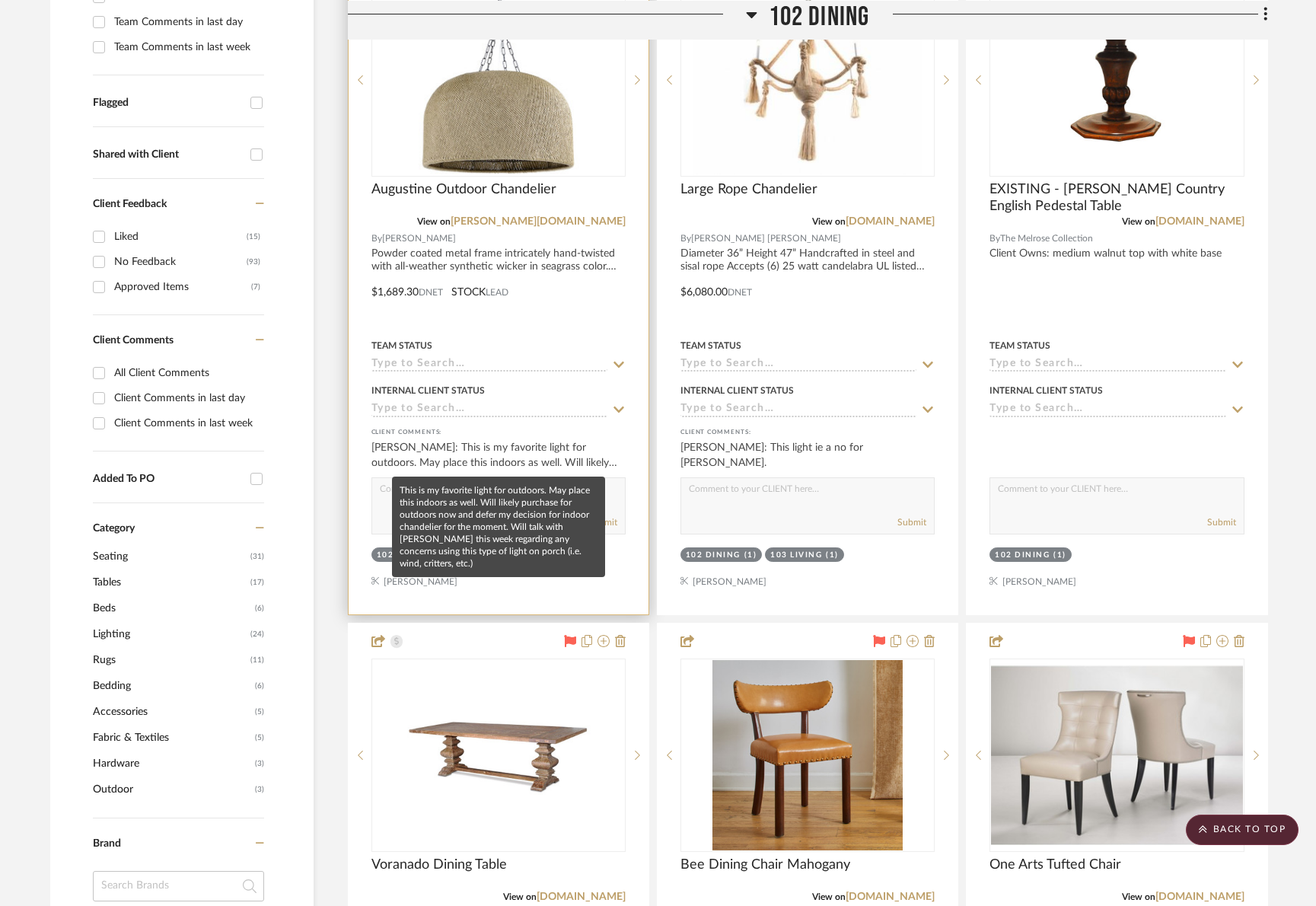
click at [497, 452] on div "[PERSON_NAME]: This is my favorite light for outdoors. May place this indoors a…" at bounding box center [499, 455] width 254 height 31
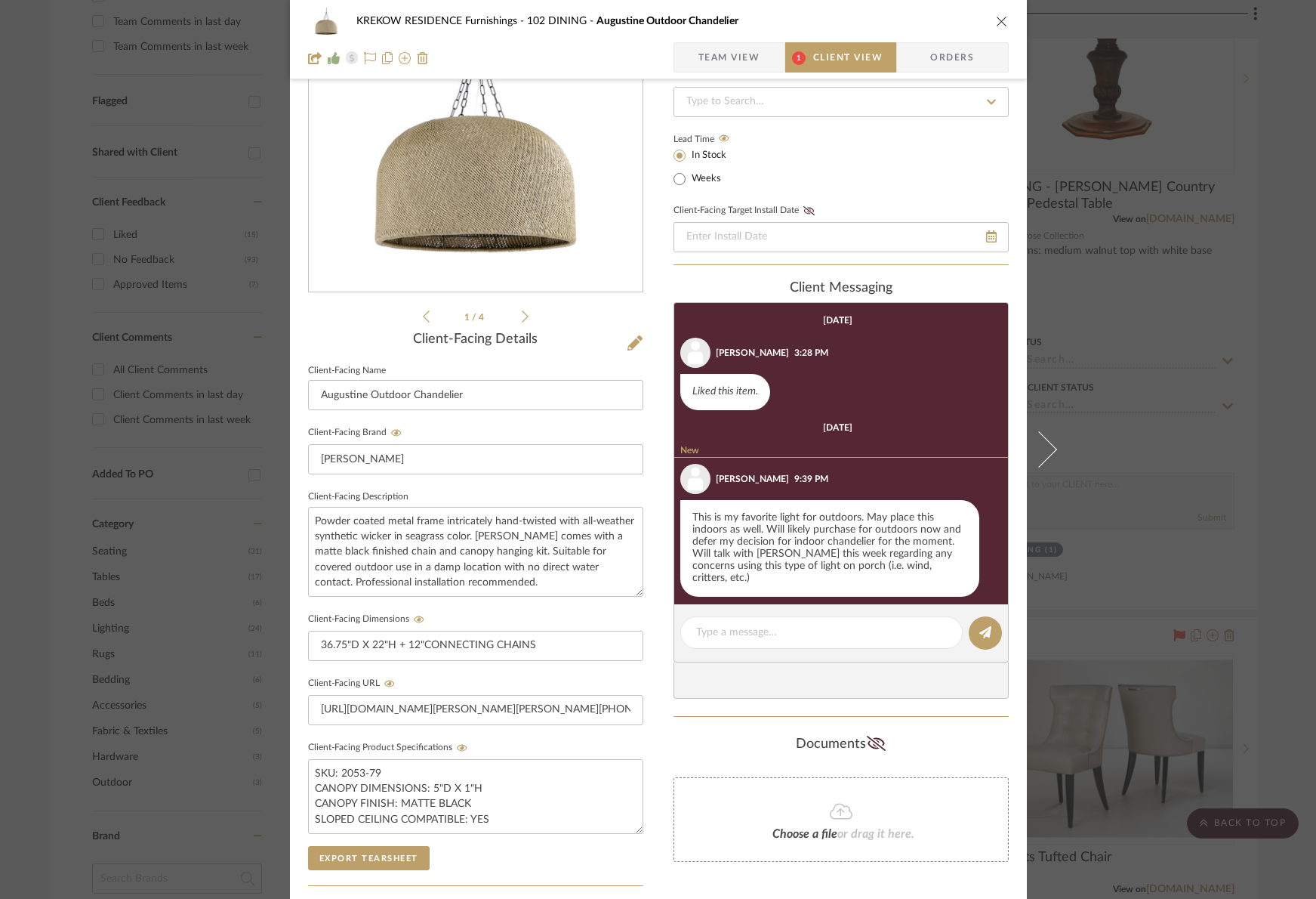
scroll to position [264, 0]
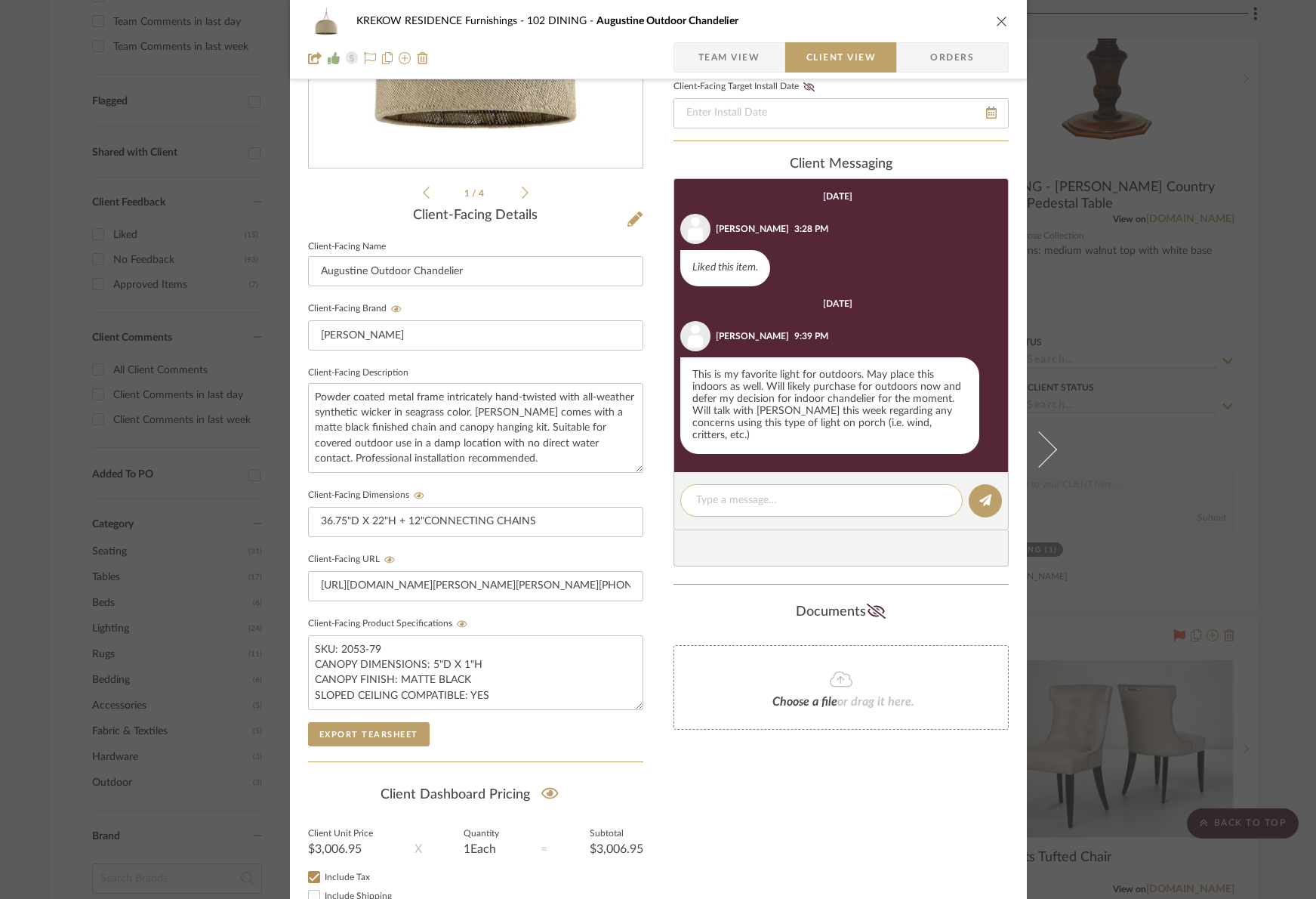
click at [736, 492] on textarea at bounding box center [822, 500] width 251 height 16
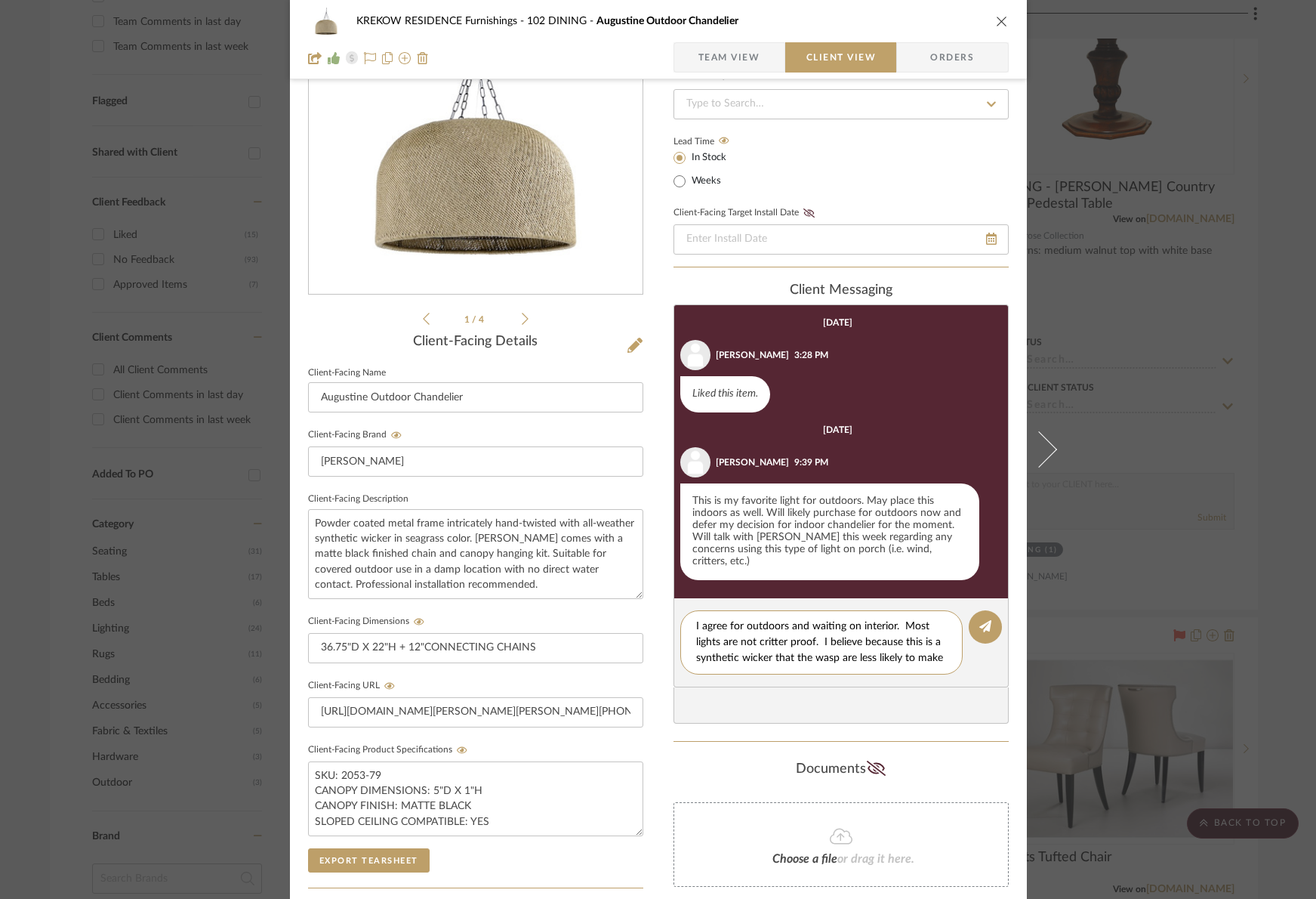
scroll to position [0, 0]
click at [811, 637] on textarea "I agree for outdoors and waiting on interior. Most lights are not critter proof…" at bounding box center [822, 650] width 251 height 64
drag, startPoint x: 813, startPoint y: 649, endPoint x: 686, endPoint y: 649, distance: 127.0
click at [686, 649] on div "I agree for outdoors and waiting on interior. Most lights are not critter proof…" at bounding box center [821, 650] width 282 height 80
drag, startPoint x: 808, startPoint y: 648, endPoint x: 829, endPoint y: 663, distance: 25.8
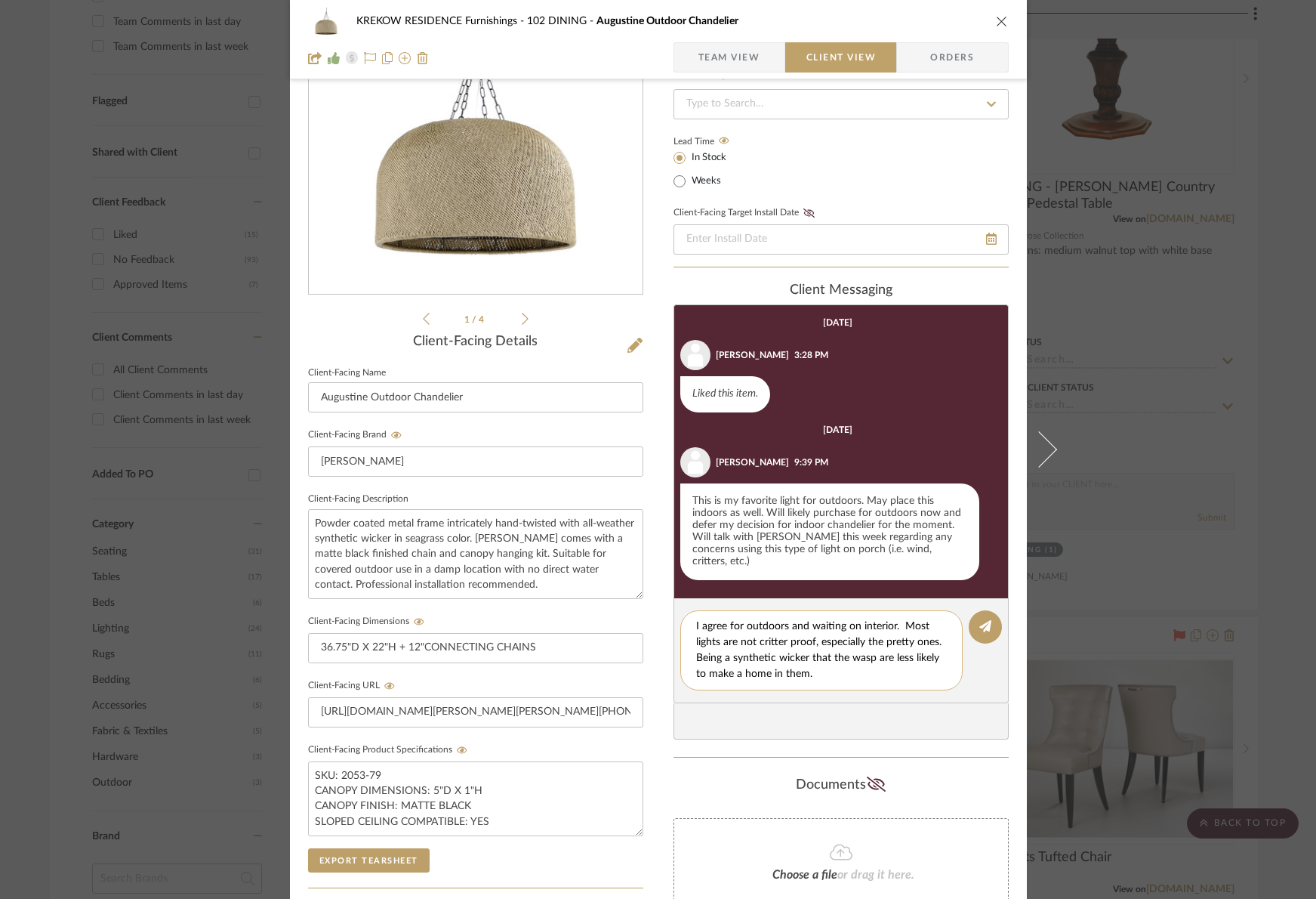
click at [829, 663] on textarea "I agree for outdoors and waiting on interior. Most lights are not critter proof…" at bounding box center [822, 650] width 251 height 64
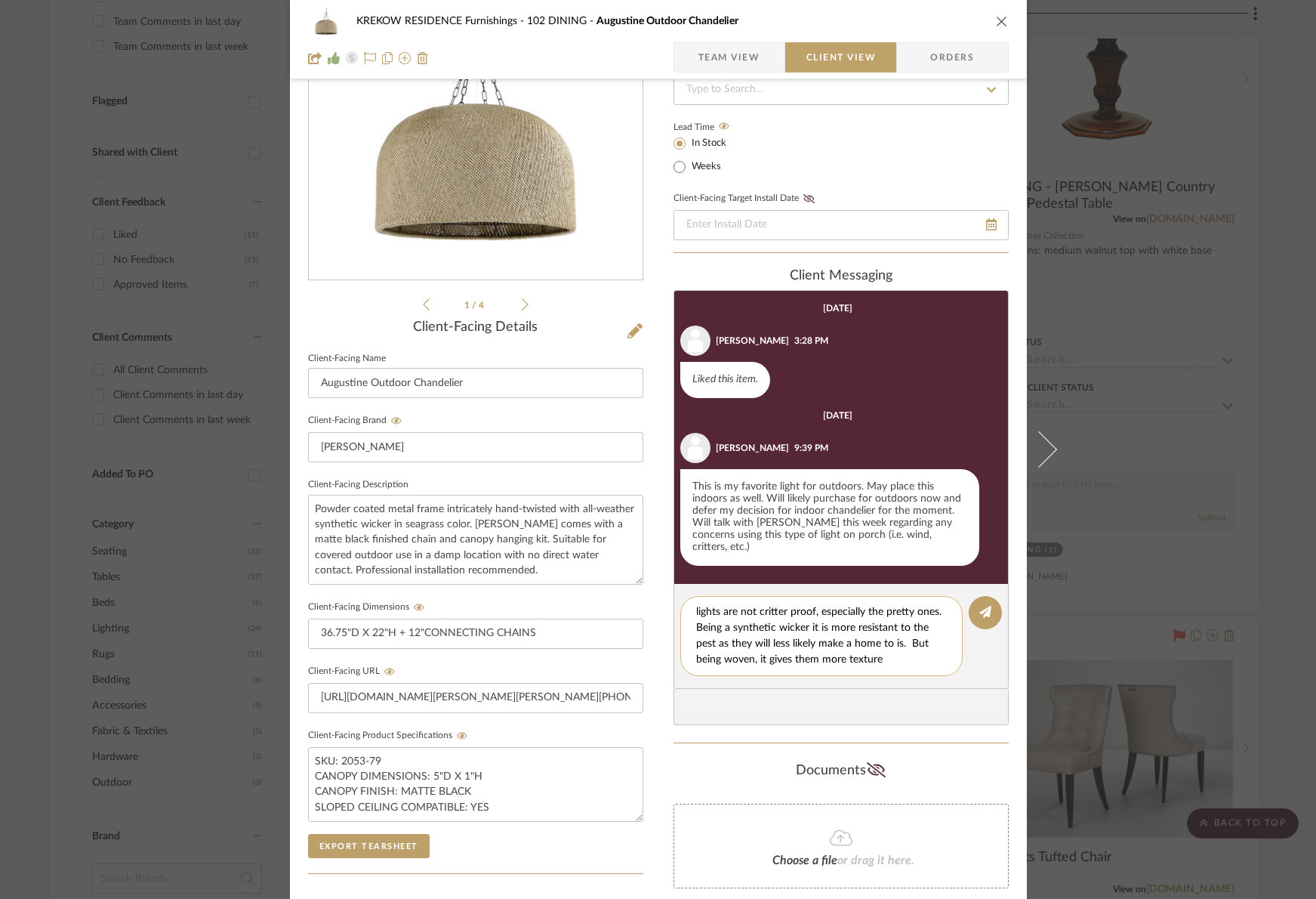
scroll to position [152, 0]
drag, startPoint x: 911, startPoint y: 650, endPoint x: 907, endPoint y: 632, distance: 18.4
click at [907, 632] on textarea "I agree for outdoors and waiting on interior. Most lights are not critter proof…" at bounding box center [827, 635] width 262 height 64
type textarea "I agree for outdoors and waiting on interior. Most lights are not critter proof…"
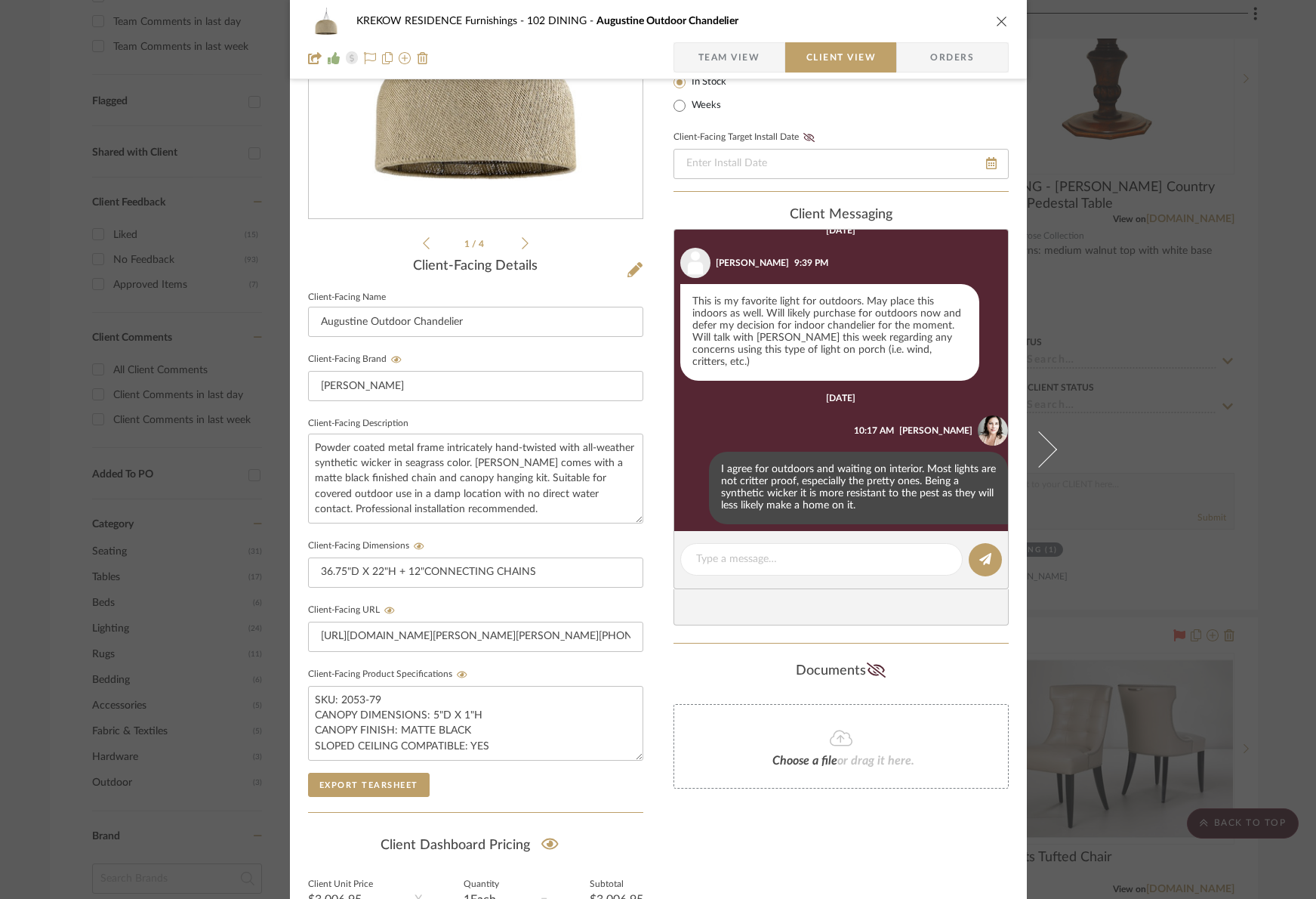
scroll to position [369, 0]
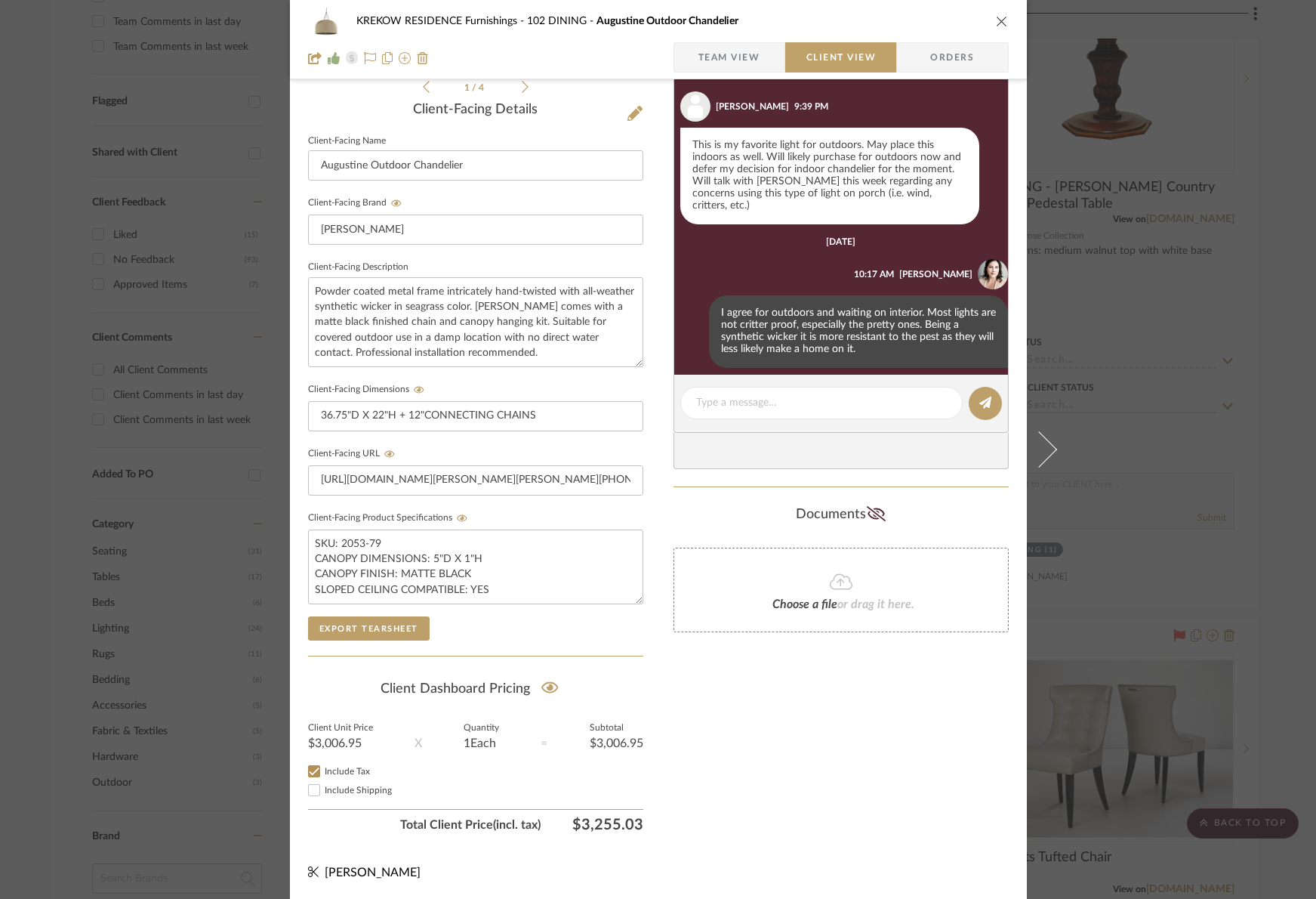
click at [103, 77] on div "KREKOW RESIDENCE Furnishings 102 DINING Augustine Outdoor Chandelier Team View …" at bounding box center [658, 449] width 1316 height 899
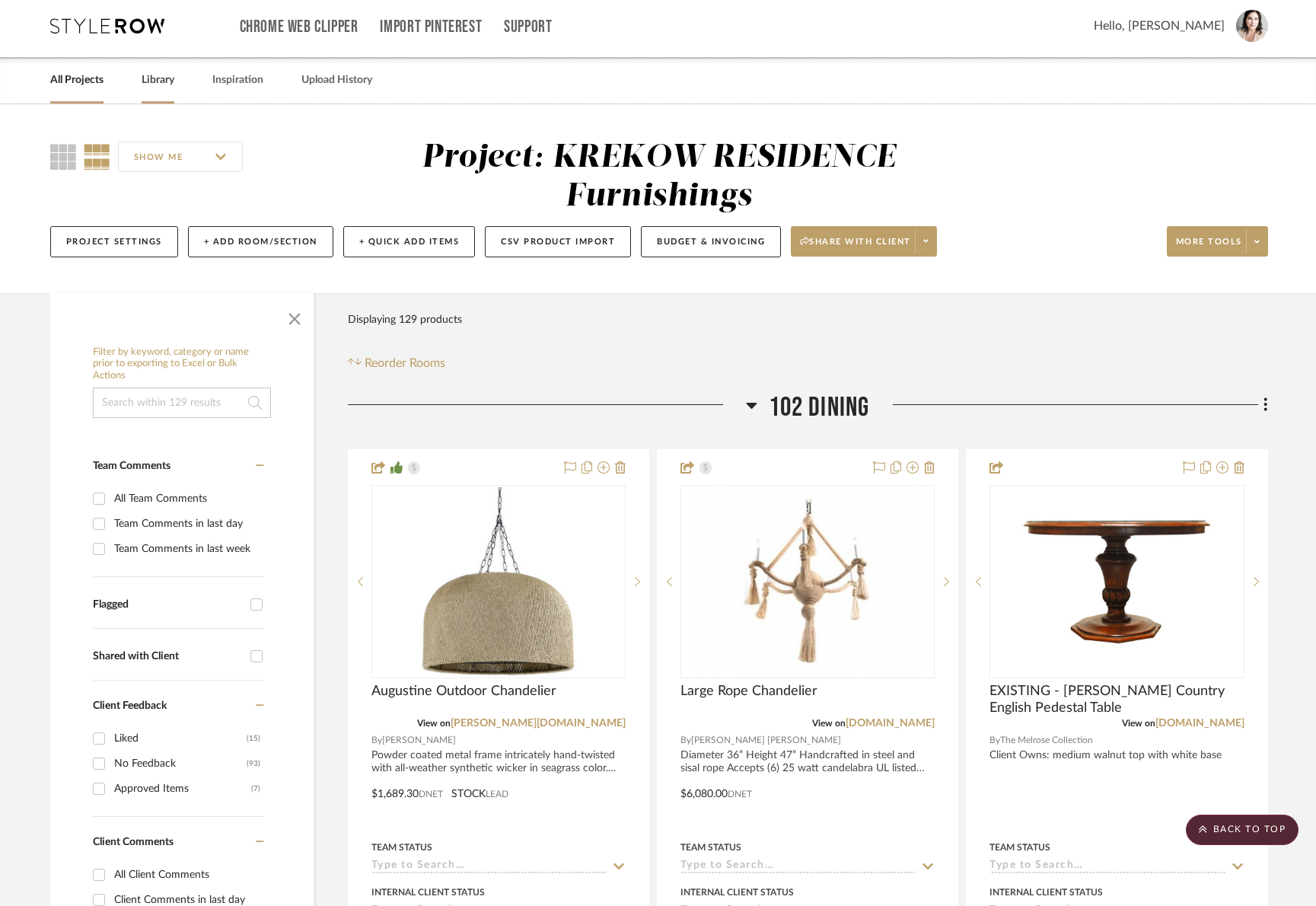
scroll to position [0, 0]
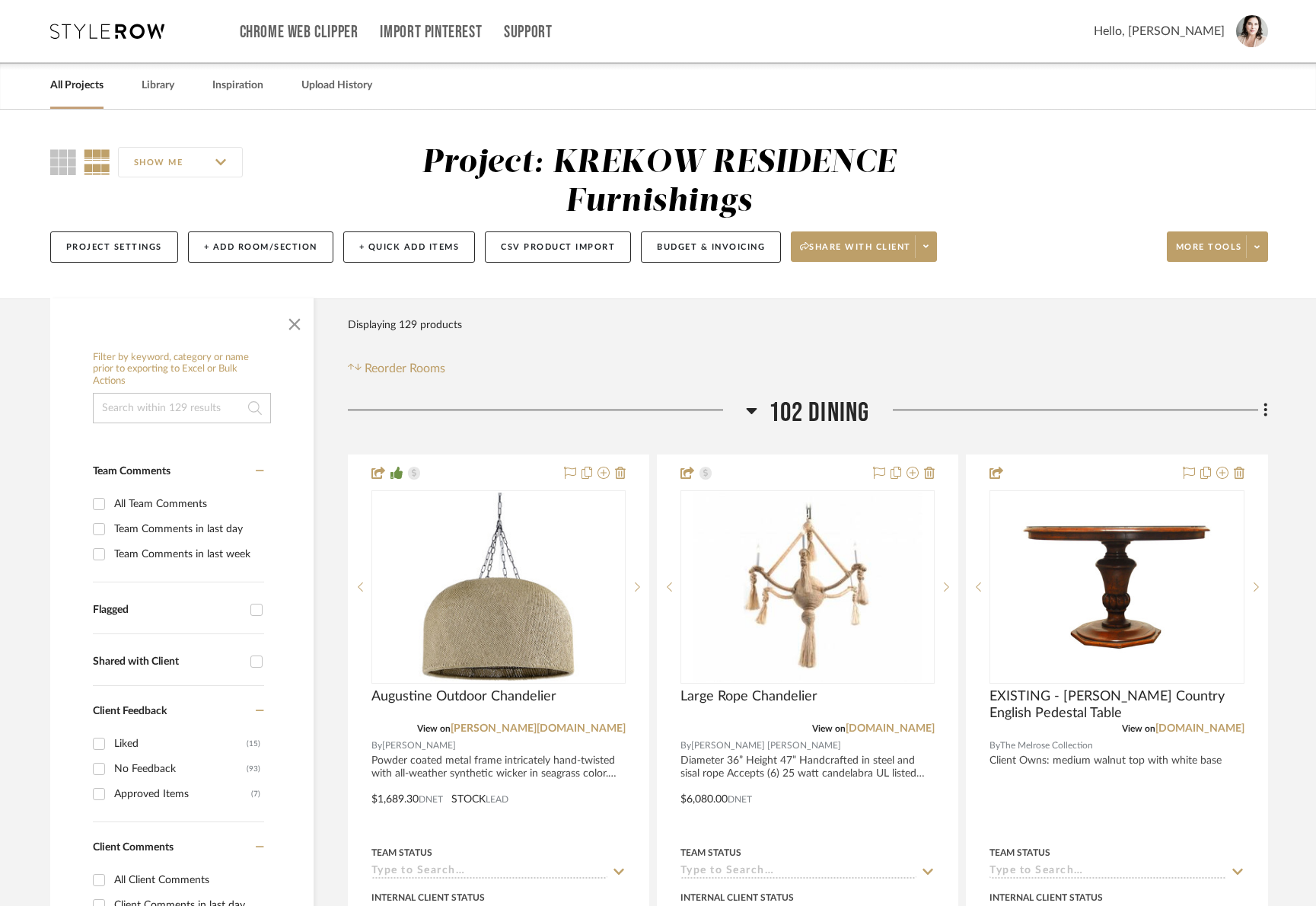
click at [84, 85] on link "All Projects" at bounding box center [77, 85] width 53 height 20
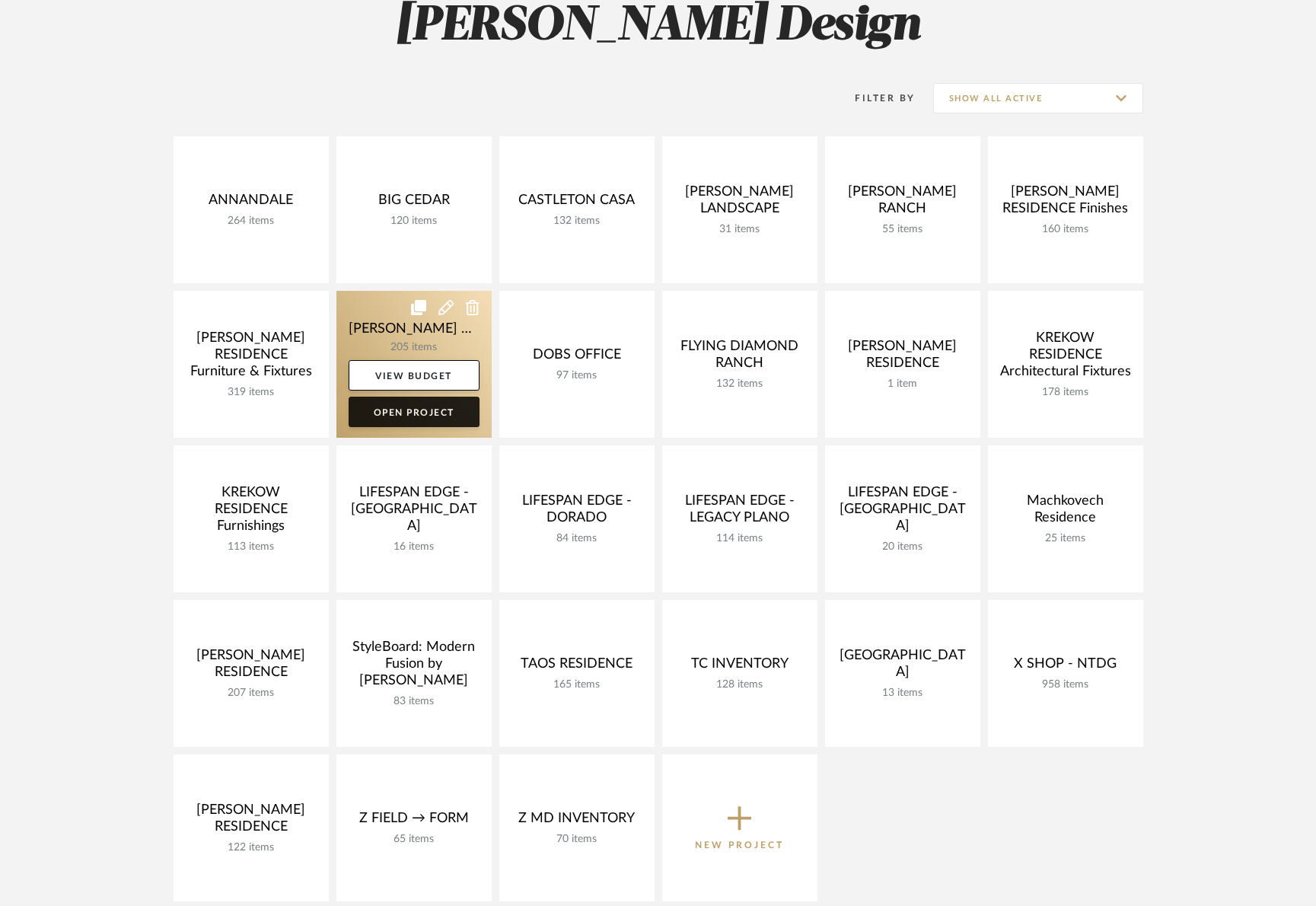
scroll to position [463, 0]
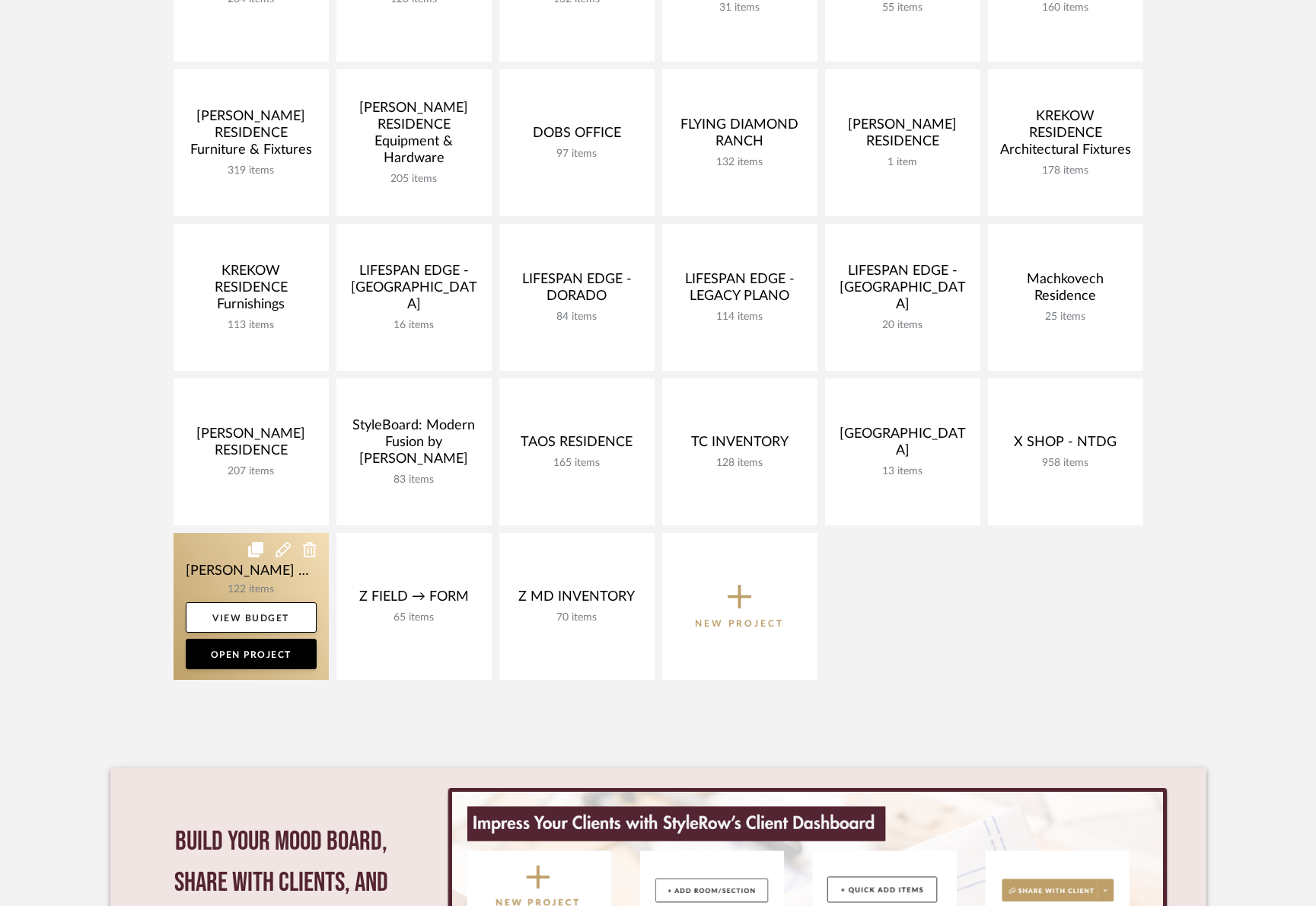
click at [208, 562] on link at bounding box center [251, 606] width 155 height 147
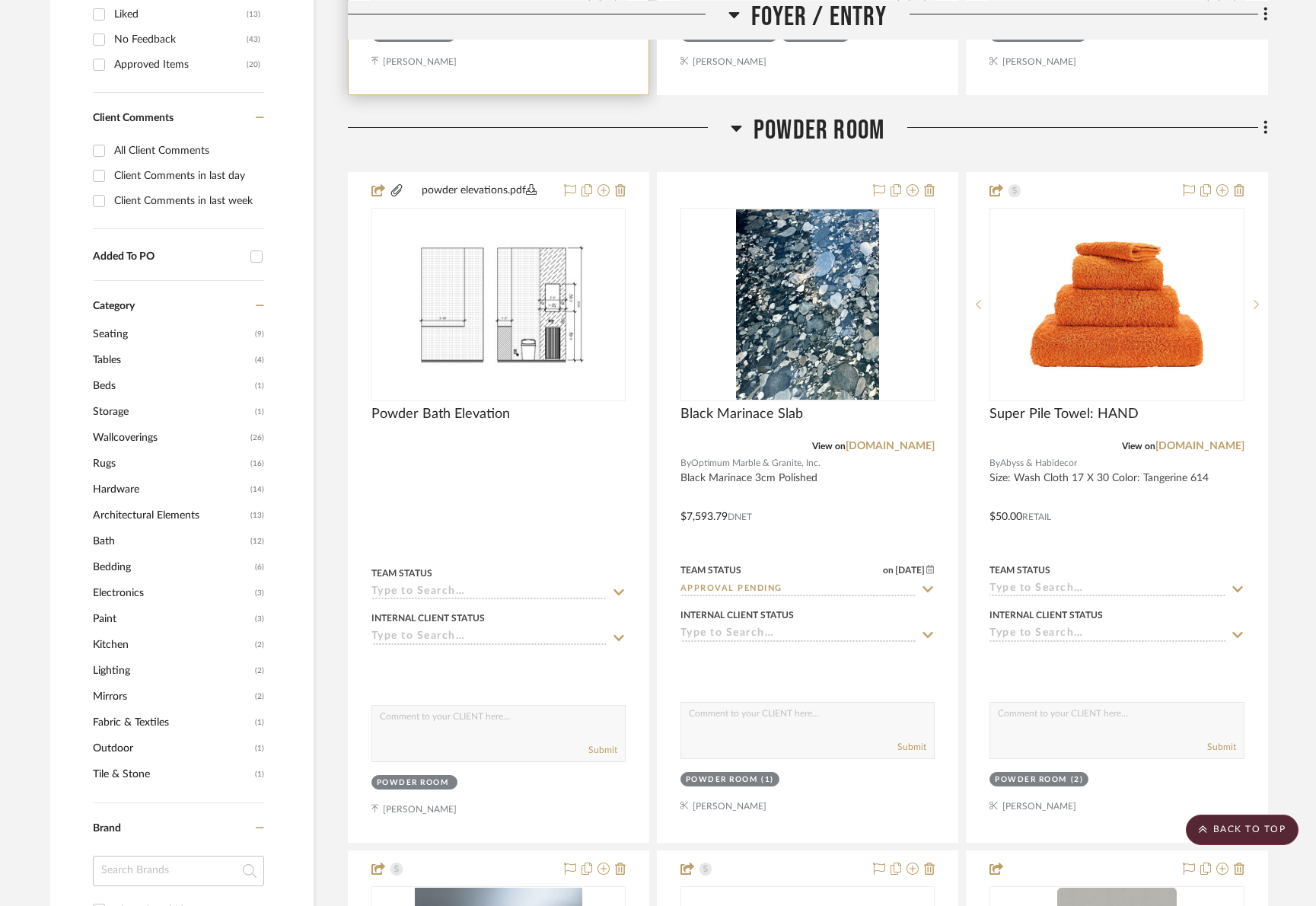
scroll to position [1014, 0]
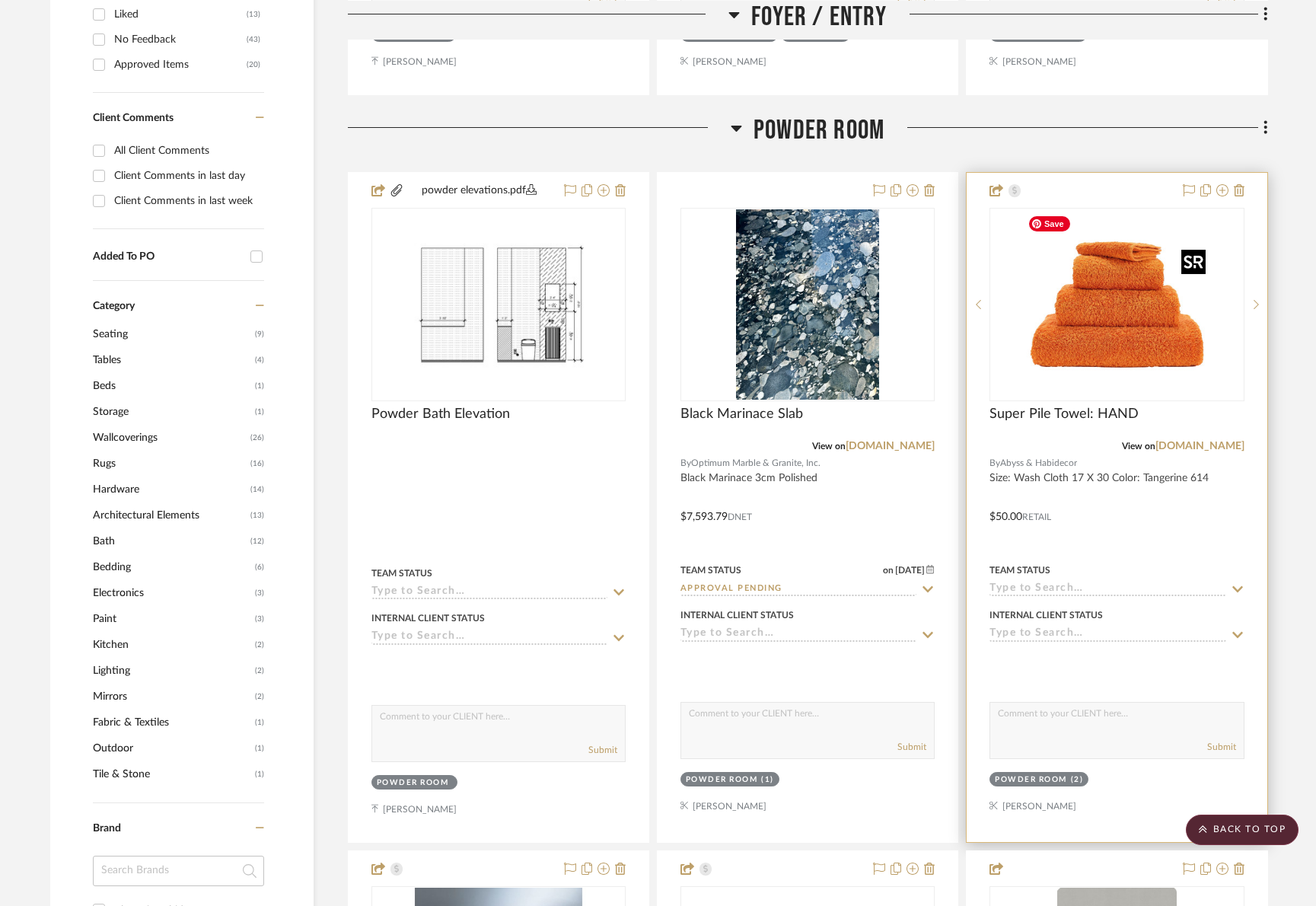
click at [1108, 350] on img "0" at bounding box center [1116, 304] width 190 height 190
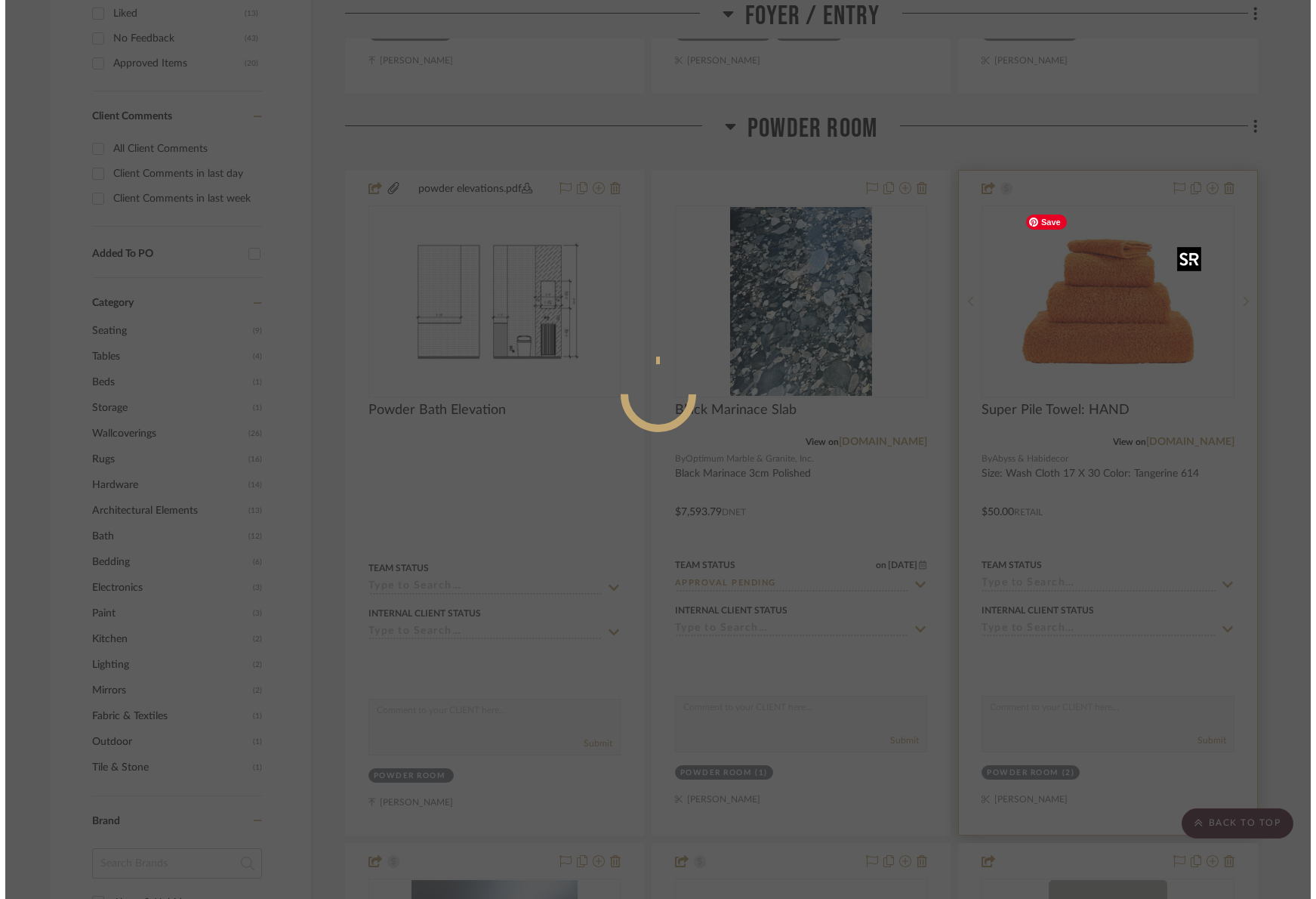
scroll to position [0, 0]
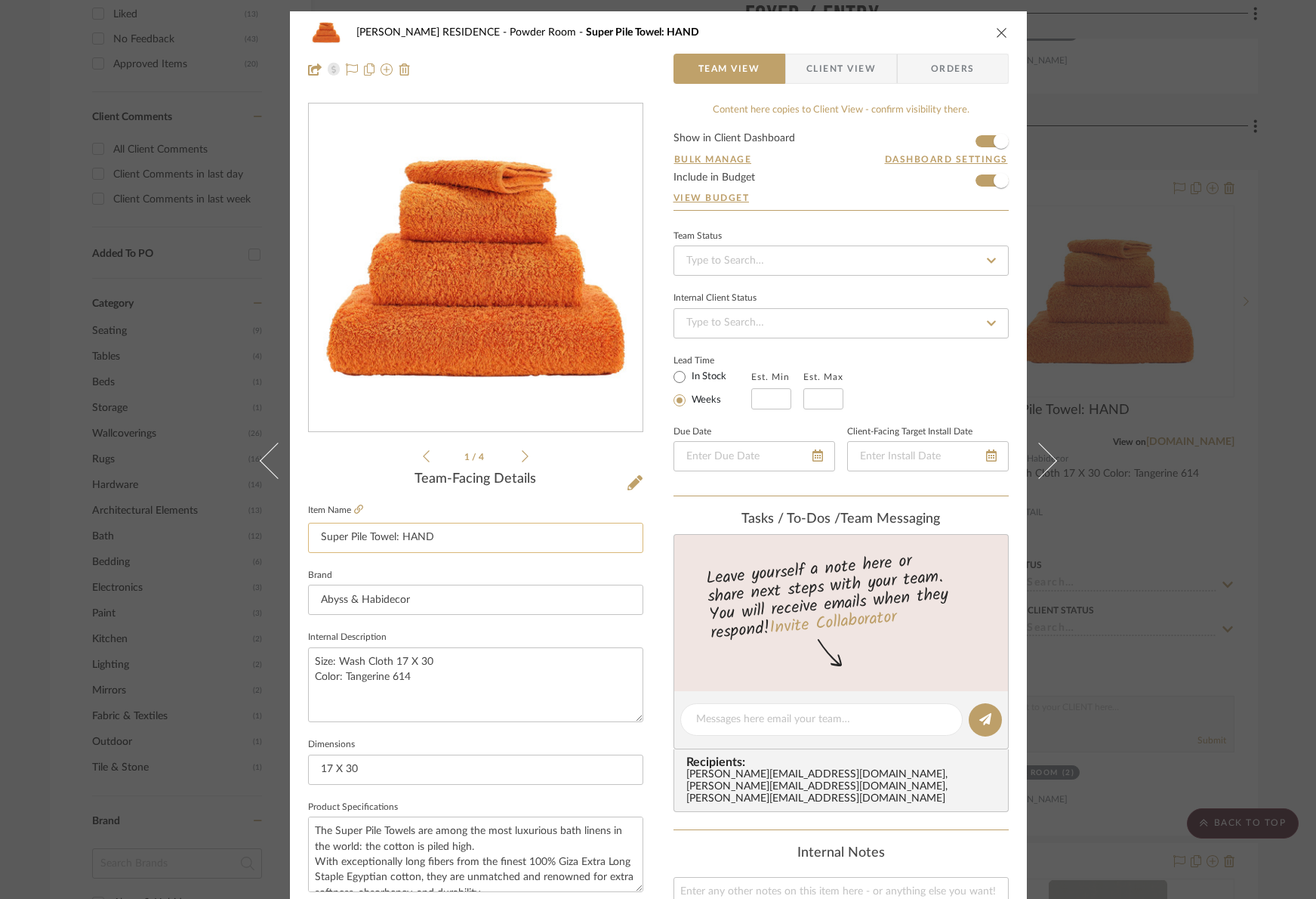
click at [469, 543] on input "Super Pile Towel: HAND" at bounding box center [476, 538] width 336 height 31
type input "Super Pile Towel: EURO HAND TOWEL"
click at [441, 659] on textarea "Size: Wash Cloth 17 X 30 Color: Tangerine 614" at bounding box center [476, 685] width 336 height 75
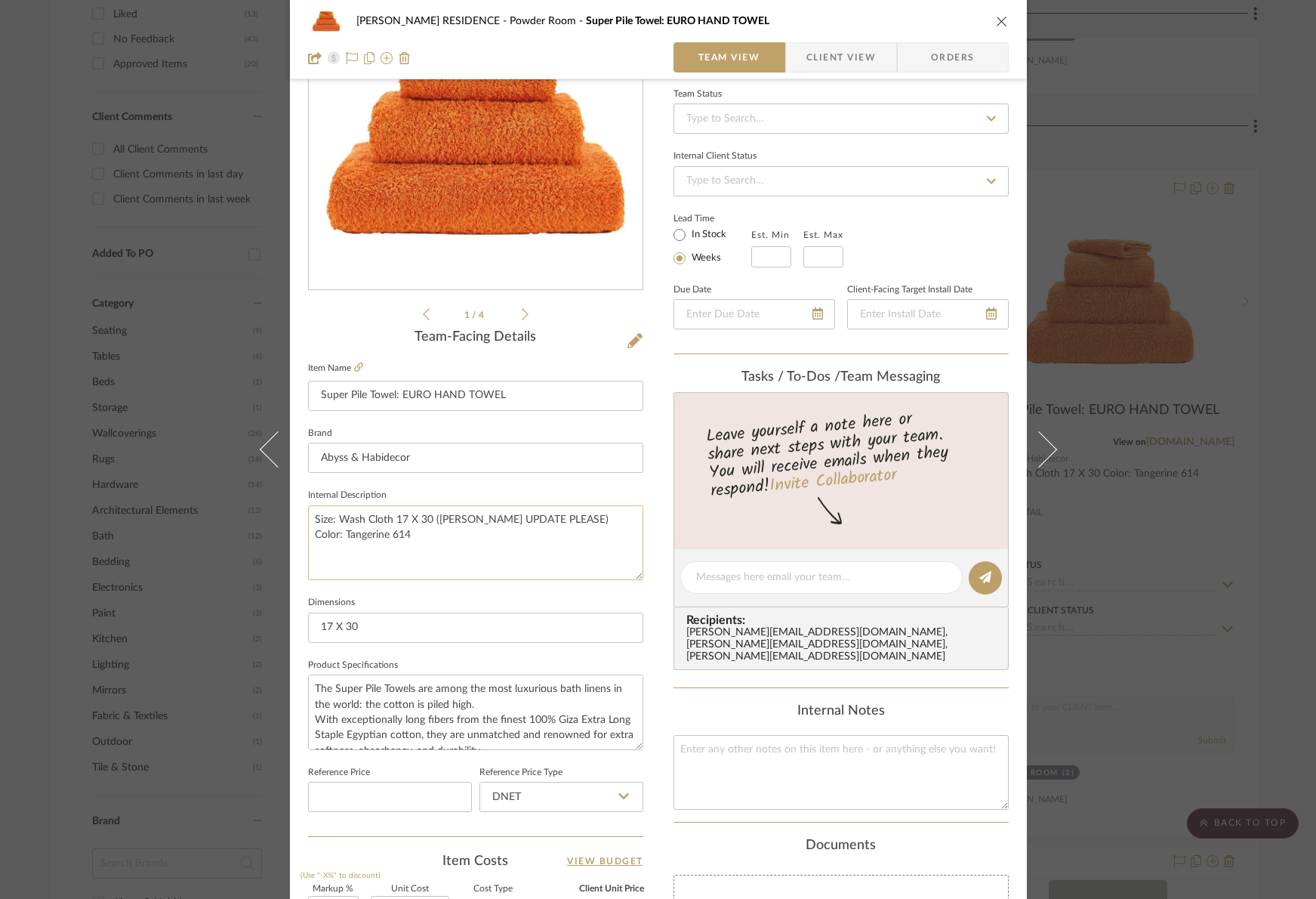
scroll to position [179, 0]
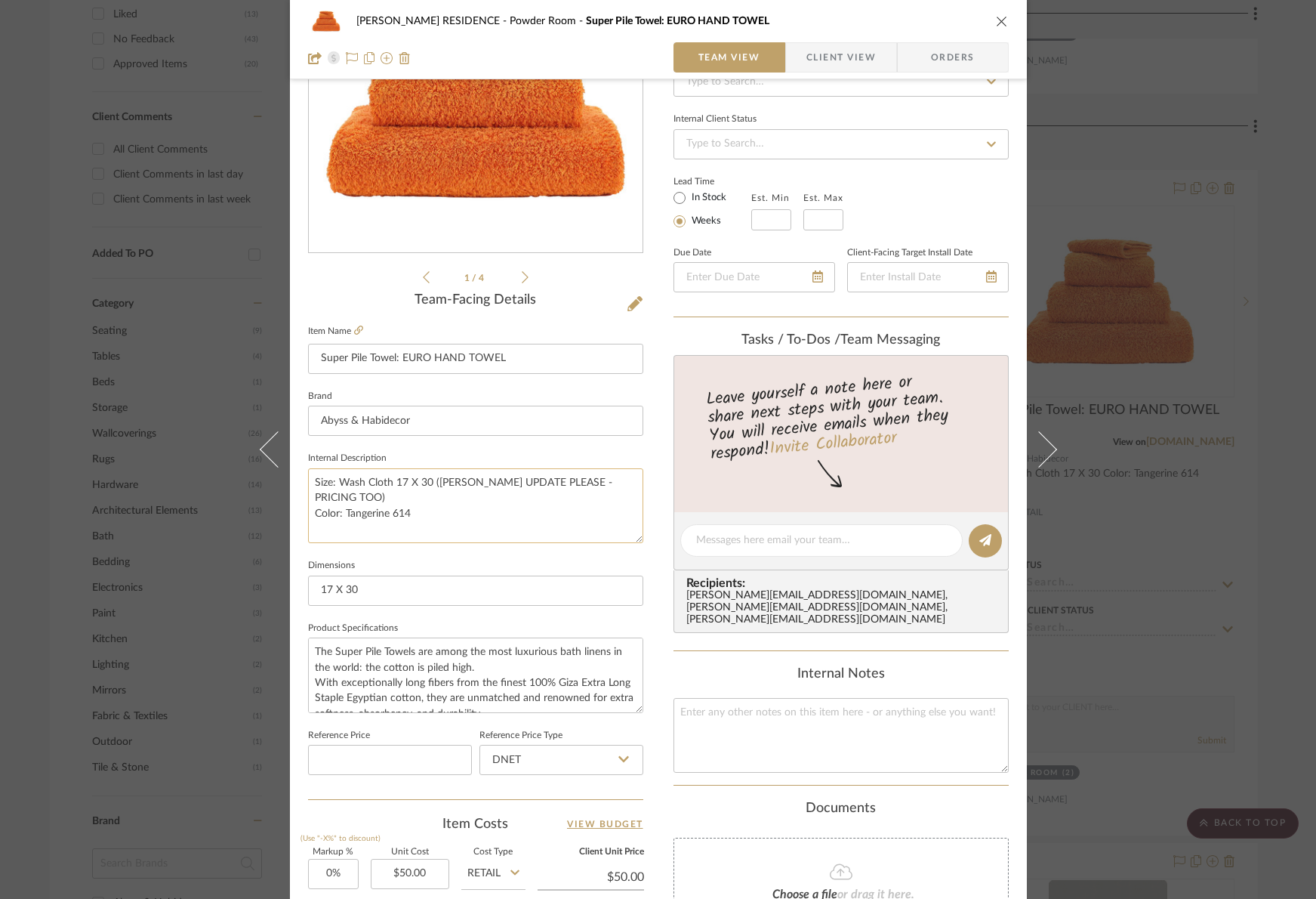
click at [492, 530] on textarea "Size: Wash Cloth 17 X 30 ([PERSON_NAME] UPDATE PLEASE - PRICING TOO) Color: Tan…" at bounding box center [476, 506] width 336 height 75
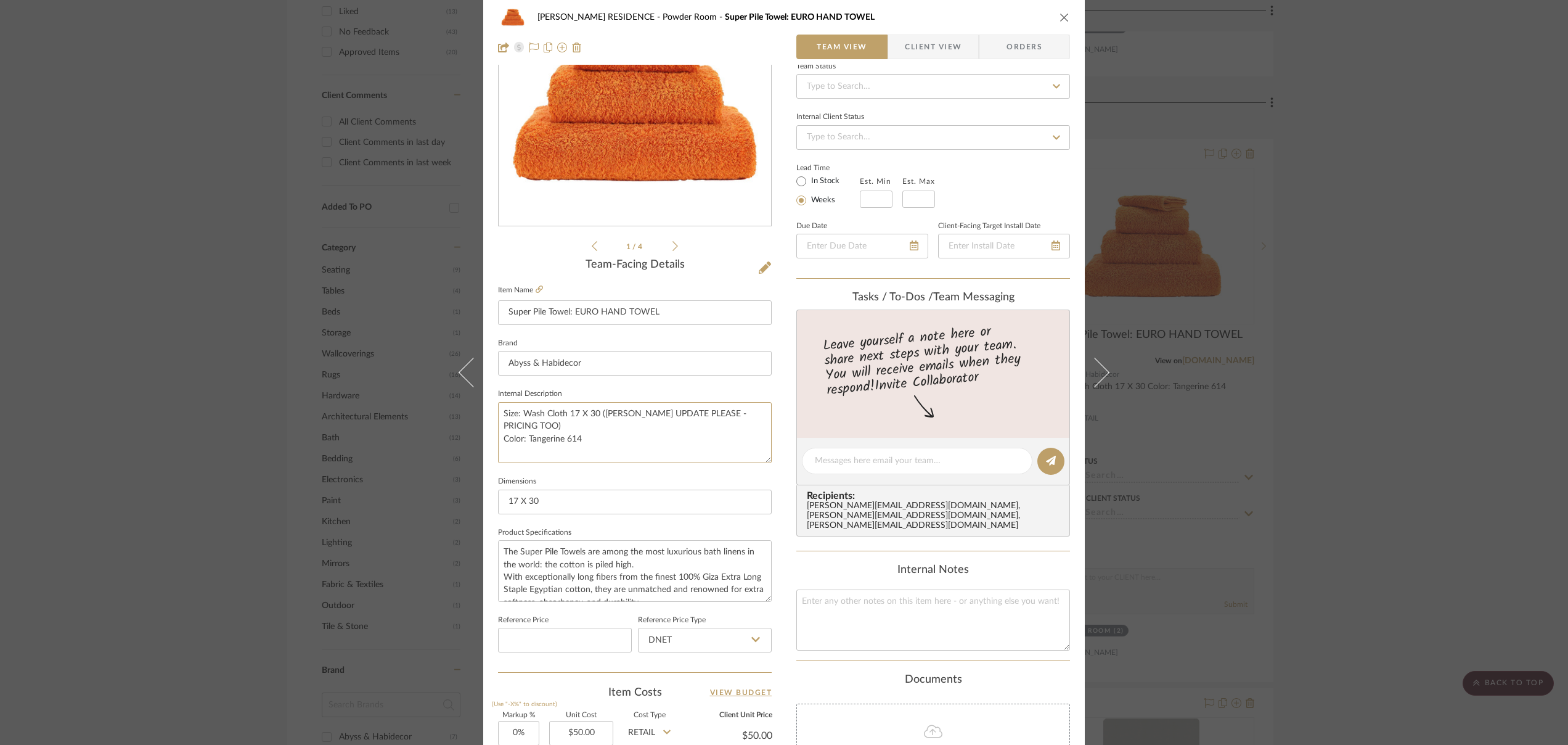
scroll to position [0, 0]
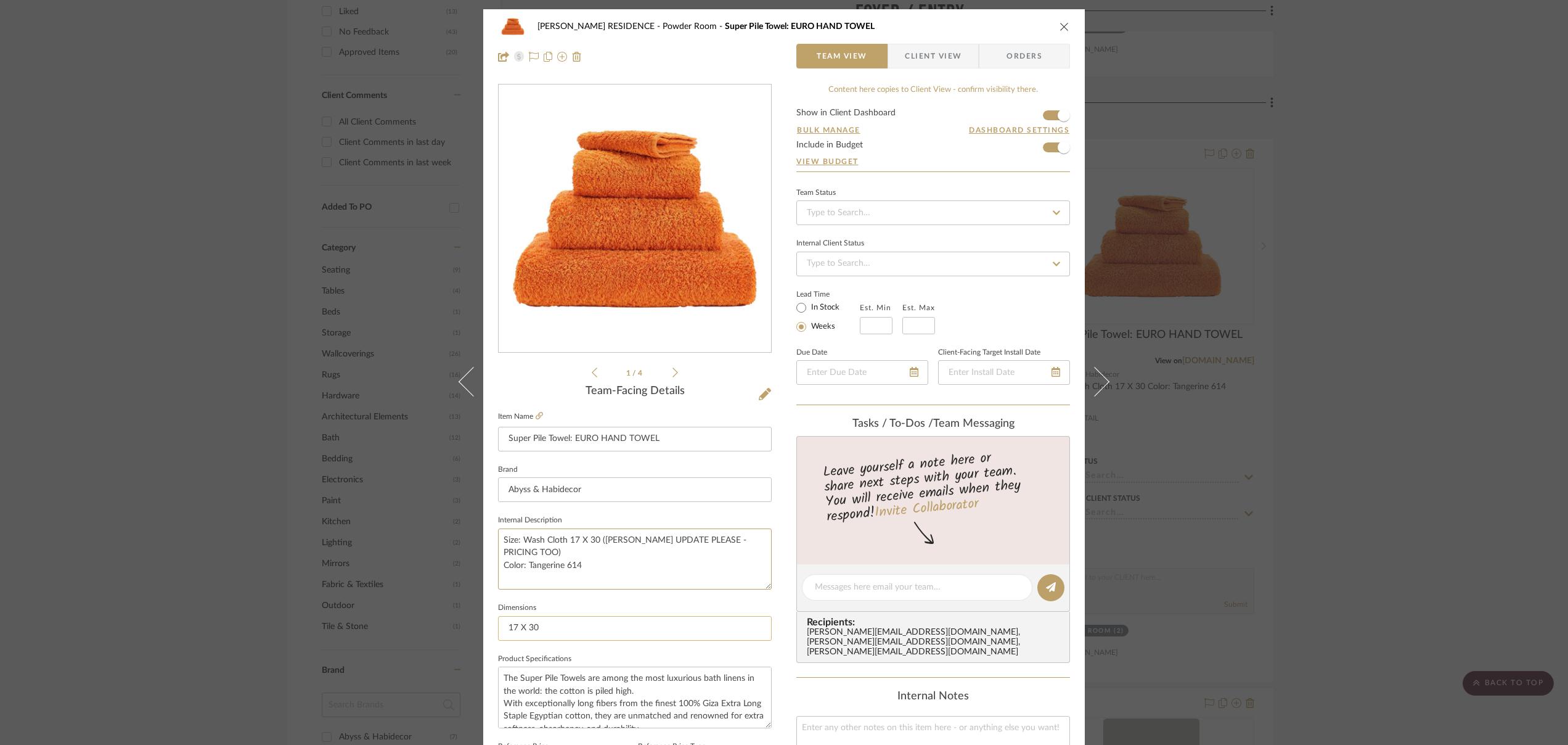
type textarea "Size: Wash Cloth 17 X 30 ([PERSON_NAME] UPDATE PLEASE - PRICING TOO) Color: Tan…"
click at [658, 630] on input "17 X 30" at bounding box center [635, 628] width 274 height 25
click at [936, 26] on icon "close" at bounding box center [1064, 26] width 10 height 10
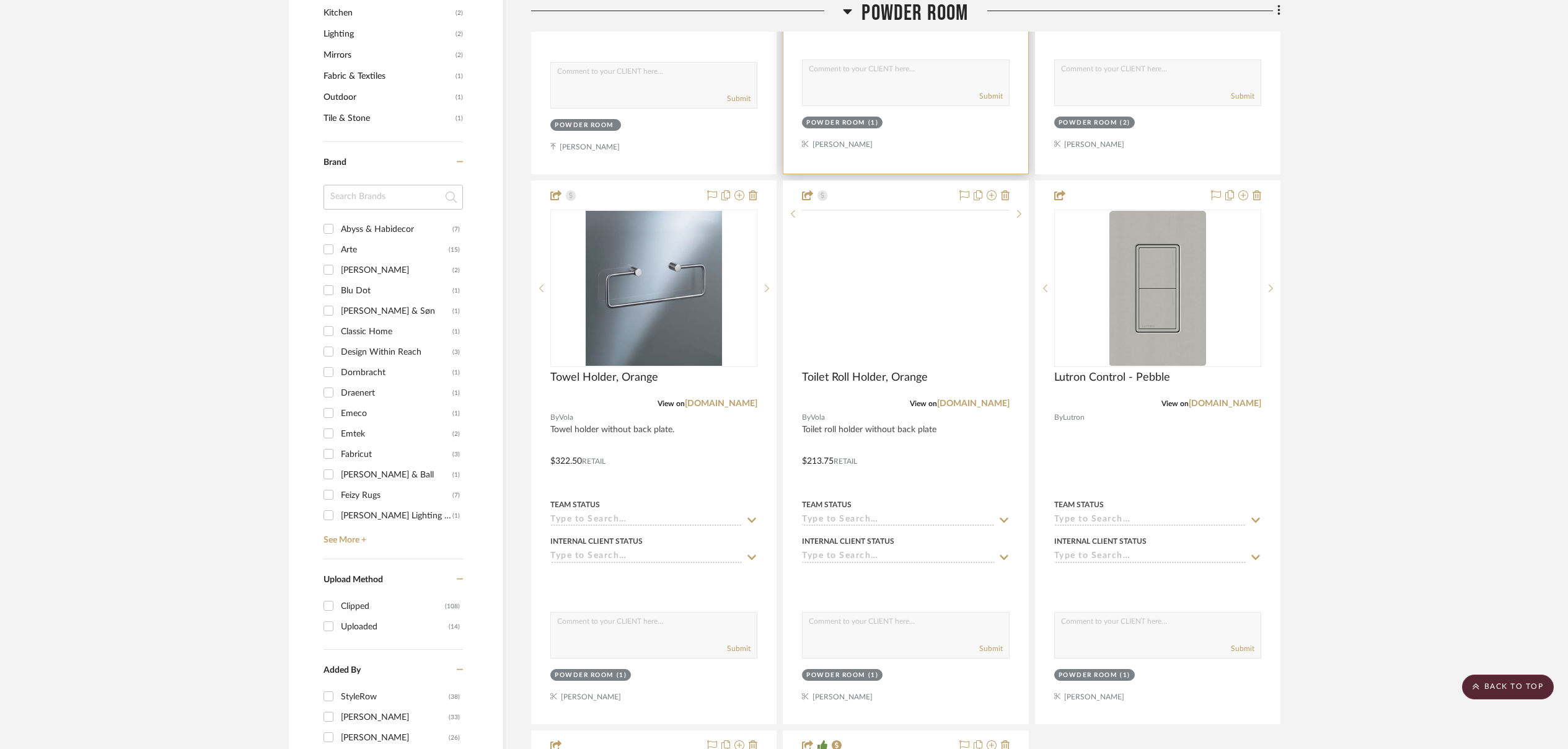
scroll to position [1442, 0]
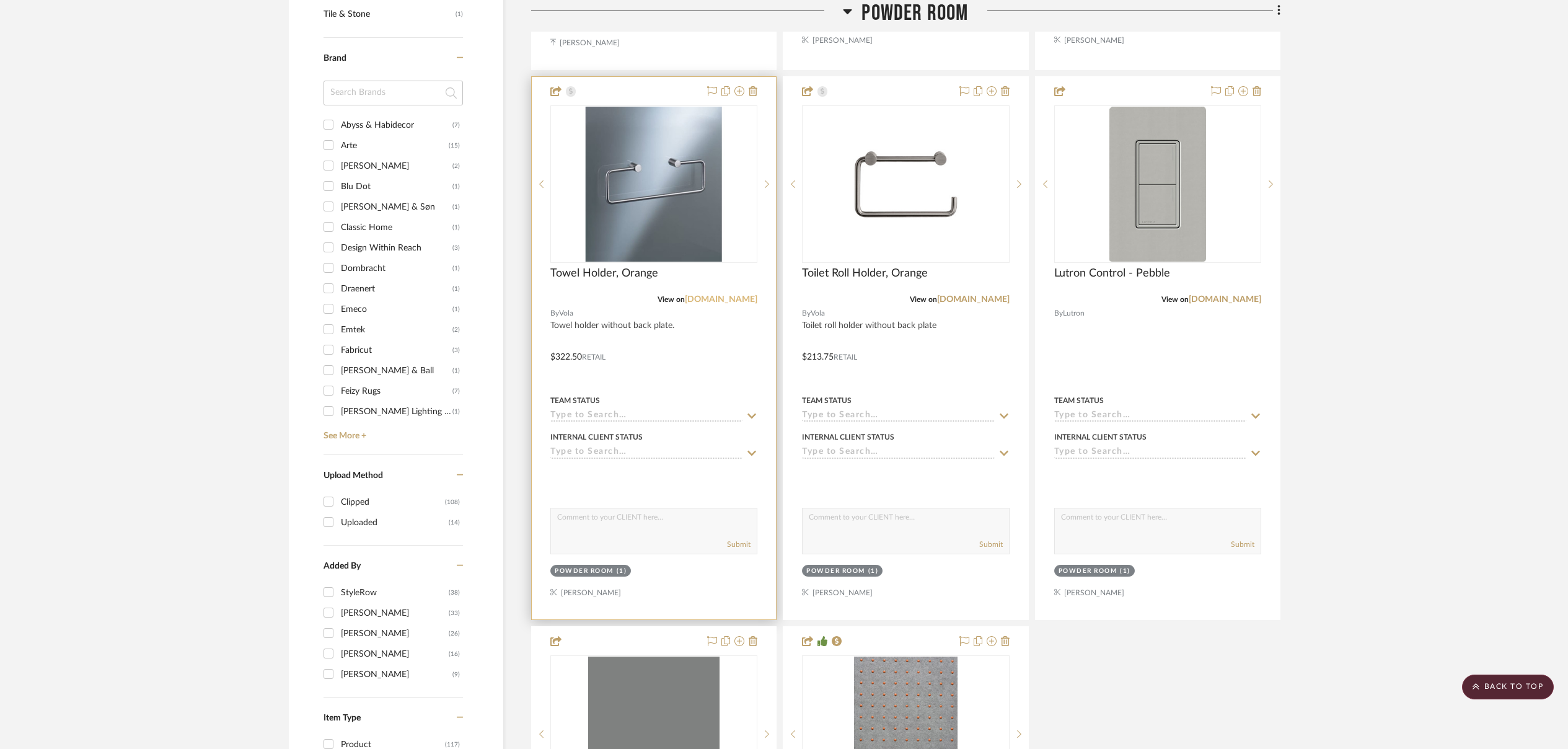
click at [747, 298] on link "[DOMAIN_NAME]" at bounding box center [721, 299] width 72 height 8
